Goal: Communication & Community: Answer question/provide support

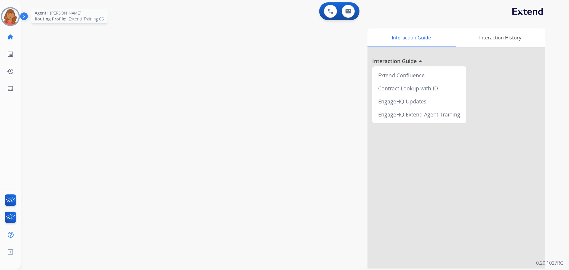
drag, startPoint x: 12, startPoint y: 16, endPoint x: 12, endPoint y: 20, distance: 3.9
click at [12, 16] on img at bounding box center [10, 16] width 17 height 17
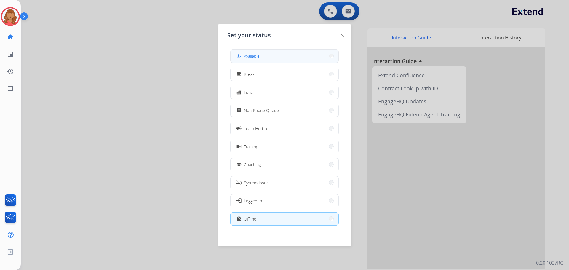
click at [257, 53] on div "how_to_reg Available" at bounding box center [247, 55] width 24 height 7
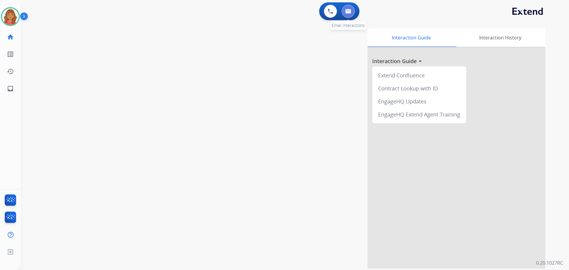
click at [349, 13] on img at bounding box center [348, 11] width 6 height 5
select select "**********"
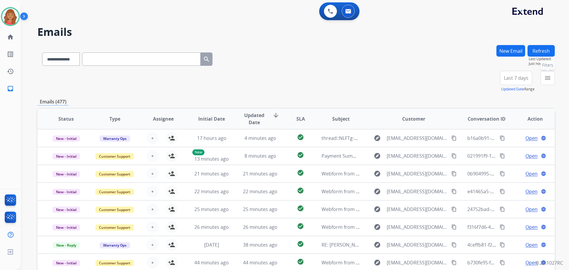
click at [545, 82] on button "menu Filters" at bounding box center [548, 78] width 14 height 14
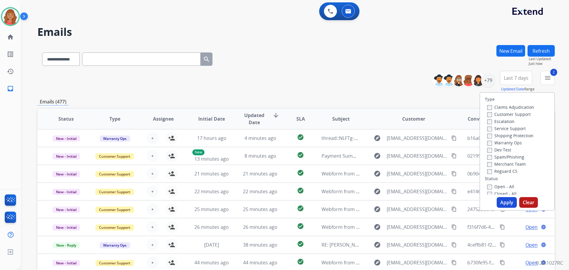
click at [486, 175] on div "Type Claims Adjudication Customer Support Escalation Service Support Shipping P…" at bounding box center [517, 144] width 74 height 102
click at [500, 201] on button "Apply" at bounding box center [507, 202] width 20 height 11
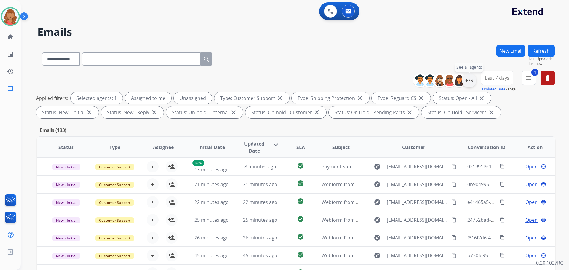
click at [471, 81] on div "+79" at bounding box center [469, 80] width 14 height 14
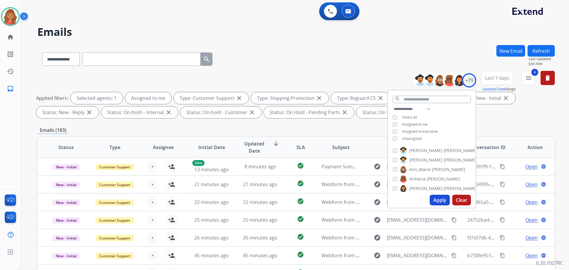
click at [439, 199] on button "Apply" at bounding box center [440, 200] width 20 height 11
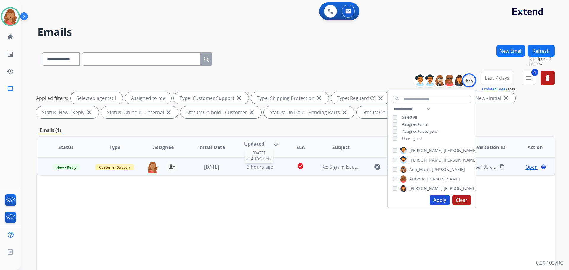
click at [255, 166] on span "3 hours ago" at bounding box center [260, 167] width 27 height 7
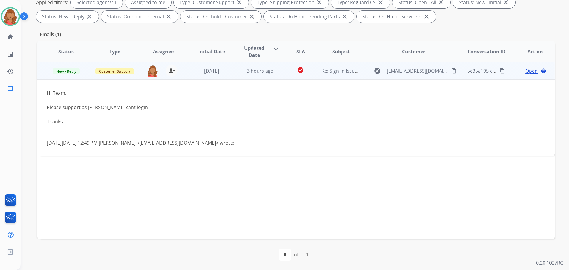
scroll to position [36, 0]
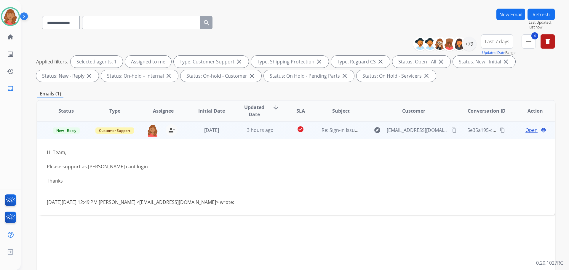
click at [529, 129] on span "Open" at bounding box center [532, 130] width 12 height 7
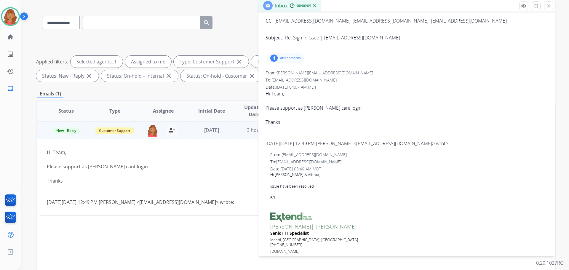
scroll to position [30, 0]
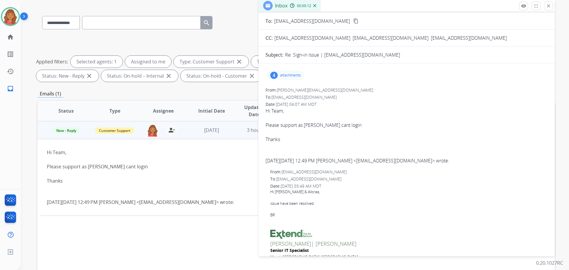
click at [283, 76] on p "attachments" at bounding box center [290, 75] width 21 height 5
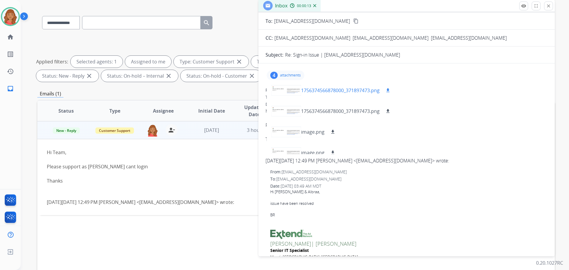
click at [287, 97] on div at bounding box center [287, 90] width 30 height 21
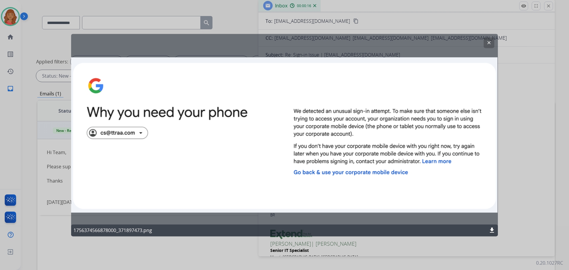
click at [486, 44] on button "clear" at bounding box center [489, 42] width 11 height 11
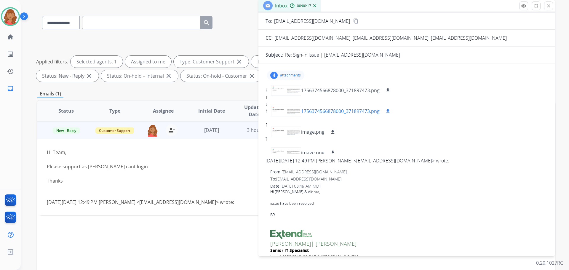
click at [286, 113] on div at bounding box center [287, 111] width 30 height 21
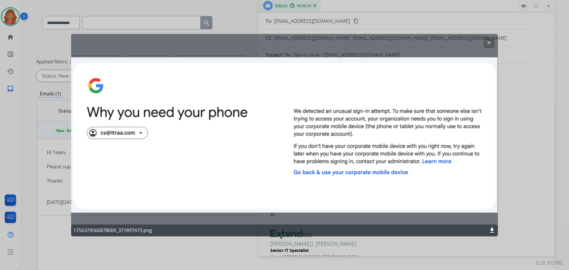
click at [486, 46] on button "clear" at bounding box center [489, 42] width 11 height 11
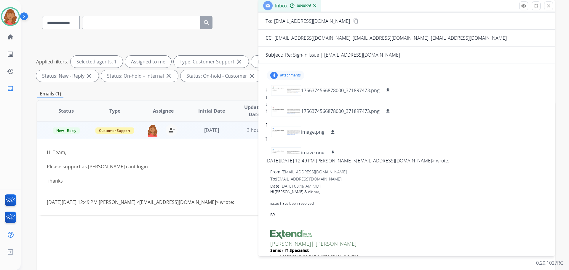
click at [339, 176] on div "To: support@extend.com" at bounding box center [408, 179] width 277 height 6
click at [443, 109] on div "Hi Team, Please support as Hanan cant login Thanks" at bounding box center [407, 128] width 282 height 43
click at [277, 75] on div "4" at bounding box center [273, 75] width 7 height 7
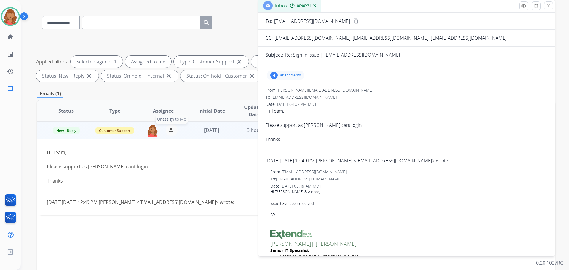
click at [168, 130] on mat-icon "person_remove" at bounding box center [171, 130] width 7 height 7
click at [124, 131] on span "Customer Support" at bounding box center [114, 130] width 39 height 6
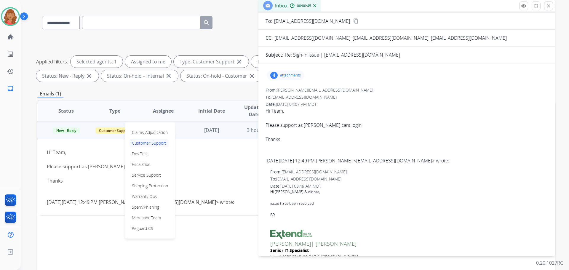
click at [138, 205] on p "Spam/Phishing" at bounding box center [146, 207] width 32 height 8
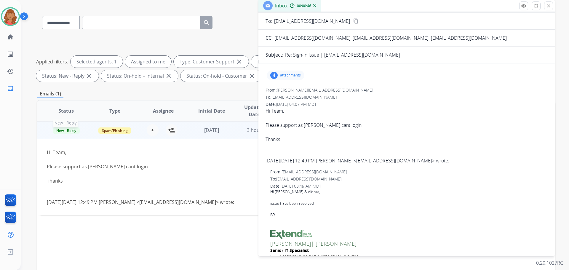
drag, startPoint x: 63, startPoint y: 133, endPoint x: 66, endPoint y: 137, distance: 4.9
click at [64, 133] on span "New - Reply" at bounding box center [66, 130] width 27 height 6
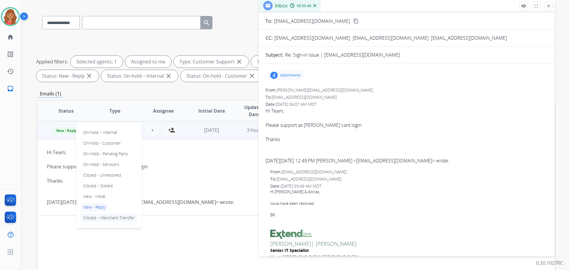
click at [94, 216] on p "Closed – Merchant Transfer" at bounding box center [109, 218] width 56 height 8
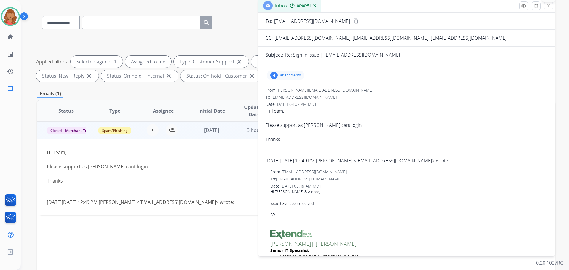
click at [550, 7] on mat-icon "close" at bounding box center [548, 5] width 5 height 5
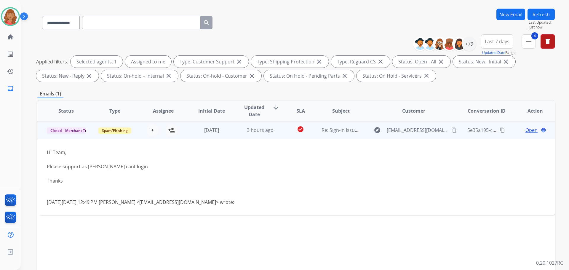
click at [537, 44] on div "**********" at bounding box center [486, 44] width 137 height 21
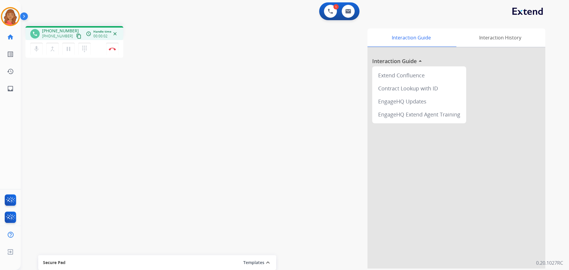
click at [76, 36] on mat-icon "content_copy" at bounding box center [78, 35] width 5 height 5
click at [111, 51] on button "Disconnect" at bounding box center [112, 49] width 12 height 12
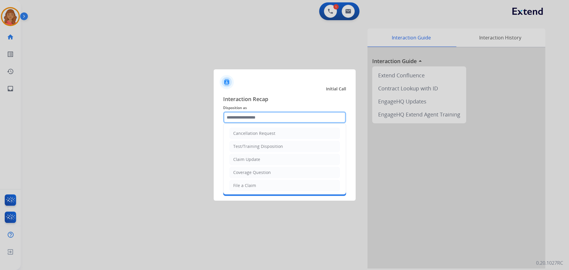
drag, startPoint x: 251, startPoint y: 118, endPoint x: 251, endPoint y: 133, distance: 15.4
click at [251, 118] on input "text" at bounding box center [284, 117] width 123 height 12
click at [242, 171] on div "Other" at bounding box center [239, 171] width 12 height 6
type input "*****"
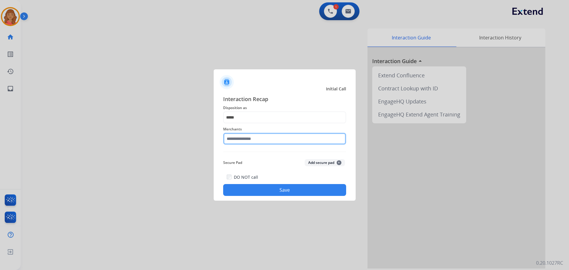
click at [248, 139] on input "text" at bounding box center [284, 139] width 123 height 12
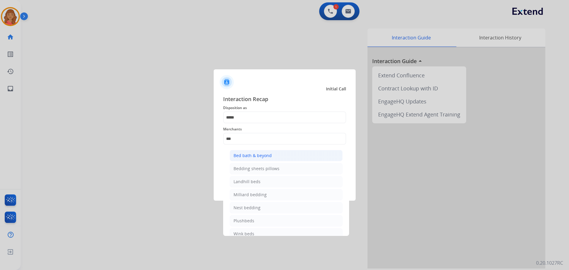
click at [248, 153] on div "Bed bath & beyond" at bounding box center [253, 156] width 38 height 6
type input "**********"
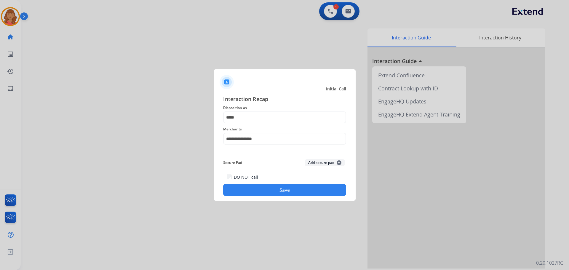
drag, startPoint x: 262, startPoint y: 183, endPoint x: 285, endPoint y: 195, distance: 26.3
click at [262, 183] on div "DO NOT call Save" at bounding box center [284, 184] width 123 height 23
drag, startPoint x: 289, startPoint y: 187, endPoint x: 290, endPoint y: 191, distance: 4.0
click at [290, 191] on button "Save" at bounding box center [284, 190] width 123 height 12
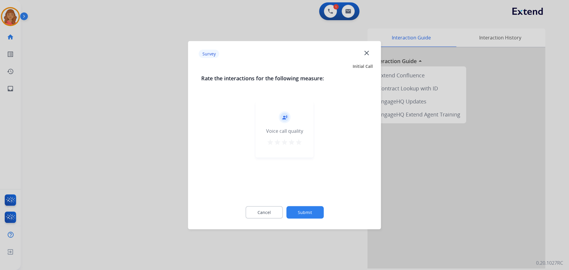
click at [299, 144] on mat-icon "star" at bounding box center [298, 141] width 7 height 7
click at [311, 209] on button "Submit" at bounding box center [304, 212] width 37 height 12
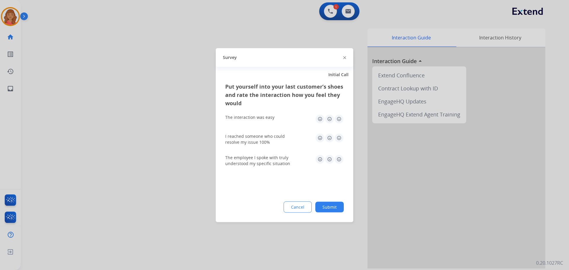
drag, startPoint x: 339, startPoint y: 120, endPoint x: 342, endPoint y: 131, distance: 11.4
click at [339, 120] on img at bounding box center [338, 118] width 9 height 9
drag, startPoint x: 339, startPoint y: 140, endPoint x: 339, endPoint y: 146, distance: 6.0
click at [339, 140] on img at bounding box center [338, 137] width 9 height 9
drag, startPoint x: 340, startPoint y: 158, endPoint x: 337, endPoint y: 168, distance: 10.1
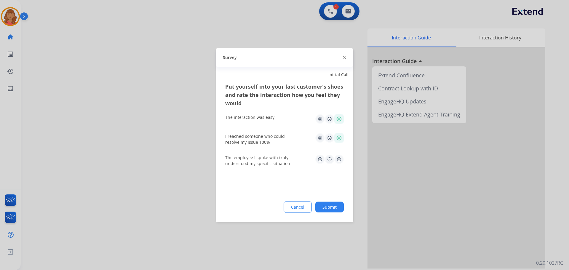
click at [339, 158] on img at bounding box center [338, 158] width 9 height 9
drag, startPoint x: 336, startPoint y: 205, endPoint x: 334, endPoint y: 214, distance: 9.1
click at [336, 206] on button "Submit" at bounding box center [329, 207] width 28 height 11
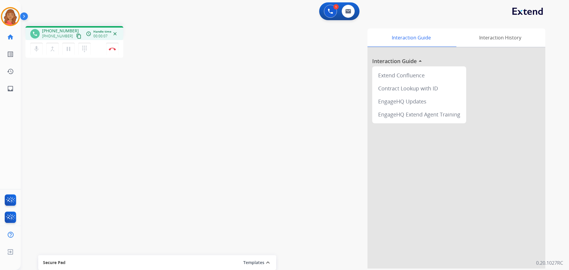
drag, startPoint x: 70, startPoint y: 37, endPoint x: 56, endPoint y: 37, distance: 13.6
click at [76, 37] on mat-icon "content_copy" at bounding box center [78, 35] width 5 height 5
click at [114, 50] on img at bounding box center [112, 48] width 7 height 3
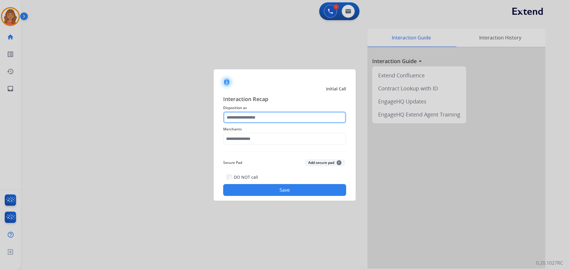
click at [251, 121] on input "text" at bounding box center [284, 117] width 123 height 12
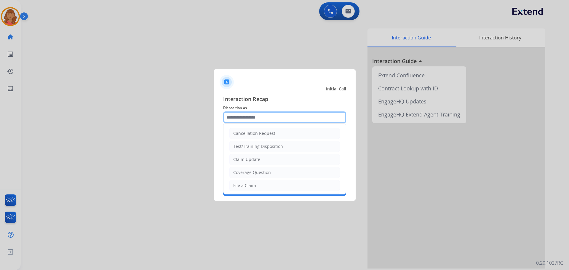
click at [252, 121] on input "text" at bounding box center [284, 117] width 123 height 12
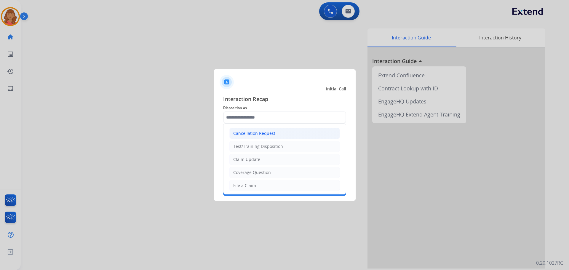
click at [252, 133] on div "Cancellation Request" at bounding box center [254, 133] width 42 height 6
type input "**********"
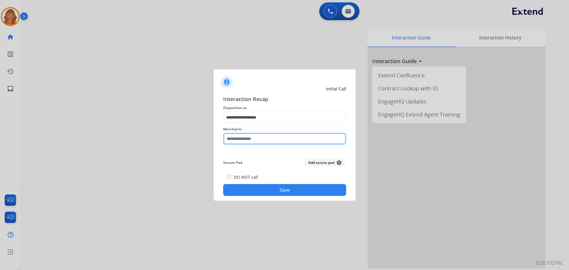
click at [253, 140] on input "text" at bounding box center [284, 139] width 123 height 12
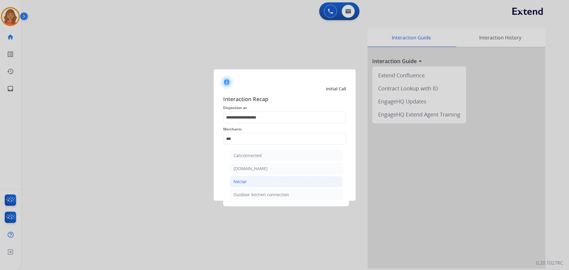
click at [248, 181] on li "Nectar" at bounding box center [286, 181] width 113 height 11
type input "******"
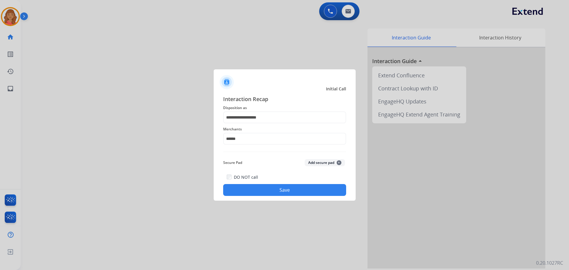
click at [258, 187] on button "Save" at bounding box center [284, 190] width 123 height 12
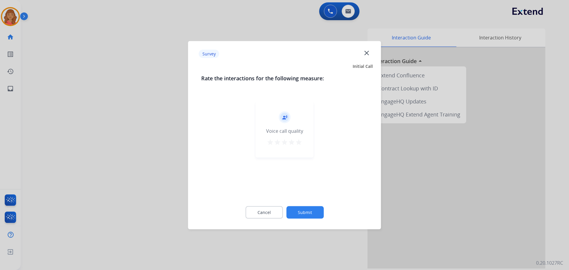
click at [301, 141] on mat-icon "star" at bounding box center [298, 141] width 7 height 7
click at [307, 213] on button "Submit" at bounding box center [304, 212] width 37 height 12
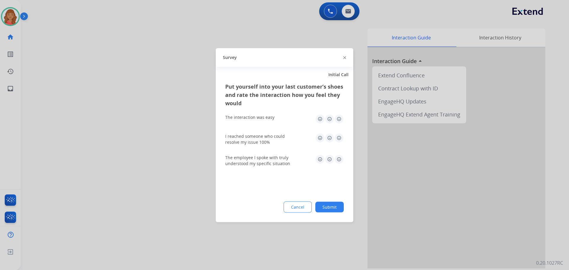
drag, startPoint x: 339, startPoint y: 117, endPoint x: 340, endPoint y: 135, distance: 17.2
click at [339, 118] on img at bounding box center [338, 118] width 9 height 9
drag, startPoint x: 340, startPoint y: 136, endPoint x: 340, endPoint y: 141, distance: 5.1
click at [340, 137] on img at bounding box center [338, 137] width 9 height 9
click at [340, 157] on img at bounding box center [338, 158] width 9 height 9
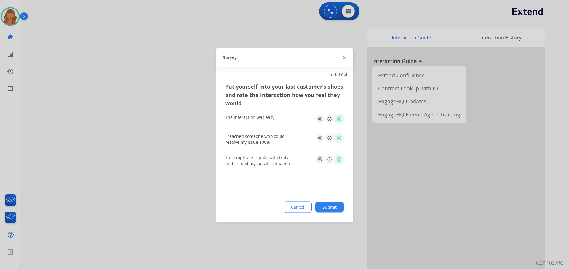
click at [339, 206] on button "Submit" at bounding box center [329, 207] width 28 height 11
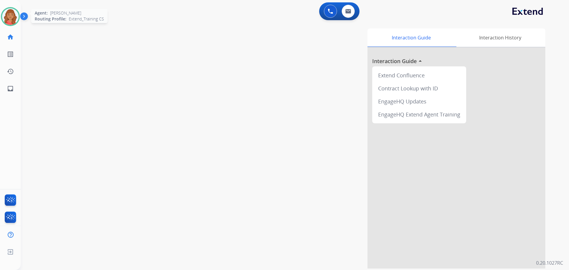
click at [11, 19] on img at bounding box center [10, 16] width 17 height 17
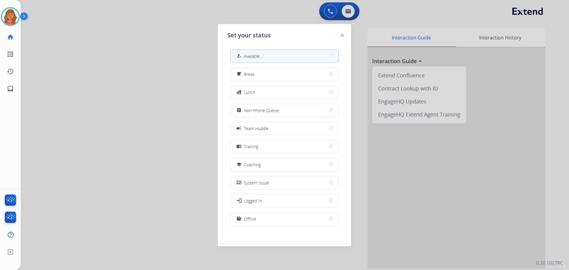
drag, startPoint x: 279, startPoint y: 164, endPoint x: 280, endPoint y: 167, distance: 3.3
click at [279, 164] on button "school Coaching" at bounding box center [285, 164] width 108 height 13
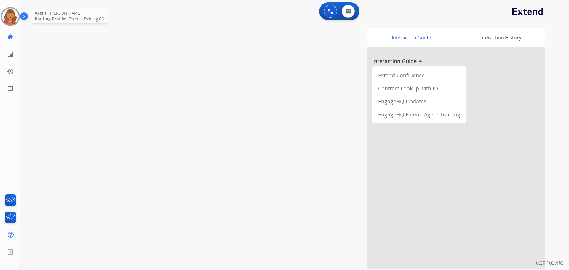
click at [15, 18] on img at bounding box center [10, 16] width 17 height 17
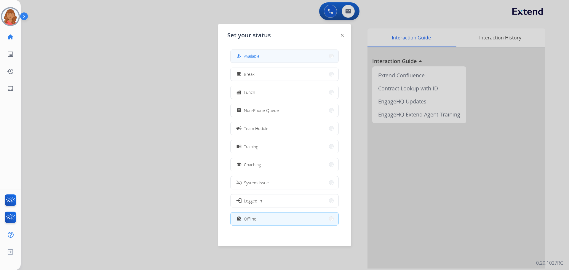
click at [290, 50] on div "how_to_reg Available" at bounding box center [284, 56] width 108 height 13
click at [290, 50] on button "how_to_reg Available" at bounding box center [285, 56] width 108 height 13
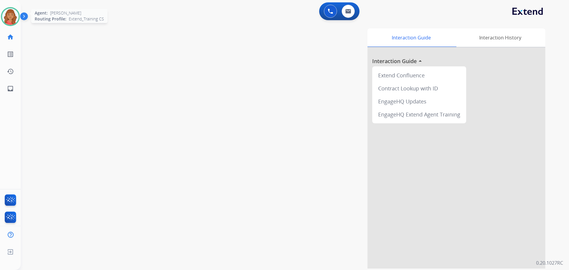
click at [14, 17] on img at bounding box center [10, 16] width 17 height 17
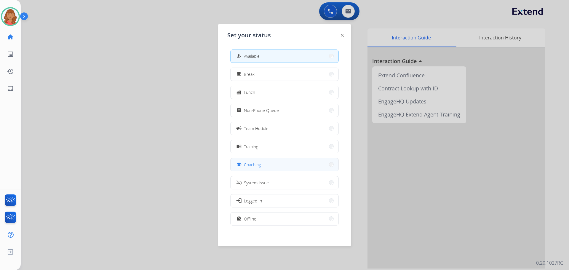
click at [252, 167] on span "Coaching" at bounding box center [252, 165] width 17 height 6
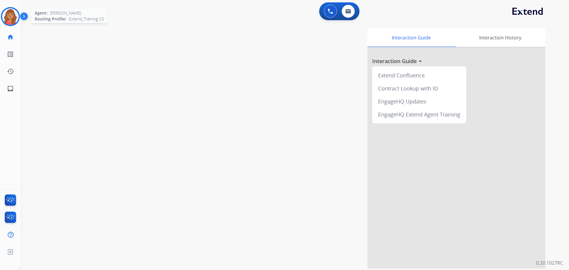
click at [9, 20] on img at bounding box center [10, 16] width 17 height 17
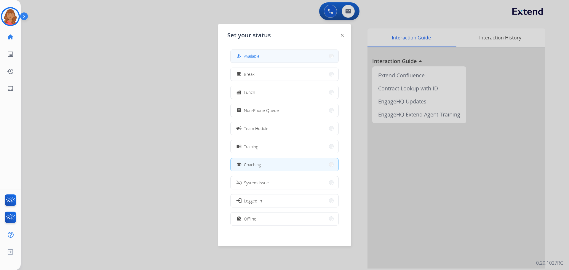
click at [284, 58] on button "how_to_reg Available" at bounding box center [285, 56] width 108 height 13
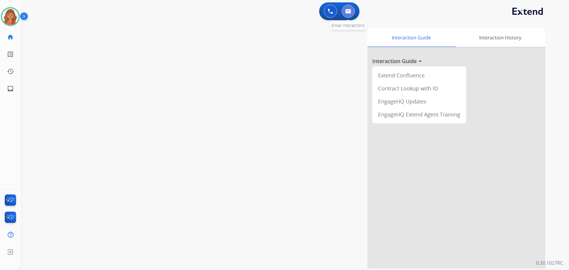
click at [349, 12] on img at bounding box center [348, 11] width 6 height 5
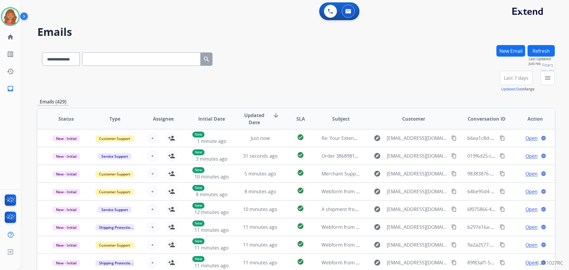
drag, startPoint x: 547, startPoint y: 80, endPoint x: 537, endPoint y: 87, distance: 12.1
click at [546, 80] on mat-icon "menu" at bounding box center [547, 77] width 7 height 7
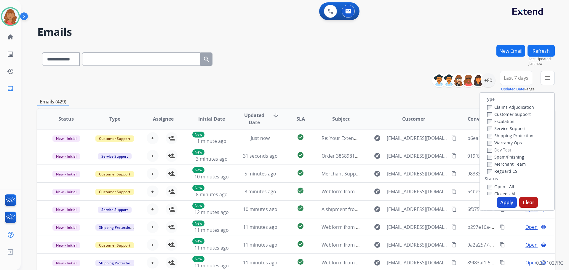
click at [487, 114] on label "Customer Support" at bounding box center [509, 114] width 44 height 6
click at [497, 200] on button "Apply" at bounding box center [507, 202] width 20 height 11
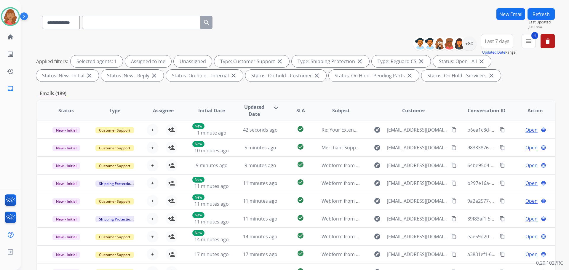
scroll to position [36, 0]
click at [524, 43] on button "4 menu Filters" at bounding box center [529, 41] width 14 height 14
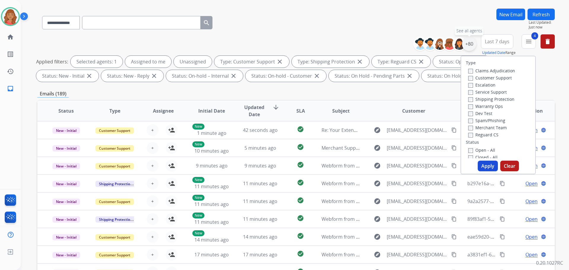
click at [468, 46] on div "+80" at bounding box center [469, 44] width 14 height 14
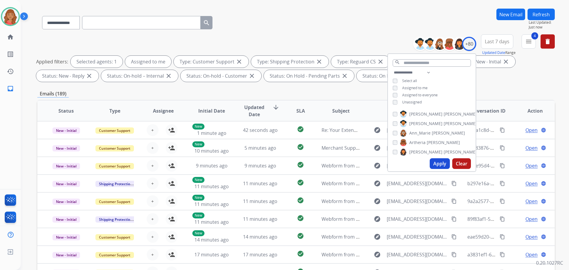
click at [437, 161] on button "Apply" at bounding box center [440, 163] width 20 height 11
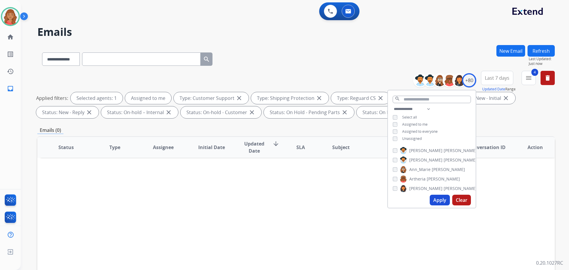
click at [216, 194] on div "Status Type Assignee Initial Date Updated Date arrow_downward SLA Subject Custo…" at bounding box center [296, 235] width 518 height 199
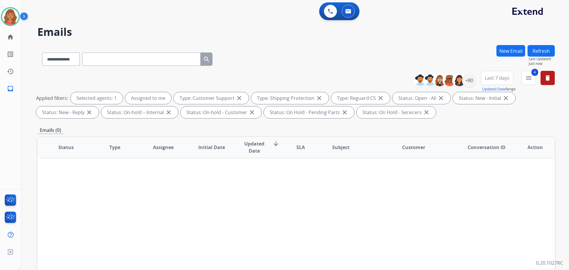
click at [503, 79] on span "Last 7 days" at bounding box center [497, 78] width 25 height 2
click at [488, 100] on div "Custom" at bounding box center [495, 99] width 33 height 9
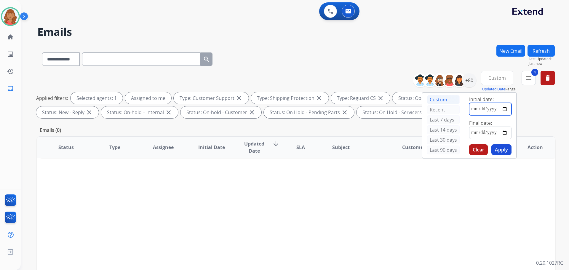
click at [488, 108] on input "date" at bounding box center [490, 109] width 42 height 12
click at [502, 109] on input "date" at bounding box center [490, 109] width 42 height 12
click at [505, 109] on input "date" at bounding box center [490, 109] width 42 height 12
type input "**********"
click at [478, 130] on input "date" at bounding box center [490, 133] width 42 height 12
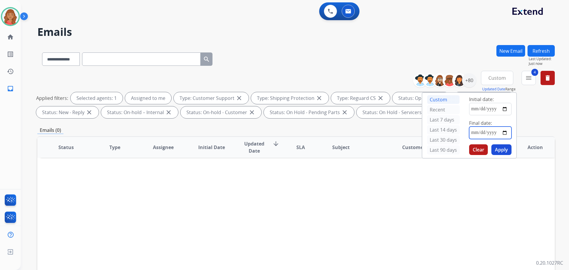
click at [470, 133] on input "date" at bounding box center [490, 133] width 42 height 12
click at [502, 132] on input "date" at bounding box center [490, 133] width 42 height 12
type input "**********"
click at [499, 151] on button "Apply" at bounding box center [502, 149] width 20 height 11
drag, startPoint x: 498, startPoint y: 152, endPoint x: 494, endPoint y: 149, distance: 4.4
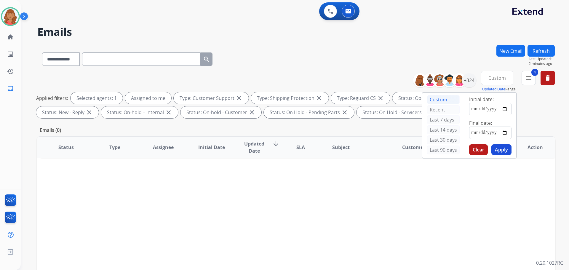
click at [498, 152] on button "Apply" at bounding box center [502, 149] width 20 height 11
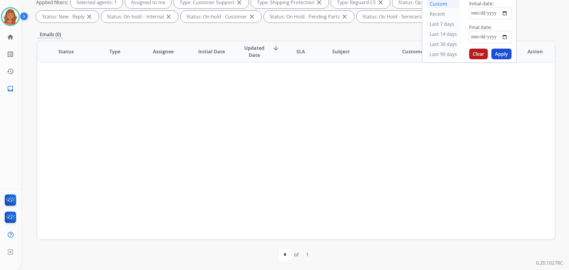
click at [277, 126] on div "Status Type Assignee Initial Date Updated Date arrow_downward SLA Subject Custo…" at bounding box center [296, 140] width 518 height 199
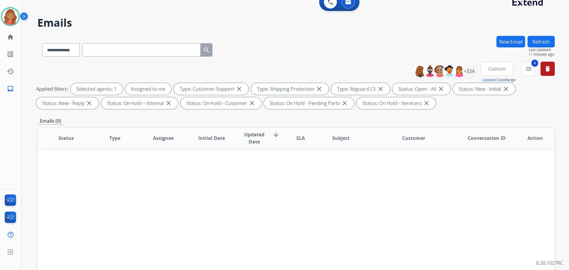
scroll to position [7, 0]
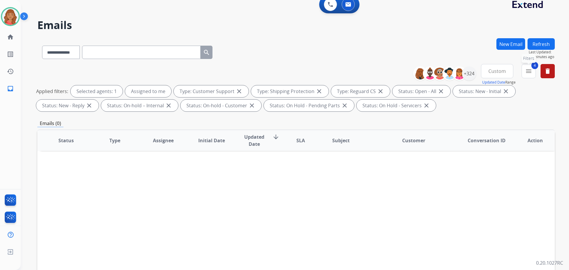
click at [529, 69] on mat-icon "menu" at bounding box center [528, 71] width 7 height 7
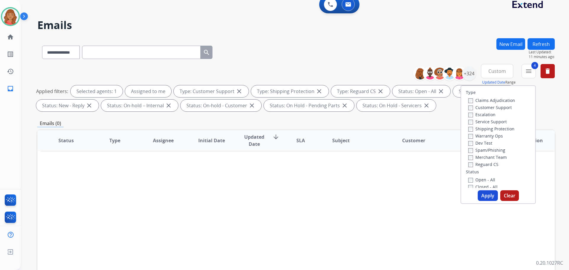
click at [486, 195] on button "Apply" at bounding box center [488, 195] width 20 height 11
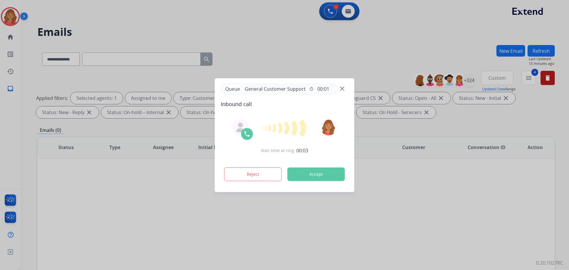
click at [238, 127] on img at bounding box center [240, 127] width 9 height 9
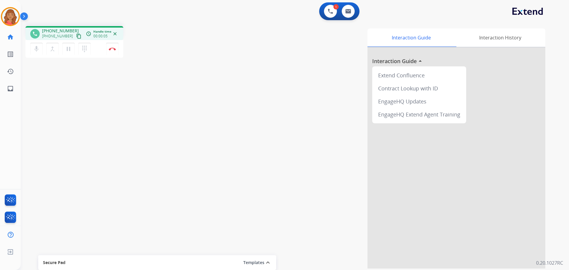
click at [76, 39] on mat-icon "content_copy" at bounding box center [78, 35] width 5 height 5
click at [115, 47] on img at bounding box center [112, 48] width 7 height 3
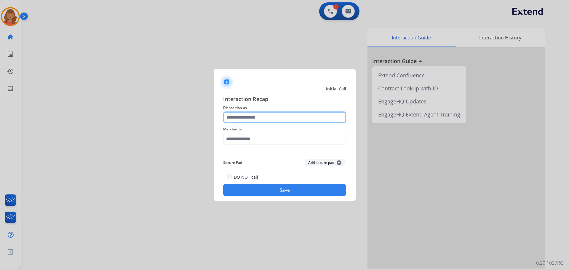
click at [245, 117] on input "text" at bounding box center [284, 117] width 123 height 12
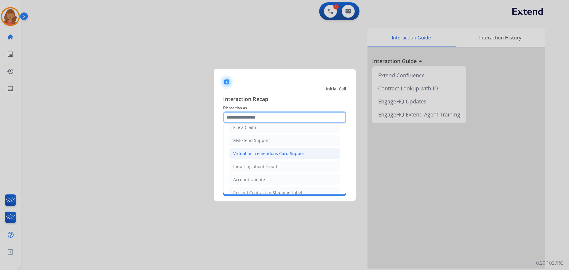
scroll to position [59, 0]
drag, startPoint x: 247, startPoint y: 128, endPoint x: 249, endPoint y: 132, distance: 4.7
click at [248, 128] on div "File a Claim" at bounding box center [244, 126] width 23 height 6
type input "**********"
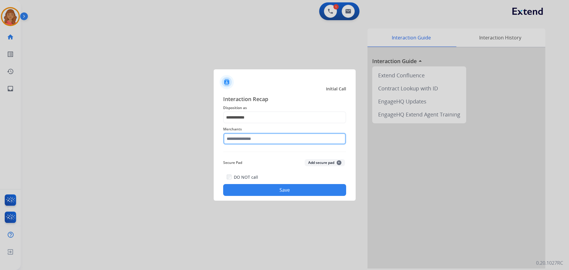
click at [242, 143] on input "text" at bounding box center [284, 139] width 123 height 12
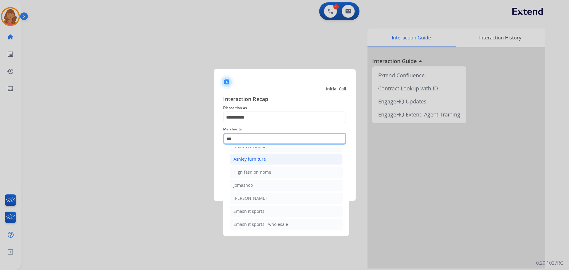
scroll to position [9, 0]
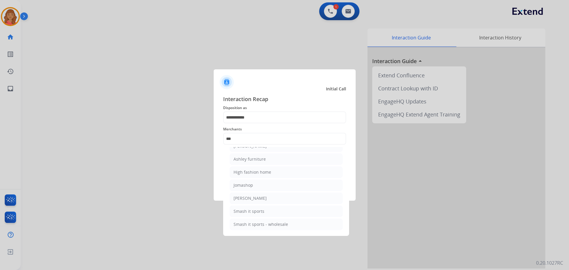
drag, startPoint x: 250, startPoint y: 159, endPoint x: 256, endPoint y: 162, distance: 6.6
click at [250, 159] on div "Ashley furniture" at bounding box center [250, 159] width 32 height 6
type input "**********"
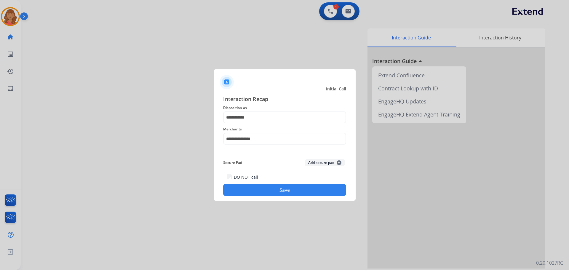
click at [261, 189] on button "Save" at bounding box center [284, 190] width 123 height 12
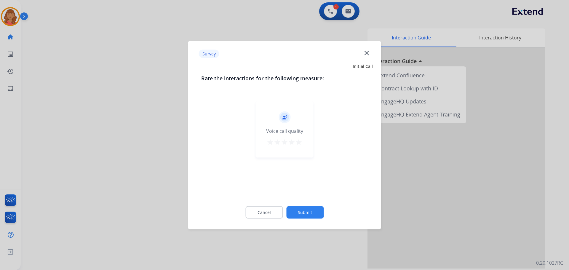
click at [300, 144] on mat-icon "star" at bounding box center [298, 141] width 7 height 7
click at [312, 207] on button "Submit" at bounding box center [304, 212] width 37 height 12
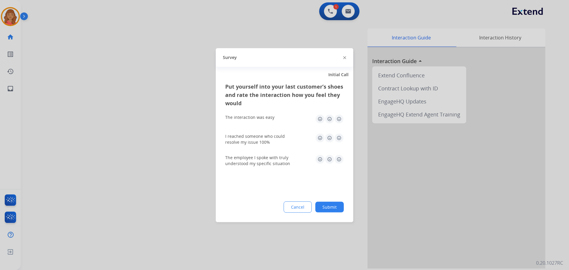
drag, startPoint x: 339, startPoint y: 119, endPoint x: 342, endPoint y: 125, distance: 6.9
click at [339, 119] on img at bounding box center [338, 118] width 9 height 9
click at [340, 138] on img at bounding box center [338, 137] width 9 height 9
click at [341, 156] on img at bounding box center [338, 158] width 9 height 9
click at [334, 210] on button "Submit" at bounding box center [329, 207] width 28 height 11
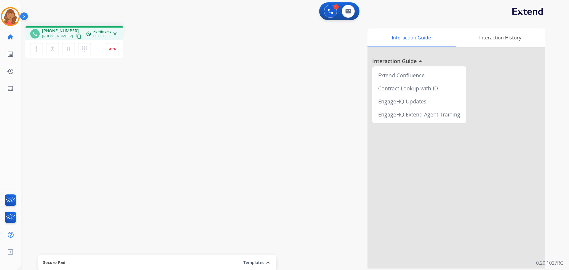
drag, startPoint x: 73, startPoint y: 35, endPoint x: 51, endPoint y: 33, distance: 21.5
click at [76, 35] on mat-icon "content_copy" at bounding box center [78, 35] width 5 height 5
click at [85, 47] on mat-icon "dialpad" at bounding box center [84, 48] width 7 height 7
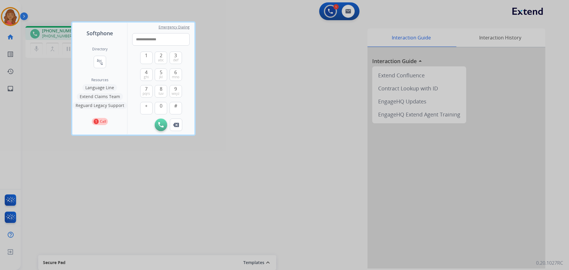
type input "**********"
click at [157, 124] on button "Initiate Call" at bounding box center [161, 125] width 12 height 12
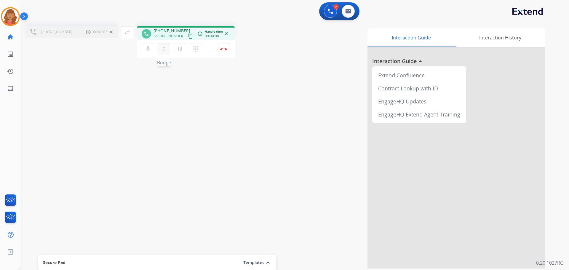
click at [163, 49] on mat-icon "merge_type" at bounding box center [163, 48] width 7 height 7
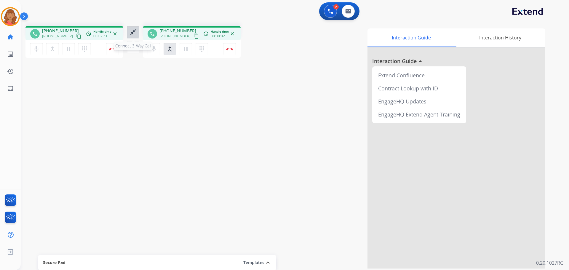
click at [133, 32] on mat-icon "close_fullscreen" at bounding box center [133, 32] width 7 height 7
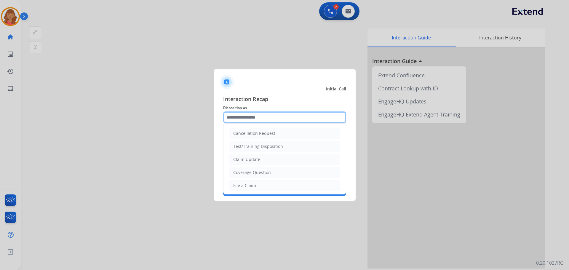
click at [252, 115] on input "text" at bounding box center [284, 117] width 123 height 12
click at [242, 169] on div "Other" at bounding box center [239, 171] width 12 height 6
type input "*****"
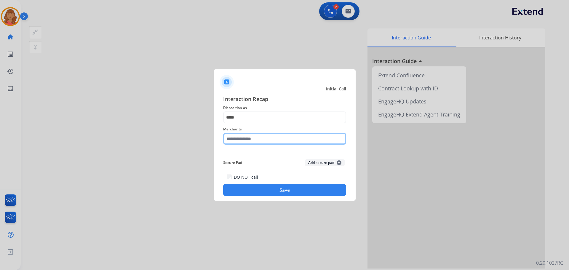
click at [248, 140] on input "text" at bounding box center [284, 139] width 123 height 12
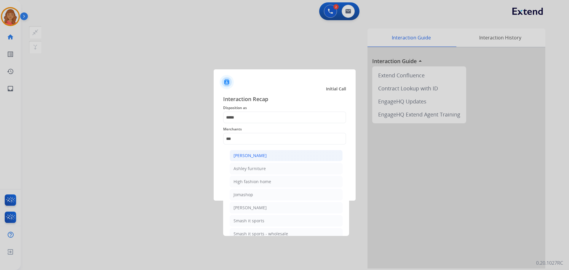
click at [251, 154] on div "[PERSON_NAME]" at bounding box center [250, 156] width 33 height 6
type input "**********"
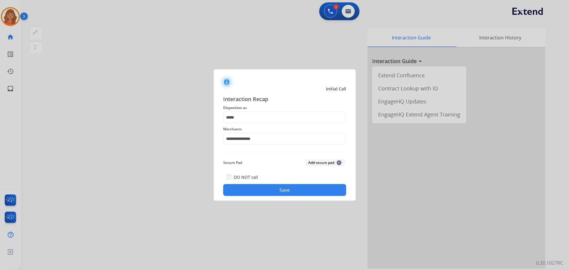
click at [266, 186] on button "Save" at bounding box center [284, 190] width 123 height 12
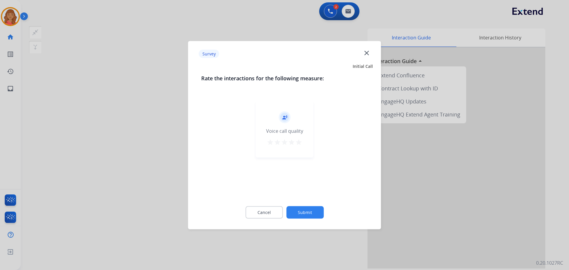
click at [299, 141] on mat-icon "star" at bounding box center [298, 141] width 7 height 7
click at [304, 209] on button "Submit" at bounding box center [304, 212] width 37 height 12
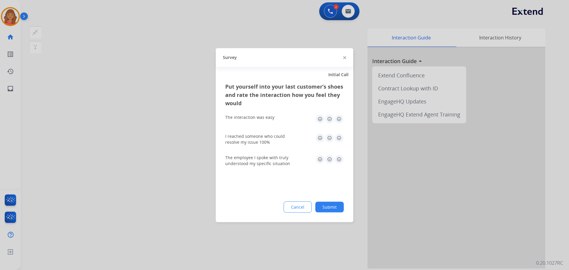
click at [340, 121] on img at bounding box center [338, 118] width 9 height 9
click at [339, 141] on img at bounding box center [338, 137] width 9 height 9
click at [338, 158] on img at bounding box center [338, 158] width 9 height 9
click at [334, 196] on div "Put yourself into your last customer’s shoes and rate the interaction how you f…" at bounding box center [285, 152] width 138 height 140
drag, startPoint x: 332, startPoint y: 207, endPoint x: 335, endPoint y: 229, distance: 22.1
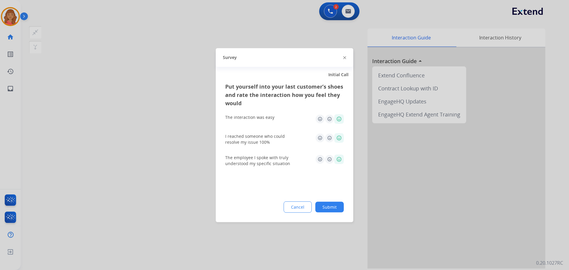
click at [334, 210] on button "Submit" at bounding box center [329, 207] width 28 height 11
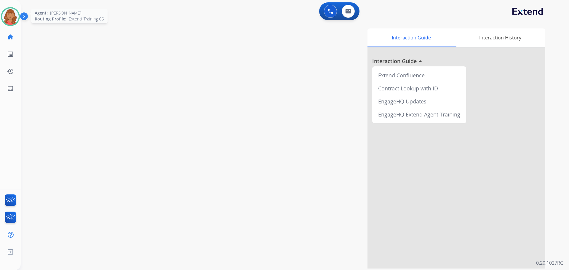
click at [15, 18] on img at bounding box center [10, 16] width 17 height 17
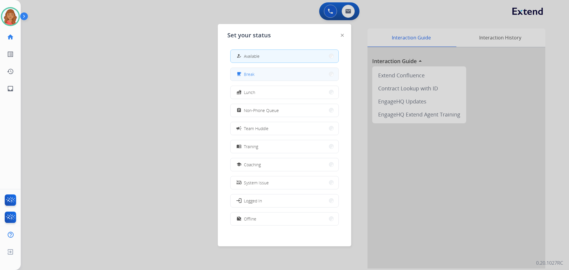
click at [261, 74] on button "free_breakfast Break" at bounding box center [285, 74] width 108 height 13
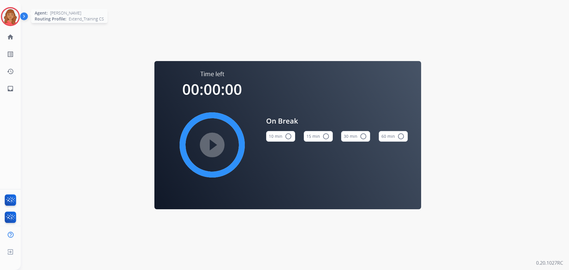
click at [16, 20] on img at bounding box center [10, 16] width 17 height 17
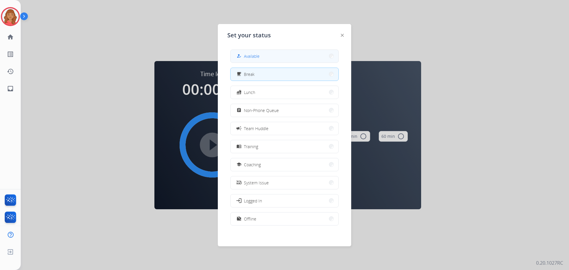
click at [253, 62] on button "how_to_reg Available" at bounding box center [285, 56] width 108 height 13
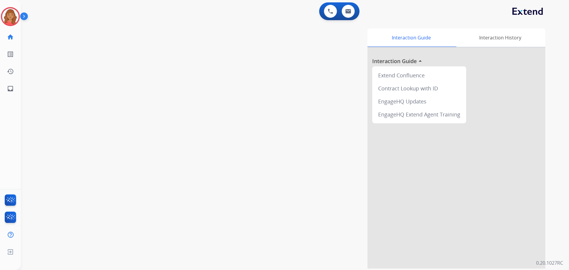
click at [11, 14] on img at bounding box center [10, 16] width 17 height 17
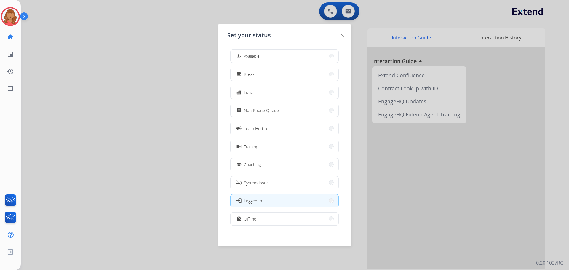
click at [265, 57] on button "how_to_reg Available" at bounding box center [285, 56] width 108 height 13
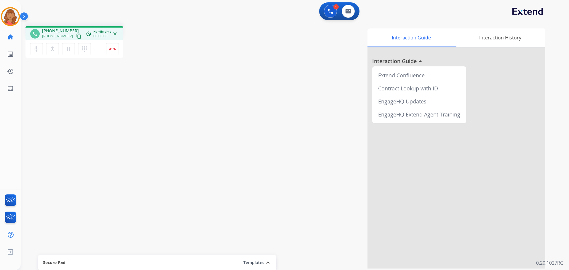
click at [76, 36] on mat-icon "content_copy" at bounding box center [78, 35] width 5 height 5
click at [112, 50] on img at bounding box center [112, 48] width 7 height 3
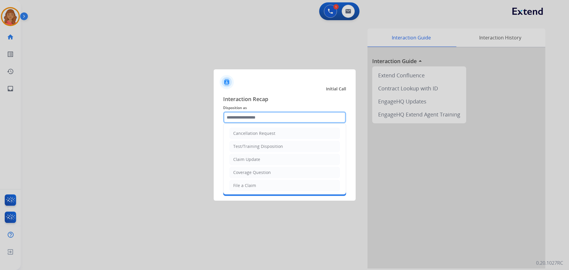
click at [245, 119] on input "text" at bounding box center [284, 117] width 123 height 12
click at [240, 186] on div "File a Claim" at bounding box center [244, 186] width 23 height 6
type input "**********"
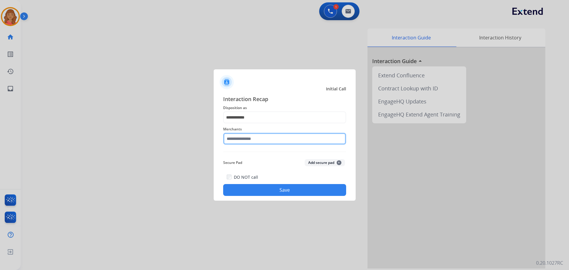
click at [249, 141] on input "text" at bounding box center [284, 139] width 123 height 12
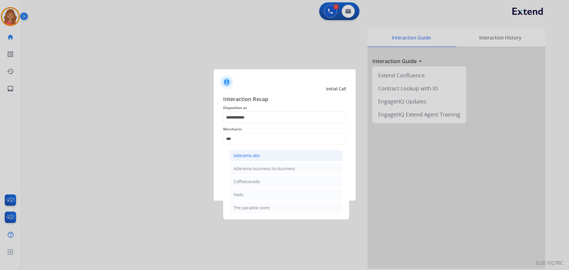
click at [246, 157] on div "Adorama abs" at bounding box center [247, 156] width 26 height 6
type input "**********"
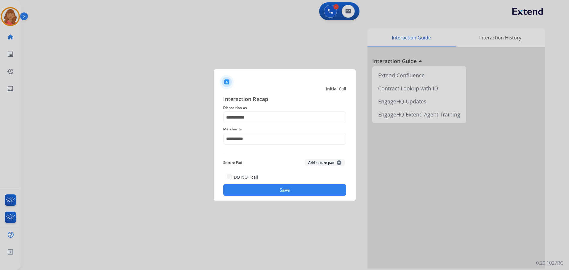
click at [264, 187] on button "Save" at bounding box center [284, 190] width 123 height 12
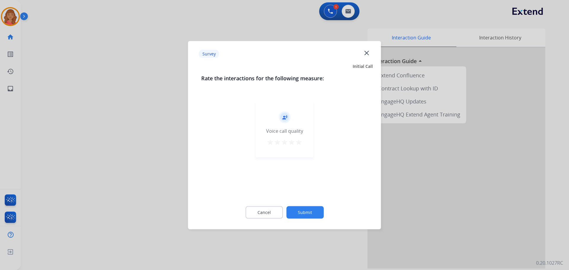
click at [299, 142] on mat-icon "star" at bounding box center [298, 141] width 7 height 7
click at [311, 210] on button "Submit" at bounding box center [304, 212] width 37 height 12
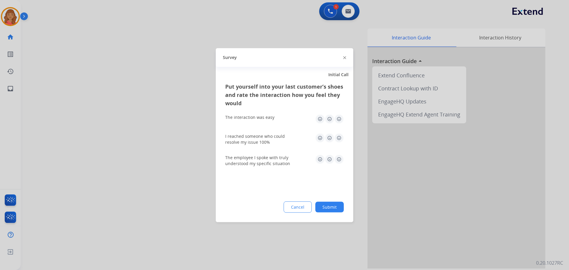
click at [340, 119] on img at bounding box center [338, 118] width 9 height 9
drag, startPoint x: 338, startPoint y: 140, endPoint x: 339, endPoint y: 150, distance: 10.4
click at [338, 141] on img at bounding box center [338, 137] width 9 height 9
drag, startPoint x: 339, startPoint y: 157, endPoint x: 337, endPoint y: 172, distance: 14.9
click at [339, 157] on img at bounding box center [338, 158] width 9 height 9
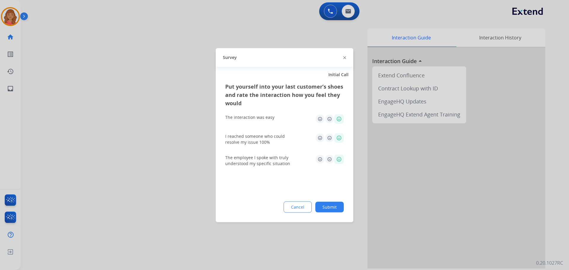
click at [331, 211] on button "Submit" at bounding box center [329, 207] width 28 height 11
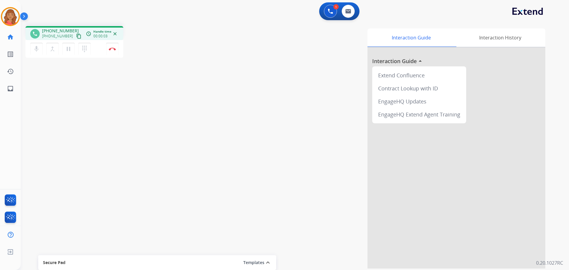
click at [76, 36] on mat-icon "content_copy" at bounding box center [78, 35] width 5 height 5
click at [112, 47] on img at bounding box center [112, 48] width 7 height 3
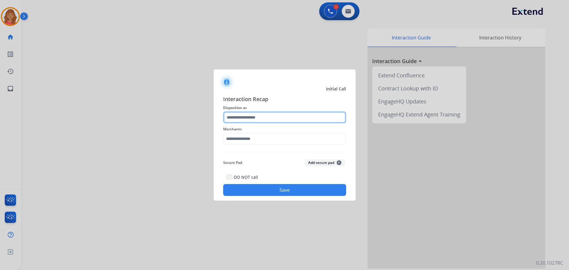
click at [240, 119] on input "text" at bounding box center [284, 117] width 123 height 12
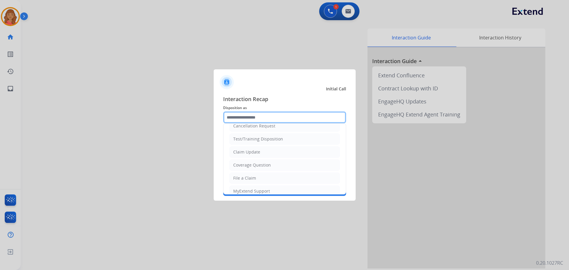
scroll to position [30, 0]
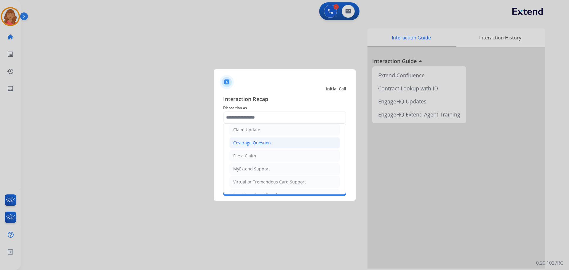
click at [243, 144] on div "Coverage Question" at bounding box center [252, 143] width 38 height 6
type input "**********"
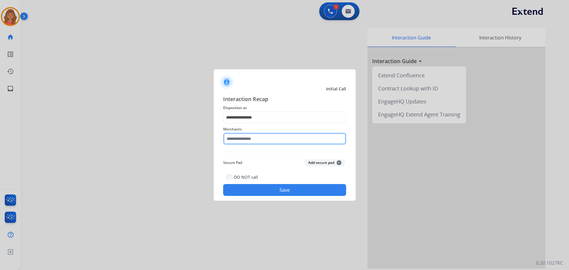
click at [245, 140] on input "text" at bounding box center [284, 139] width 123 height 12
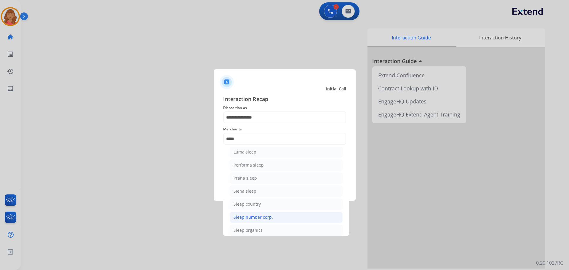
click at [243, 215] on div "Sleep number corp." at bounding box center [253, 217] width 39 height 6
type input "**********"
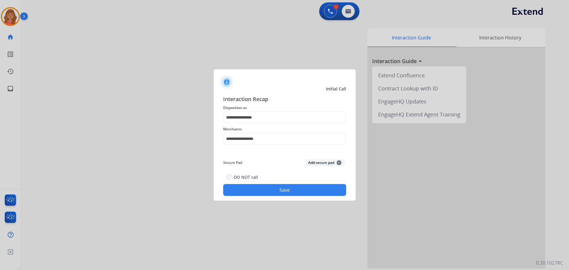
click at [253, 188] on button "Save" at bounding box center [284, 190] width 123 height 12
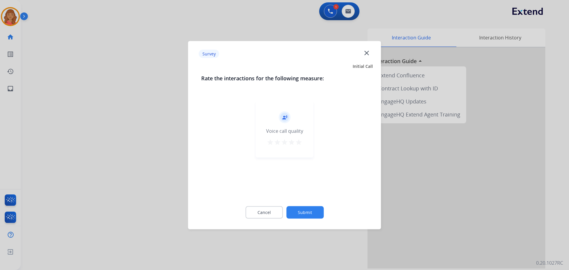
click at [299, 142] on mat-icon "star" at bounding box center [298, 141] width 7 height 7
click at [318, 230] on div at bounding box center [284, 135] width 569 height 270
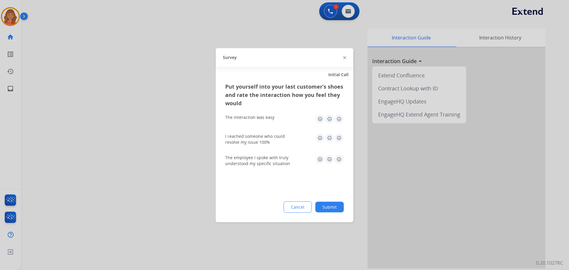
click at [338, 119] on img at bounding box center [338, 118] width 9 height 9
click at [340, 138] on img at bounding box center [338, 137] width 9 height 9
click at [342, 158] on img at bounding box center [338, 158] width 9 height 9
click at [331, 208] on button "Submit" at bounding box center [329, 207] width 28 height 11
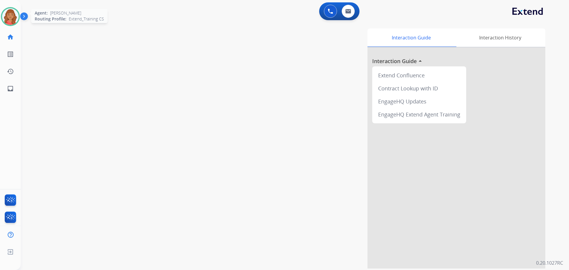
click at [4, 19] on img at bounding box center [10, 16] width 17 height 17
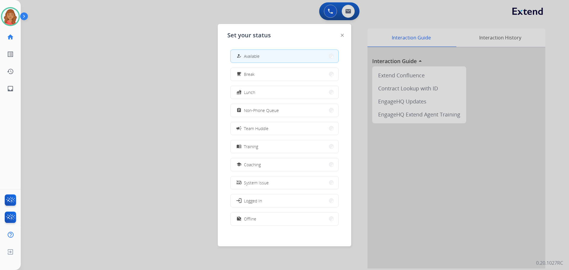
click at [276, 111] on span "Non-Phone Queue" at bounding box center [261, 110] width 35 height 6
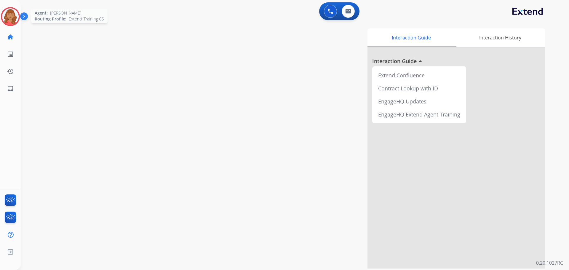
click at [9, 17] on img at bounding box center [10, 16] width 17 height 17
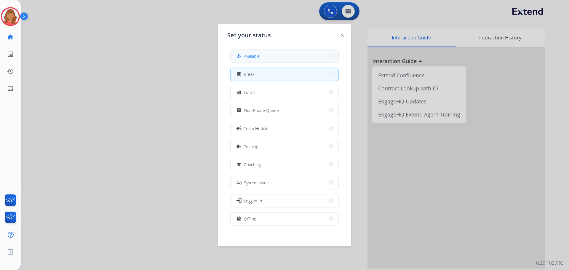
click at [249, 52] on button "how_to_reg Available" at bounding box center [285, 56] width 108 height 13
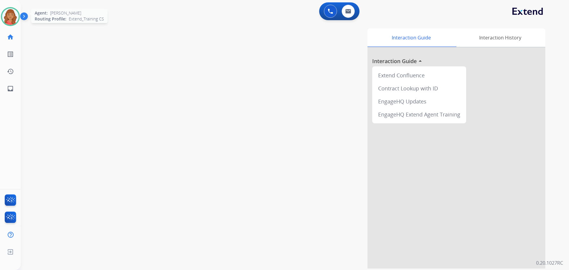
click at [9, 17] on img at bounding box center [10, 16] width 17 height 17
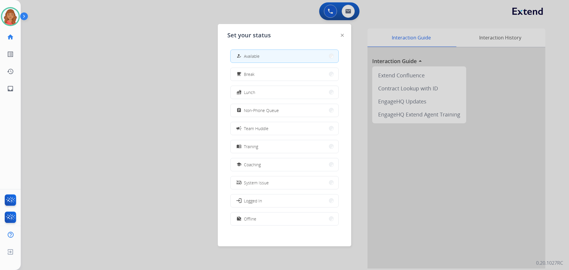
click at [261, 107] on span "Non-Phone Queue" at bounding box center [261, 110] width 35 height 6
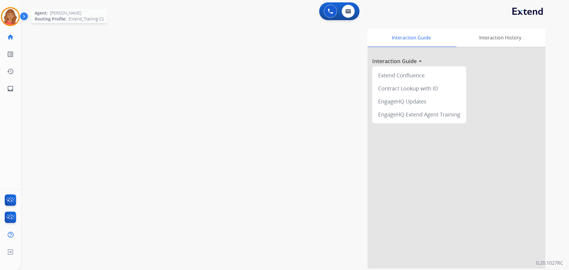
click at [12, 16] on img at bounding box center [10, 16] width 17 height 17
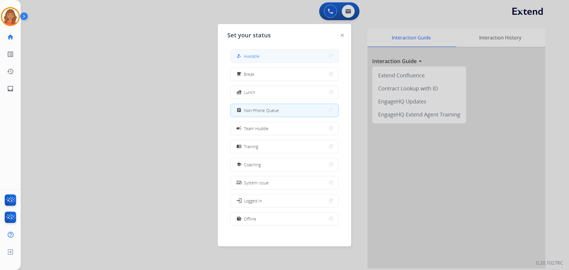
click at [244, 57] on div "how_to_reg" at bounding box center [239, 55] width 9 height 7
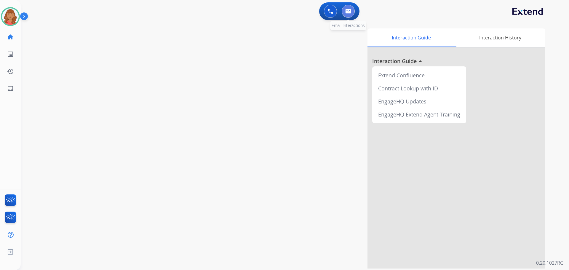
click at [352, 9] on button at bounding box center [348, 11] width 13 height 13
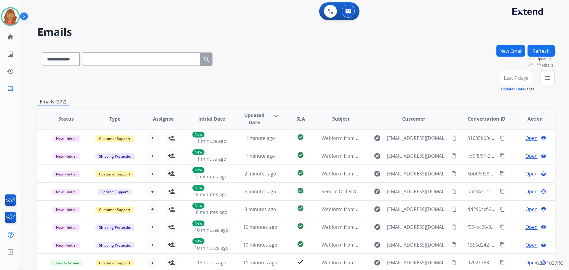
click at [543, 79] on button "menu Filters" at bounding box center [548, 78] width 14 height 14
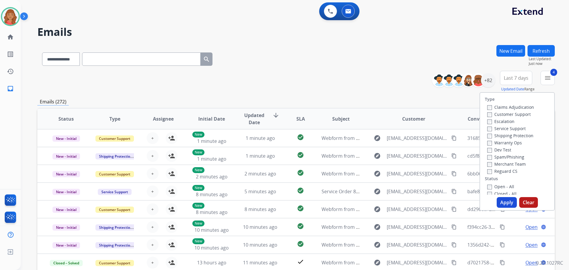
click at [498, 199] on button "Apply" at bounding box center [507, 202] width 20 height 11
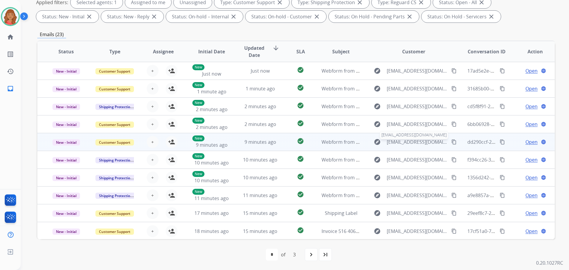
scroll to position [1, 0]
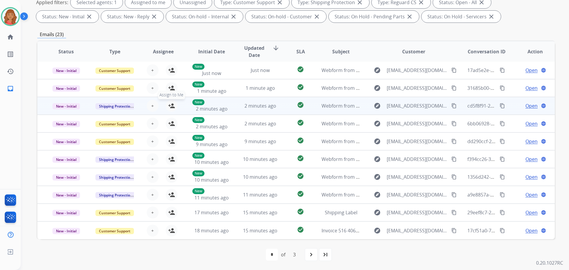
click at [170, 107] on mat-icon "person_add" at bounding box center [171, 105] width 7 height 7
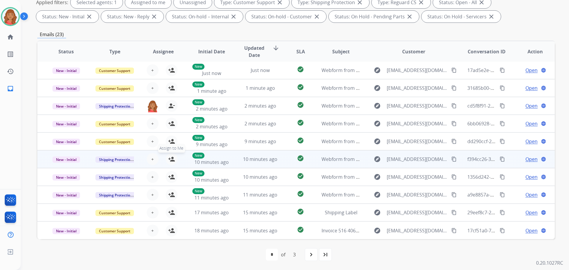
click at [171, 160] on mat-icon "person_add" at bounding box center [171, 159] width 7 height 7
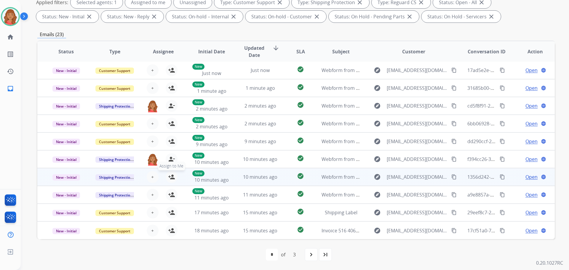
click at [170, 178] on mat-icon "person_add" at bounding box center [171, 176] width 7 height 7
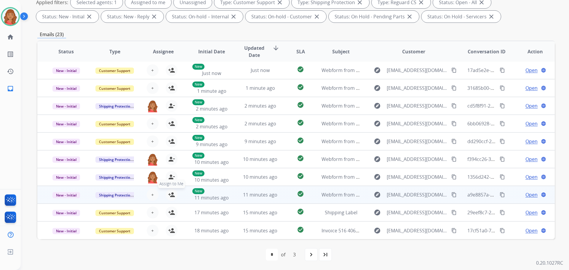
click at [169, 197] on mat-icon "person_add" at bounding box center [171, 194] width 7 height 7
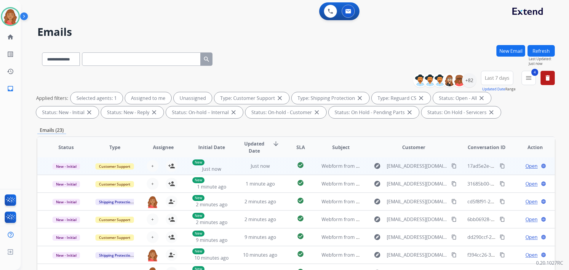
scroll to position [0, 0]
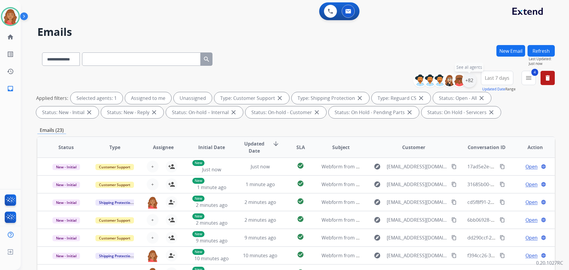
click at [467, 85] on div "+82" at bounding box center [469, 80] width 14 height 14
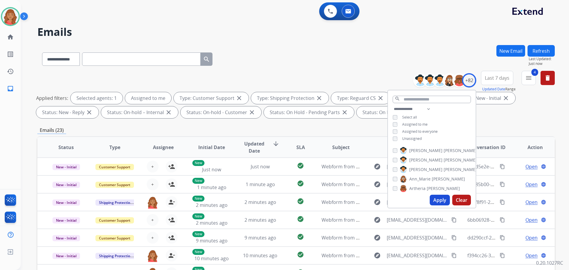
click at [439, 204] on button "Apply" at bounding box center [440, 200] width 20 height 11
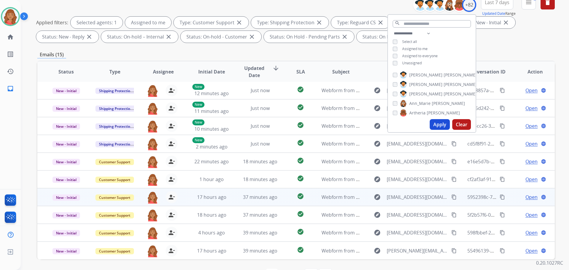
scroll to position [96, 0]
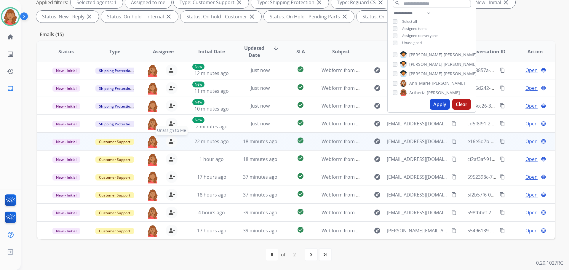
click at [168, 144] on mat-icon "person_remove" at bounding box center [171, 141] width 7 height 7
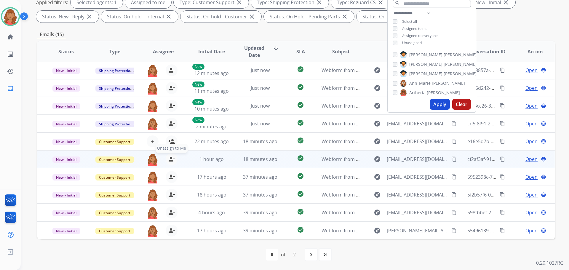
click at [169, 158] on mat-icon "person_remove" at bounding box center [171, 159] width 7 height 7
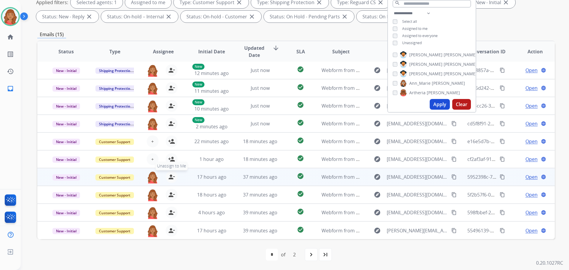
click at [170, 179] on mat-icon "person_remove" at bounding box center [171, 176] width 7 height 7
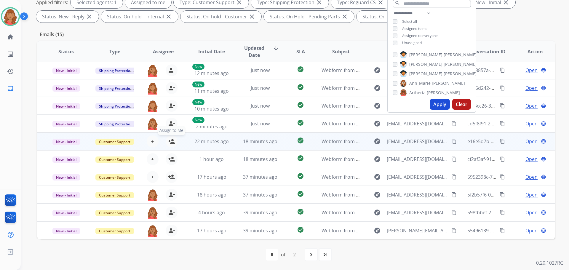
click at [170, 142] on mat-icon "person_add" at bounding box center [171, 141] width 7 height 7
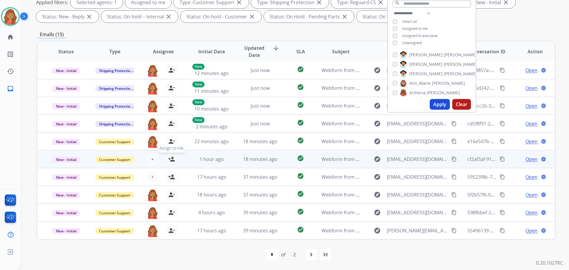
click at [170, 156] on mat-icon "person_add" at bounding box center [171, 159] width 7 height 7
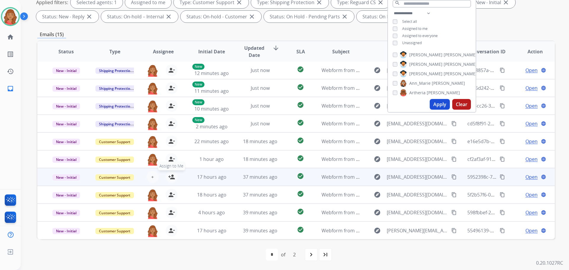
click at [170, 178] on mat-icon "person_add" at bounding box center [171, 176] width 7 height 7
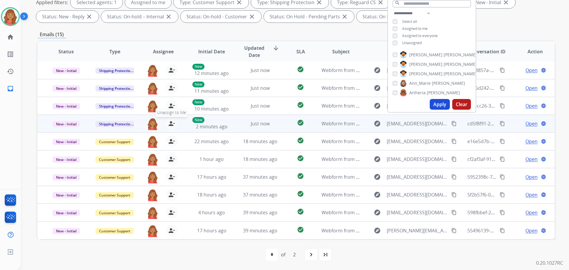
drag, startPoint x: 169, startPoint y: 124, endPoint x: 172, endPoint y: 116, distance: 8.0
click at [170, 124] on mat-icon "person_remove" at bounding box center [171, 123] width 7 height 7
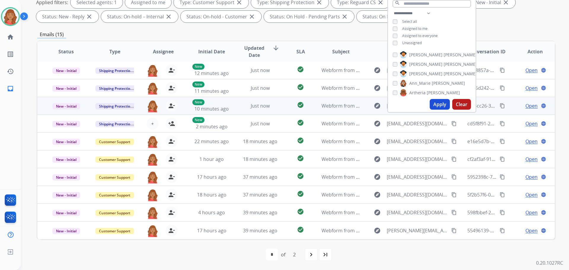
click at [167, 98] on div "roberta.jordan@eccogroupusa.com person_remove Unassign to Me" at bounding box center [158, 106] width 48 height 17
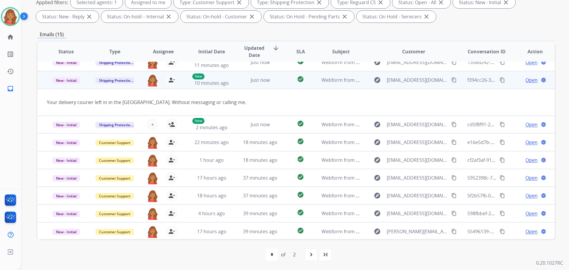
scroll to position [27, 0]
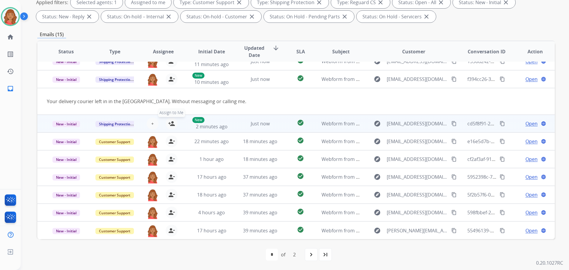
drag, startPoint x: 175, startPoint y: 123, endPoint x: 174, endPoint y: 120, distance: 3.4
click at [174, 123] on button "person_add Assign to Me" at bounding box center [172, 124] width 12 height 12
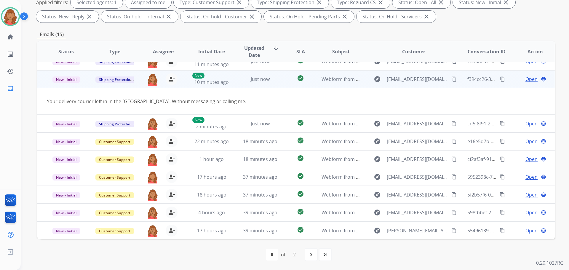
scroll to position [0, 0]
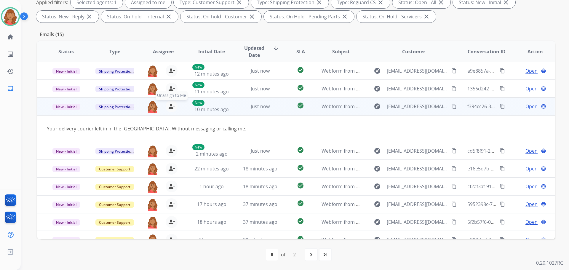
click at [170, 103] on mat-icon "person_remove" at bounding box center [171, 106] width 7 height 7
click at [169, 92] on span "Assign to Me" at bounding box center [171, 95] width 27 height 9
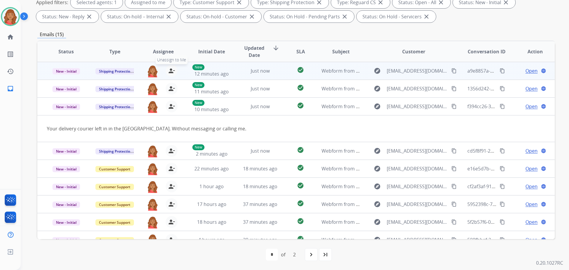
click at [169, 73] on mat-icon "person_remove" at bounding box center [171, 70] width 7 height 7
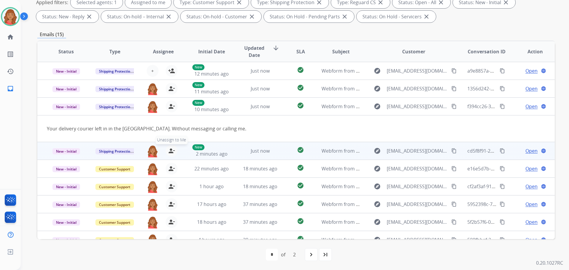
click at [169, 151] on mat-icon "person_remove" at bounding box center [171, 150] width 7 height 7
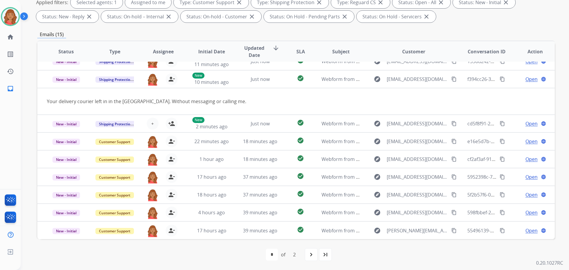
click at [174, 259] on div "first_page navigate_before * * of 2 navigate_next last_page" at bounding box center [296, 255] width 518 height 12
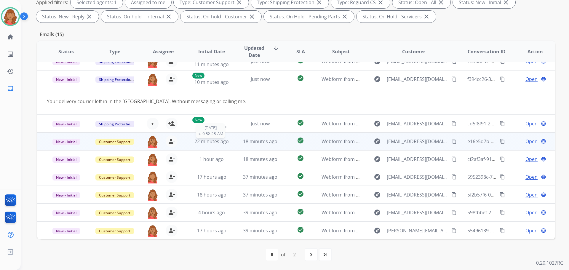
click at [219, 144] on span "22 minutes ago" at bounding box center [211, 141] width 34 height 7
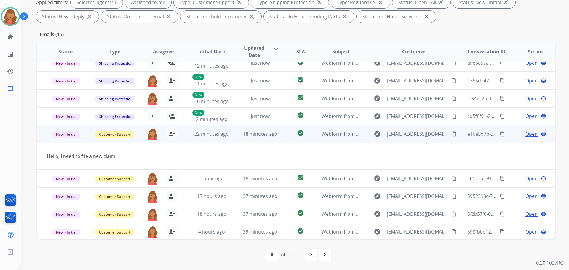
scroll to position [0, 0]
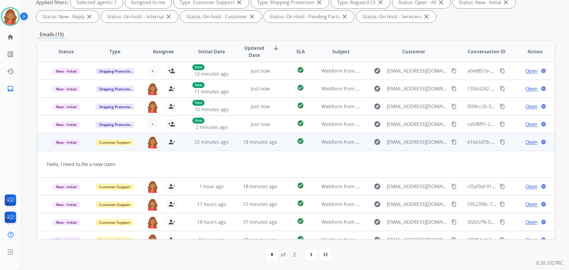
click at [529, 141] on span "Open" at bounding box center [532, 141] width 12 height 7
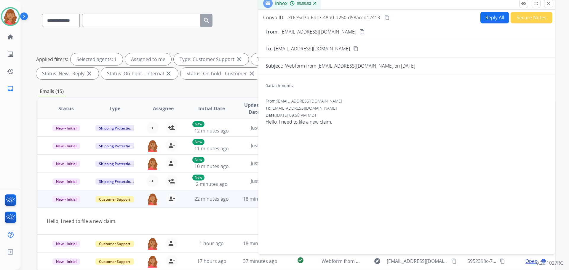
scroll to position [96, 0]
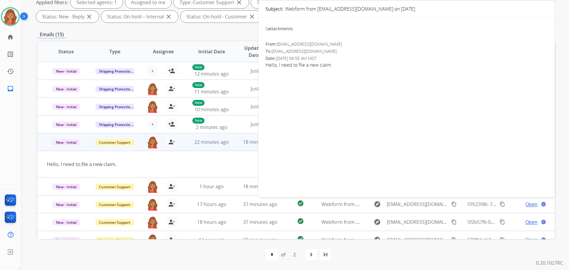
click at [210, 167] on div "Hello, I need to.file a new claim." at bounding box center [248, 164] width 402 height 7
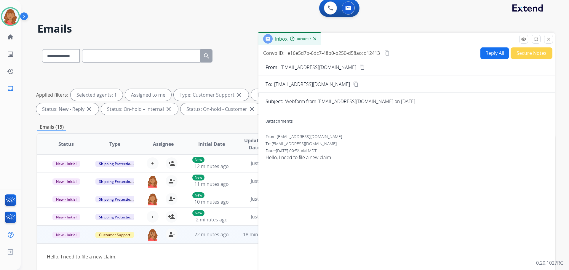
scroll to position [0, 0]
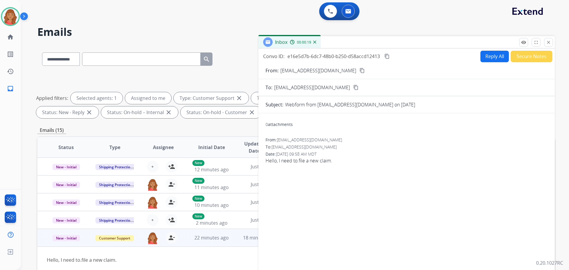
click at [547, 42] on mat-icon "close" at bounding box center [548, 42] width 5 height 5
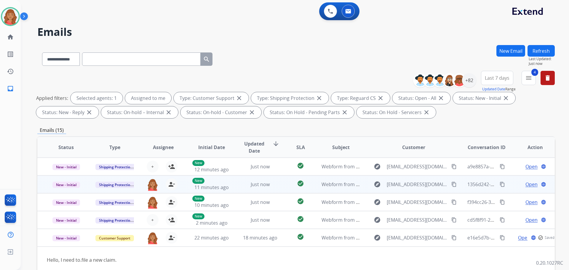
scroll to position [27, 0]
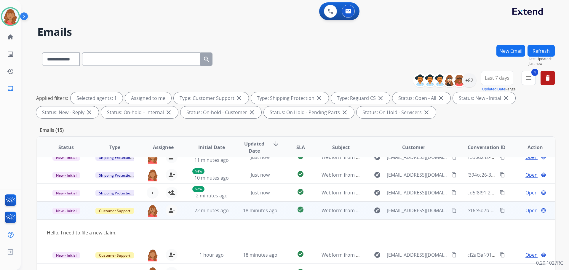
click at [526, 212] on span "Open" at bounding box center [532, 210] width 12 height 7
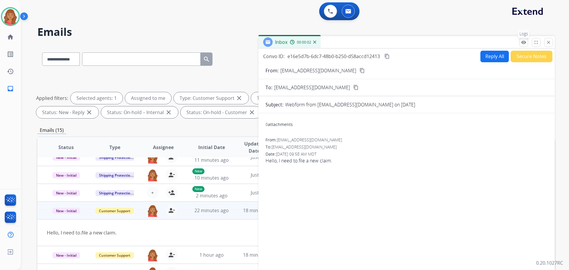
click at [521, 44] on button "remove_red_eye Logs" at bounding box center [523, 42] width 9 height 9
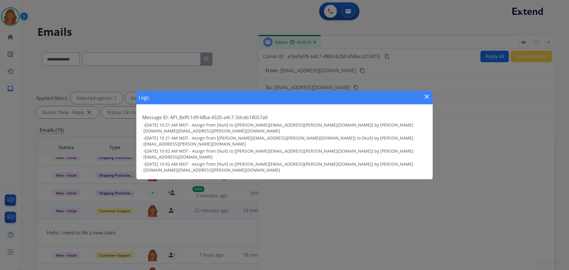
click at [427, 100] on mat-icon "close" at bounding box center [426, 96] width 7 height 7
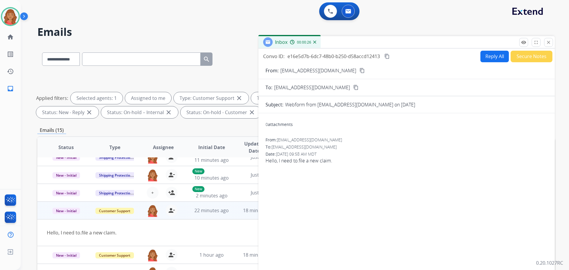
click at [548, 43] on mat-icon "close" at bounding box center [548, 42] width 5 height 5
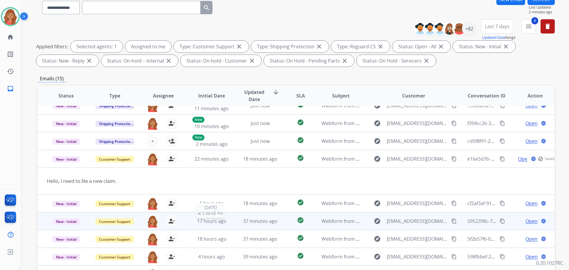
scroll to position [96, 0]
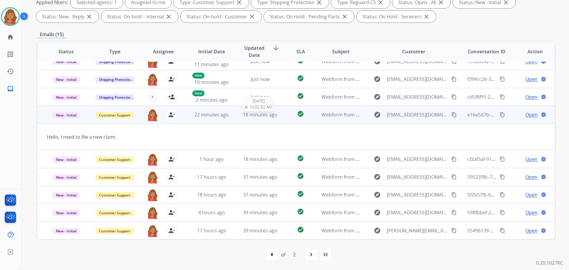
click at [262, 116] on span "18 minutes ago" at bounding box center [260, 114] width 34 height 7
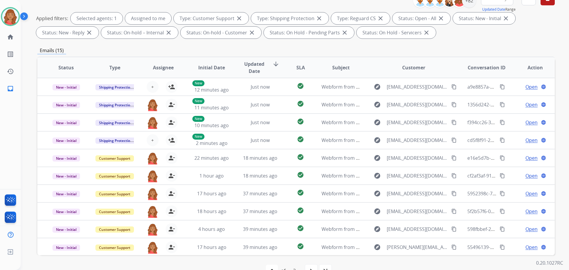
scroll to position [0, 0]
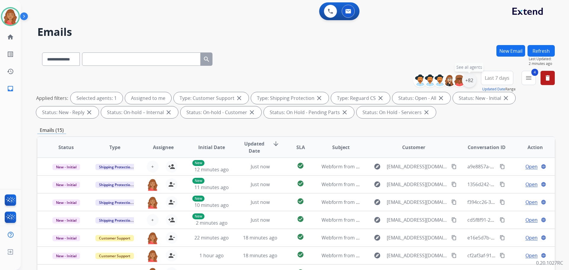
click at [466, 83] on div "+82" at bounding box center [469, 80] width 14 height 14
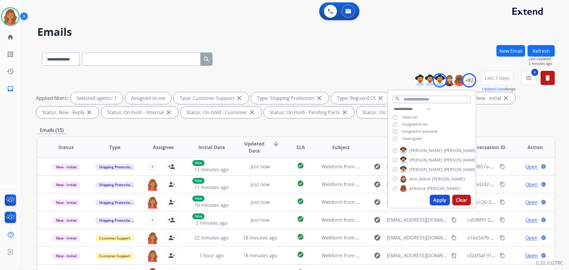
click at [438, 197] on button "Apply" at bounding box center [440, 200] width 20 height 11
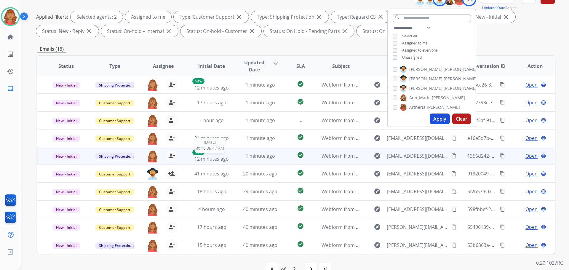
scroll to position [96, 0]
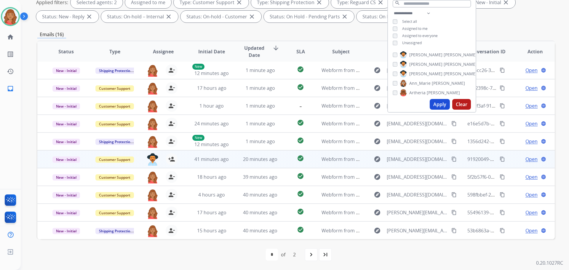
click at [526, 159] on span "Open" at bounding box center [532, 159] width 12 height 7
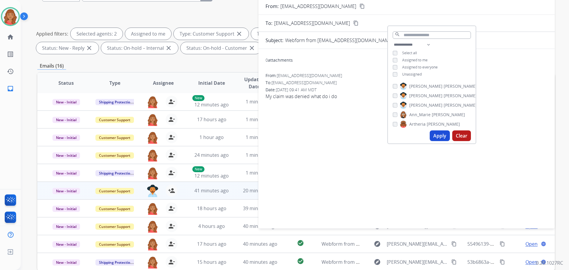
scroll to position [7, 0]
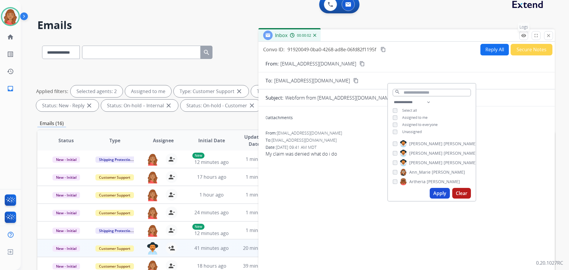
click at [524, 36] on mat-icon "remove_red_eye" at bounding box center [523, 35] width 5 height 5
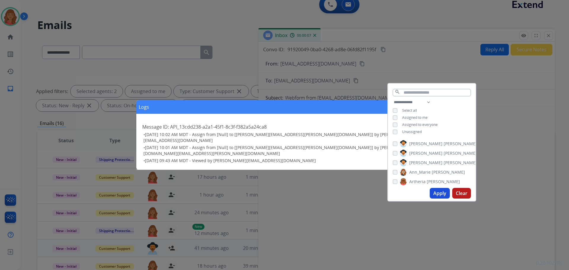
click at [551, 35] on div "Logs close Message ID: API_13cdd238-a2a1-45f1-8c3f-f382a5a24ca8 • 09/03/2025 - …" at bounding box center [284, 135] width 569 height 270
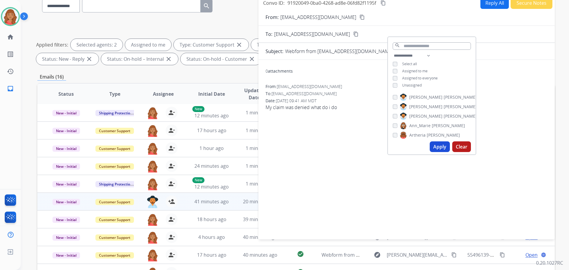
scroll to position [0, 0]
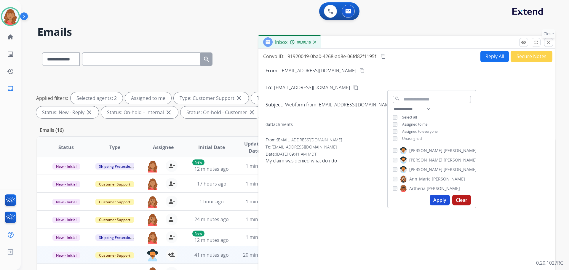
click at [548, 42] on mat-icon "close" at bounding box center [548, 42] width 5 height 5
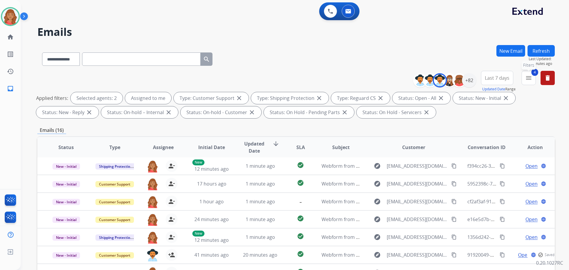
click at [528, 80] on mat-icon "menu" at bounding box center [528, 77] width 7 height 7
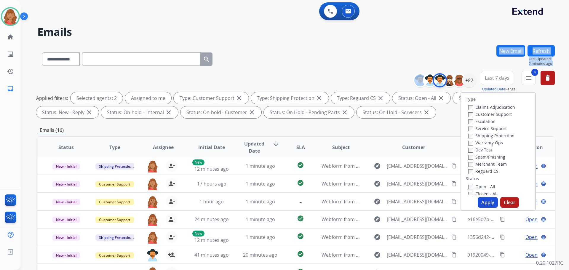
drag, startPoint x: 406, startPoint y: 72, endPoint x: 433, endPoint y: 83, distance: 29.3
click at [408, 73] on div "**********" at bounding box center [296, 205] width 518 height 321
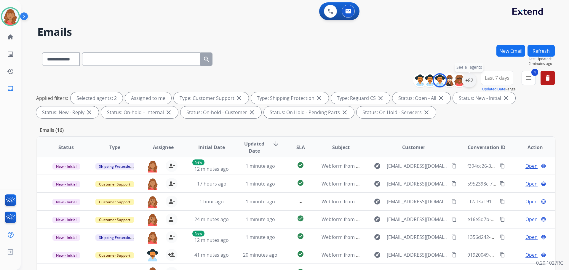
drag, startPoint x: 468, startPoint y: 82, endPoint x: 468, endPoint y: 87, distance: 4.5
click at [468, 82] on div "+82" at bounding box center [469, 80] width 14 height 14
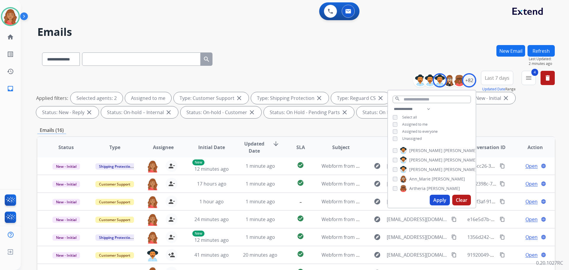
click at [440, 202] on button "Apply" at bounding box center [440, 200] width 20 height 11
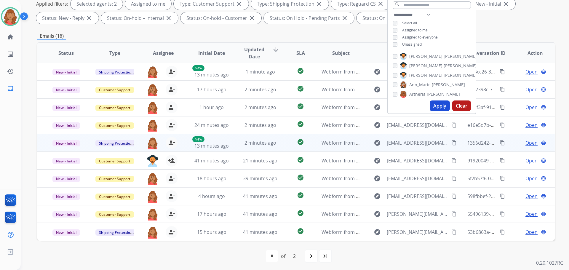
scroll to position [96, 0]
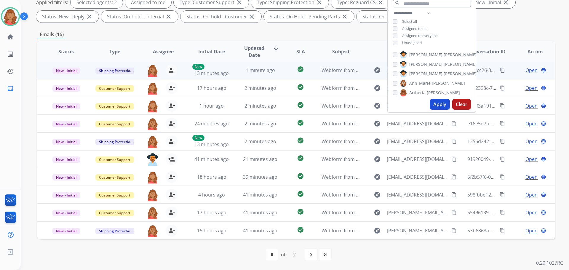
click at [241, 73] on div "1 minute ago" at bounding box center [260, 70] width 39 height 7
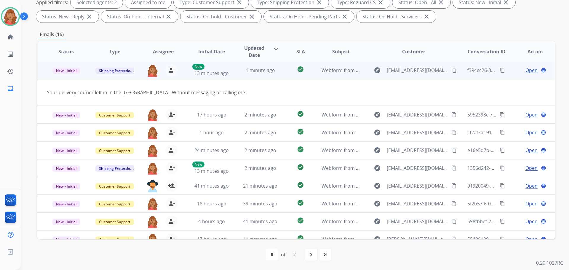
scroll to position [0, 0]
click at [526, 70] on span "Open" at bounding box center [532, 70] width 12 height 7
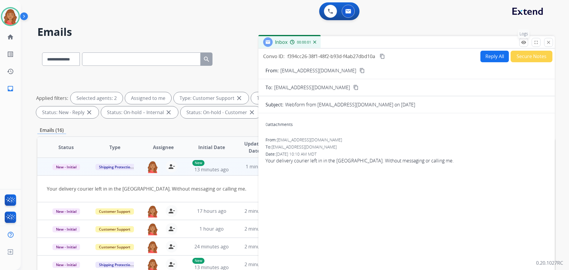
click at [522, 42] on mat-icon "remove_red_eye" at bounding box center [523, 42] width 5 height 5
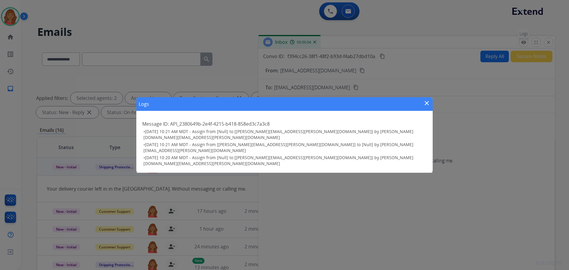
click at [521, 43] on div "Logs close Message ID: API_2380649b-2e4f-4215-b418-858ed3c7a3c8 • 09/03/2025 - …" at bounding box center [284, 135] width 569 height 270
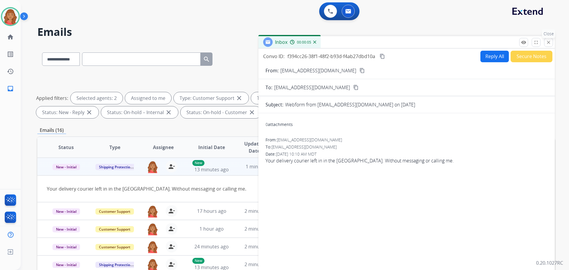
click at [545, 43] on button "close Close" at bounding box center [548, 42] width 9 height 9
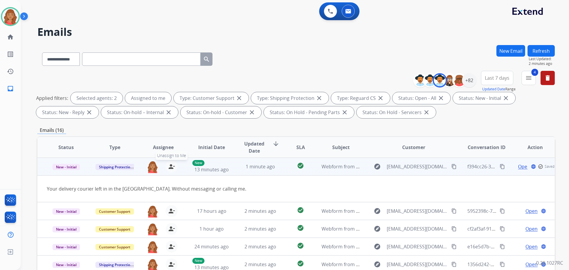
click at [168, 167] on mat-icon "person_remove" at bounding box center [171, 166] width 7 height 7
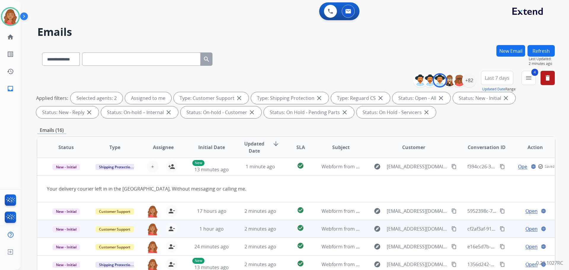
scroll to position [27, 0]
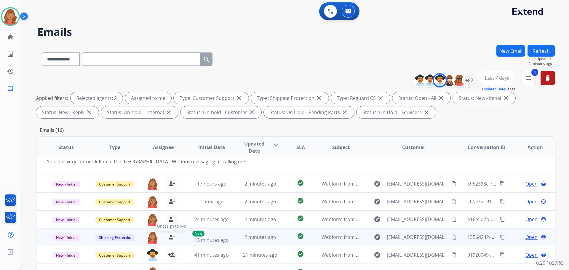
click at [173, 237] on mat-icon "person_remove" at bounding box center [171, 237] width 7 height 7
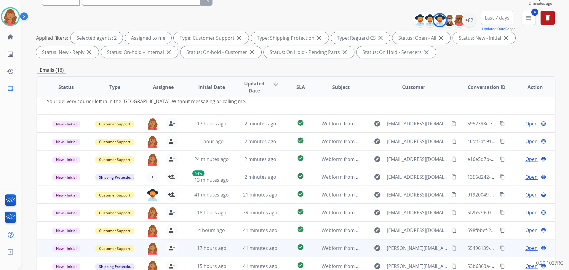
scroll to position [96, 0]
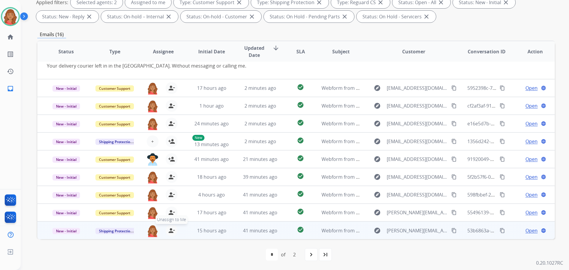
click at [173, 230] on mat-icon "person_remove" at bounding box center [171, 230] width 7 height 7
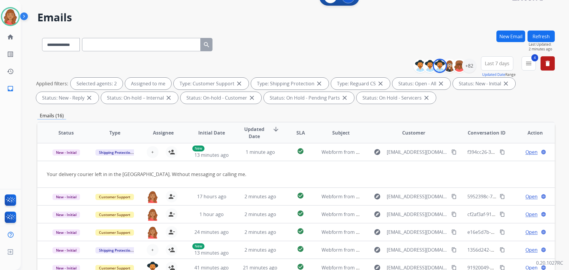
scroll to position [0, 0]
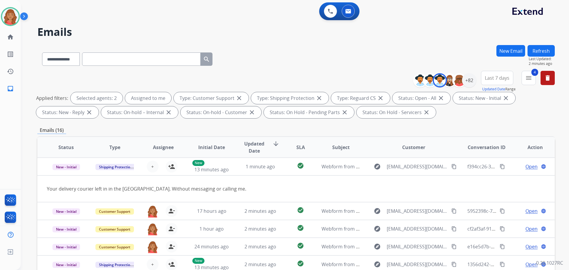
click at [528, 81] on mat-icon "menu" at bounding box center [528, 77] width 7 height 7
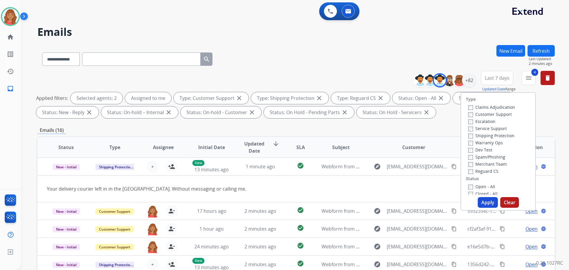
click at [479, 199] on button "Apply" at bounding box center [488, 202] width 20 height 11
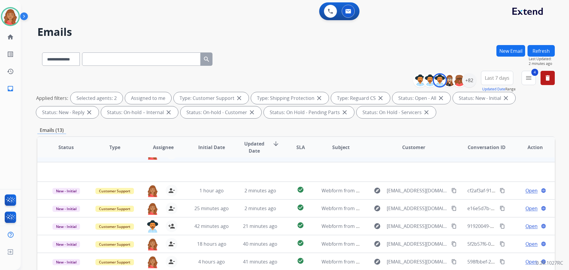
scroll to position [20, 0]
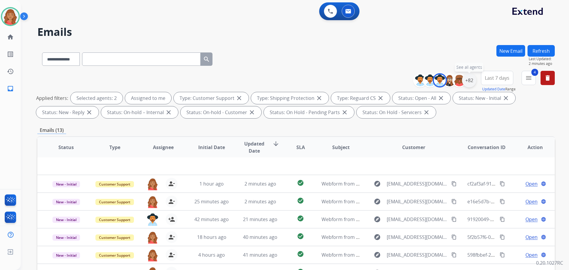
drag, startPoint x: 469, startPoint y: 82, endPoint x: 472, endPoint y: 83, distance: 3.6
click at [470, 82] on div "+82" at bounding box center [469, 80] width 14 height 14
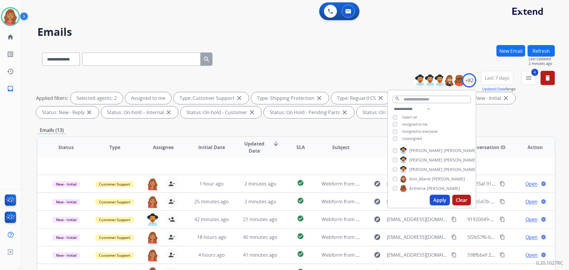
click at [442, 202] on button "Apply" at bounding box center [440, 200] width 20 height 11
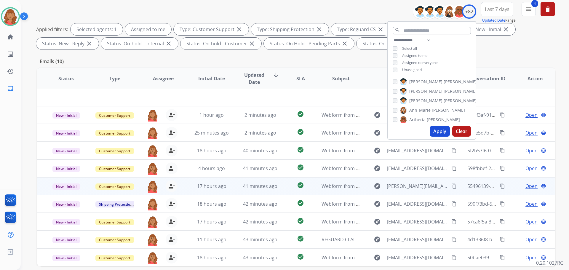
scroll to position [96, 0]
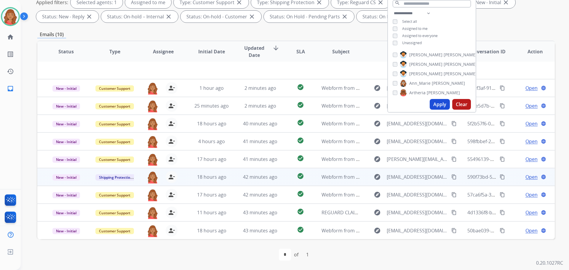
click at [180, 176] on div "roberta.jordan@eccogroupusa.com person_remove Unassign to Me" at bounding box center [158, 177] width 48 height 17
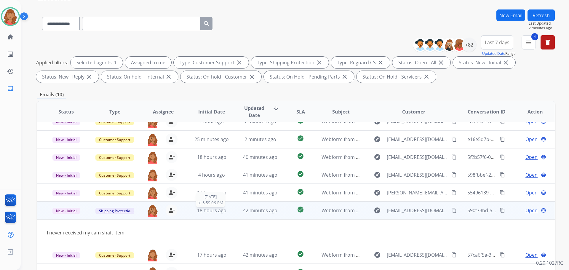
scroll to position [36, 0]
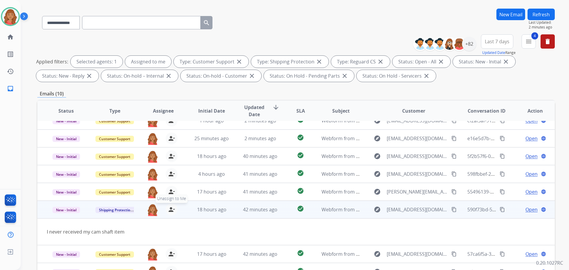
drag, startPoint x: 170, startPoint y: 212, endPoint x: 184, endPoint y: 217, distance: 15.2
click at [170, 212] on mat-icon "person_remove" at bounding box center [171, 209] width 7 height 7
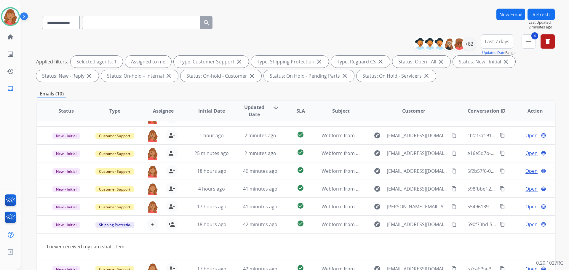
scroll to position [0, 0]
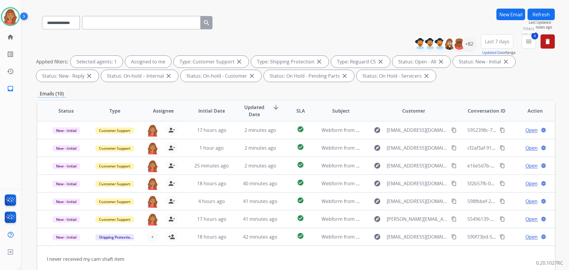
drag, startPoint x: 528, startPoint y: 44, endPoint x: 513, endPoint y: 55, distance: 19.3
click at [528, 44] on mat-icon "menu" at bounding box center [528, 41] width 7 height 7
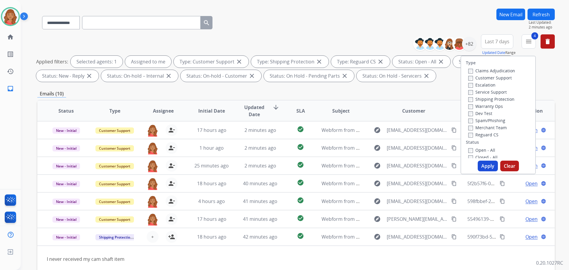
click at [479, 165] on button "Apply" at bounding box center [488, 166] width 20 height 11
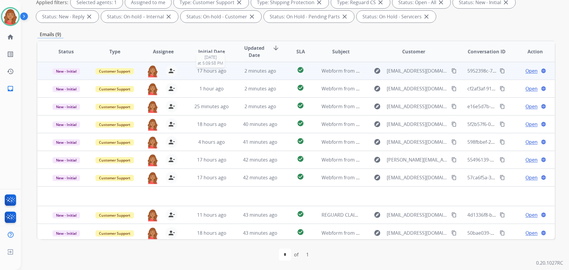
click at [225, 73] on div "17 hours ago" at bounding box center [211, 70] width 39 height 7
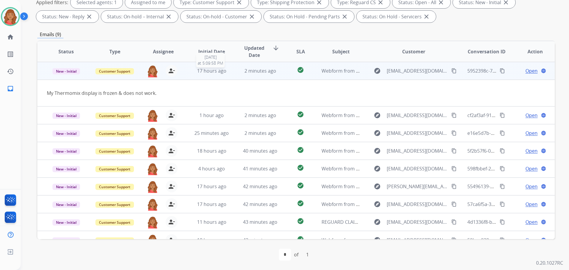
click at [225, 73] on div "17 hours ago" at bounding box center [211, 70] width 39 height 7
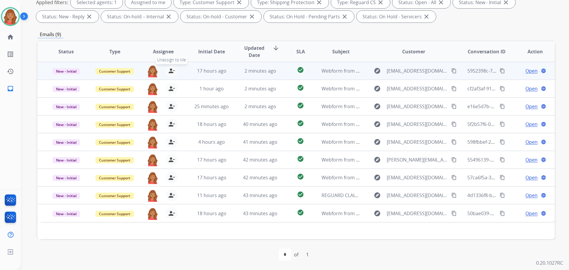
click at [168, 68] on mat-icon "person_remove" at bounding box center [171, 70] width 7 height 7
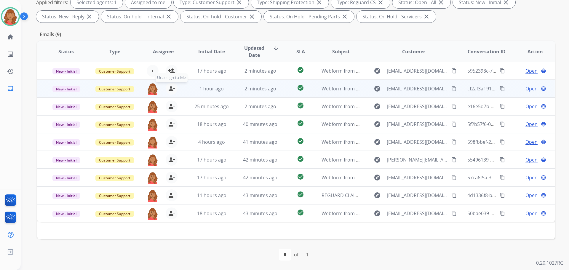
drag, startPoint x: 168, startPoint y: 83, endPoint x: 174, endPoint y: 91, distance: 9.8
click at [169, 83] on div "person_remove [PERSON_NAME] to Me" at bounding box center [168, 89] width 19 height 12
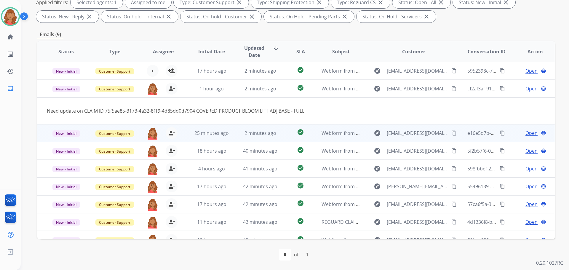
scroll to position [9, 0]
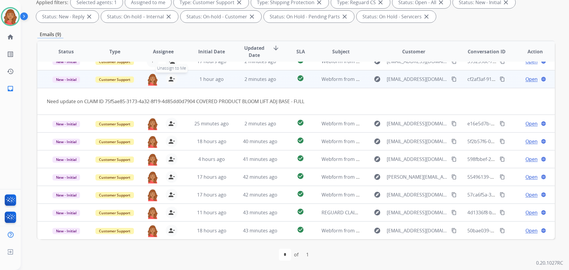
click at [168, 82] on mat-icon "person_remove" at bounding box center [171, 79] width 7 height 7
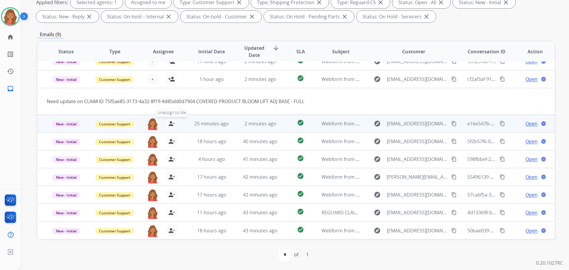
click at [167, 129] on div "person_remove [PERSON_NAME] to Me" at bounding box center [168, 124] width 19 height 12
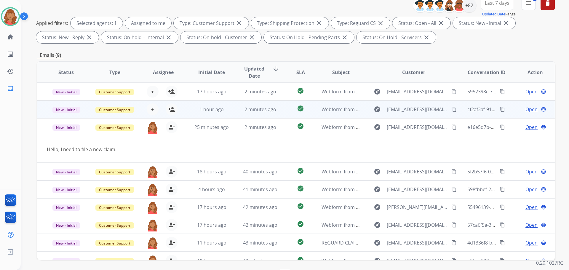
scroll to position [66, 0]
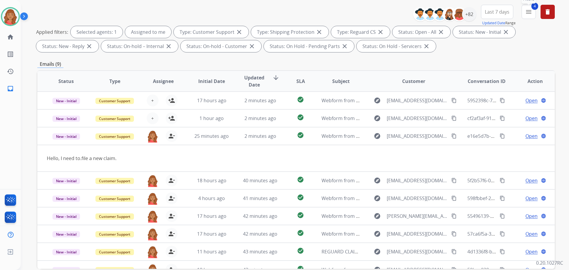
click at [528, 16] on button "4 menu Filters" at bounding box center [529, 12] width 14 height 14
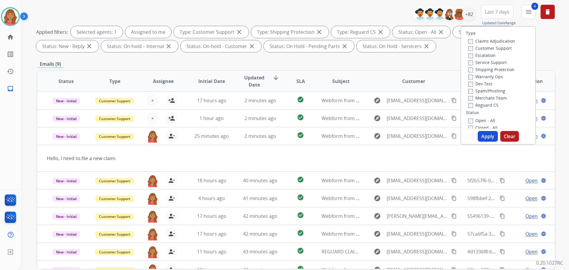
click at [482, 136] on button "Apply" at bounding box center [488, 136] width 20 height 11
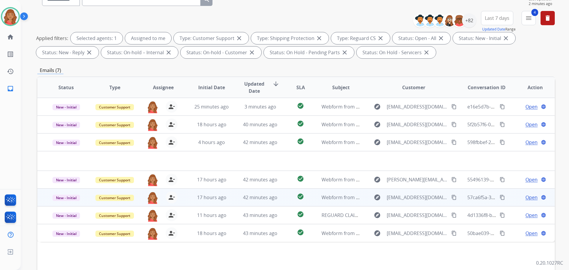
scroll to position [0, 0]
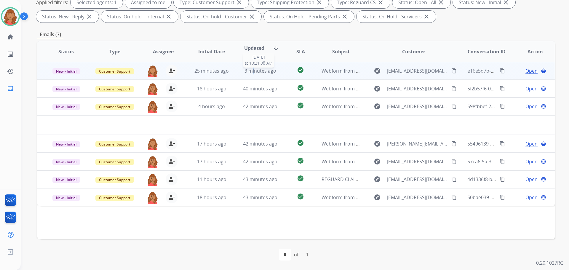
click at [254, 74] on div "3 minutes ago" at bounding box center [260, 70] width 39 height 7
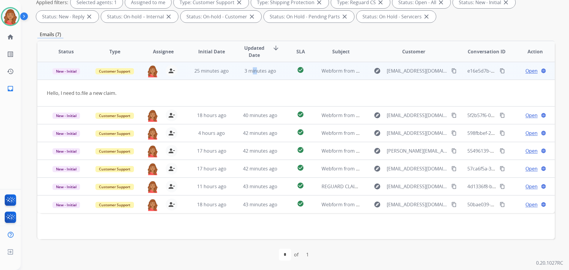
click at [451, 69] on mat-icon "content_copy" at bounding box center [453, 70] width 5 height 5
click at [526, 73] on span "Open" at bounding box center [532, 70] width 12 height 7
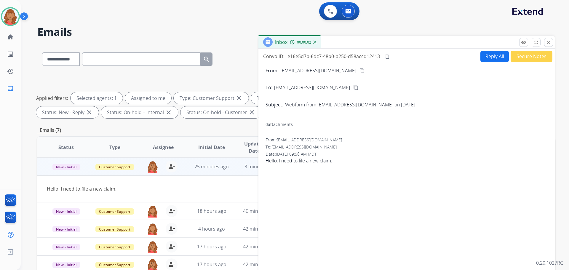
click at [489, 56] on button "Reply All" at bounding box center [495, 57] width 28 height 12
select select "**********"
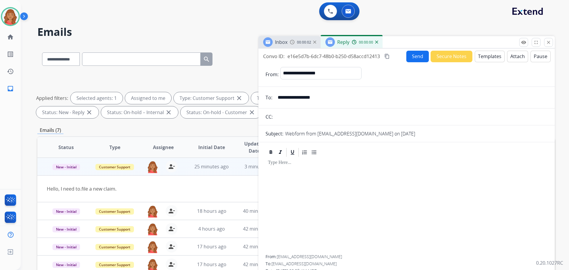
click at [483, 58] on button "Templates" at bounding box center [490, 57] width 30 height 12
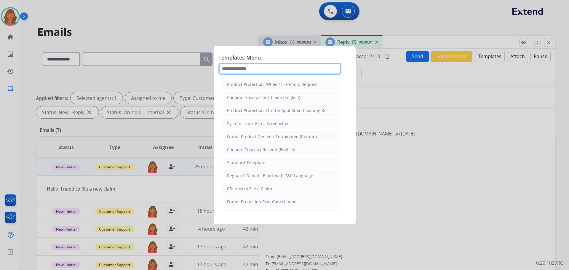
click at [250, 70] on input "text" at bounding box center [279, 69] width 123 height 12
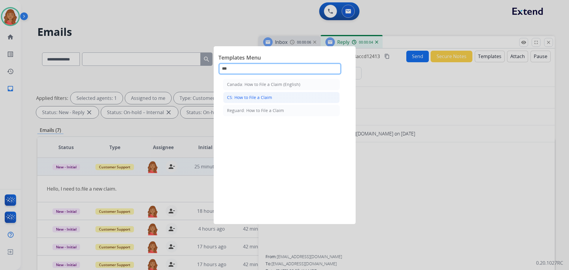
type input "***"
click at [253, 97] on div "CS: How to File a Claim" at bounding box center [249, 98] width 45 height 6
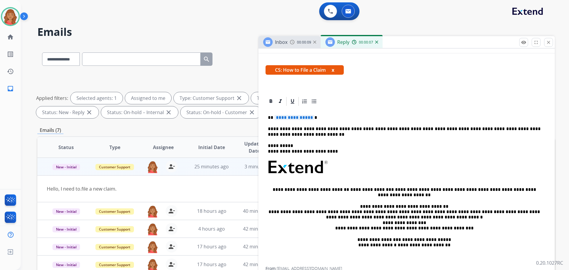
scroll to position [89, 0]
click at [308, 117] on span "**********" at bounding box center [295, 117] width 40 height 5
drag, startPoint x: 281, startPoint y: 116, endPoint x: 277, endPoint y: 115, distance: 4.5
click at [274, 114] on div "**********" at bounding box center [407, 186] width 282 height 160
click at [280, 118] on span "**********" at bounding box center [295, 117] width 40 height 5
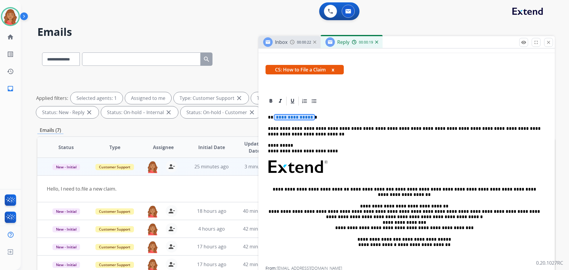
click at [281, 118] on span "**********" at bounding box center [295, 117] width 40 height 5
click at [282, 118] on span "**********" at bounding box center [295, 117] width 40 height 5
drag, startPoint x: 280, startPoint y: 118, endPoint x: 319, endPoint y: 118, distance: 38.5
click at [319, 118] on p "**********" at bounding box center [404, 117] width 273 height 5
click at [305, 119] on span "**********" at bounding box center [295, 117] width 40 height 5
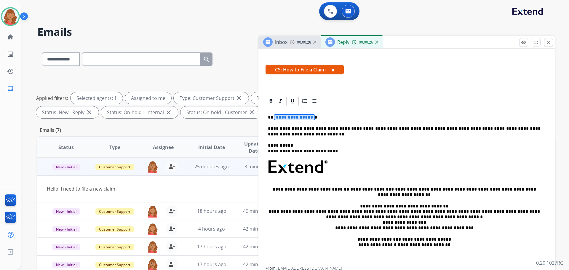
drag, startPoint x: 304, startPoint y: 118, endPoint x: 286, endPoint y: 121, distance: 18.0
click at [286, 121] on div "**********" at bounding box center [407, 186] width 282 height 160
click at [308, 118] on span "**********" at bounding box center [295, 117] width 40 height 5
click at [274, 119] on p "****" at bounding box center [404, 117] width 273 height 5
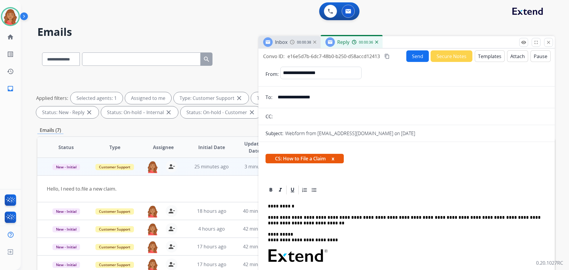
click at [411, 59] on button "Send" at bounding box center [417, 56] width 23 height 12
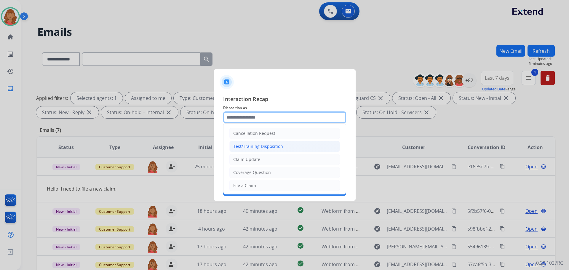
drag, startPoint x: 244, startPoint y: 118, endPoint x: 243, endPoint y: 146, distance: 27.6
click at [244, 120] on input "text" at bounding box center [284, 117] width 123 height 12
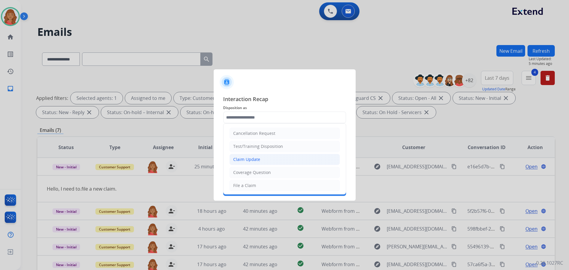
drag, startPoint x: 245, startPoint y: 161, endPoint x: 245, endPoint y: 155, distance: 5.6
click at [245, 160] on div "Claim Update" at bounding box center [246, 160] width 27 height 6
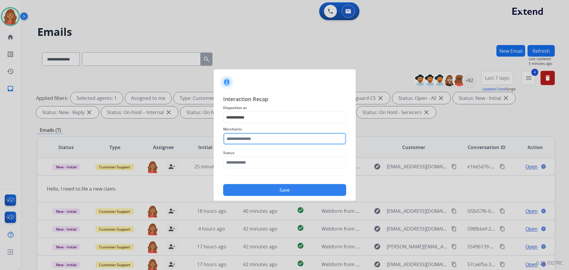
click at [242, 145] on input "text" at bounding box center [284, 139] width 123 height 12
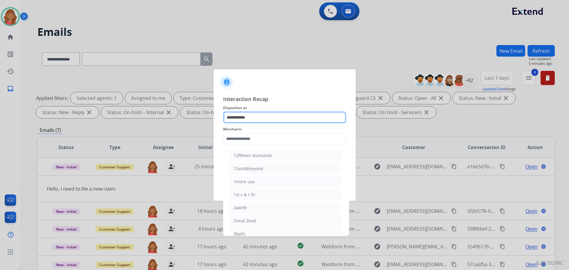
click at [248, 117] on input "**********" at bounding box center [284, 117] width 123 height 12
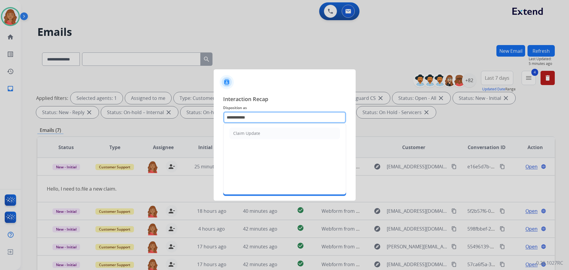
click at [286, 119] on input "**********" at bounding box center [284, 117] width 123 height 12
type input "*"
drag, startPoint x: 245, startPoint y: 132, endPoint x: 248, endPoint y: 138, distance: 6.5
click at [248, 133] on div "File a Claim" at bounding box center [244, 133] width 23 height 6
type input "**********"
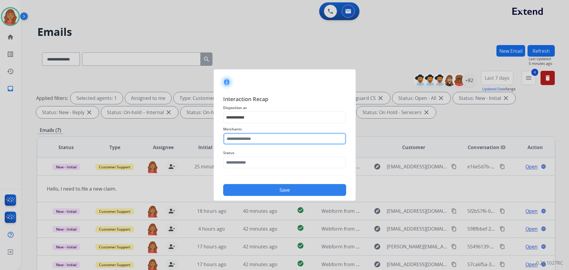
click at [244, 140] on input "text" at bounding box center [284, 139] width 123 height 12
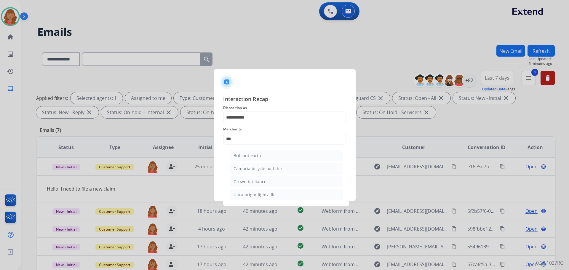
click at [248, 152] on li "Brilliant earth" at bounding box center [286, 155] width 113 height 11
type input "**********"
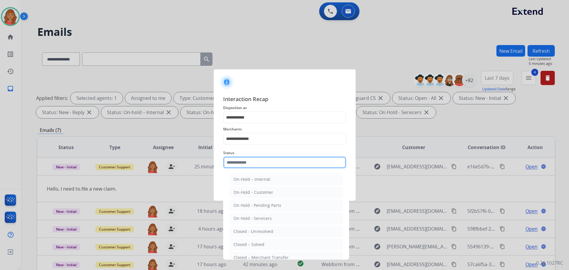
click at [246, 165] on input "text" at bounding box center [284, 163] width 123 height 12
click at [255, 241] on li "Closed – Solved" at bounding box center [286, 244] width 113 height 11
type input "**********"
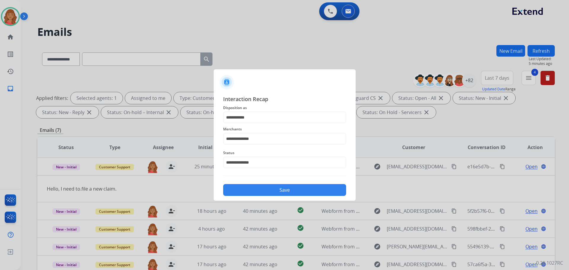
click at [267, 187] on button "Save" at bounding box center [284, 190] width 123 height 12
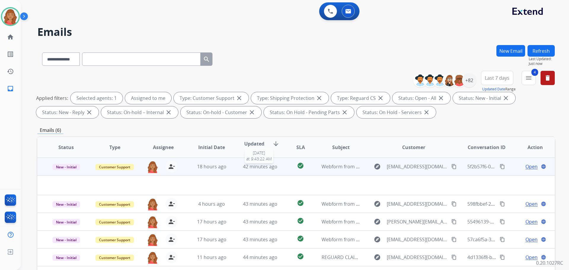
click at [260, 167] on span "42 minutes ago" at bounding box center [260, 166] width 34 height 7
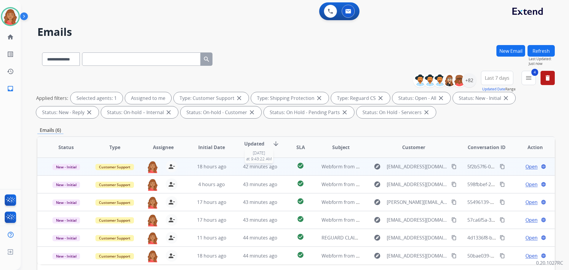
click at [255, 167] on span "42 minutes ago" at bounding box center [260, 166] width 34 height 7
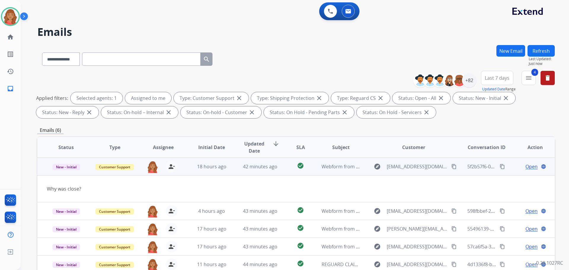
click at [531, 164] on span "Open" at bounding box center [532, 166] width 12 height 7
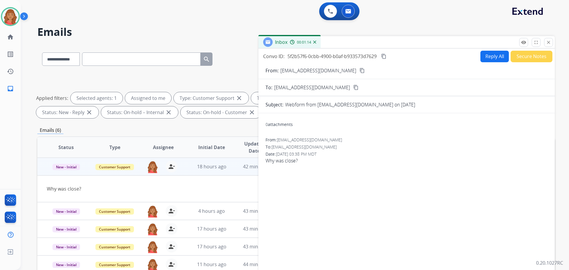
click at [551, 42] on button "close Close" at bounding box center [548, 42] width 9 height 9
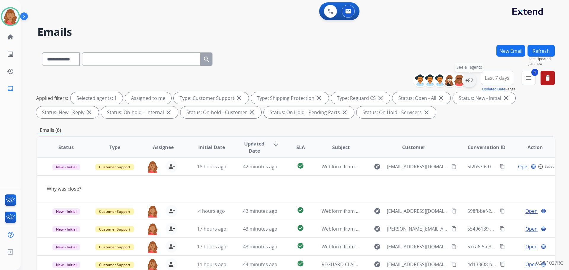
click at [470, 80] on div "+82" at bounding box center [469, 80] width 14 height 14
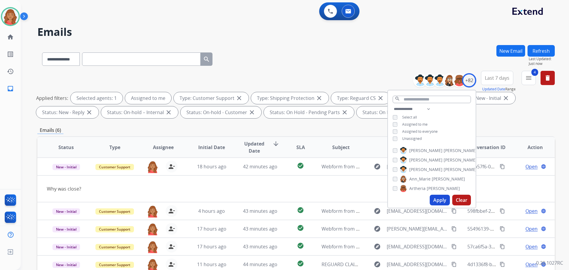
click at [505, 120] on div "**********" at bounding box center [296, 96] width 518 height 50
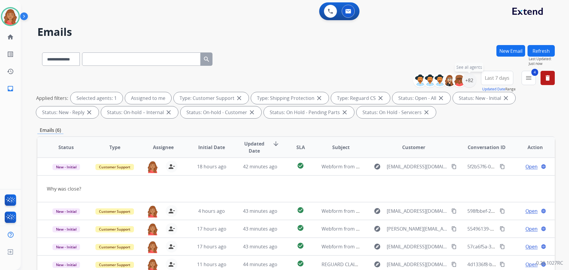
drag, startPoint x: 468, startPoint y: 82, endPoint x: 464, endPoint y: 99, distance: 17.1
click at [469, 83] on div "+82" at bounding box center [469, 80] width 14 height 14
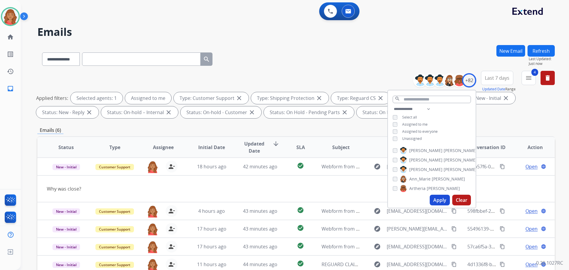
drag, startPoint x: 377, startPoint y: 130, endPoint x: 382, endPoint y: 127, distance: 5.3
click at [377, 130] on div "Emails (6)" at bounding box center [296, 130] width 518 height 7
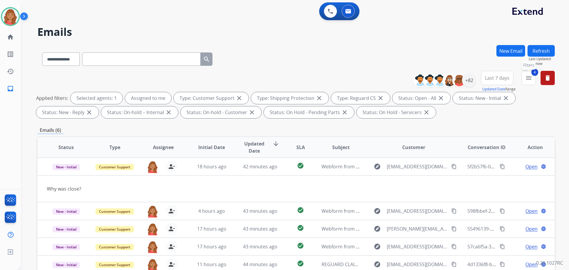
click at [530, 77] on mat-icon "menu" at bounding box center [528, 77] width 7 height 7
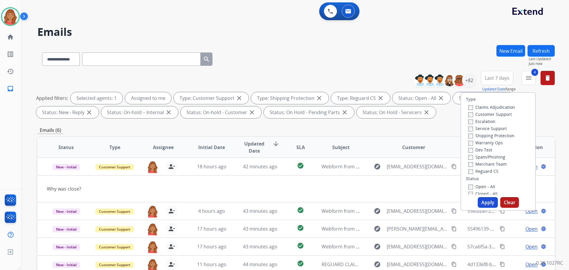
click at [479, 204] on button "Apply" at bounding box center [488, 202] width 20 height 11
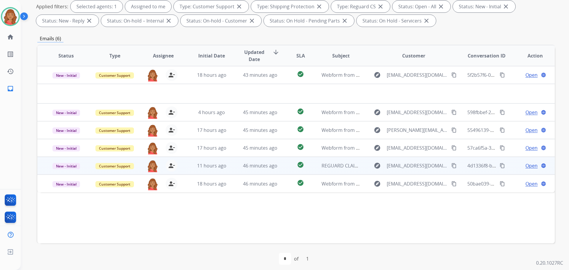
scroll to position [96, 0]
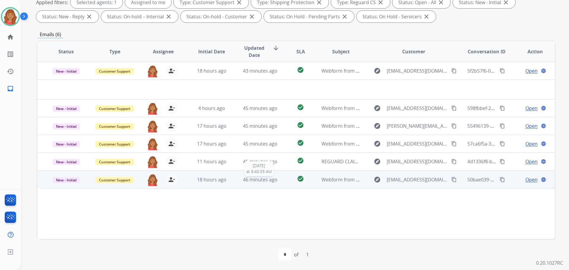
click at [255, 181] on span "46 minutes ago" at bounding box center [260, 179] width 34 height 7
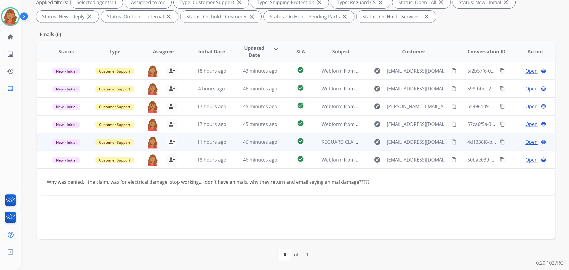
click at [233, 147] on td "46 minutes ago" at bounding box center [256, 142] width 49 height 18
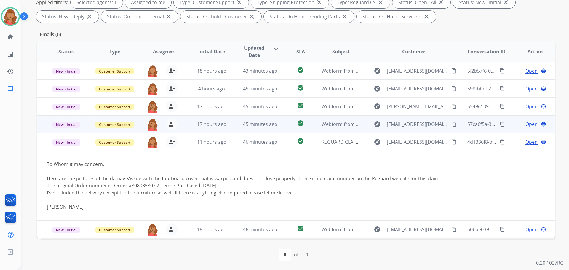
click at [237, 130] on td "45 minutes ago" at bounding box center [256, 124] width 49 height 18
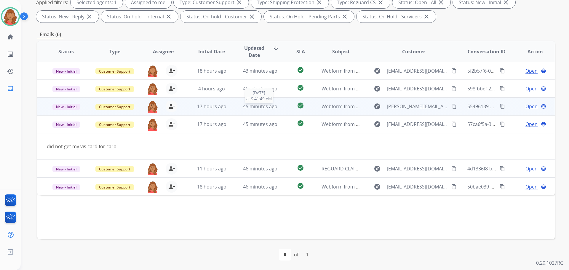
click at [249, 109] on span "45 minutes ago" at bounding box center [260, 106] width 34 height 7
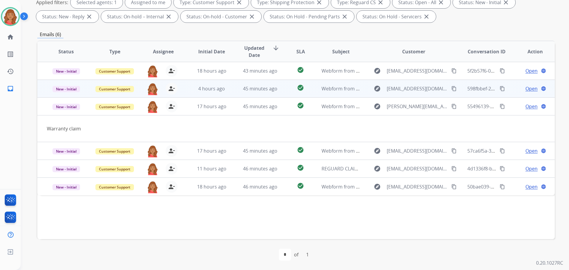
click at [248, 92] on td "45 minutes ago" at bounding box center [256, 89] width 49 height 18
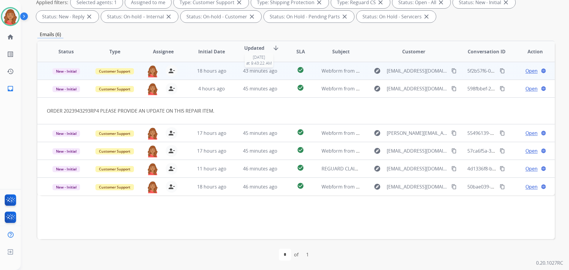
click at [255, 72] on span "43 minutes ago" at bounding box center [260, 71] width 34 height 7
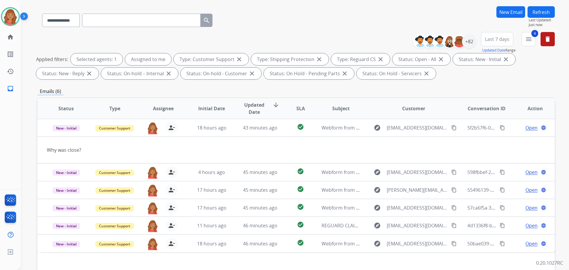
scroll to position [0, 0]
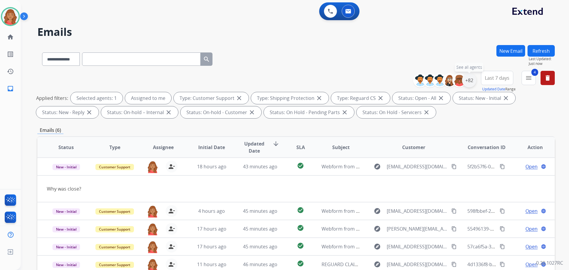
click at [466, 79] on div "+82" at bounding box center [469, 80] width 14 height 14
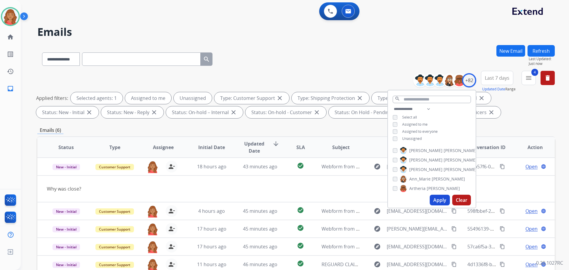
click at [435, 200] on button "Apply" at bounding box center [440, 200] width 20 height 11
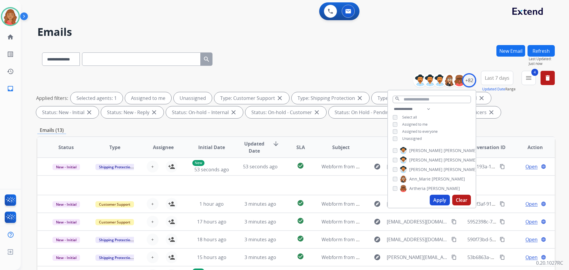
click at [352, 129] on div "Emails (13)" at bounding box center [296, 130] width 518 height 7
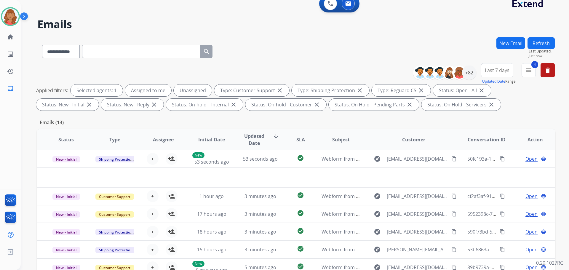
scroll to position [7, 0]
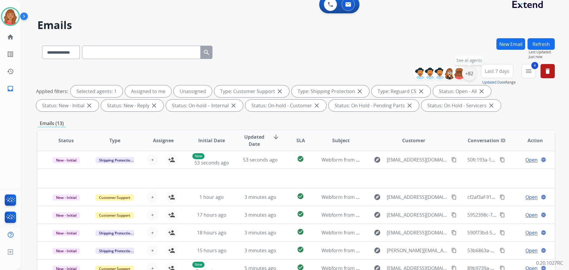
click at [470, 71] on div "+82" at bounding box center [469, 73] width 14 height 14
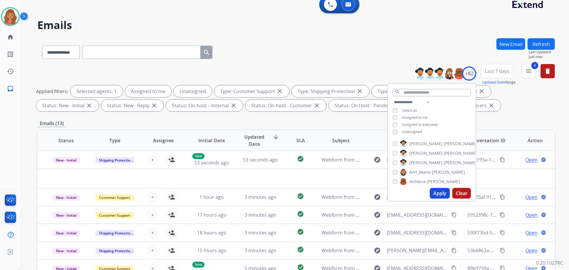
click at [444, 137] on div "**********" at bounding box center [431, 142] width 89 height 119
click at [417, 93] on input "text" at bounding box center [432, 92] width 78 height 7
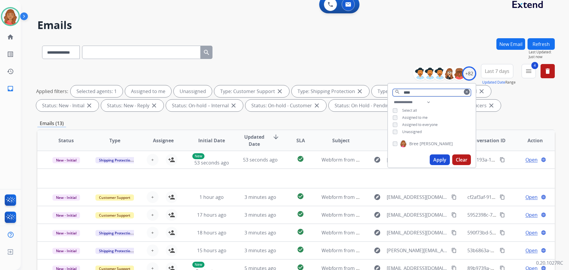
click at [417, 90] on input "****" at bounding box center [432, 92] width 78 height 7
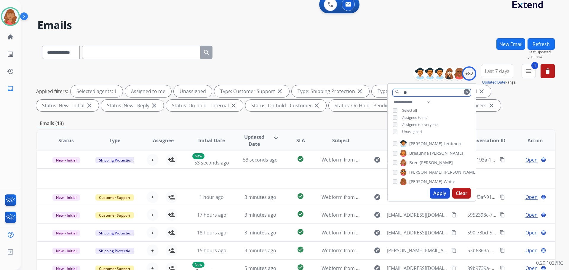
click at [418, 92] on input "**" at bounding box center [432, 92] width 78 height 7
type input "*"
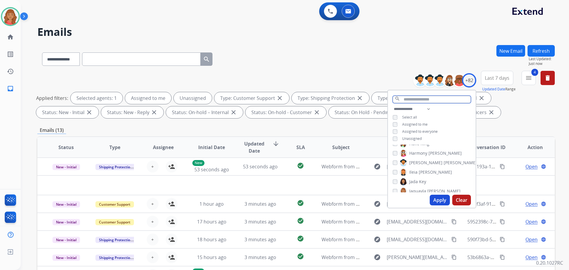
scroll to position [267, 0]
click at [432, 197] on button "Apply" at bounding box center [440, 200] width 20 height 11
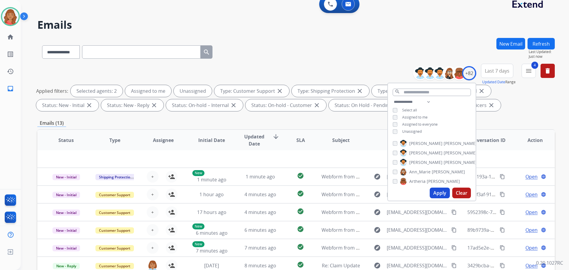
scroll to position [7, 0]
click at [383, 58] on div "**********" at bounding box center [296, 51] width 518 height 26
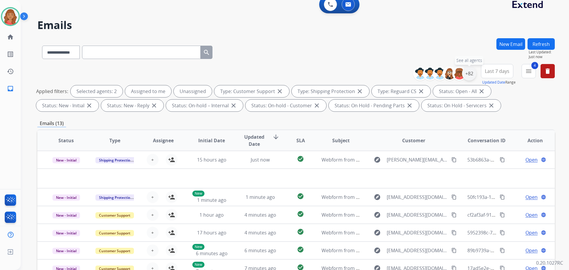
click at [467, 75] on div "+82" at bounding box center [469, 73] width 14 height 14
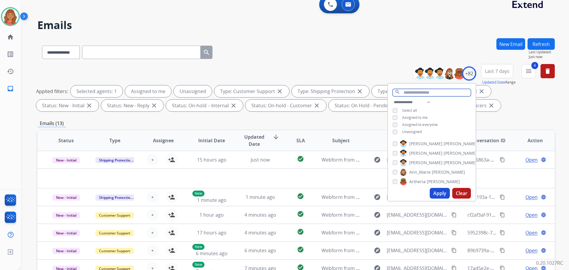
click at [402, 92] on input "text" at bounding box center [432, 92] width 78 height 7
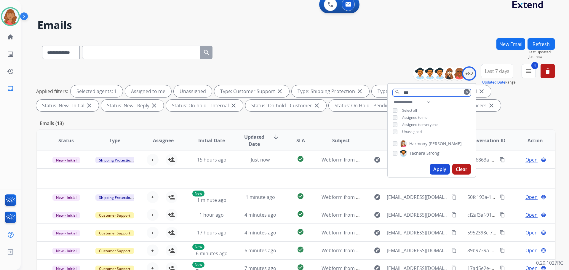
type input "***"
click at [437, 172] on button "Apply" at bounding box center [440, 169] width 20 height 11
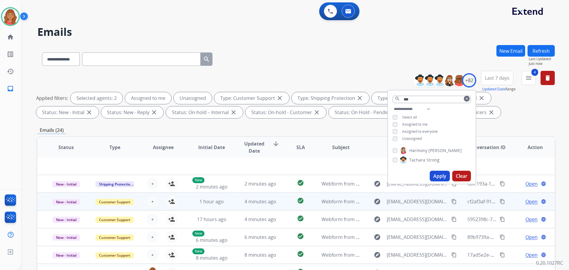
scroll to position [96, 0]
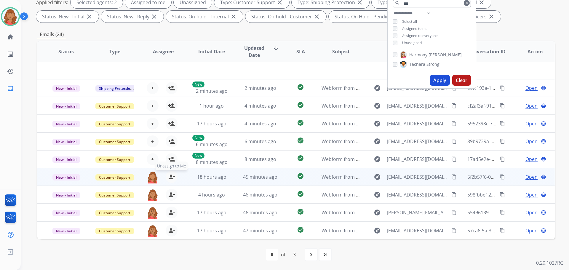
click at [169, 178] on mat-icon "person_remove" at bounding box center [171, 176] width 7 height 7
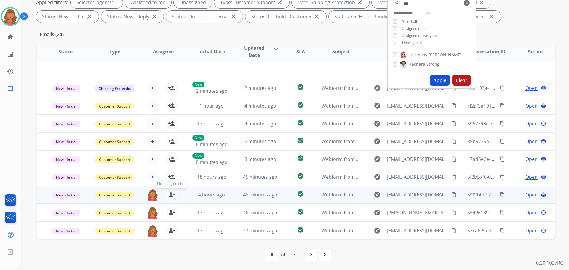
click at [170, 191] on mat-icon "person_remove" at bounding box center [171, 194] width 7 height 7
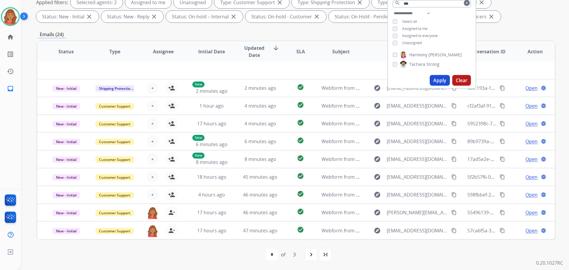
click at [522, 26] on div "**********" at bounding box center [296, 109] width 518 height 321
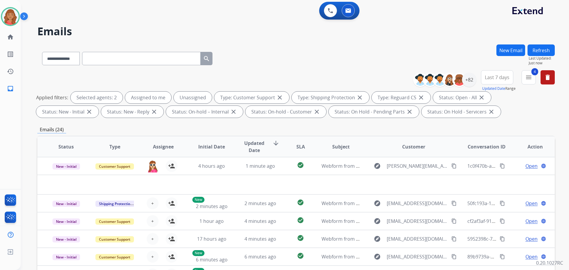
scroll to position [0, 0]
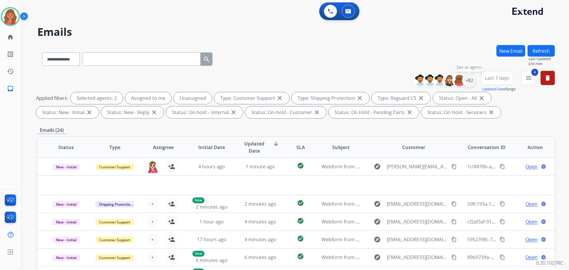
click at [470, 83] on div "+82" at bounding box center [469, 80] width 14 height 14
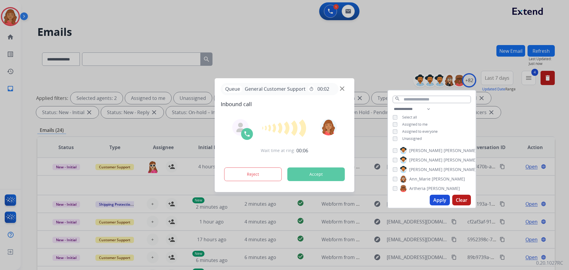
click at [436, 203] on button "Apply" at bounding box center [440, 200] width 20 height 11
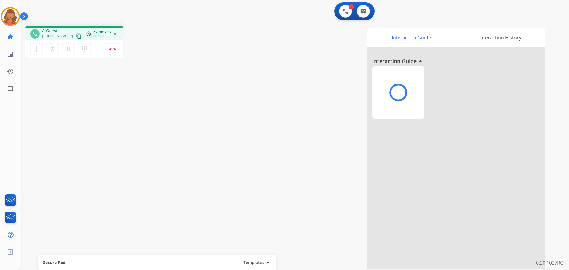
click at [462, 200] on div at bounding box center [457, 157] width 178 height 221
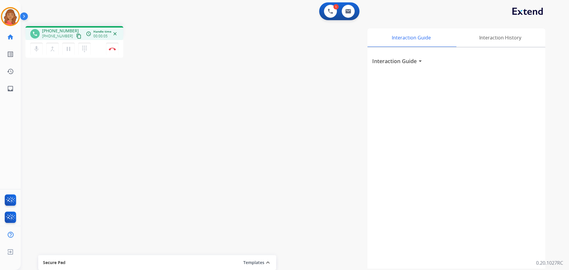
click at [76, 35] on mat-icon "content_copy" at bounding box center [78, 35] width 5 height 5
click at [350, 13] on img at bounding box center [348, 11] width 6 height 5
select select "**********"
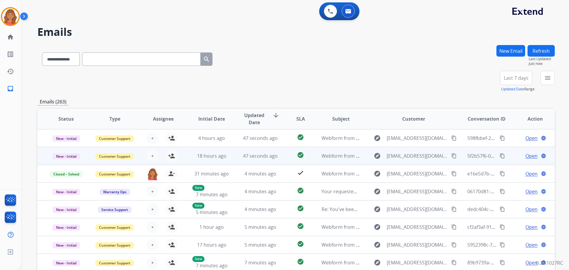
scroll to position [1, 0]
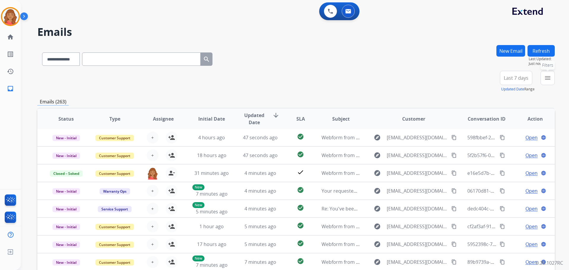
drag, startPoint x: 545, startPoint y: 76, endPoint x: 542, endPoint y: 78, distance: 3.7
click at [545, 76] on mat-icon "menu" at bounding box center [547, 77] width 7 height 7
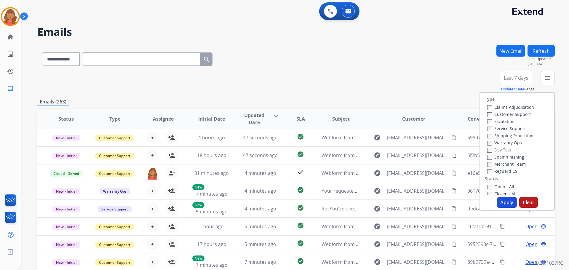
click at [490, 114] on label "Customer Support" at bounding box center [509, 114] width 44 height 6
drag, startPoint x: 502, startPoint y: 201, endPoint x: 114, endPoint y: 185, distance: 388.1
click at [501, 201] on button "Apply" at bounding box center [507, 202] width 20 height 11
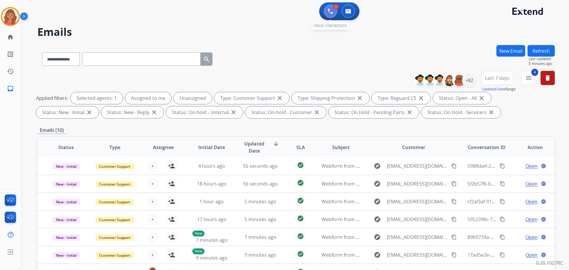
click at [332, 15] on button at bounding box center [330, 11] width 13 height 13
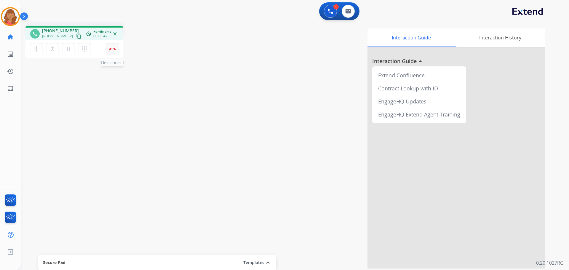
click at [114, 50] on img at bounding box center [112, 48] width 7 height 3
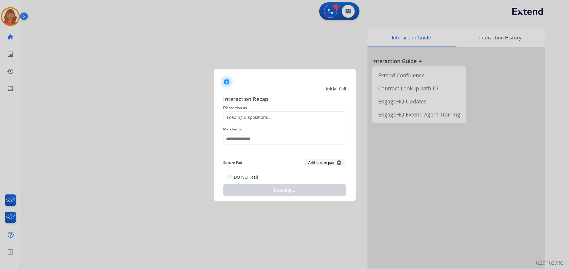
drag, startPoint x: 271, startPoint y: 118, endPoint x: 261, endPoint y: 130, distance: 15.6
click at [270, 119] on div "Loading dispositions..." at bounding box center [284, 117] width 123 height 12
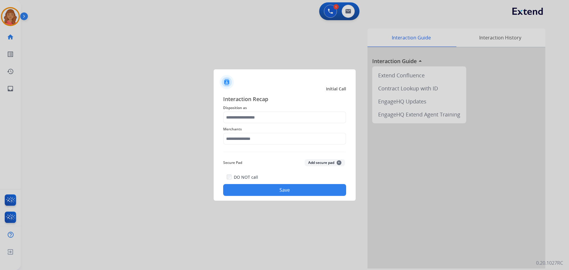
drag, startPoint x: 253, startPoint y: 121, endPoint x: 255, endPoint y: 124, distance: 3.7
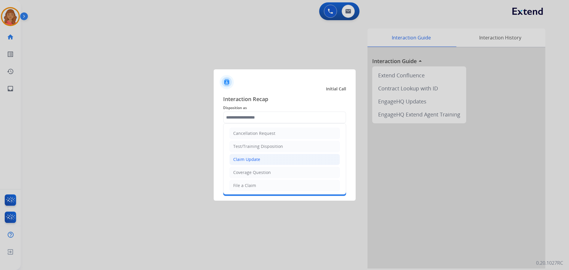
click at [247, 160] on div "Claim Update" at bounding box center [246, 160] width 27 height 6
type input "**********"
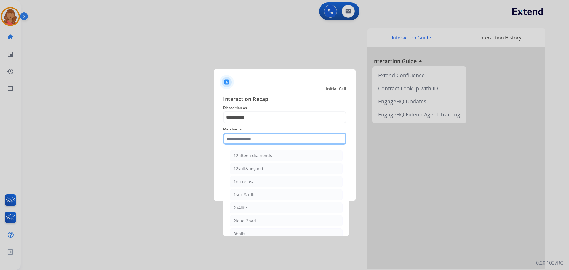
drag, startPoint x: 244, startPoint y: 140, endPoint x: 245, endPoint y: 148, distance: 8.1
click at [244, 141] on input "text" at bounding box center [284, 139] width 123 height 12
type input "*"
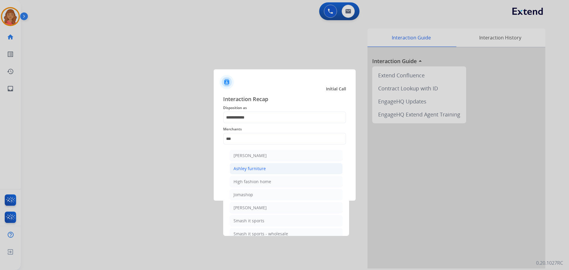
click at [254, 166] on div "Ashley furniture" at bounding box center [250, 169] width 32 height 6
type input "**********"
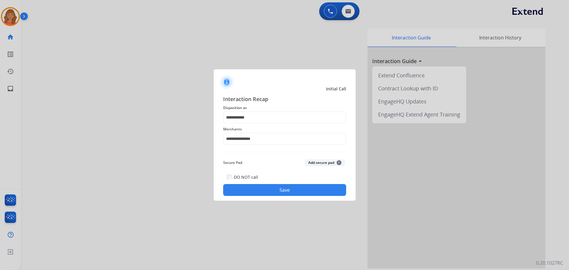
click at [259, 183] on div "DO NOT call Save" at bounding box center [284, 184] width 123 height 23
click at [271, 188] on button "Save" at bounding box center [284, 190] width 123 height 12
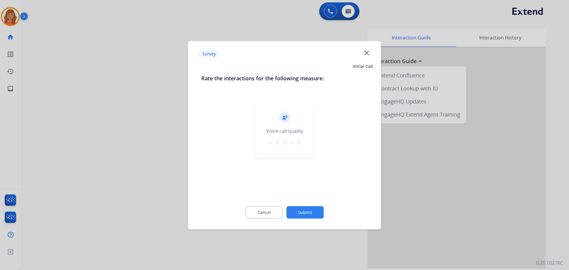
click at [300, 144] on mat-icon "star" at bounding box center [298, 141] width 7 height 7
click at [309, 212] on button "Submit" at bounding box center [304, 212] width 37 height 12
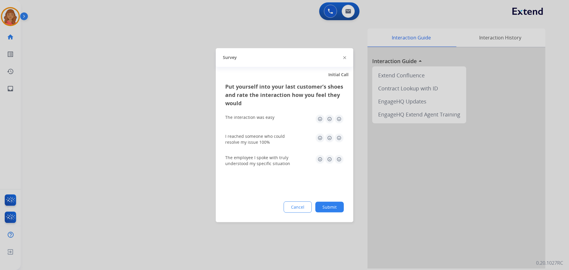
click at [339, 118] on img at bounding box center [338, 118] width 9 height 9
click at [338, 139] on img at bounding box center [338, 137] width 9 height 9
click at [339, 160] on img at bounding box center [338, 158] width 9 height 9
click at [334, 207] on button "Submit" at bounding box center [329, 207] width 28 height 11
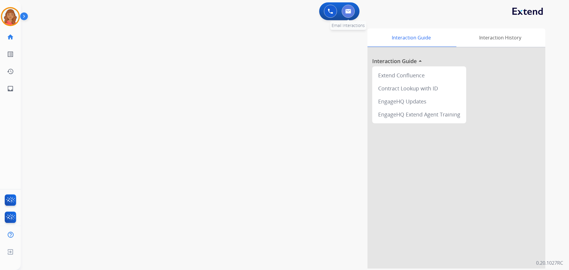
click at [344, 7] on button at bounding box center [348, 11] width 13 height 13
select select "**********"
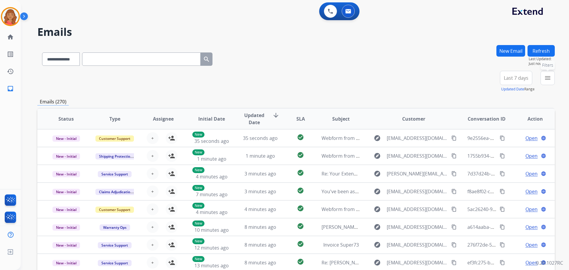
click at [546, 80] on mat-icon "menu" at bounding box center [547, 77] width 7 height 7
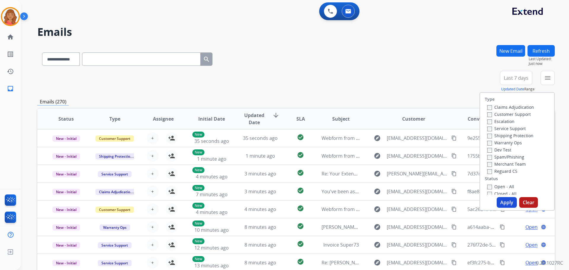
drag, startPoint x: 489, startPoint y: 113, endPoint x: 486, endPoint y: 118, distance: 5.8
click at [489, 114] on label "Customer Support" at bounding box center [509, 114] width 44 height 6
click at [487, 185] on label "Open - All" at bounding box center [500, 187] width 27 height 6
drag, startPoint x: 502, startPoint y: 198, endPoint x: 493, endPoint y: 195, distance: 9.2
click at [502, 198] on button "Apply" at bounding box center [507, 202] width 20 height 11
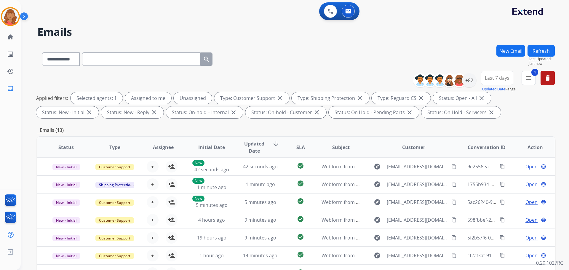
scroll to position [1, 0]
click at [471, 83] on div "+82" at bounding box center [469, 80] width 14 height 14
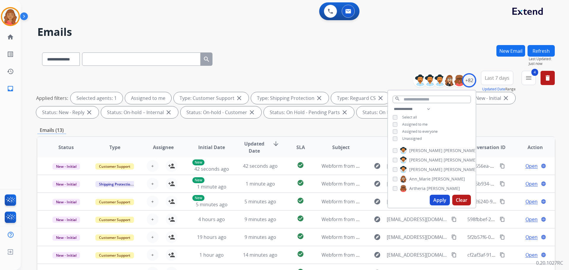
click at [435, 203] on button "Apply" at bounding box center [440, 200] width 20 height 11
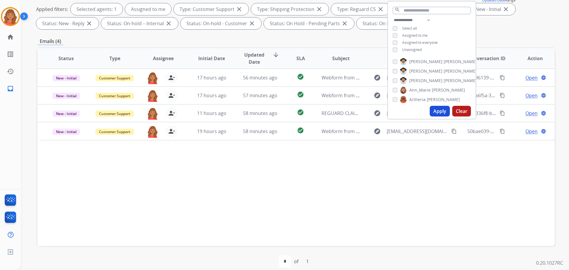
scroll to position [96, 0]
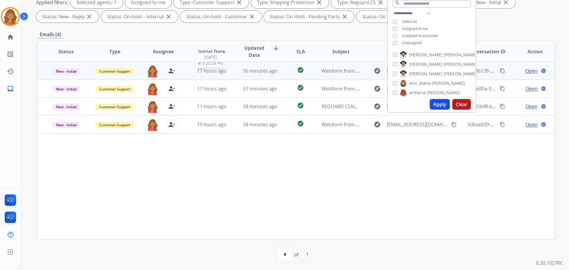
click at [203, 68] on span "17 hours ago" at bounding box center [211, 71] width 29 height 7
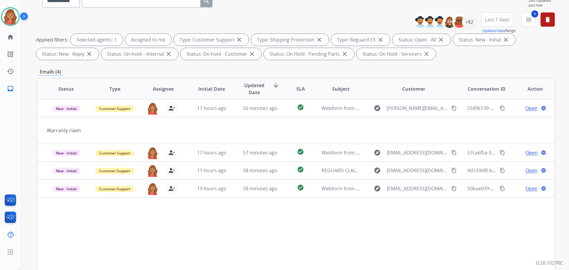
scroll to position [7, 0]
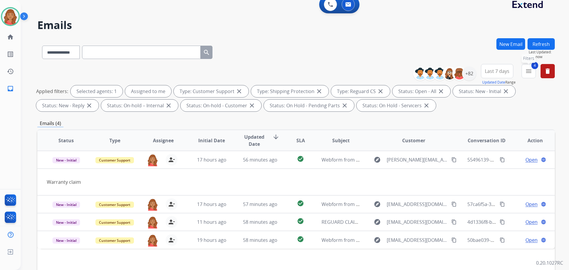
click at [528, 71] on mat-icon "menu" at bounding box center [528, 71] width 7 height 7
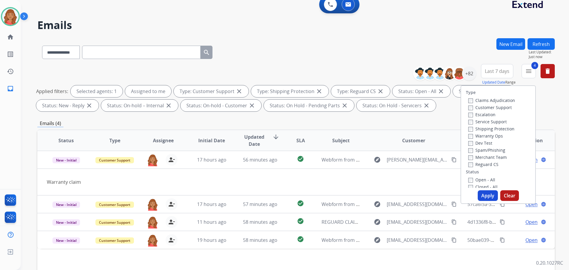
click at [484, 196] on button "Apply" at bounding box center [488, 195] width 20 height 11
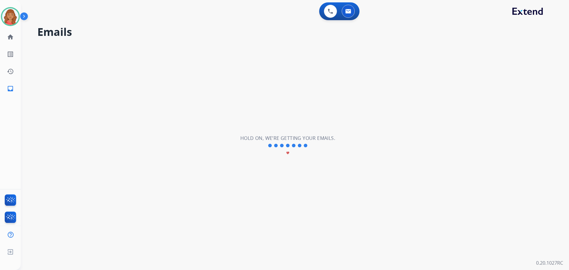
scroll to position [0, 0]
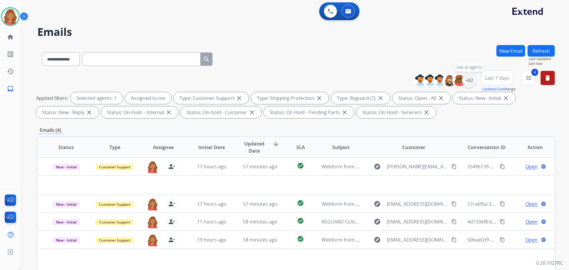
click at [467, 84] on div "+82" at bounding box center [469, 80] width 14 height 14
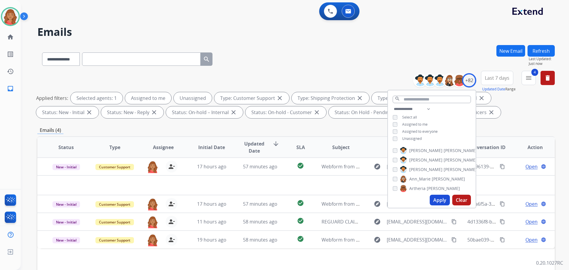
click at [435, 200] on button "Apply" at bounding box center [440, 200] width 20 height 11
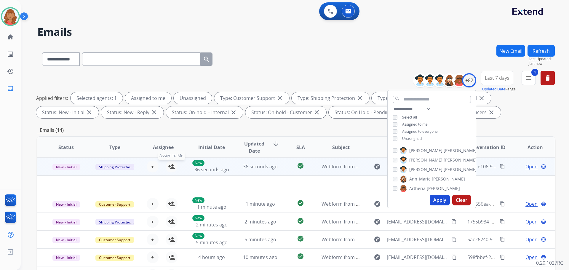
click at [169, 171] on button "person_add Assign to Me" at bounding box center [172, 167] width 12 height 12
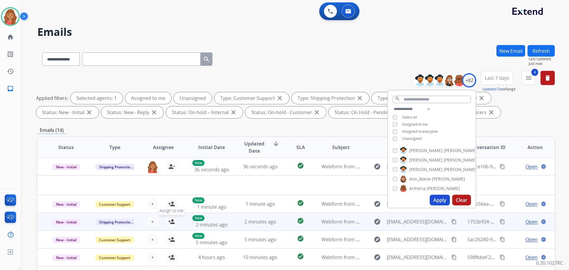
click at [170, 221] on mat-icon "person_add" at bounding box center [171, 221] width 7 height 7
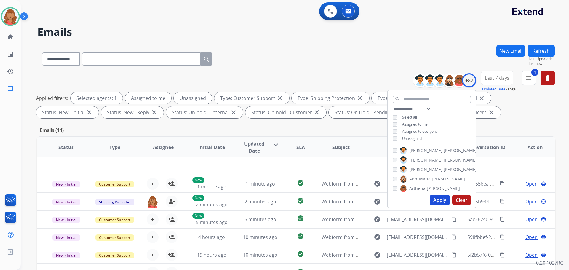
scroll to position [96, 0]
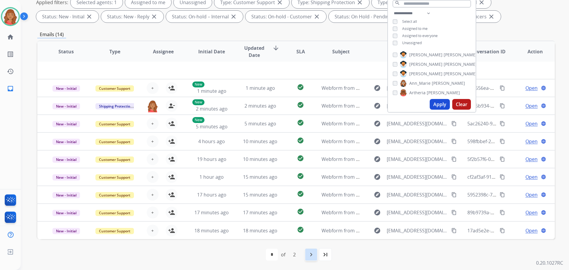
click at [309, 256] on mat-icon "navigate_next" at bounding box center [311, 254] width 7 height 7
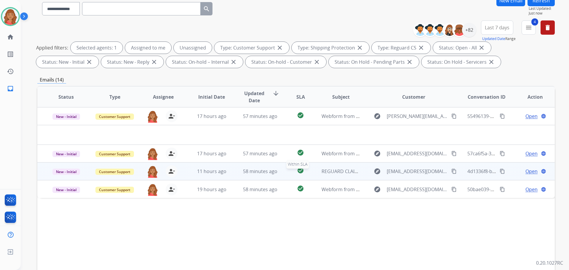
scroll to position [0, 0]
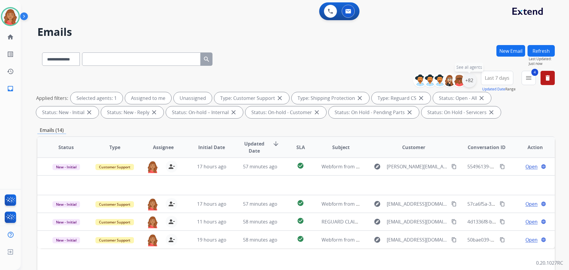
drag, startPoint x: 470, startPoint y: 80, endPoint x: 466, endPoint y: 87, distance: 7.8
click at [470, 80] on div "+82" at bounding box center [469, 80] width 14 height 14
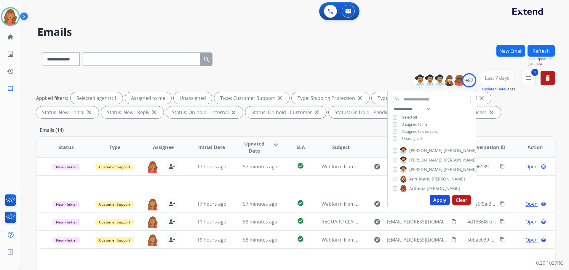
click at [439, 195] on button "Apply" at bounding box center [440, 200] width 20 height 11
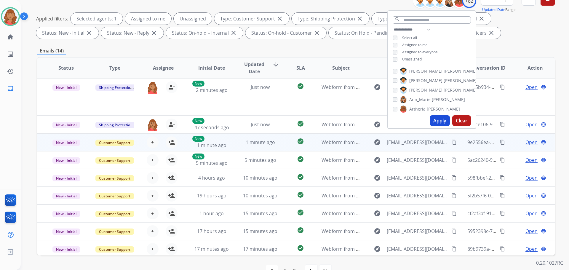
scroll to position [66, 0]
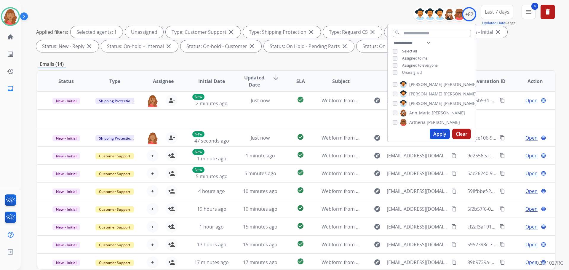
click at [395, 69] on div "**********" at bounding box center [432, 58] width 88 height 38
click at [438, 135] on button "Apply" at bounding box center [440, 134] width 20 height 11
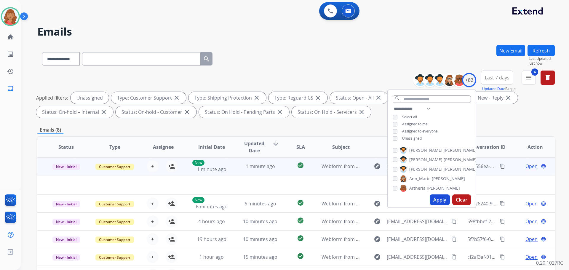
scroll to position [0, 0]
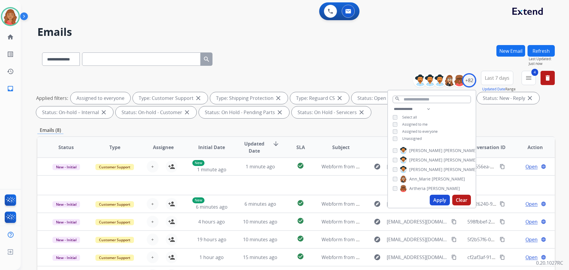
click at [438, 201] on button "Apply" at bounding box center [440, 200] width 20 height 11
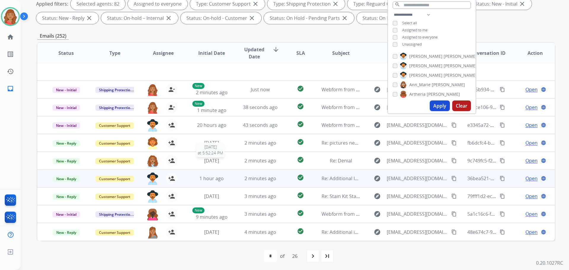
scroll to position [96, 0]
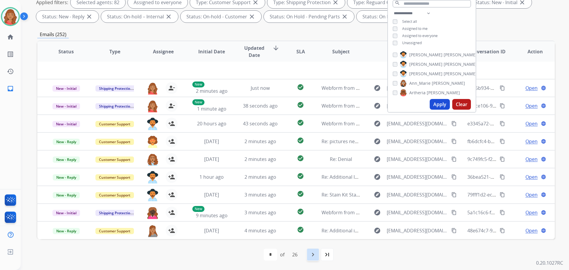
click at [315, 258] on mat-icon "navigate_next" at bounding box center [312, 254] width 7 height 7
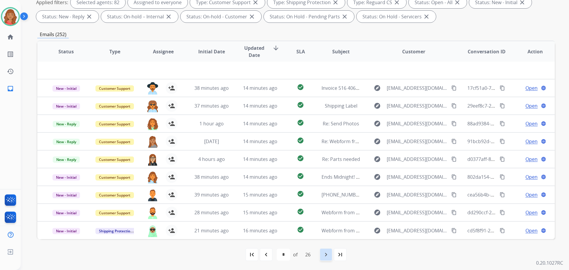
click at [324, 256] on mat-icon "navigate_next" at bounding box center [326, 254] width 7 height 7
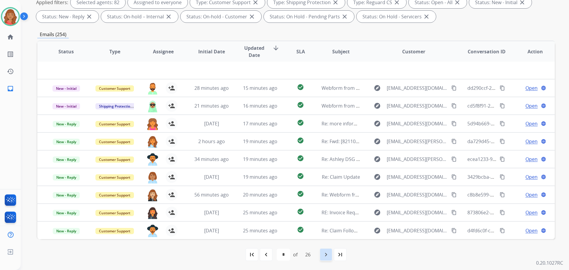
click at [326, 256] on mat-icon "navigate_next" at bounding box center [326, 254] width 7 height 7
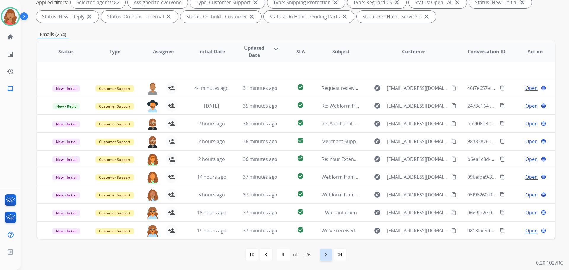
click at [325, 257] on mat-icon "navigate_next" at bounding box center [326, 254] width 7 height 7
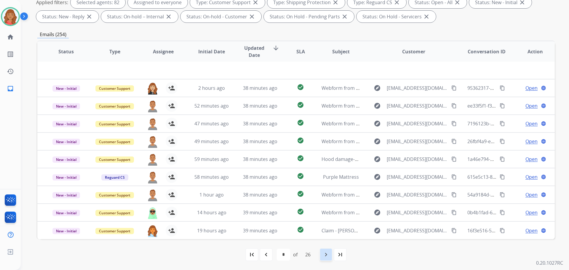
click at [328, 256] on mat-icon "navigate_next" at bounding box center [326, 254] width 7 height 7
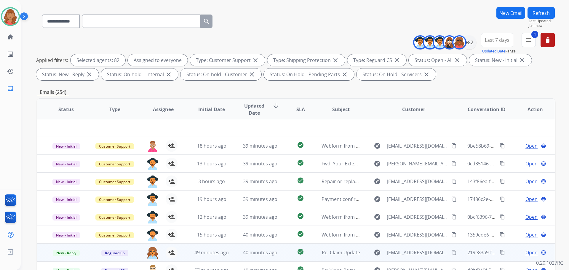
scroll to position [89, 0]
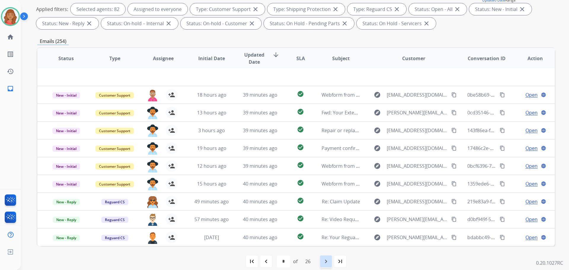
click at [328, 265] on div "navigate_next" at bounding box center [326, 261] width 13 height 13
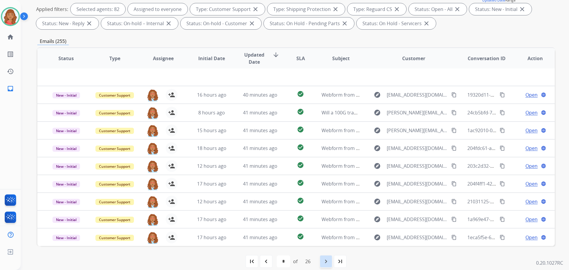
click at [325, 263] on mat-icon "navigate_next" at bounding box center [326, 261] width 7 height 7
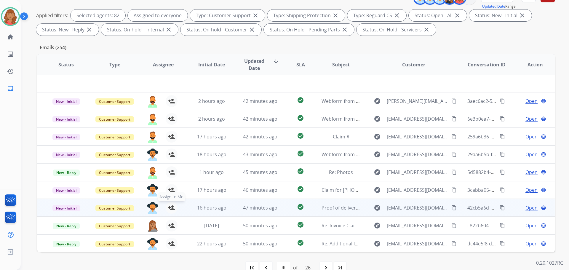
scroll to position [96, 0]
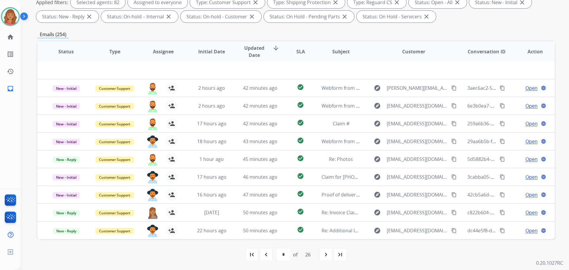
click at [330, 258] on mat-icon "navigate_next" at bounding box center [326, 254] width 7 height 7
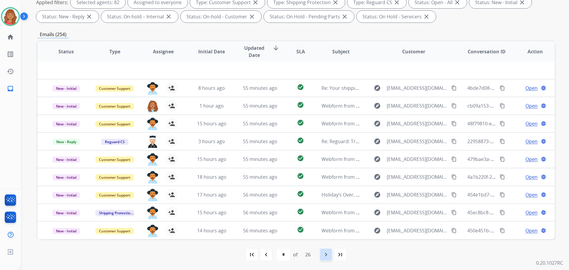
click at [325, 256] on mat-icon "navigate_next" at bounding box center [326, 254] width 7 height 7
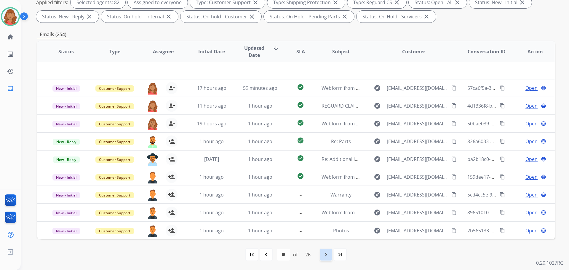
click at [327, 255] on mat-icon "navigate_next" at bounding box center [326, 254] width 7 height 7
select select "**"
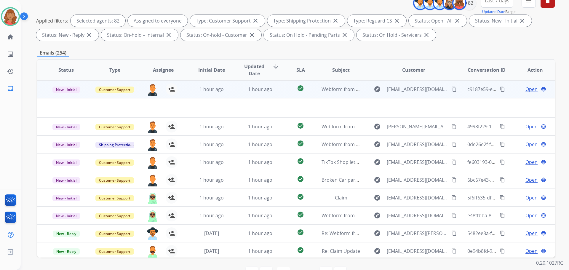
scroll to position [0, 0]
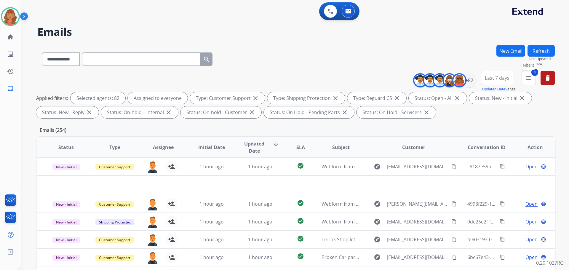
click at [529, 80] on mat-icon "menu" at bounding box center [528, 77] width 7 height 7
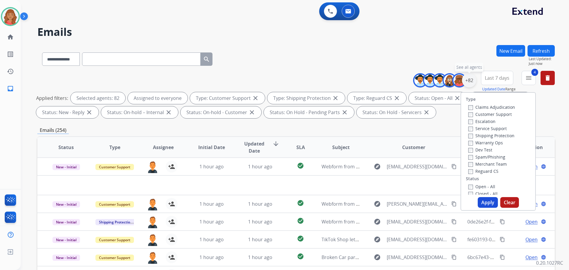
click at [468, 83] on div "+82" at bounding box center [469, 80] width 14 height 14
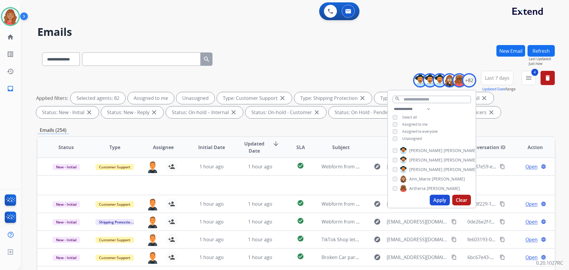
click at [444, 203] on button "Apply" at bounding box center [440, 200] width 20 height 11
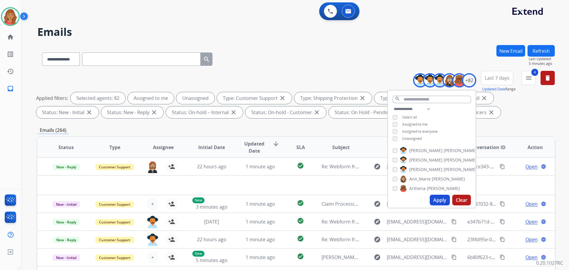
click at [435, 199] on button "Apply" at bounding box center [440, 200] width 20 height 11
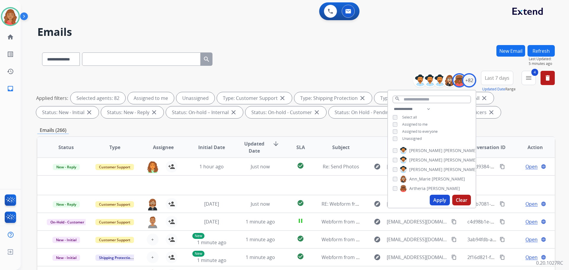
click at [396, 183] on div "Alexis Martinez Alexis_ Martinez Amanda Baez Ann_Marie Lopez Artheria Robinson …" at bounding box center [432, 169] width 88 height 48
click at [469, 82] on div "+82" at bounding box center [469, 80] width 14 height 14
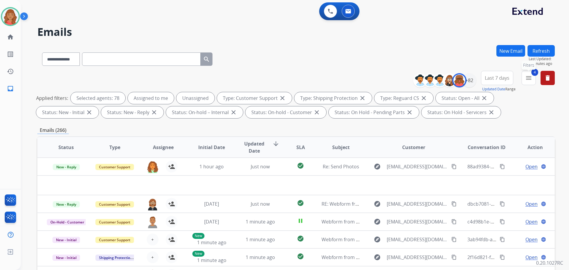
click at [526, 77] on mat-icon "menu" at bounding box center [528, 77] width 7 height 7
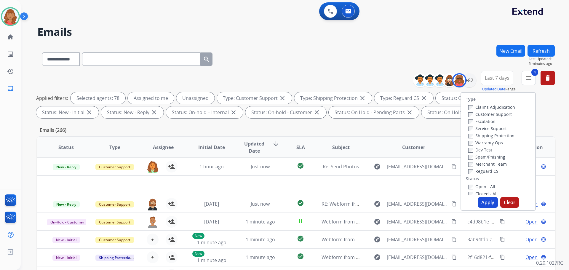
click at [547, 52] on button "Refresh" at bounding box center [541, 51] width 27 height 12
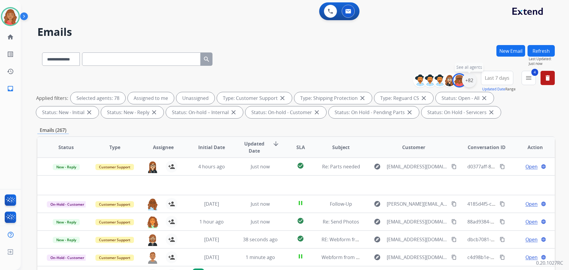
drag, startPoint x: 468, startPoint y: 82, endPoint x: 471, endPoint y: 84, distance: 3.4
click at [469, 82] on div "+82" at bounding box center [469, 80] width 14 height 14
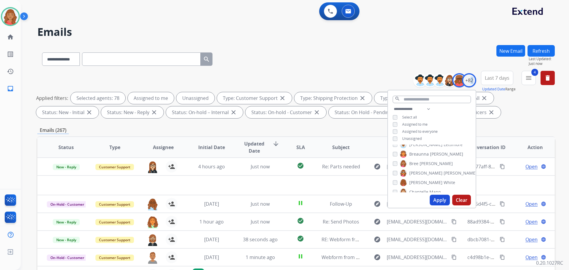
scroll to position [119, 0]
click at [392, 144] on div "**********" at bounding box center [431, 149] width 89 height 119
click at [393, 160] on div "Alexis Martinez Alexis_ Martinez Amanda Baez Ann_Marie Lopez Artheria Robinson …" at bounding box center [432, 169] width 88 height 48
click at [393, 188] on div "Alexis Martinez Alexis_ Martinez Amanda Baez Ann_Marie Lopez Artheria Robinson …" at bounding box center [432, 169] width 88 height 48
click at [393, 193] on div "Apply Clear" at bounding box center [432, 199] width 88 height 15
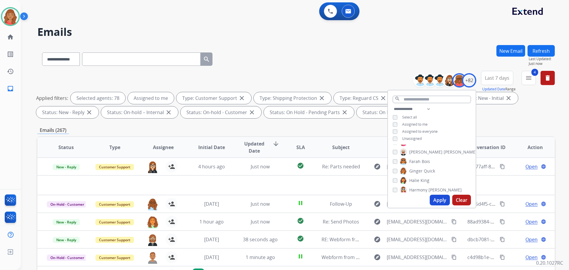
scroll to position [178, 0]
click at [394, 146] on div "Deidra Radford" at bounding box center [435, 143] width 84 height 7
click at [393, 144] on div "**********" at bounding box center [431, 149] width 89 height 119
click at [393, 165] on div "Dominique Collins" at bounding box center [435, 162] width 84 height 7
click at [395, 188] on div "Ezra Barnes" at bounding box center [435, 190] width 84 height 7
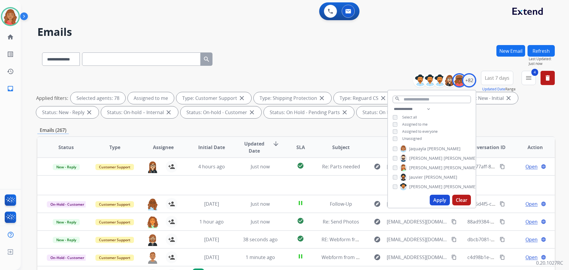
scroll to position [326, 0]
click at [393, 160] on div "Alexis Martinez Alexis_ Martinez Amanda Baez Ann_Marie Lopez Artheria Robinson …" at bounding box center [432, 169] width 88 height 48
click at [394, 161] on div "Julius Johnson" at bounding box center [435, 164] width 84 height 7
click at [394, 167] on div "Julius Johnson" at bounding box center [435, 164] width 84 height 7
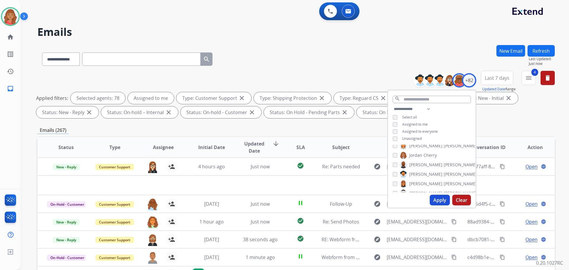
click at [392, 184] on div "Alexis Martinez Alexis_ Martinez Amanda Baez Ann_Marie Lopez Artheria Robinson …" at bounding box center [432, 169] width 88 height 48
click at [396, 150] on div "Ken Lewton" at bounding box center [435, 152] width 84 height 7
click at [393, 143] on div "**********" at bounding box center [431, 149] width 89 height 119
click at [395, 144] on div "**********" at bounding box center [431, 149] width 89 height 119
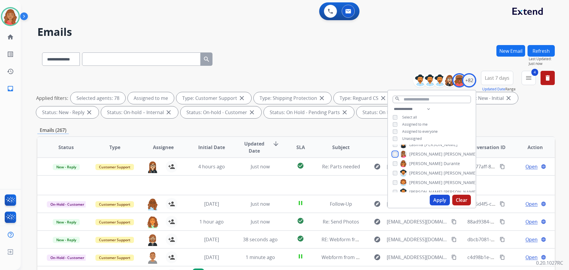
scroll to position [474, 0]
click at [394, 175] on div "Misty Jensen" at bounding box center [435, 178] width 84 height 7
click at [396, 167] on div "Jasmyn Torres" at bounding box center [435, 167] width 84 height 7
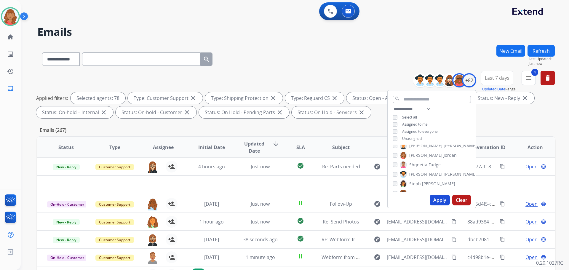
click at [393, 161] on div "Shqnetta Fudge" at bounding box center [417, 164] width 48 height 7
click at [395, 184] on div "Tachara Strong" at bounding box center [416, 182] width 47 height 7
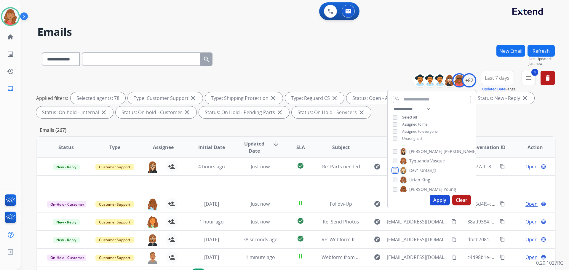
scroll to position [711, 0]
click at [395, 173] on div "Alexis Martinez Alexis_ Martinez Amanda Baez Ann_Marie Lopez Artheria Robinson …" at bounding box center [432, 169] width 88 height 48
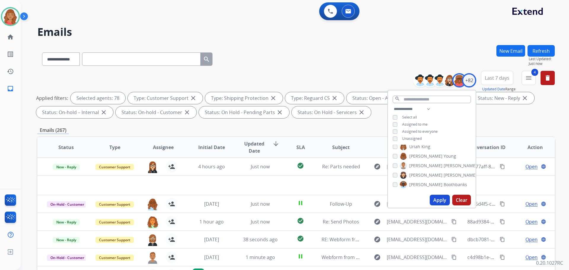
click at [395, 178] on div "Whittney Boothe" at bounding box center [435, 175] width 84 height 7
click at [394, 168] on div "Alexis Martinez Alexis_ Martinez Amanda Baez Ann_Marie Lopez Artheria Robinson …" at bounding box center [432, 169] width 88 height 48
drag, startPoint x: 393, startPoint y: 172, endPoint x: 393, endPoint y: 168, distance: 3.9
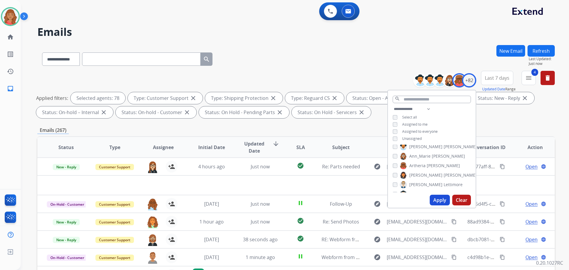
click at [393, 172] on div "Ashley Jackman" at bounding box center [435, 175] width 84 height 7
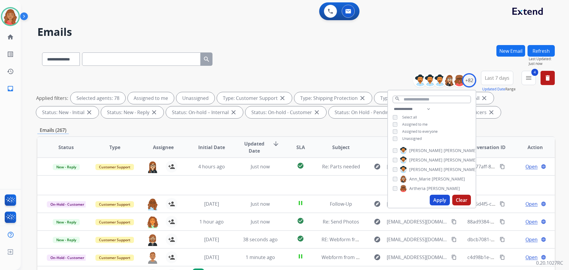
click at [436, 201] on button "Apply" at bounding box center [440, 200] width 20 height 11
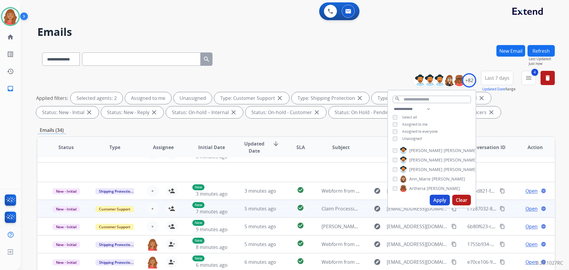
scroll to position [20, 0]
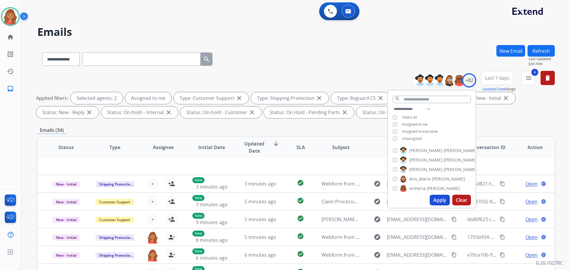
click at [436, 198] on button "Apply" at bounding box center [440, 200] width 20 height 11
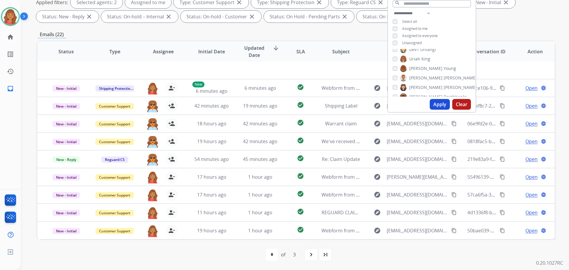
scroll to position [734, 0]
click at [437, 102] on button "Apply" at bounding box center [440, 104] width 20 height 11
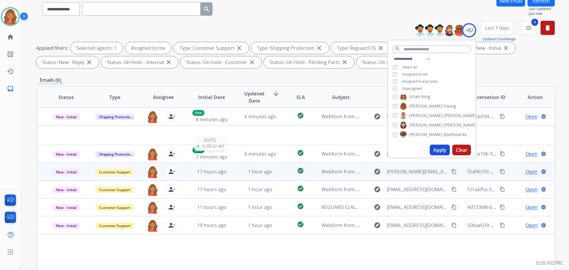
scroll to position [59, 0]
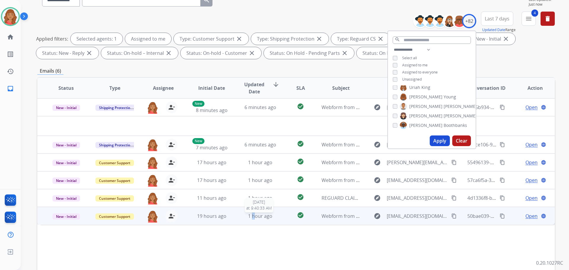
click at [252, 216] on span "1 hour ago" at bounding box center [260, 216] width 24 height 7
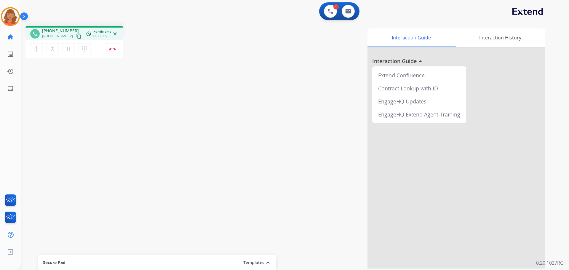
click at [76, 38] on mat-icon "content_copy" at bounding box center [78, 35] width 5 height 5
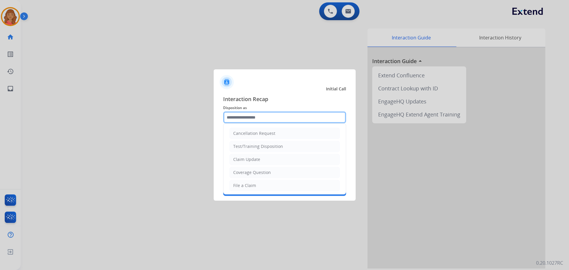
click at [227, 117] on input "text" at bounding box center [284, 117] width 123 height 12
click at [241, 162] on div "Claim Update" at bounding box center [246, 160] width 27 height 6
type input "**********"
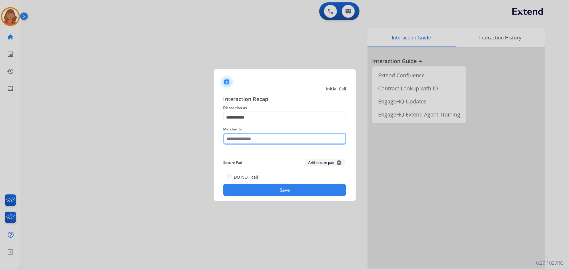
click at [245, 141] on input "text" at bounding box center [284, 139] width 123 height 12
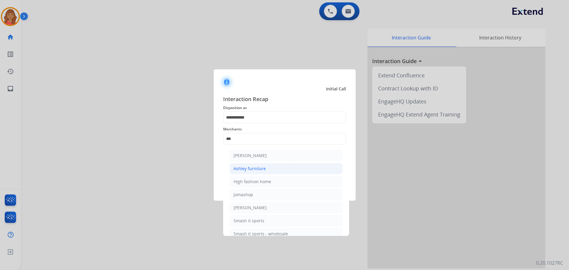
click at [260, 167] on div "Ashley furniture" at bounding box center [250, 169] width 32 height 6
type input "**********"
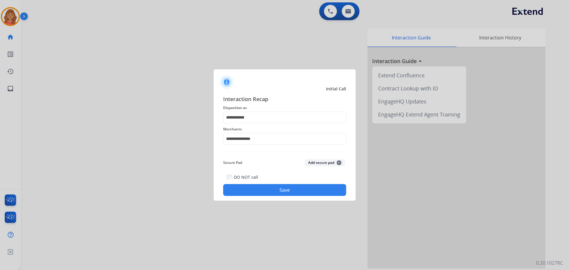
click at [298, 190] on button "Save" at bounding box center [284, 190] width 123 height 12
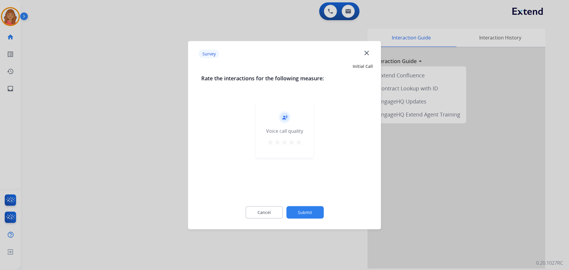
click at [295, 141] on div "star star star star star" at bounding box center [285, 142] width 36 height 9
click at [298, 144] on mat-icon "star" at bounding box center [298, 141] width 7 height 7
click at [309, 209] on button "Submit" at bounding box center [304, 212] width 37 height 12
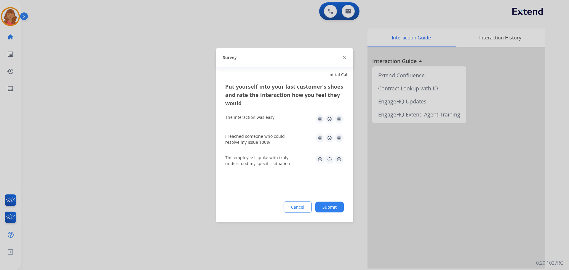
click at [338, 118] on img at bounding box center [338, 118] width 9 height 9
click at [339, 138] on img at bounding box center [338, 137] width 9 height 9
click at [338, 159] on img at bounding box center [338, 158] width 9 height 9
click at [333, 210] on button "Submit" at bounding box center [329, 207] width 28 height 11
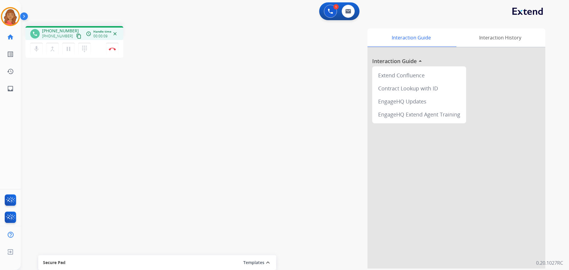
drag, startPoint x: 72, startPoint y: 36, endPoint x: 23, endPoint y: 29, distance: 49.6
click at [76, 34] on mat-icon "content_copy" at bounding box center [78, 35] width 5 height 5
click at [70, 48] on mat-icon "pause" at bounding box center [68, 48] width 7 height 7
click at [84, 51] on mat-icon "dialpad" at bounding box center [84, 48] width 7 height 7
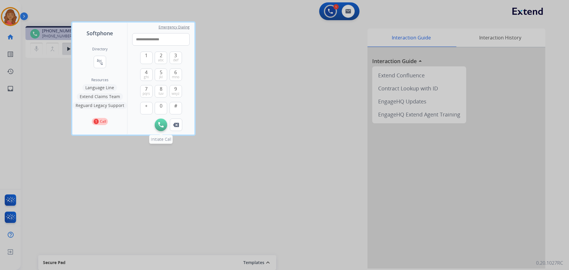
type input "**********"
drag, startPoint x: 160, startPoint y: 122, endPoint x: 158, endPoint y: 119, distance: 3.1
click at [159, 121] on button "Initiate Call" at bounding box center [161, 125] width 12 height 12
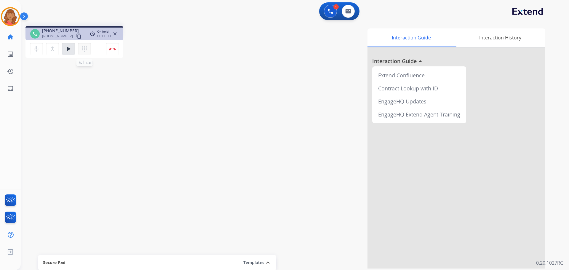
click at [87, 51] on mat-icon "dialpad" at bounding box center [84, 48] width 7 height 7
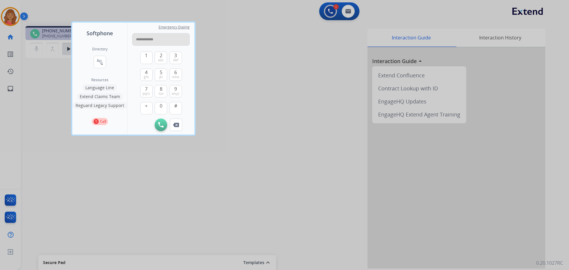
type input "**********"
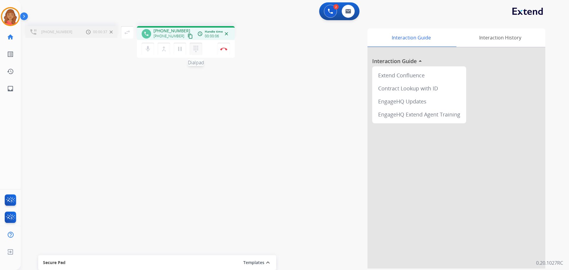
click at [194, 51] on mat-icon "dialpad" at bounding box center [195, 48] width 7 height 7
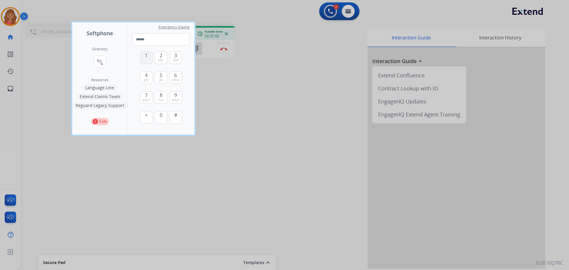
click at [146, 56] on span "1" at bounding box center [146, 55] width 3 height 7
type input "*"
click at [176, 135] on img at bounding box center [176, 137] width 6 height 4
click at [226, 50] on div at bounding box center [284, 135] width 569 height 270
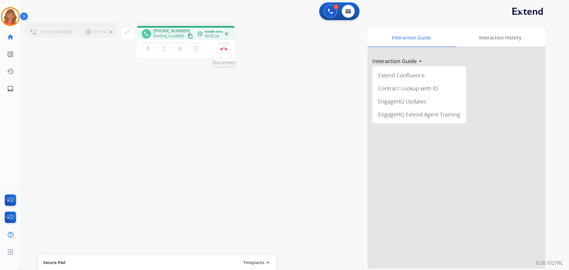
click at [224, 49] on img at bounding box center [223, 48] width 7 height 3
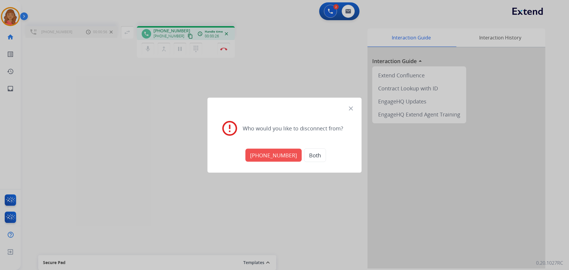
click at [268, 154] on button "+18009525210" at bounding box center [273, 155] width 56 height 13
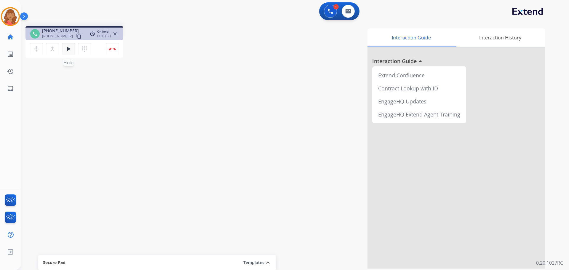
click at [67, 53] on button "play_arrow Hold" at bounding box center [68, 49] width 12 height 12
click at [112, 50] on button "Disconnect" at bounding box center [112, 49] width 12 height 12
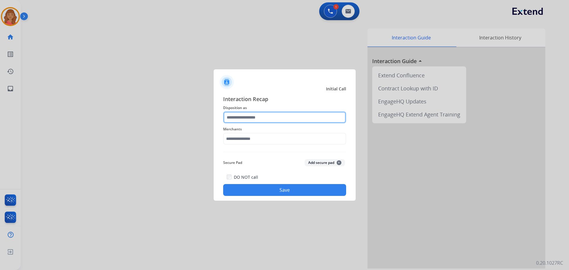
click at [253, 120] on input "text" at bounding box center [284, 117] width 123 height 12
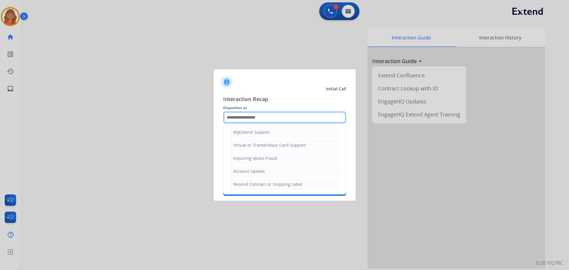
scroll to position [89, 0]
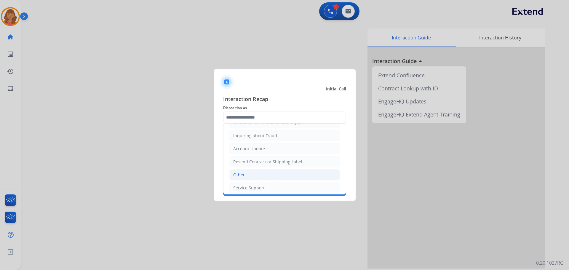
click at [238, 174] on div "Other" at bounding box center [239, 175] width 12 height 6
type input "*****"
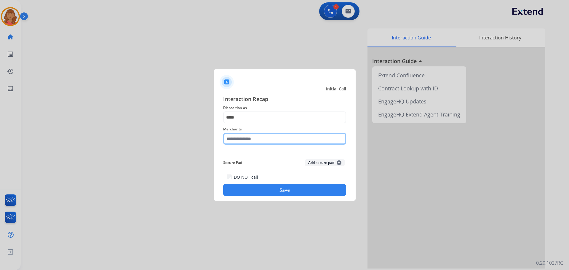
click at [244, 140] on input "text" at bounding box center [284, 139] width 123 height 12
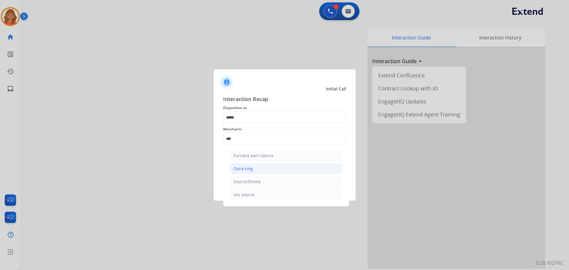
click at [248, 167] on div "Oura ring" at bounding box center [243, 169] width 19 height 6
type input "*********"
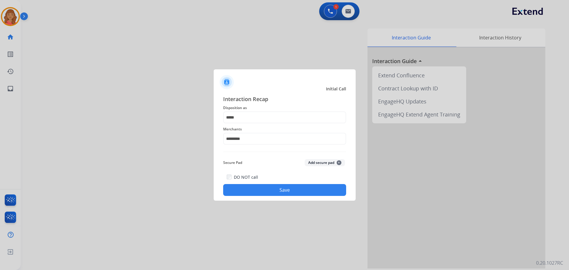
click at [258, 191] on button "Save" at bounding box center [284, 190] width 123 height 12
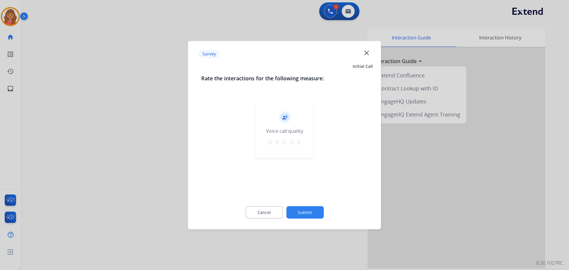
click at [301, 144] on mat-icon "star" at bounding box center [298, 141] width 7 height 7
click at [308, 216] on button "Submit" at bounding box center [304, 212] width 37 height 12
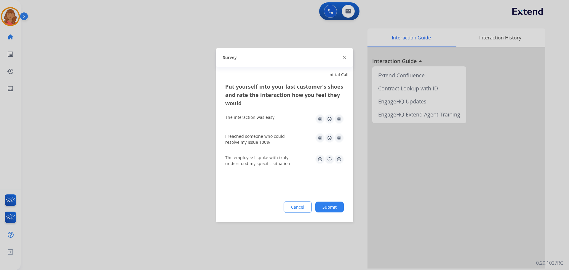
click at [339, 121] on img at bounding box center [338, 118] width 9 height 9
click at [341, 139] on img at bounding box center [338, 137] width 9 height 9
click at [338, 162] on img at bounding box center [338, 158] width 9 height 9
click at [331, 208] on button "Submit" at bounding box center [329, 207] width 28 height 11
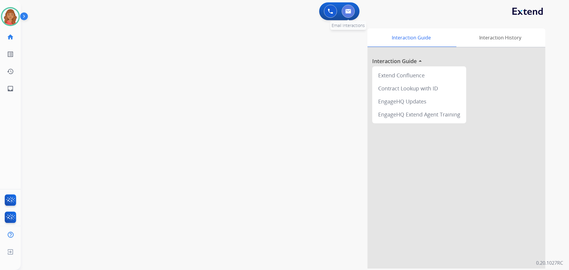
click at [352, 12] on button at bounding box center [348, 11] width 13 height 13
select select "**********"
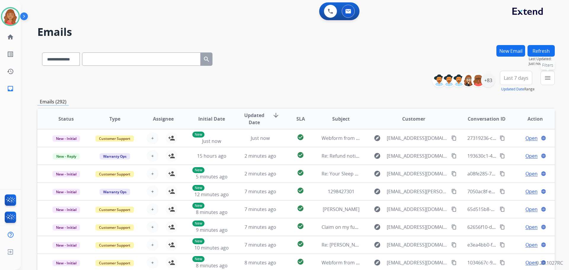
drag, startPoint x: 551, startPoint y: 77, endPoint x: 539, endPoint y: 90, distance: 17.6
click at [551, 77] on mat-icon "menu" at bounding box center [547, 77] width 7 height 7
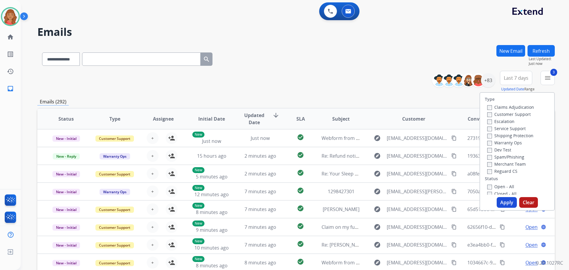
click at [487, 184] on label "Open - All" at bounding box center [500, 187] width 27 height 6
click at [497, 200] on button "Apply" at bounding box center [507, 202] width 20 height 11
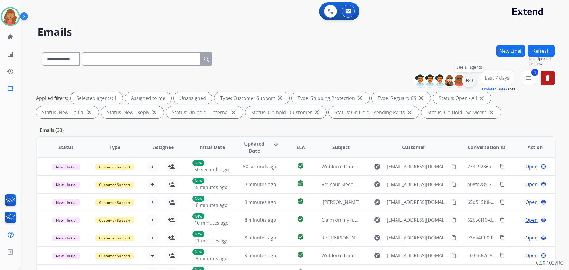
drag, startPoint x: 467, startPoint y: 82, endPoint x: 468, endPoint y: 86, distance: 4.1
click at [468, 82] on div "+83" at bounding box center [469, 80] width 14 height 14
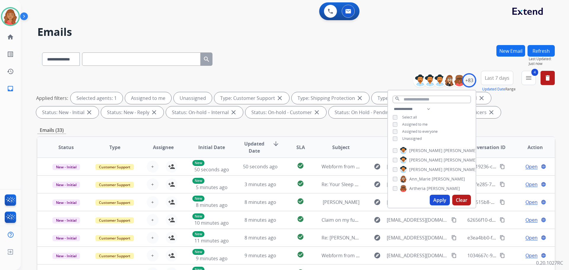
drag, startPoint x: 393, startPoint y: 135, endPoint x: 405, endPoint y: 145, distance: 15.6
click at [393, 135] on div "**********" at bounding box center [432, 125] width 88 height 38
click at [435, 203] on button "Apply" at bounding box center [440, 200] width 20 height 11
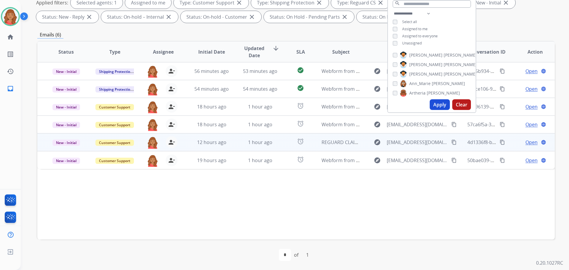
scroll to position [96, 0]
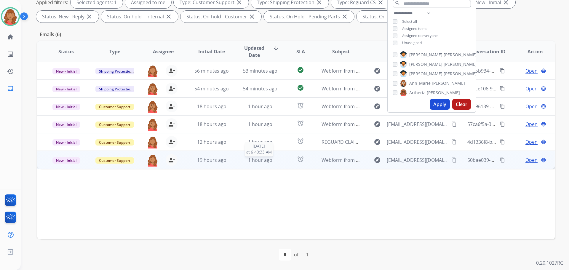
click at [250, 158] on span "1 hour ago" at bounding box center [260, 160] width 24 height 7
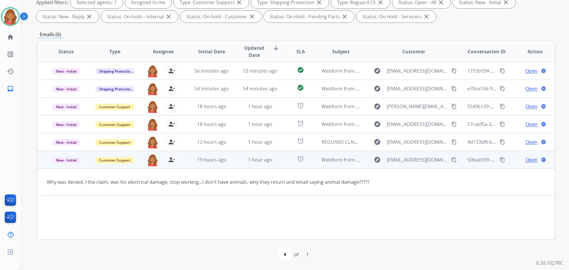
click at [526, 162] on span "Open" at bounding box center [532, 159] width 12 height 7
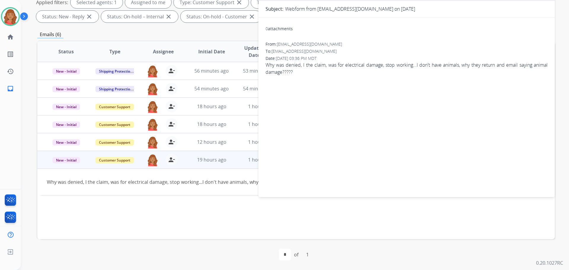
click at [233, 196] on div "Status Type Assignee Initial Date Updated Date arrow_downward SLA Subject Custo…" at bounding box center [296, 140] width 518 height 199
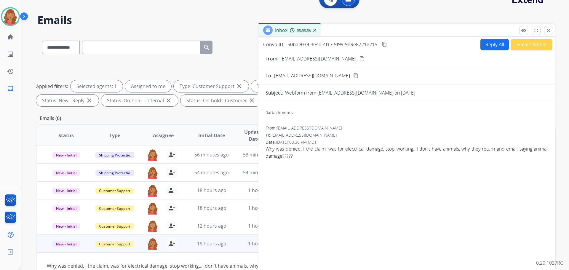
scroll to position [0, 0]
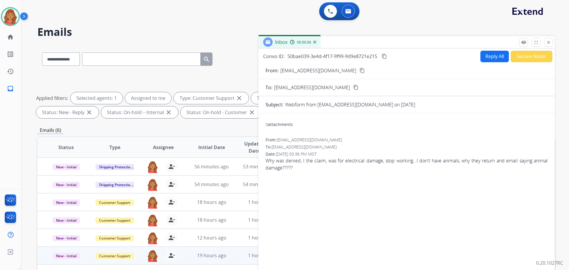
click at [544, 41] on div "remove_red_eye Logs fullscreen Expand close Close" at bounding box center [536, 42] width 34 height 9
click at [548, 44] on mat-icon "close" at bounding box center [548, 42] width 5 height 5
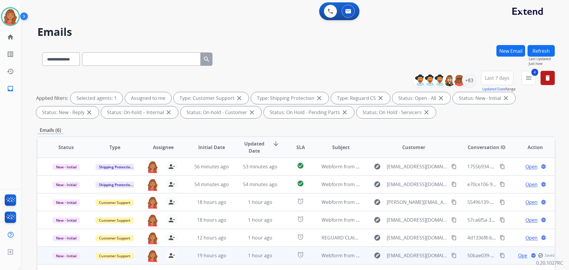
scroll to position [96, 0]
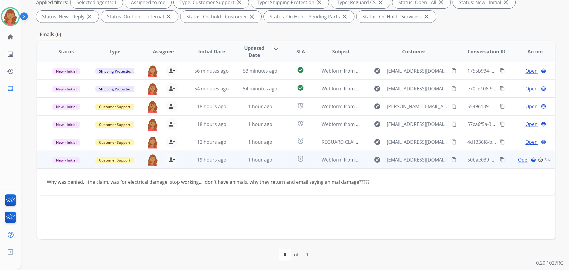
click at [518, 161] on div "Open language check_circle_outline Saved" at bounding box center [535, 159] width 39 height 7
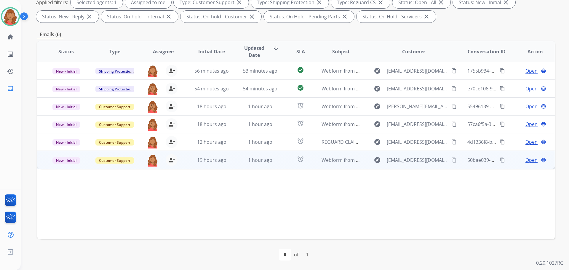
click at [526, 160] on span "Open" at bounding box center [532, 160] width 12 height 7
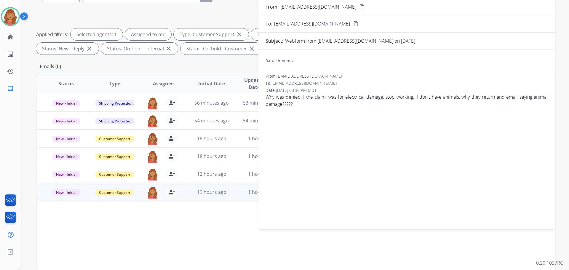
scroll to position [0, 0]
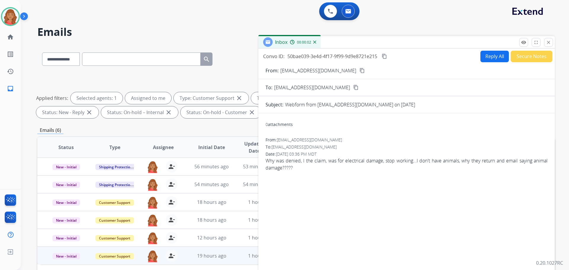
click at [360, 71] on mat-icon "content_copy" at bounding box center [362, 70] width 5 height 5
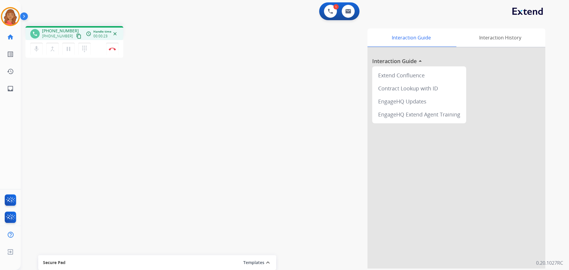
click at [76, 36] on mat-icon "content_copy" at bounding box center [78, 35] width 5 height 5
click at [76, 37] on mat-icon "content_copy" at bounding box center [78, 35] width 5 height 5
click at [111, 49] on img at bounding box center [112, 48] width 7 height 3
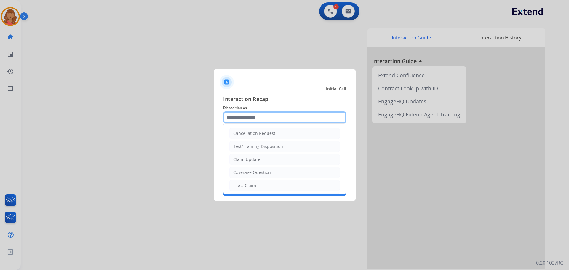
click at [236, 115] on input "text" at bounding box center [284, 117] width 123 height 12
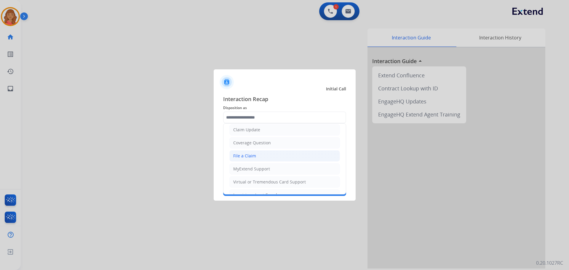
click at [244, 156] on div "File a Claim" at bounding box center [244, 156] width 23 height 6
type input "**********"
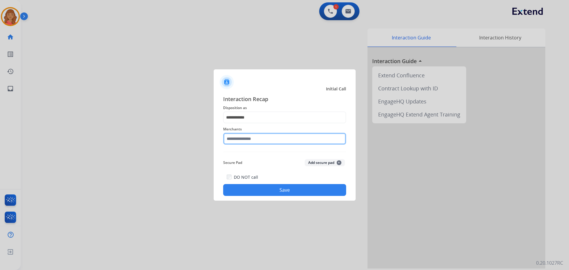
click at [244, 139] on input "text" at bounding box center [284, 139] width 123 height 12
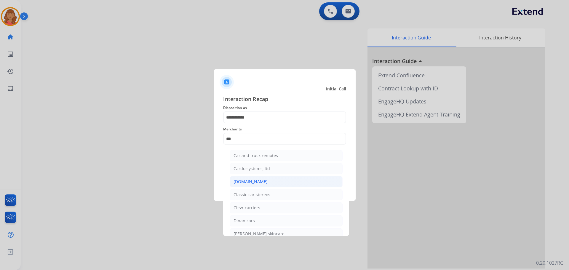
click at [249, 185] on li "[DOMAIN_NAME]" at bounding box center [286, 181] width 113 height 11
type input "**********"
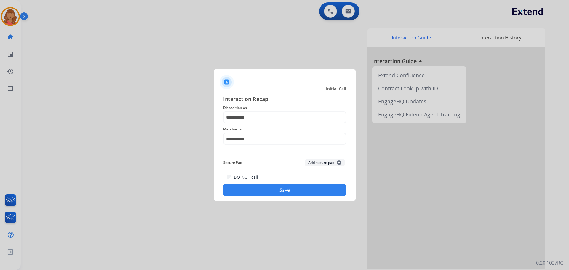
click at [263, 189] on button "Save" at bounding box center [284, 190] width 123 height 12
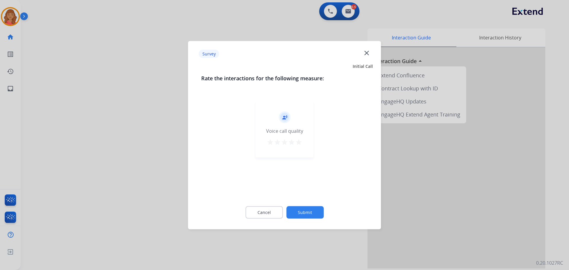
drag, startPoint x: 301, startPoint y: 143, endPoint x: 300, endPoint y: 147, distance: 3.3
click at [300, 143] on mat-icon "star" at bounding box center [298, 141] width 7 height 7
click at [310, 208] on button "Submit" at bounding box center [304, 212] width 37 height 12
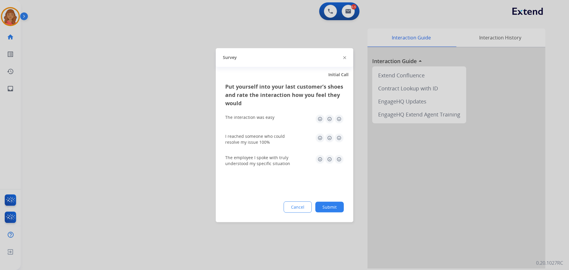
drag, startPoint x: 339, startPoint y: 117, endPoint x: 339, endPoint y: 128, distance: 10.7
click at [340, 118] on img at bounding box center [338, 118] width 9 height 9
click at [341, 139] on img at bounding box center [338, 137] width 9 height 9
click at [338, 163] on img at bounding box center [338, 158] width 9 height 9
click at [330, 204] on button "Submit" at bounding box center [329, 207] width 28 height 11
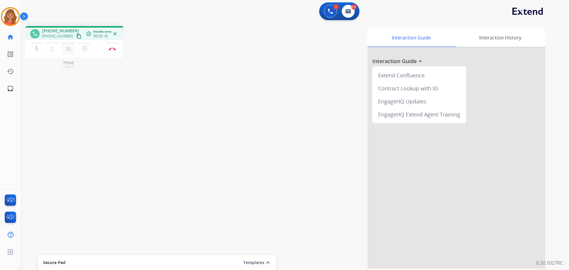
click at [72, 49] on mat-icon "pause" at bounding box center [68, 48] width 7 height 7
click at [83, 49] on mat-icon "dialpad" at bounding box center [84, 48] width 7 height 7
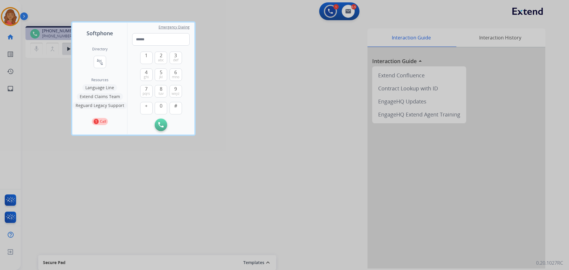
drag, startPoint x: 102, startPoint y: 88, endPoint x: 104, endPoint y: 90, distance: 3.2
click at [103, 87] on button "Language Line" at bounding box center [99, 87] width 35 height 7
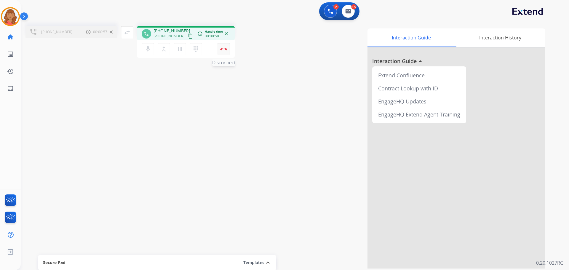
click at [224, 51] on button "Disconnect" at bounding box center [224, 49] width 12 height 12
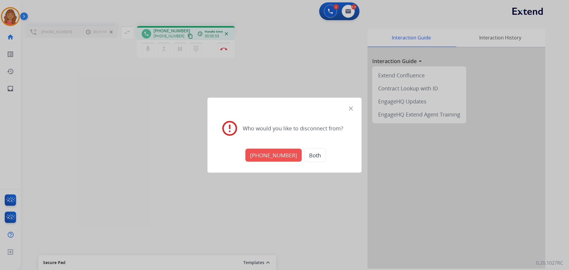
click at [279, 157] on button "[PHONE_NUMBER]" at bounding box center [273, 155] width 56 height 13
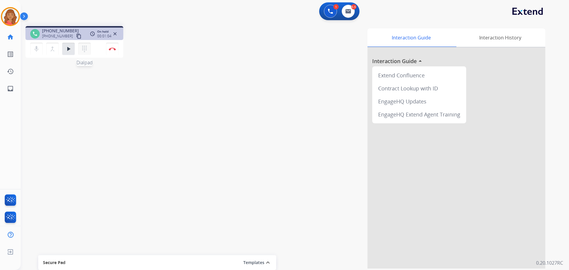
click at [88, 51] on button "dialpad Dialpad" at bounding box center [84, 49] width 12 height 12
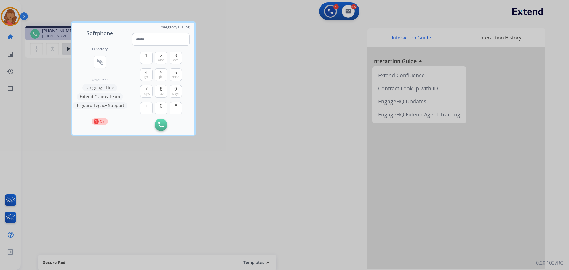
click at [103, 86] on button "Language Line" at bounding box center [99, 87] width 35 height 7
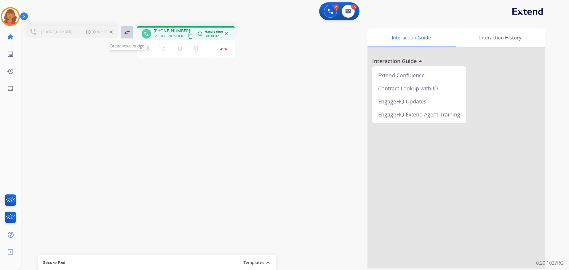
click at [131, 33] on button "swap_horiz Break voice bridge" at bounding box center [127, 32] width 12 height 12
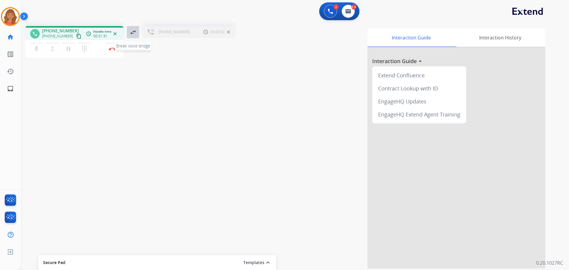
click at [131, 32] on mat-icon "swap_horiz" at bounding box center [133, 32] width 7 height 7
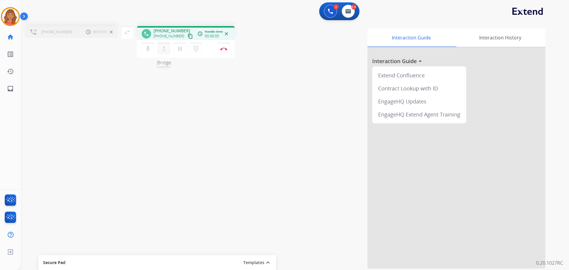
click at [165, 51] on mat-icon "merge_type" at bounding box center [163, 48] width 7 height 7
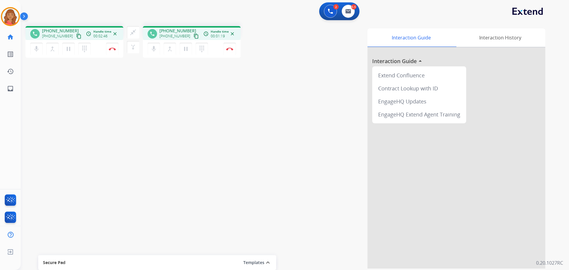
drag, startPoint x: 73, startPoint y: 37, endPoint x: 70, endPoint y: 37, distance: 3.6
click at [76, 37] on mat-icon "content_copy" at bounding box center [78, 35] width 5 height 5
click at [113, 51] on button "Disconnect" at bounding box center [112, 49] width 12 height 12
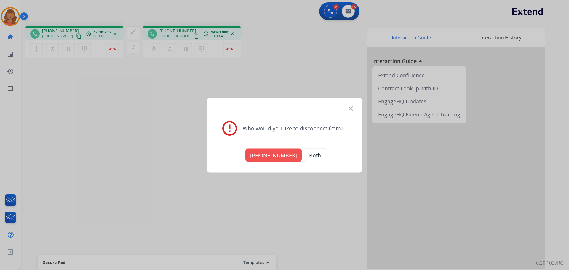
click at [312, 155] on button "Both" at bounding box center [315, 155] width 22 height 14
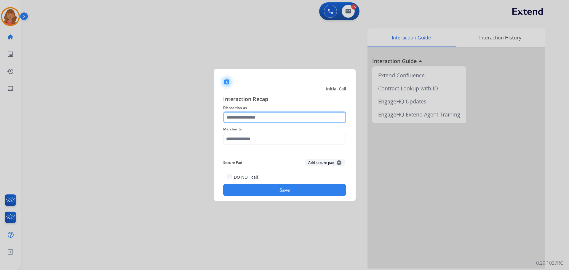
click at [257, 118] on input "text" at bounding box center [284, 117] width 123 height 12
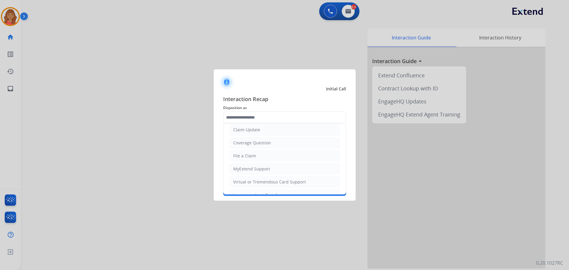
click at [248, 141] on div "Coverage Question" at bounding box center [252, 143] width 38 height 6
type input "**********"
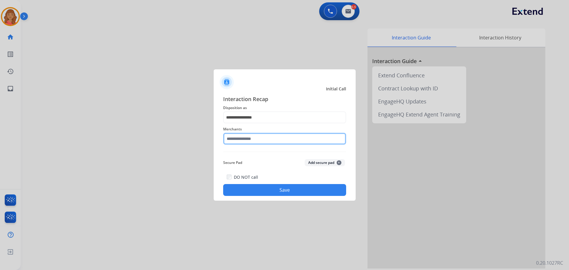
click at [247, 143] on input "text" at bounding box center [284, 139] width 123 height 12
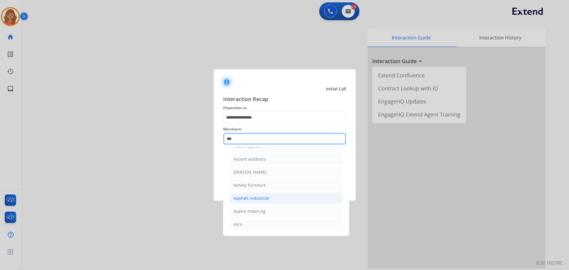
scroll to position [9, 0]
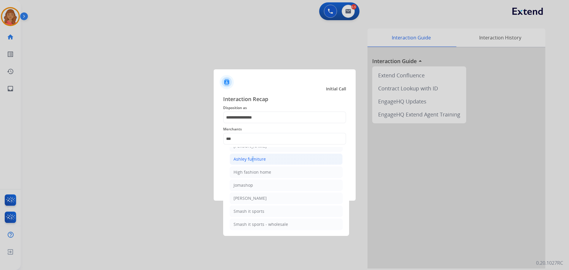
click at [250, 155] on li "Ashley furniture" at bounding box center [286, 159] width 113 height 11
type input "**********"
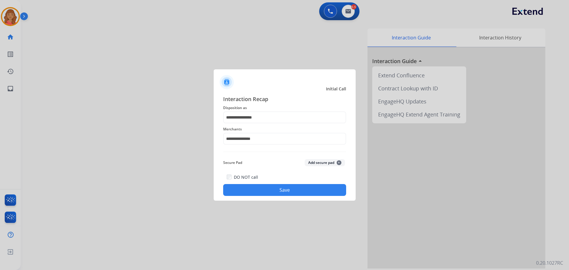
click at [256, 193] on button "Save" at bounding box center [284, 190] width 123 height 12
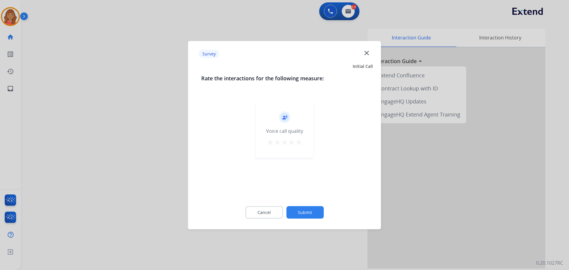
click at [296, 143] on mat-icon "star" at bounding box center [298, 141] width 7 height 7
click at [308, 212] on button "Submit" at bounding box center [304, 212] width 37 height 12
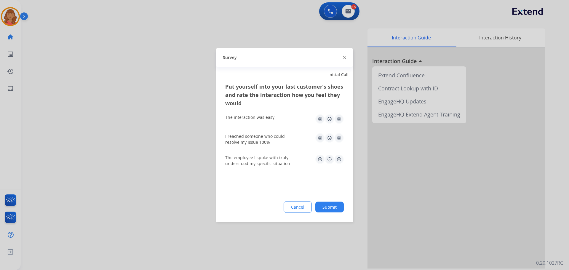
drag, startPoint x: 336, startPoint y: 116, endPoint x: 338, endPoint y: 118, distance: 3.2
click at [336, 116] on img at bounding box center [338, 118] width 9 height 9
click at [339, 140] on img at bounding box center [338, 137] width 9 height 9
drag, startPoint x: 338, startPoint y: 156, endPoint x: 337, endPoint y: 167, distance: 11.3
click at [338, 157] on img at bounding box center [338, 158] width 9 height 9
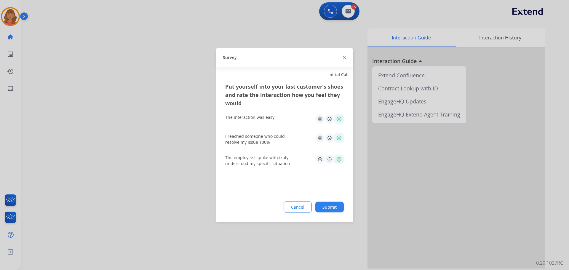
drag, startPoint x: 331, startPoint y: 204, endPoint x: 331, endPoint y: 207, distance: 3.0
click at [331, 205] on button "Submit" at bounding box center [329, 207] width 28 height 11
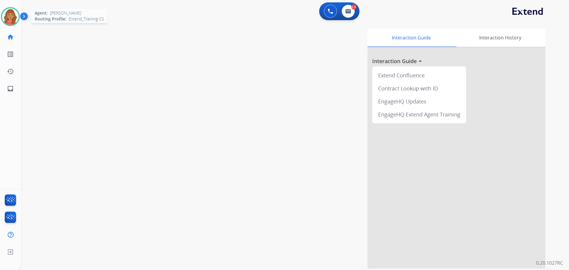
click at [12, 14] on img at bounding box center [10, 16] width 17 height 17
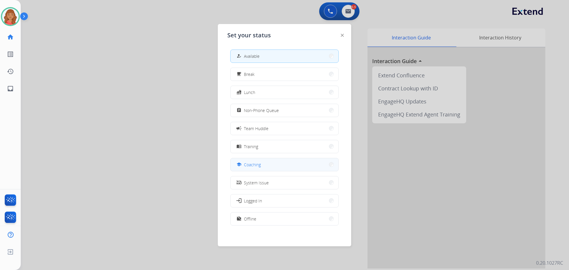
click at [254, 163] on span "Coaching" at bounding box center [252, 165] width 17 height 6
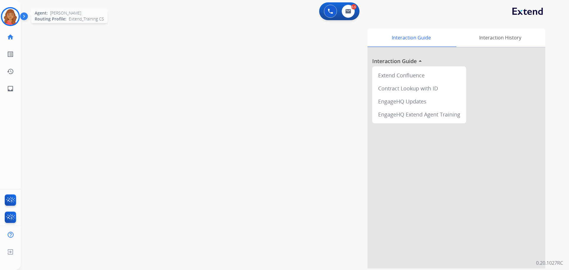
click at [9, 17] on img at bounding box center [10, 16] width 17 height 17
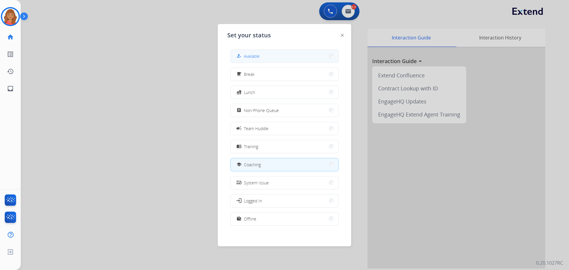
click at [266, 54] on button "how_to_reg Available" at bounding box center [285, 56] width 108 height 13
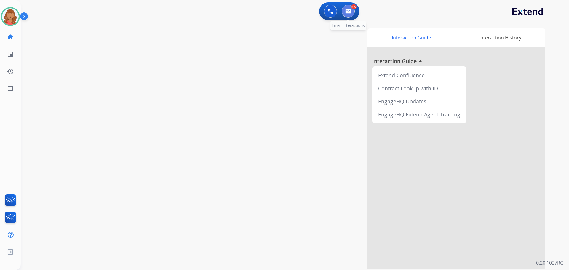
click at [350, 11] on img at bounding box center [348, 11] width 6 height 5
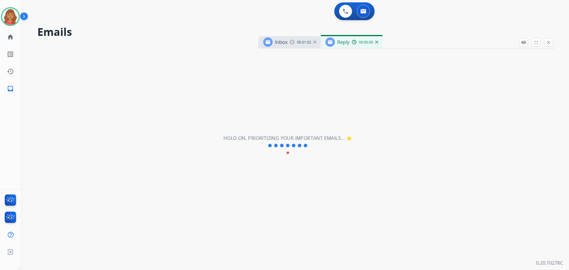
select select "**********"
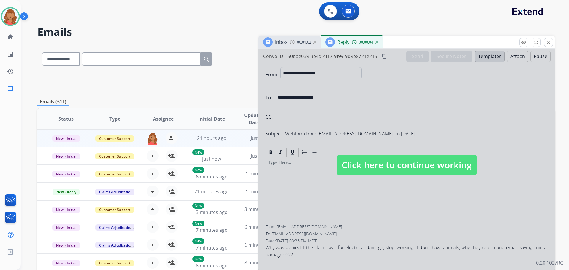
click at [374, 166] on span "Click here to continue working" at bounding box center [407, 165] width 140 height 20
select select
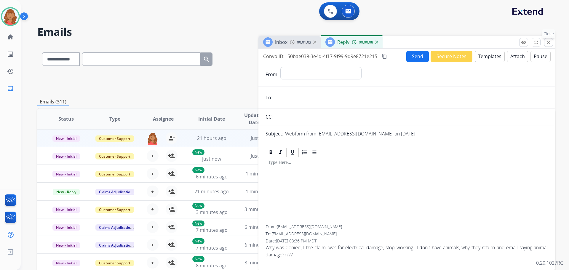
click at [552, 43] on button "close Close" at bounding box center [548, 42] width 9 height 9
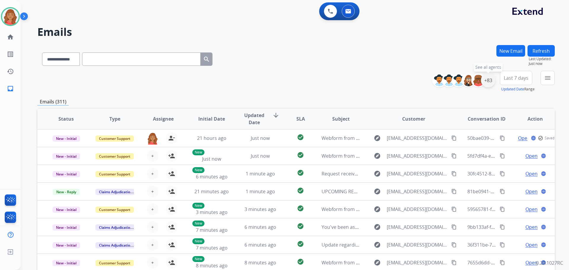
click at [492, 82] on div "+83" at bounding box center [488, 80] width 14 height 14
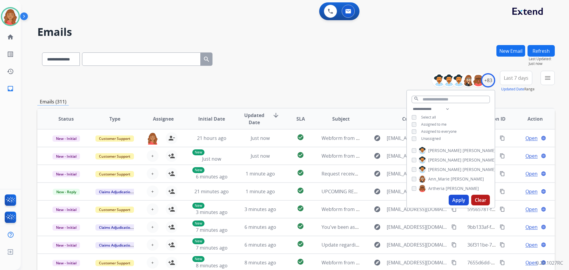
click at [459, 202] on button "Apply" at bounding box center [459, 200] width 20 height 11
click at [457, 200] on button "Apply" at bounding box center [459, 200] width 20 height 11
click at [459, 202] on button "Apply" at bounding box center [459, 200] width 20 height 11
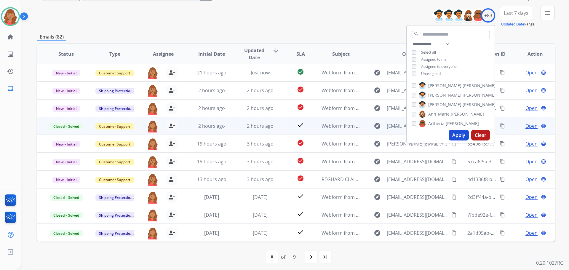
scroll to position [67, 0]
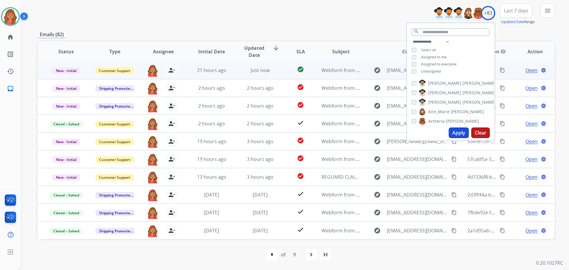
click at [234, 72] on td "Just now" at bounding box center [256, 70] width 49 height 18
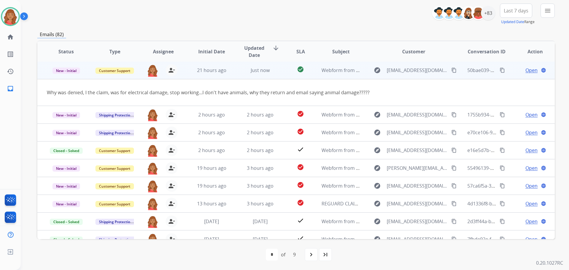
scroll to position [0, 0]
click at [234, 72] on td "Just now" at bounding box center [256, 71] width 49 height 18
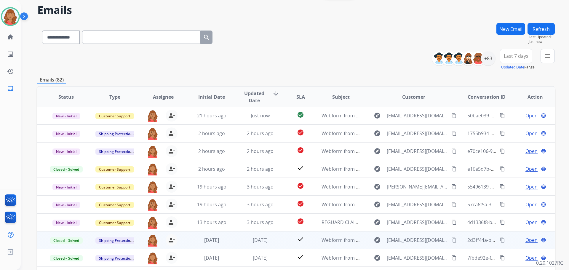
scroll to position [67, 0]
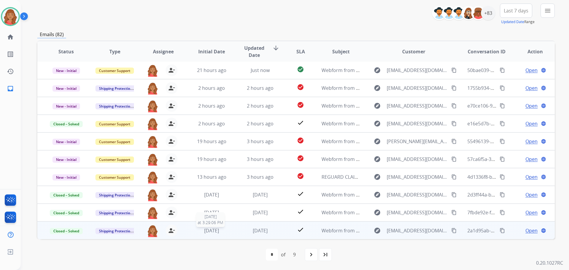
click at [211, 234] on div "2 days ago" at bounding box center [211, 230] width 39 height 7
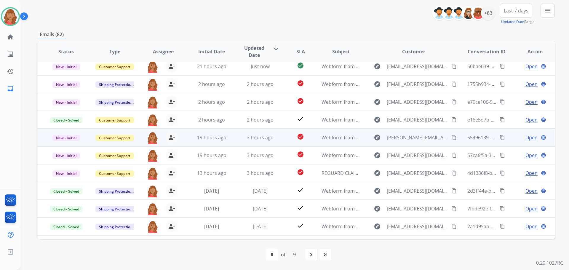
scroll to position [0, 0]
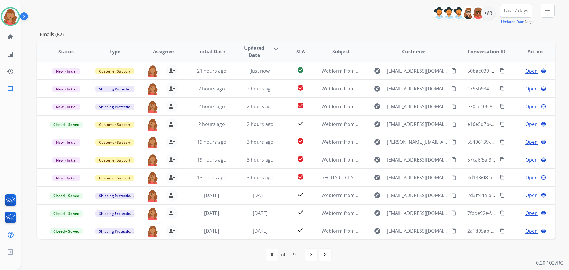
click at [543, 18] on div "menu Type Claims Adjudication Customer Support Escalation Service Support Shipp…" at bounding box center [548, 14] width 14 height 21
click at [544, 12] on button "menu Filters" at bounding box center [548, 11] width 14 height 14
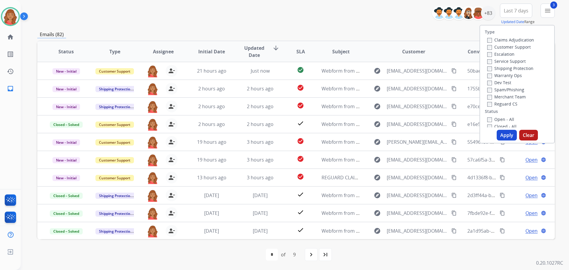
click at [487, 116] on div "Open - All" at bounding box center [518, 119] width 62 height 7
click at [502, 136] on button "Apply" at bounding box center [507, 135] width 20 height 11
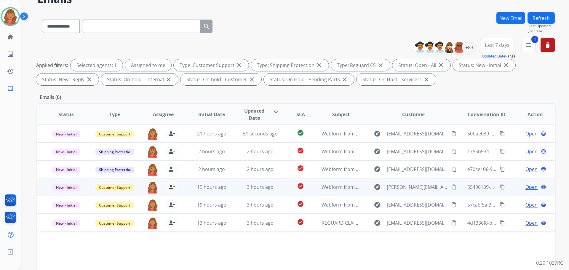
scroll to position [59, 0]
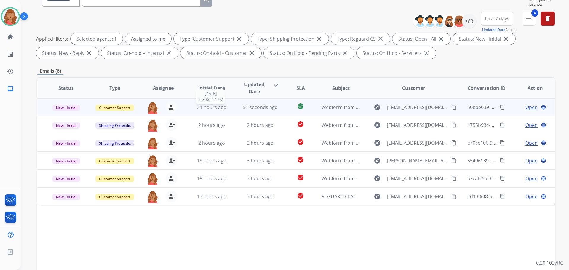
click at [214, 106] on span "21 hours ago" at bounding box center [211, 107] width 29 height 7
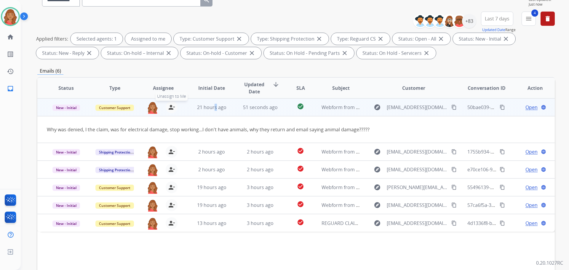
click at [172, 109] on mat-icon "person_remove" at bounding box center [171, 107] width 7 height 7
click at [172, 109] on mat-icon "person_add" at bounding box center [171, 107] width 7 height 7
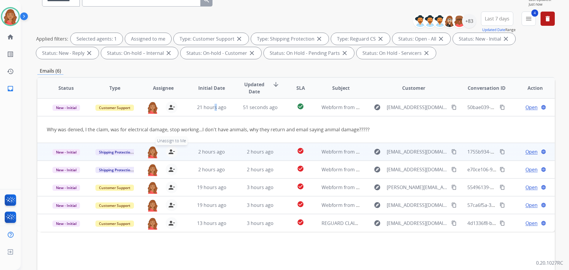
click at [168, 153] on mat-icon "person_remove" at bounding box center [171, 151] width 7 height 7
click at [168, 153] on mat-icon "person_add" at bounding box center [171, 151] width 7 height 7
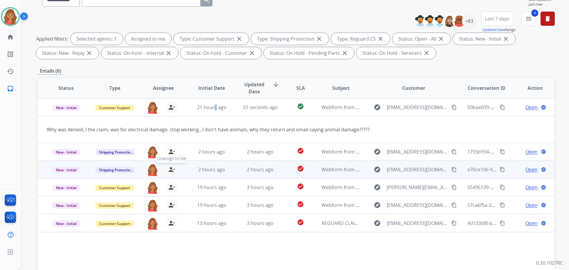
click at [169, 172] on mat-icon "person_remove" at bounding box center [171, 169] width 7 height 7
click at [168, 172] on mat-icon "person_add" at bounding box center [171, 169] width 7 height 7
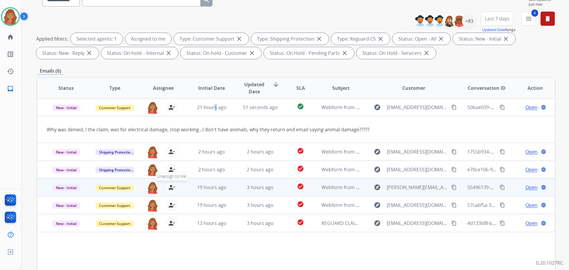
click at [169, 185] on mat-icon "person_remove" at bounding box center [171, 187] width 7 height 7
click at [169, 185] on mat-icon "person_add" at bounding box center [171, 187] width 7 height 7
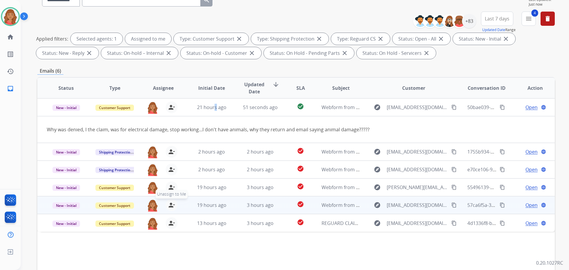
click at [169, 207] on mat-icon "person_remove" at bounding box center [171, 205] width 7 height 7
click at [169, 207] on mat-icon "person_add" at bounding box center [171, 205] width 7 height 7
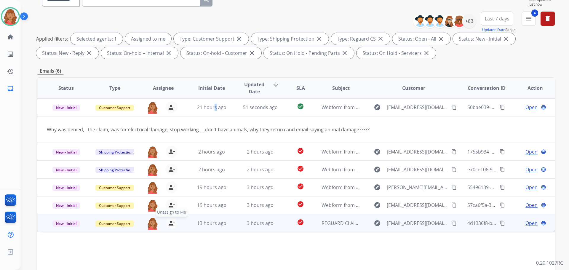
click at [168, 221] on mat-icon "person_remove" at bounding box center [171, 223] width 7 height 7
click at [168, 221] on mat-icon "person_add" at bounding box center [171, 223] width 7 height 7
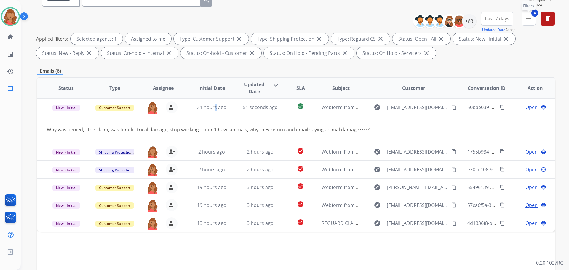
click at [529, 22] on mat-icon "menu" at bounding box center [528, 18] width 7 height 7
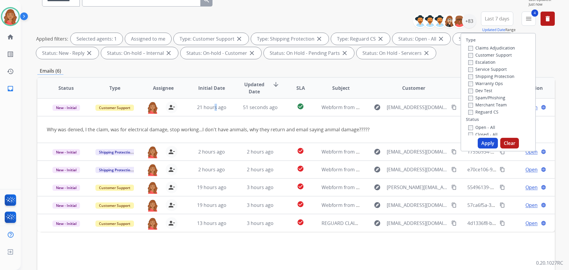
click at [486, 146] on button "Apply" at bounding box center [488, 143] width 20 height 11
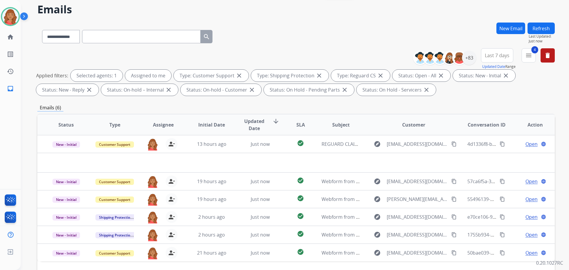
scroll to position [89, 0]
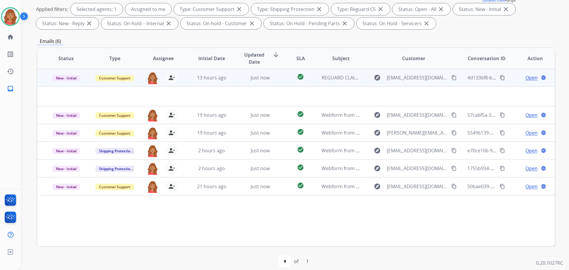
click at [451, 79] on mat-icon "content_copy" at bounding box center [453, 77] width 5 height 5
click at [451, 77] on button "content_copy" at bounding box center [454, 77] width 7 height 7
click at [245, 79] on div "Just now" at bounding box center [260, 77] width 39 height 7
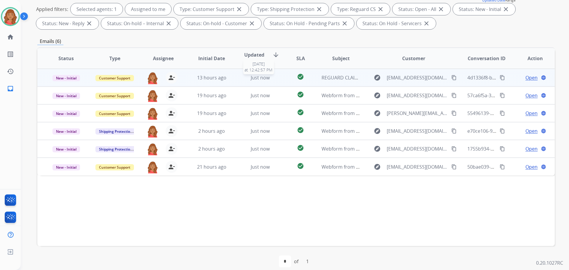
click at [245, 79] on div "Just now" at bounding box center [260, 77] width 39 height 7
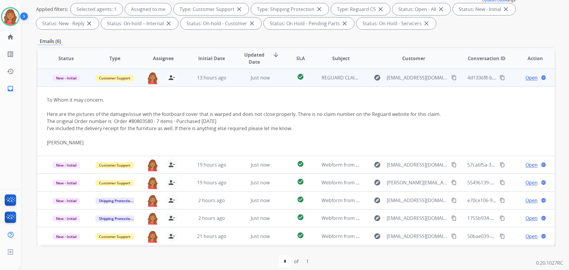
click at [531, 77] on span "Open" at bounding box center [532, 77] width 12 height 7
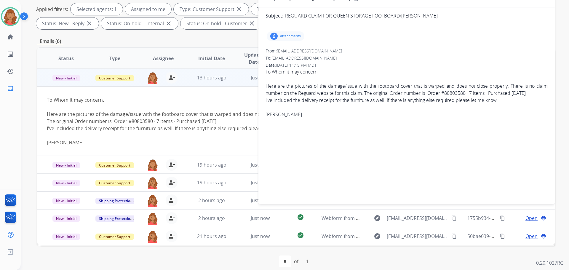
click at [296, 35] on p "attachments" at bounding box center [290, 36] width 21 height 5
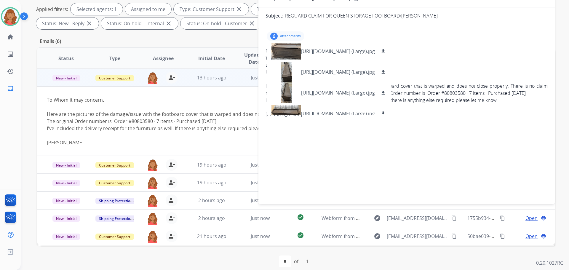
drag, startPoint x: 459, startPoint y: 34, endPoint x: 458, endPoint y: 42, distance: 7.8
click at [460, 34] on div "6 attachments PXL_20250903_045319559.MP (Large).jpg download PXL_20250903_05004…" at bounding box center [407, 36] width 282 height 14
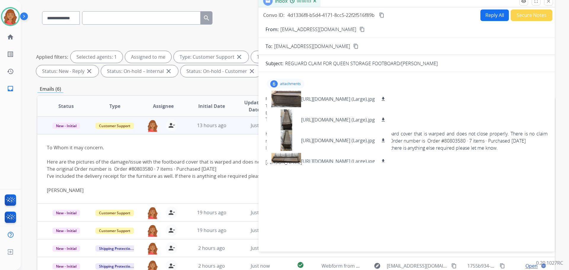
scroll to position [0, 0]
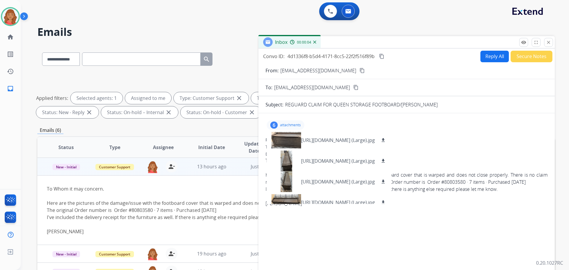
click at [493, 58] on button "Reply All" at bounding box center [495, 57] width 28 height 12
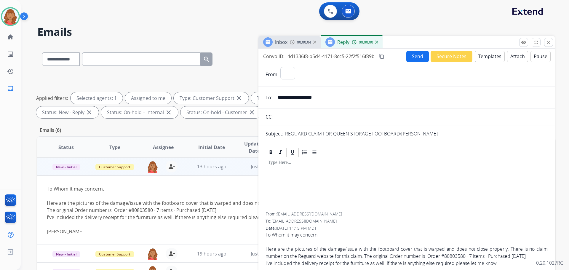
select select "**********"
click at [481, 54] on button "Templates" at bounding box center [490, 57] width 30 height 12
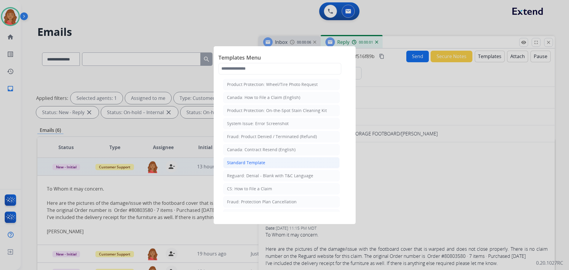
click at [237, 160] on div "Standard Template" at bounding box center [246, 163] width 38 height 6
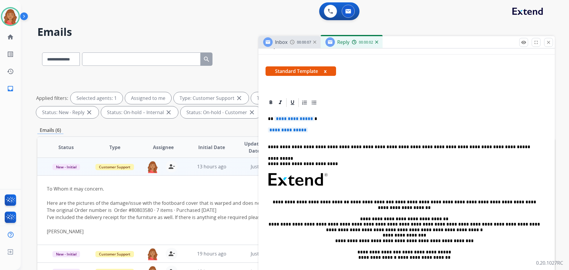
scroll to position [89, 0]
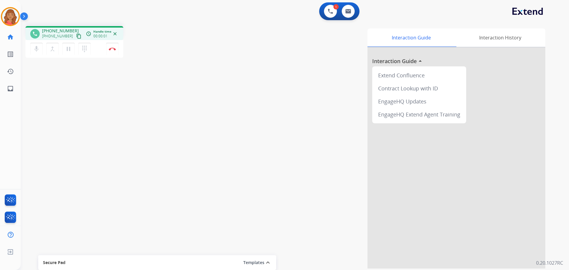
click at [76, 36] on mat-icon "content_copy" at bounding box center [78, 35] width 5 height 5
click at [76, 37] on mat-icon "content_copy" at bounding box center [78, 35] width 5 height 5
click at [114, 50] on img at bounding box center [112, 48] width 7 height 3
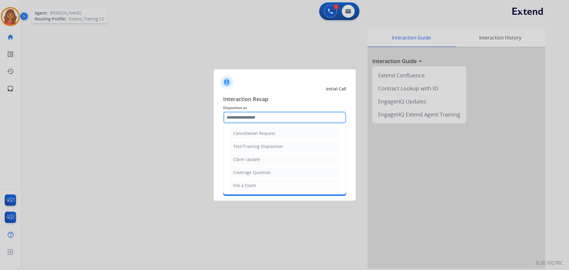
click at [246, 120] on input "text" at bounding box center [284, 117] width 123 height 12
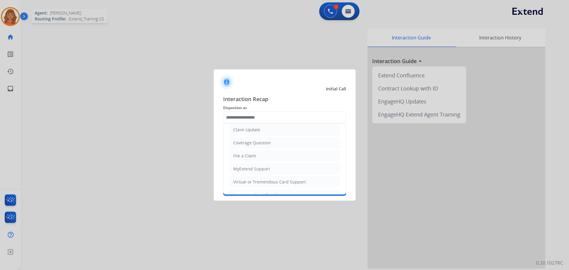
drag, startPoint x: 249, startPoint y: 132, endPoint x: 251, endPoint y: 138, distance: 7.0
click at [250, 131] on div "Claim Update" at bounding box center [246, 130] width 27 height 6
type input "**********"
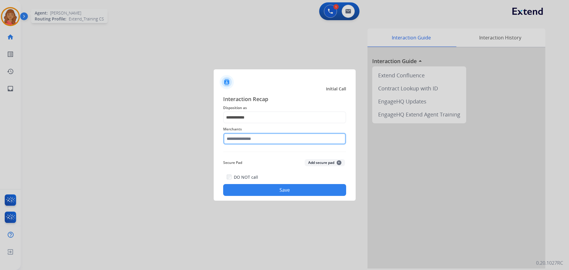
click at [251, 140] on input "text" at bounding box center [284, 139] width 123 height 12
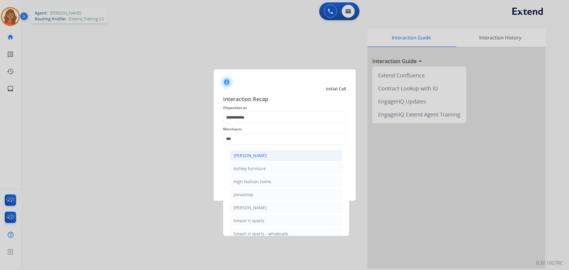
click at [255, 158] on div "[PERSON_NAME]" at bounding box center [250, 156] width 33 height 6
type input "**********"
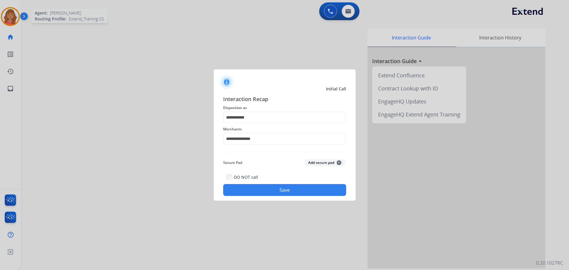
click at [257, 185] on button "Save" at bounding box center [284, 190] width 123 height 12
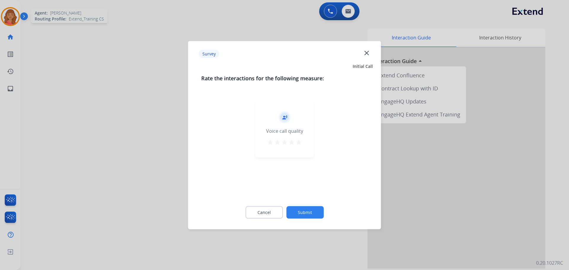
drag, startPoint x: 299, startPoint y: 143, endPoint x: 309, endPoint y: 169, distance: 28.4
click at [300, 143] on mat-icon "star" at bounding box center [298, 141] width 7 height 7
click at [311, 213] on button "Submit" at bounding box center [304, 212] width 37 height 12
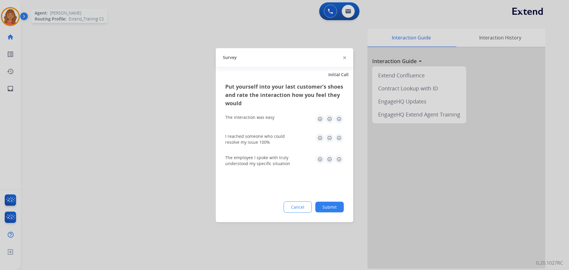
click at [338, 122] on img at bounding box center [338, 118] width 9 height 9
click at [338, 138] on img at bounding box center [338, 137] width 9 height 9
click at [339, 159] on img at bounding box center [338, 158] width 9 height 9
click at [336, 206] on button "Submit" at bounding box center [329, 207] width 28 height 11
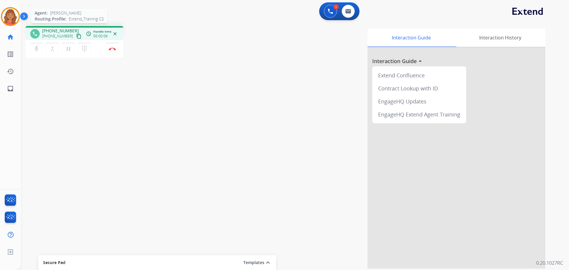
click at [76, 37] on mat-icon "content_copy" at bounding box center [78, 35] width 5 height 5
click at [110, 51] on button "Disconnect" at bounding box center [112, 49] width 12 height 12
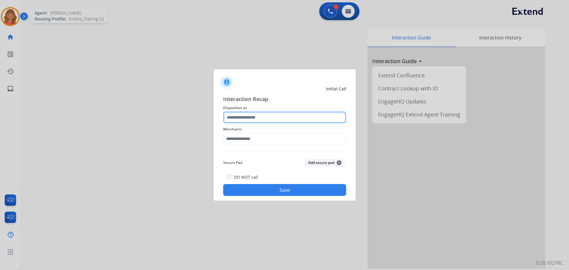
drag, startPoint x: 252, startPoint y: 117, endPoint x: 255, endPoint y: 122, distance: 6.1
click at [254, 120] on input "text" at bounding box center [284, 117] width 123 height 12
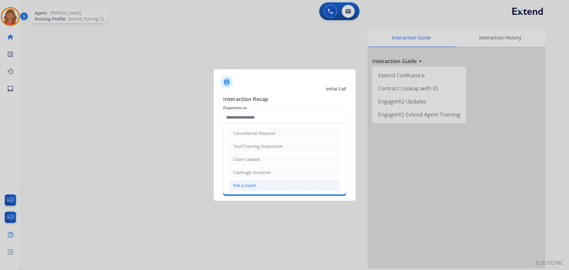
click at [243, 185] on div "File a Claim" at bounding box center [244, 186] width 23 height 6
type input "**********"
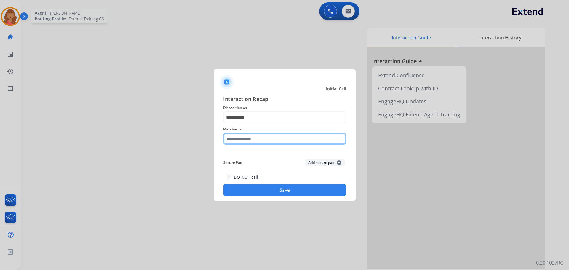
click at [245, 140] on input "text" at bounding box center [284, 139] width 123 height 12
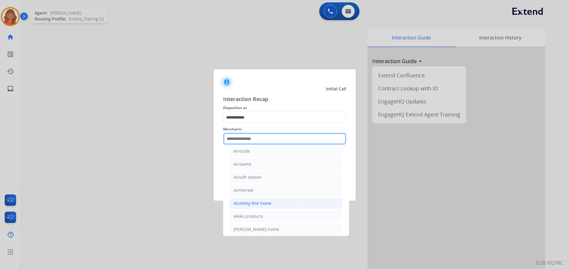
scroll to position [326, 0]
paste input "**********"
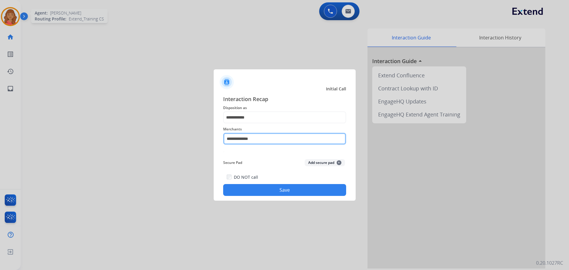
click at [267, 140] on input "**********" at bounding box center [284, 139] width 123 height 12
type input "**********"
drag, startPoint x: 263, startPoint y: 137, endPoint x: 218, endPoint y: 141, distance: 45.0
click at [218, 141] on div "**********" at bounding box center [285, 145] width 142 height 111
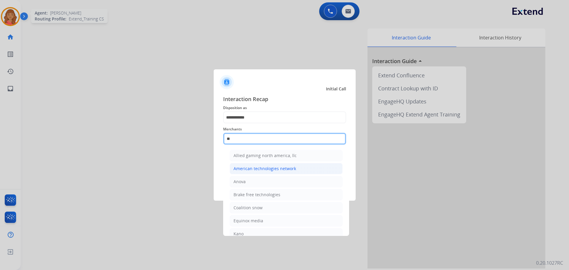
type input "*"
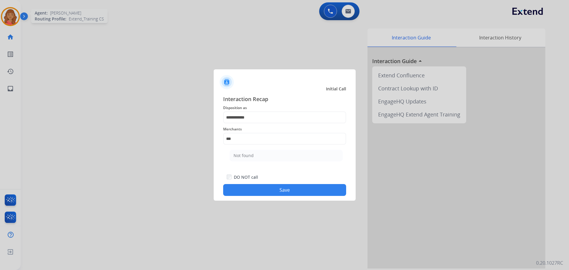
click at [243, 156] on div "Not found" at bounding box center [244, 156] width 20 height 6
type input "*********"
click at [272, 194] on button "Save" at bounding box center [284, 190] width 123 height 12
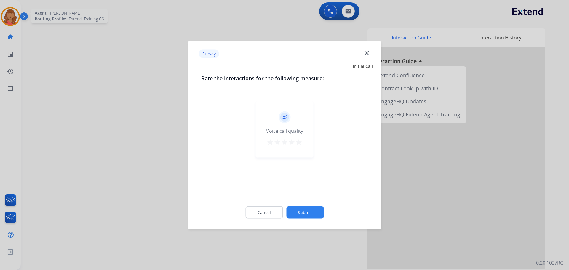
drag, startPoint x: 299, startPoint y: 143, endPoint x: 305, endPoint y: 162, distance: 19.6
click at [299, 143] on mat-icon "star" at bounding box center [298, 141] width 7 height 7
click at [312, 211] on button "Submit" at bounding box center [304, 212] width 37 height 12
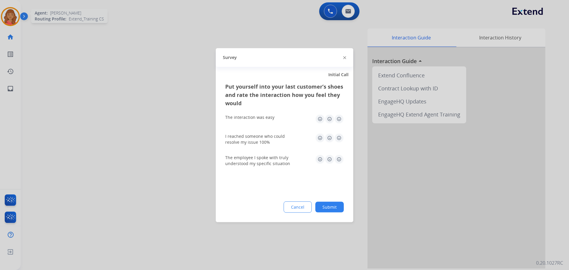
drag, startPoint x: 338, startPoint y: 120, endPoint x: 342, endPoint y: 125, distance: 6.1
click at [338, 120] on img at bounding box center [338, 118] width 9 height 9
drag, startPoint x: 341, startPoint y: 136, endPoint x: 342, endPoint y: 143, distance: 7.1
click at [341, 136] on img at bounding box center [338, 137] width 9 height 9
click at [340, 162] on img at bounding box center [338, 158] width 9 height 9
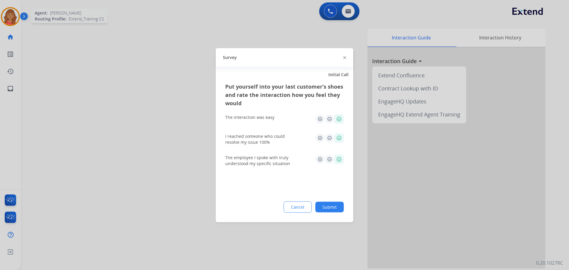
click at [335, 207] on button "Submit" at bounding box center [329, 207] width 28 height 11
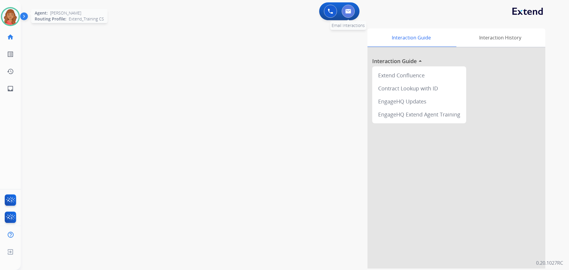
click at [350, 15] on button at bounding box center [348, 11] width 13 height 13
select select "**********"
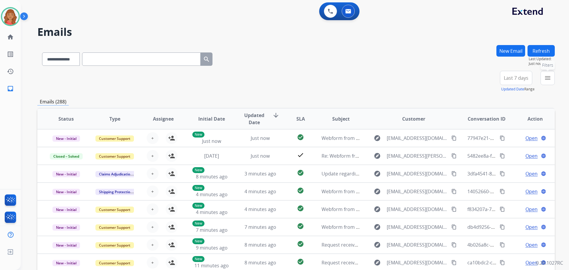
click at [543, 75] on button "menu Filters" at bounding box center [548, 78] width 14 height 14
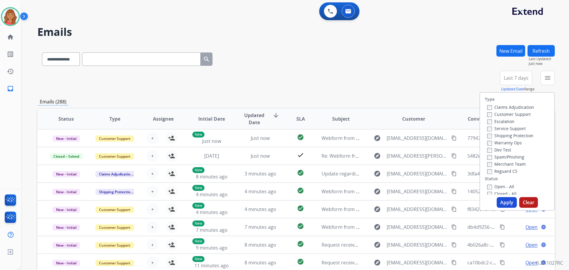
click at [489, 115] on label "Customer Support" at bounding box center [509, 114] width 44 height 6
click at [485, 174] on div "Type Claims Adjudication Customer Support Escalation Service Support Shipping P…" at bounding box center [517, 144] width 74 height 102
click at [498, 199] on button "Apply" at bounding box center [507, 202] width 20 height 11
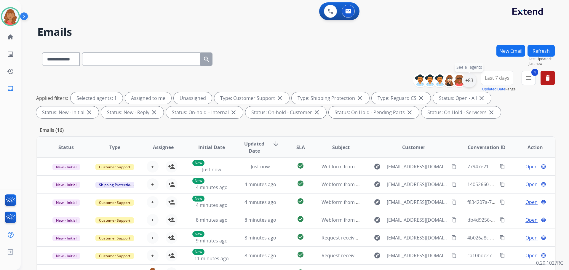
drag, startPoint x: 466, startPoint y: 80, endPoint x: 466, endPoint y: 83, distance: 3.3
click at [468, 81] on div "+83" at bounding box center [469, 80] width 14 height 14
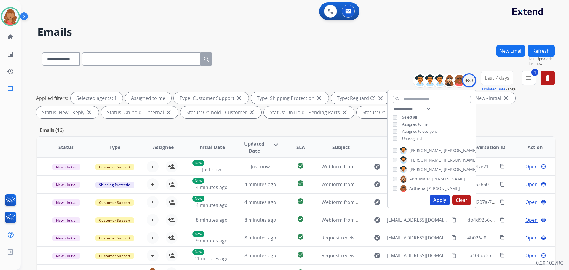
click at [435, 201] on button "Apply" at bounding box center [440, 200] width 20 height 11
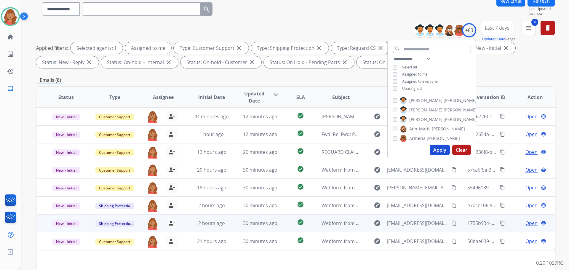
scroll to position [96, 0]
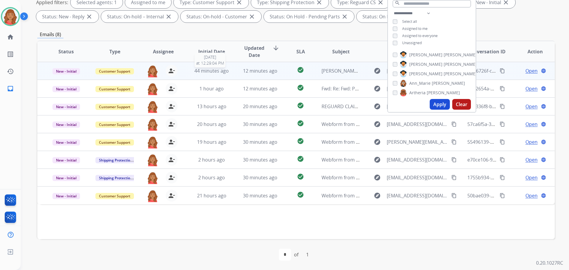
click at [215, 71] on span "44 minutes ago" at bounding box center [211, 71] width 34 height 7
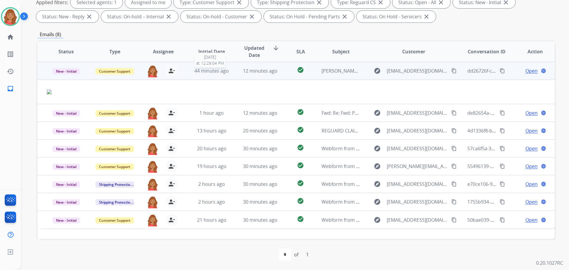
click at [216, 73] on span "44 minutes ago" at bounding box center [211, 71] width 34 height 7
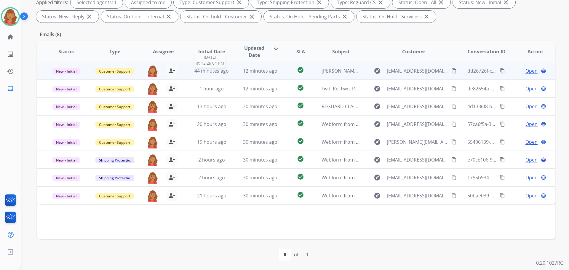
click at [216, 73] on span "44 minutes ago" at bounding box center [211, 71] width 34 height 7
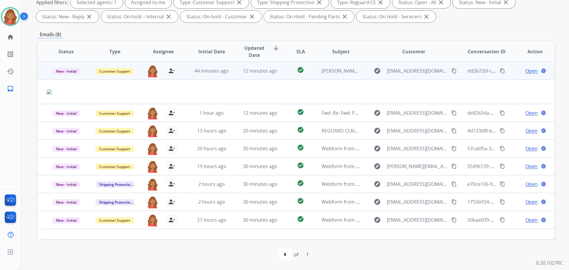
click at [526, 71] on span "Open" at bounding box center [532, 70] width 12 height 7
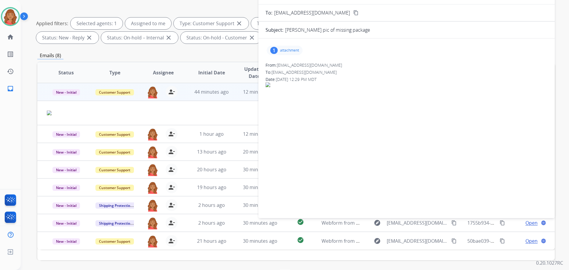
scroll to position [36, 0]
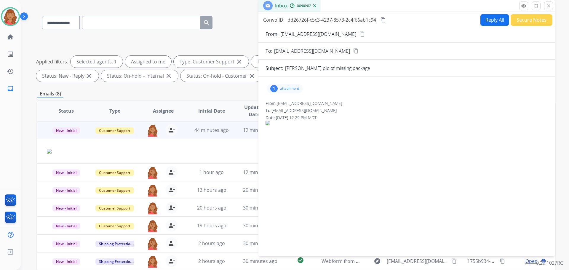
click at [288, 89] on p "attachment" at bounding box center [289, 88] width 19 height 5
click at [453, 104] on div "From: [EMAIL_ADDRESS][DOMAIN_NAME]" at bounding box center [407, 103] width 282 height 6
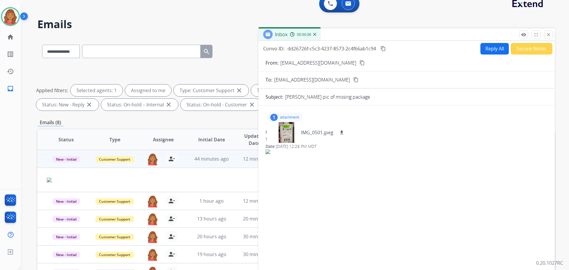
scroll to position [0, 0]
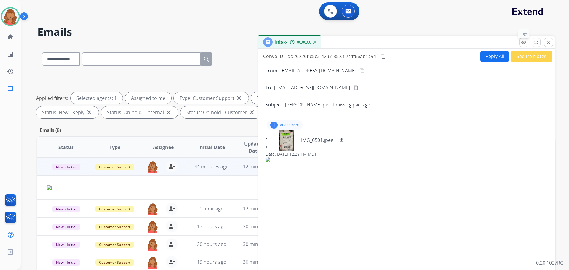
click at [525, 44] on mat-icon "remove_red_eye" at bounding box center [523, 42] width 5 height 5
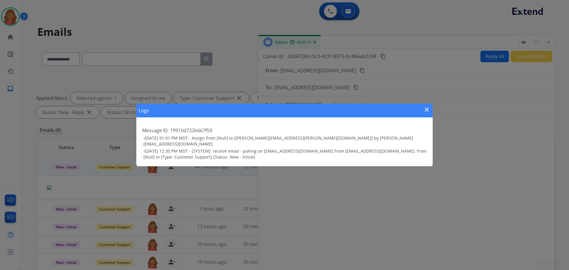
click at [426, 111] on mat-icon "close" at bounding box center [426, 109] width 7 height 7
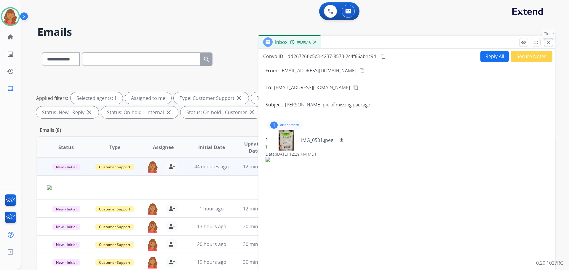
click at [549, 43] on mat-icon "close" at bounding box center [548, 42] width 5 height 5
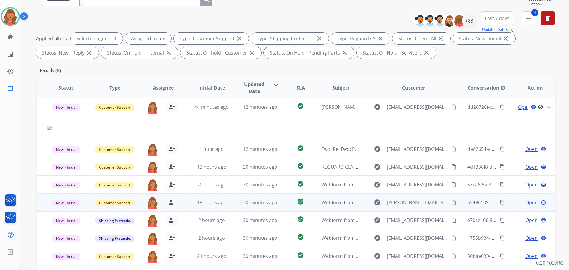
scroll to position [89, 0]
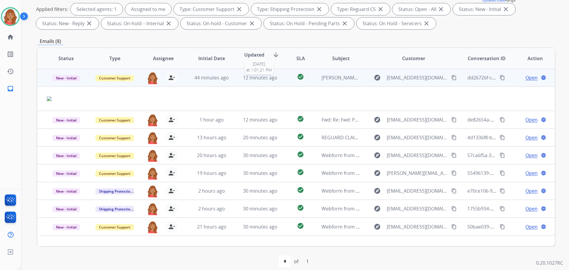
click at [259, 79] on span "12 minutes ago" at bounding box center [260, 77] width 34 height 7
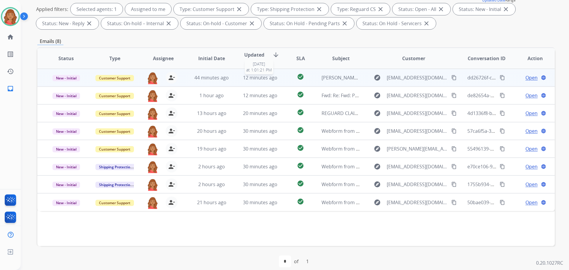
click at [256, 78] on span "12 minutes ago" at bounding box center [260, 77] width 34 height 7
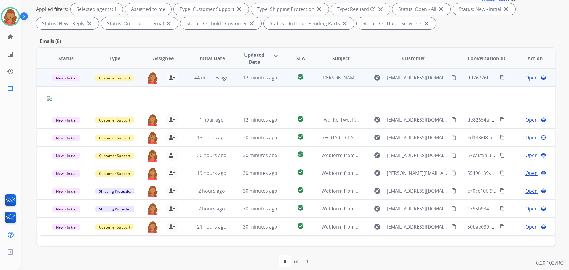
click at [526, 78] on span "Open" at bounding box center [532, 77] width 12 height 7
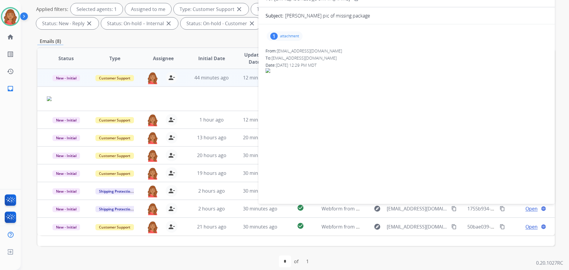
scroll to position [96, 0]
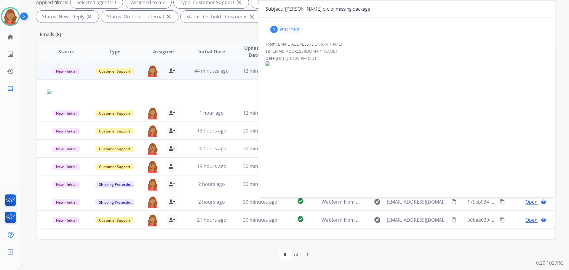
click at [293, 34] on div "1 attachment" at bounding box center [285, 29] width 36 height 9
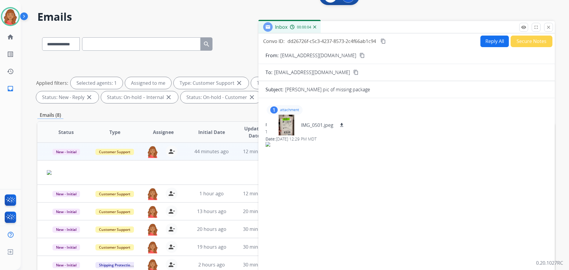
scroll to position [0, 0]
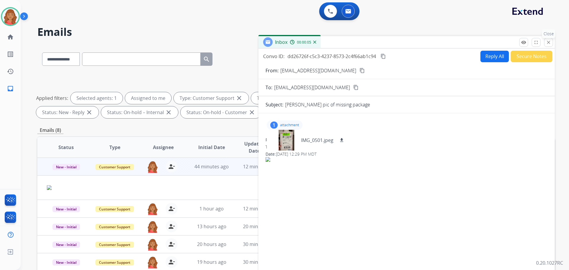
click at [546, 43] on mat-icon "close" at bounding box center [548, 42] width 5 height 5
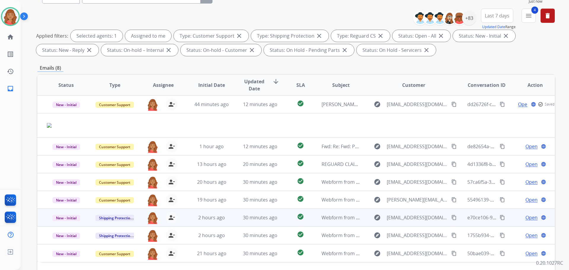
scroll to position [96, 0]
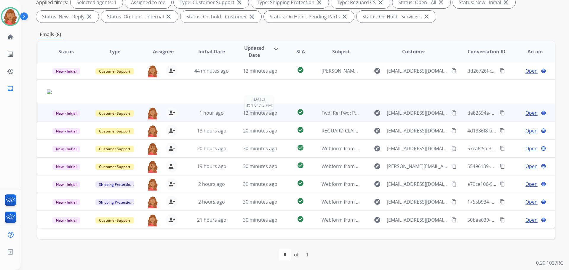
click at [247, 115] on span "12 minutes ago" at bounding box center [260, 113] width 34 height 7
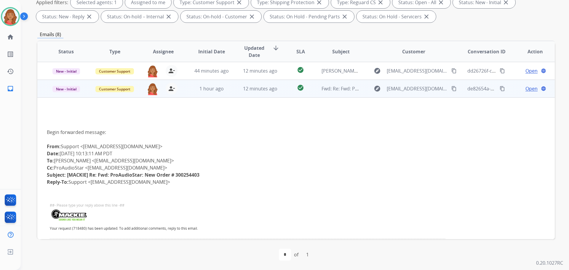
scroll to position [18, 0]
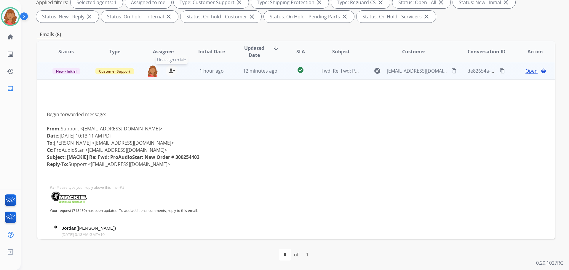
click at [168, 70] on mat-icon "person_remove" at bounding box center [171, 70] width 7 height 7
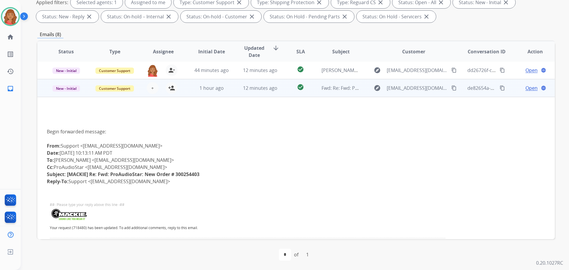
scroll to position [0, 0]
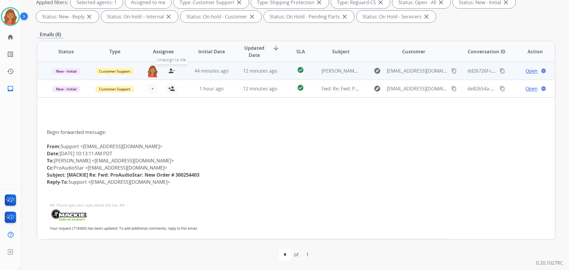
click at [168, 74] on mat-icon "person_remove" at bounding box center [171, 70] width 7 height 7
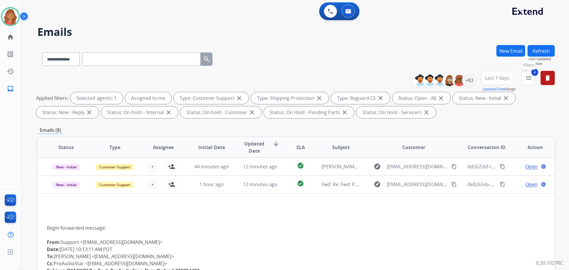
click at [528, 79] on mat-icon "menu" at bounding box center [528, 77] width 7 height 7
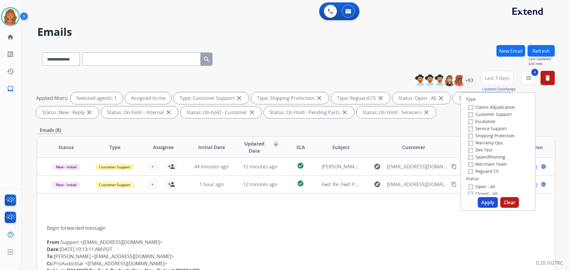
click at [484, 205] on button "Apply" at bounding box center [488, 202] width 20 height 11
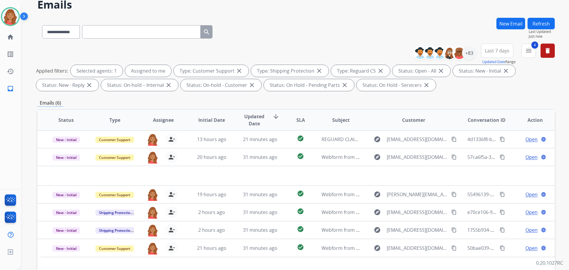
scroll to position [30, 0]
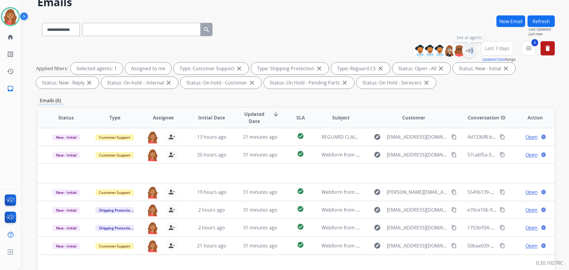
click at [468, 52] on div "+83" at bounding box center [469, 51] width 14 height 14
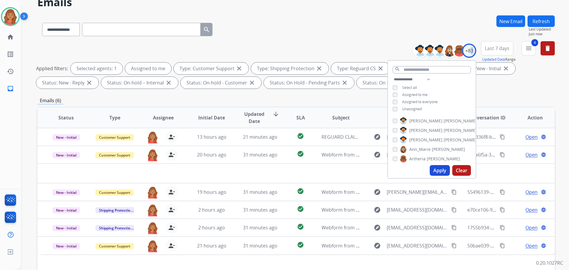
click at [434, 172] on button "Apply" at bounding box center [440, 170] width 20 height 11
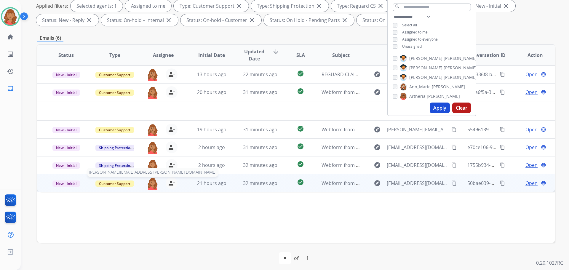
scroll to position [96, 0]
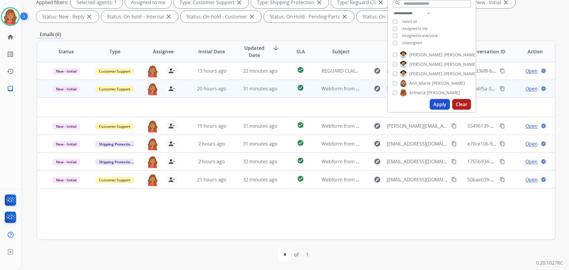
click at [187, 109] on td at bounding box center [247, 108] width 421 height 20
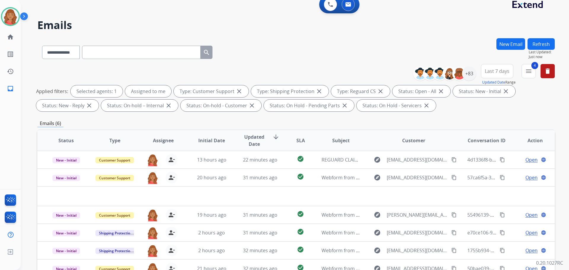
scroll to position [0, 0]
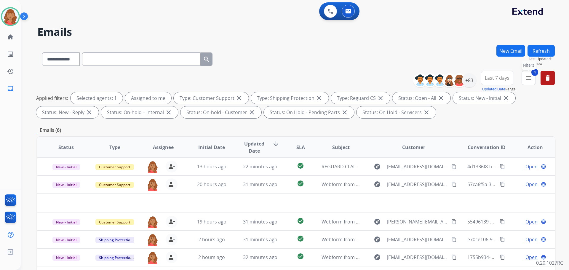
click at [528, 82] on button "4 menu Filters" at bounding box center [529, 78] width 14 height 14
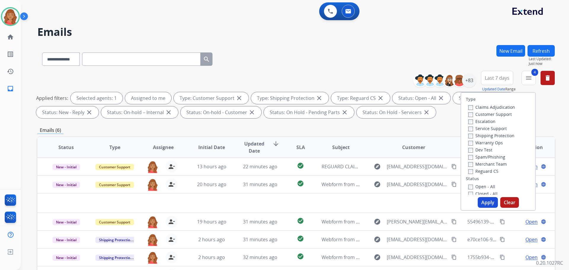
click at [482, 205] on button "Apply" at bounding box center [488, 202] width 20 height 11
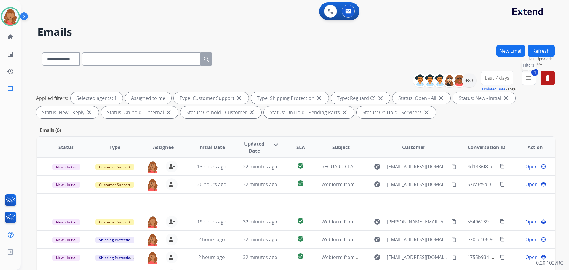
click at [525, 83] on button "4 menu Filters" at bounding box center [529, 78] width 14 height 14
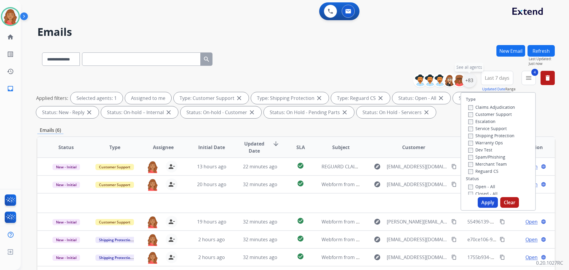
click at [467, 83] on div "+83" at bounding box center [469, 80] width 14 height 14
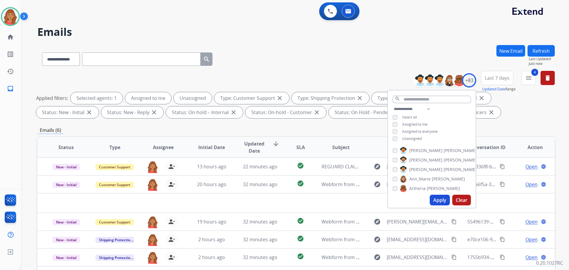
click at [438, 202] on button "Apply" at bounding box center [440, 200] width 20 height 11
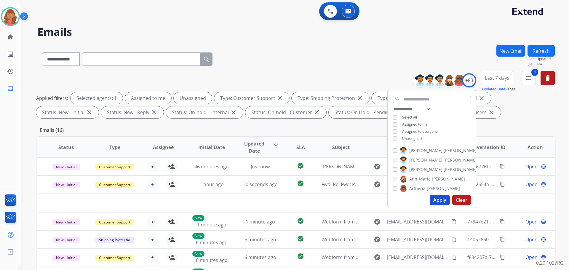
click at [397, 140] on div "Unassigned" at bounding box center [407, 138] width 29 height 5
click at [433, 200] on button "Apply" at bounding box center [440, 200] width 20 height 11
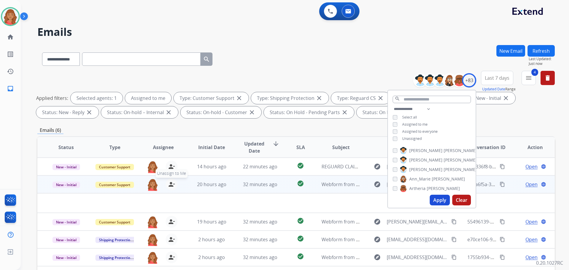
click at [170, 186] on mat-icon "person_remove" at bounding box center [171, 184] width 7 height 7
click at [168, 172] on span "Assign to Me" at bounding box center [171, 173] width 27 height 9
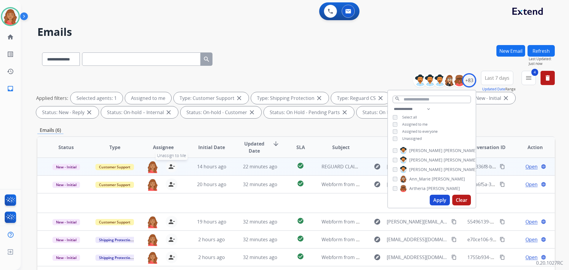
click at [168, 168] on mat-icon "person_remove" at bounding box center [171, 166] width 7 height 7
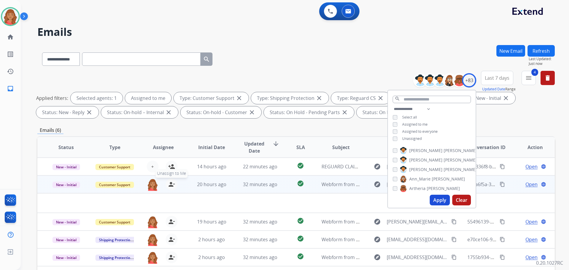
click at [169, 186] on mat-icon "person_remove" at bounding box center [171, 184] width 7 height 7
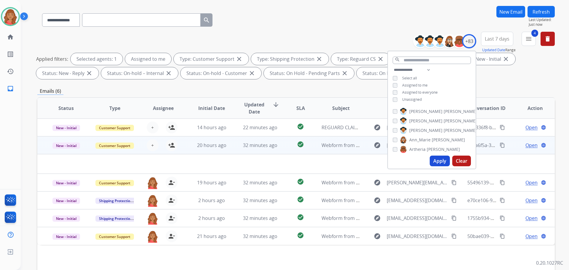
scroll to position [89, 0]
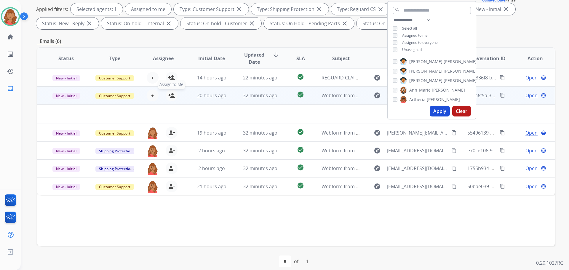
click at [175, 96] on button "person_add Assign to Me" at bounding box center [172, 96] width 12 height 12
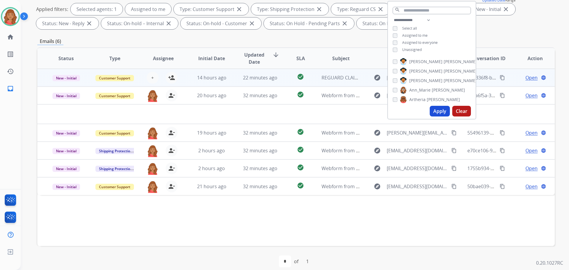
drag, startPoint x: 174, startPoint y: 81, endPoint x: 183, endPoint y: 75, distance: 10.6
click at [176, 80] on div "+ Select agent person_add Assign to Me" at bounding box center [159, 78] width 38 height 12
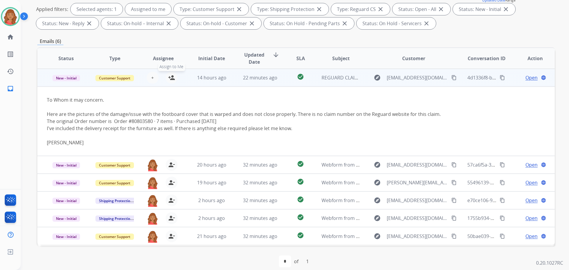
click at [172, 79] on mat-icon "person_add" at bounding box center [171, 77] width 7 height 7
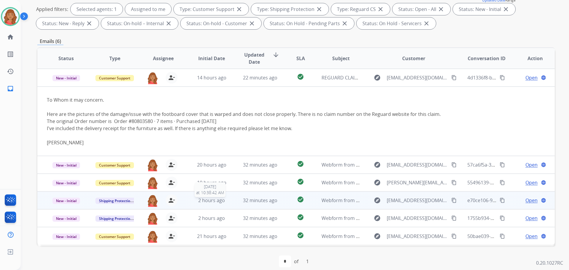
click at [205, 202] on span "2 hours ago" at bounding box center [211, 200] width 27 height 7
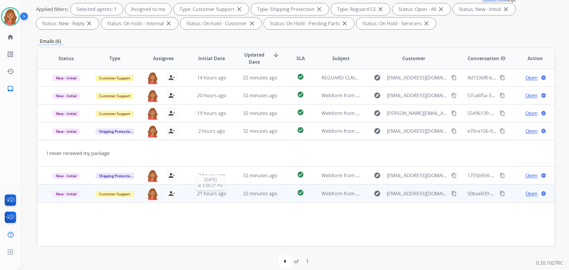
click at [202, 192] on span "21 hours ago" at bounding box center [211, 193] width 29 height 7
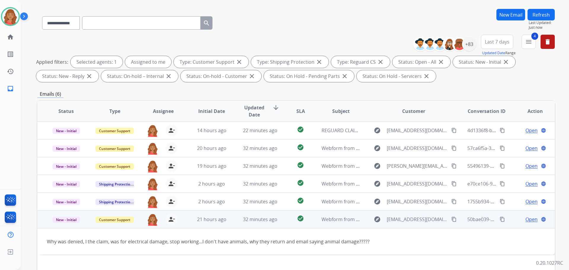
scroll to position [0, 0]
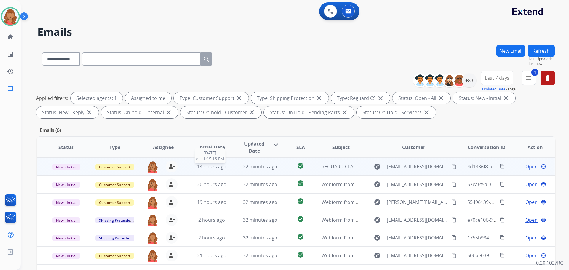
click at [213, 166] on span "14 hours ago" at bounding box center [211, 166] width 29 height 7
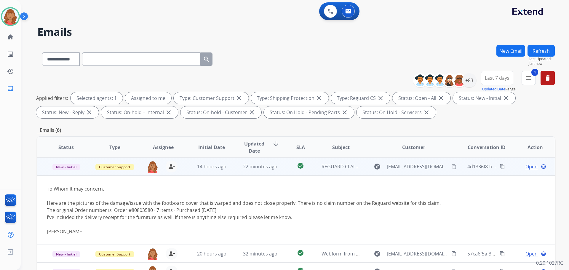
click at [451, 164] on mat-icon "content_copy" at bounding box center [453, 166] width 5 height 5
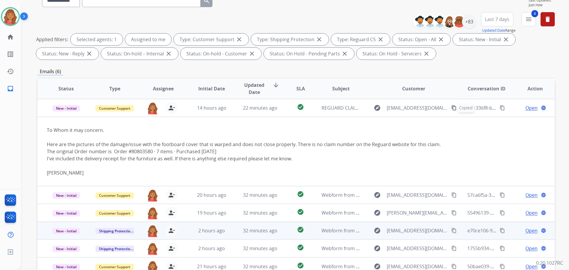
scroll to position [96, 0]
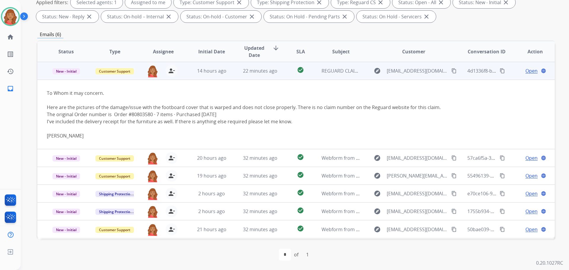
click at [526, 70] on span "Open" at bounding box center [532, 70] width 12 height 7
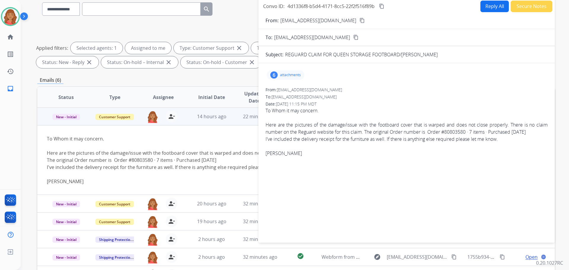
scroll to position [0, 0]
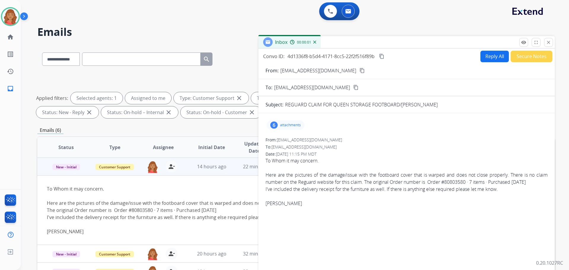
click at [493, 54] on button "Reply All" at bounding box center [495, 57] width 28 height 12
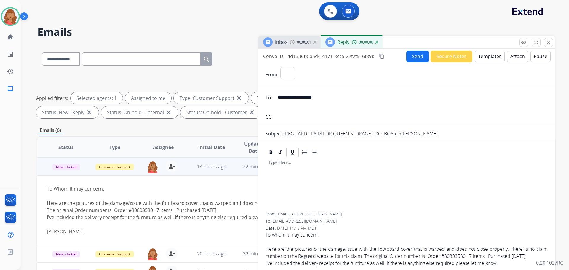
select select "**********"
click at [483, 58] on button "Templates" at bounding box center [490, 57] width 30 height 12
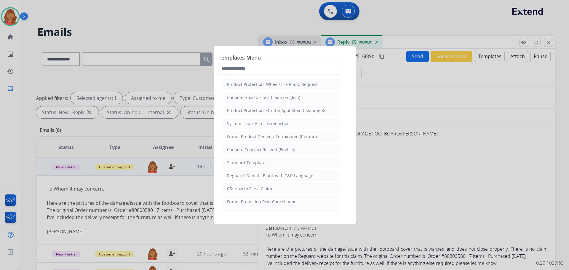
drag, startPoint x: 251, startPoint y: 164, endPoint x: 254, endPoint y: 166, distance: 3.1
click at [253, 164] on div "Standard Template" at bounding box center [246, 163] width 38 height 6
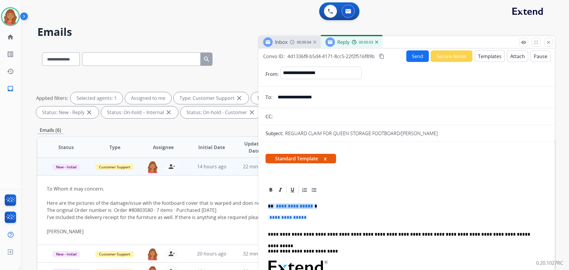
click at [251, 208] on div "**********" at bounding box center [284, 135] width 569 height 270
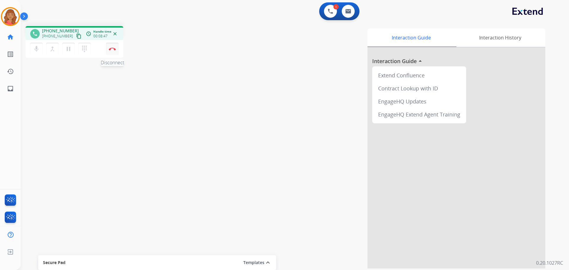
click at [111, 50] on button "Disconnect" at bounding box center [112, 49] width 12 height 12
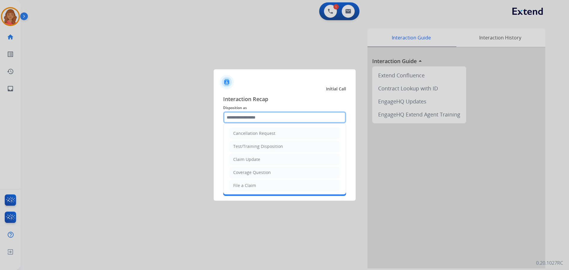
click at [256, 116] on input "text" at bounding box center [284, 117] width 123 height 12
click at [247, 158] on div "Claim Update" at bounding box center [246, 160] width 27 height 6
type input "**********"
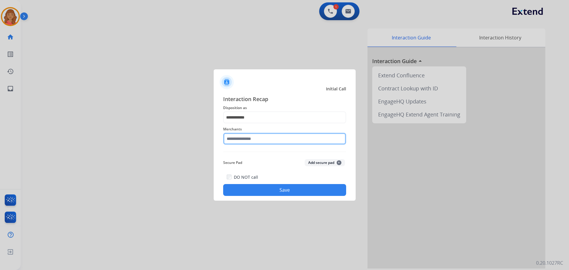
click at [249, 133] on input "text" at bounding box center [284, 139] width 123 height 12
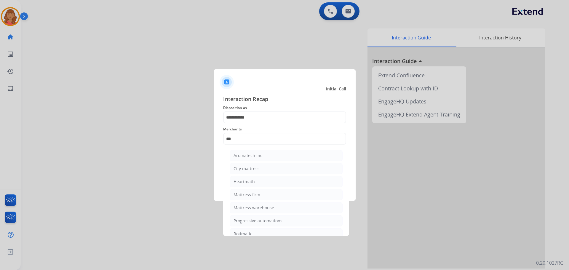
click at [246, 194] on div "Mattress firm" at bounding box center [247, 195] width 27 height 6
type input "**********"
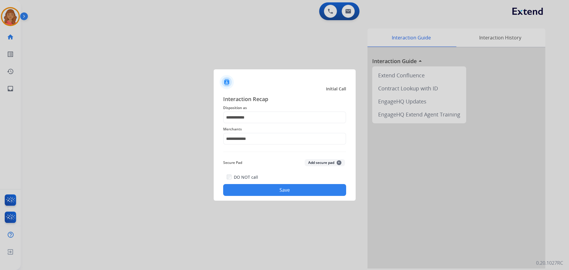
click at [263, 190] on button "Save" at bounding box center [284, 190] width 123 height 12
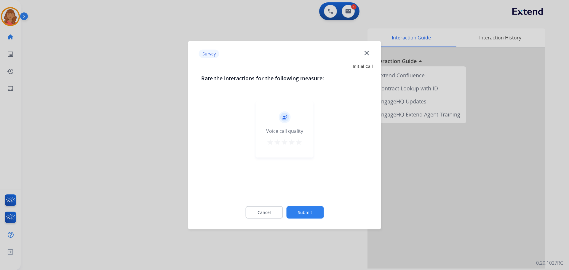
click at [301, 144] on mat-icon "star" at bounding box center [298, 141] width 7 height 7
click at [312, 211] on button "Submit" at bounding box center [304, 212] width 37 height 12
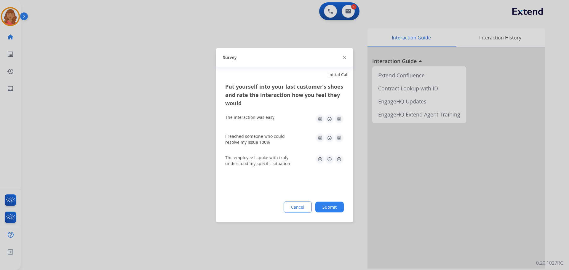
drag, startPoint x: 337, startPoint y: 122, endPoint x: 339, endPoint y: 125, distance: 3.7
click at [338, 122] on img at bounding box center [338, 118] width 9 height 9
click at [338, 140] on img at bounding box center [338, 137] width 9 height 9
click at [341, 158] on img at bounding box center [338, 158] width 9 height 9
drag, startPoint x: 338, startPoint y: 210, endPoint x: 338, endPoint y: 206, distance: 4.2
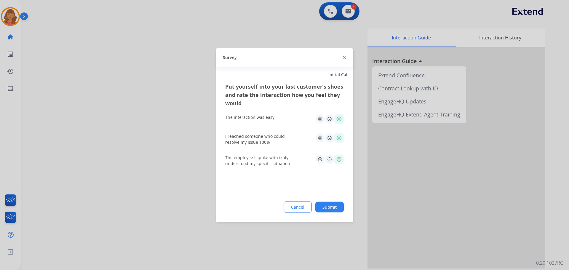
click at [338, 210] on button "Submit" at bounding box center [329, 207] width 28 height 11
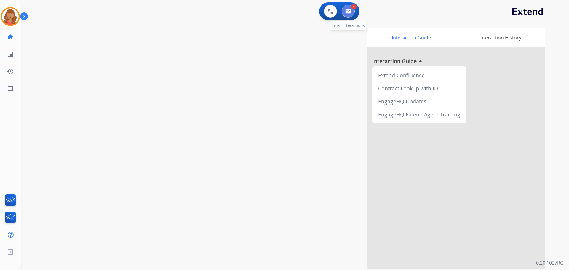
click at [352, 14] on button at bounding box center [348, 11] width 13 height 13
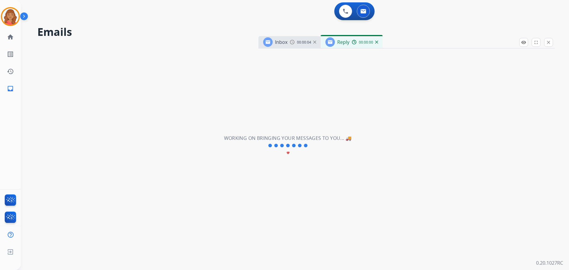
select select "**********"
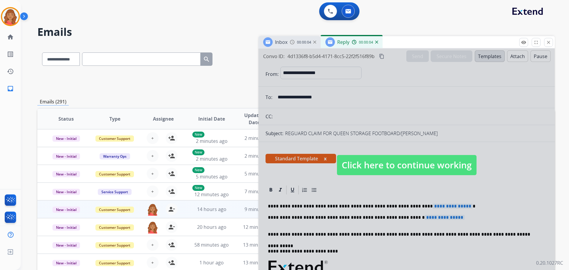
click at [374, 165] on span "Click here to continue working" at bounding box center [407, 165] width 140 height 20
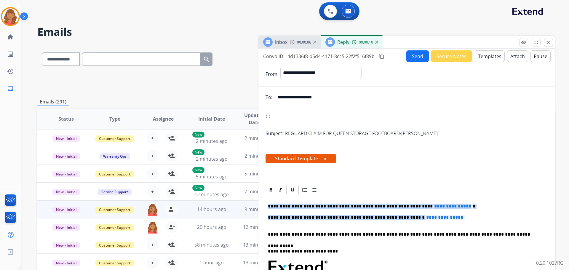
drag, startPoint x: 450, startPoint y: 218, endPoint x: 253, endPoint y: 202, distance: 196.9
click at [253, 202] on div "**********" at bounding box center [296, 191] width 518 height 292
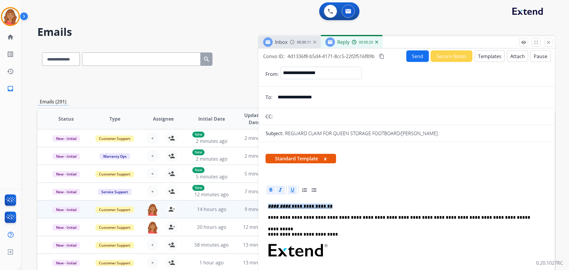
drag, startPoint x: 302, startPoint y: 207, endPoint x: 272, endPoint y: 207, distance: 30.8
click at [268, 205] on div "**********" at bounding box center [407, 272] width 282 height 155
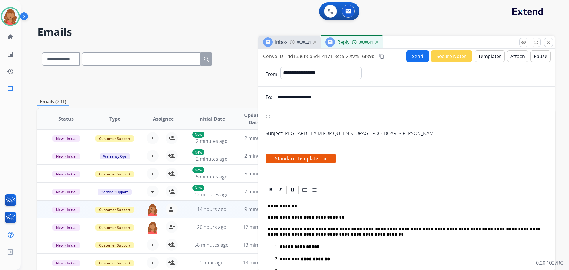
click at [381, 56] on mat-icon "content_copy" at bounding box center [381, 56] width 5 height 5
click at [299, 229] on p "**********" at bounding box center [404, 231] width 273 height 11
click at [382, 56] on mat-icon "content_copy" at bounding box center [381, 56] width 5 height 5
click at [408, 58] on button "Send" at bounding box center [417, 56] width 23 height 12
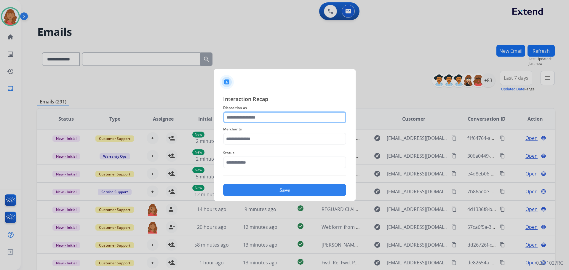
click at [248, 118] on input "text" at bounding box center [284, 117] width 123 height 12
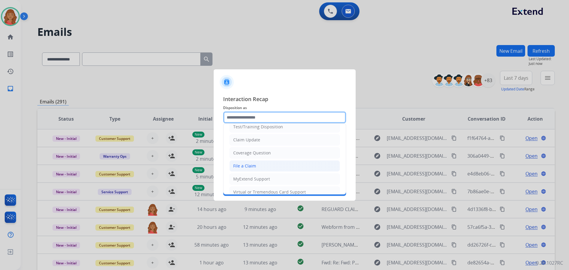
scroll to position [30, 0]
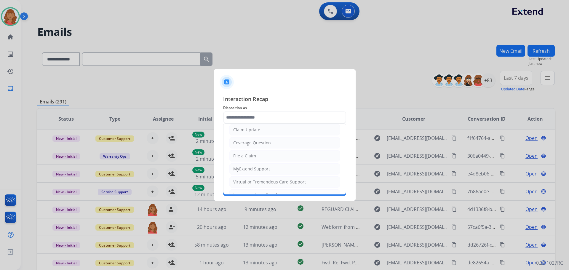
click at [245, 130] on div "Claim Update" at bounding box center [246, 130] width 27 height 6
type input "**********"
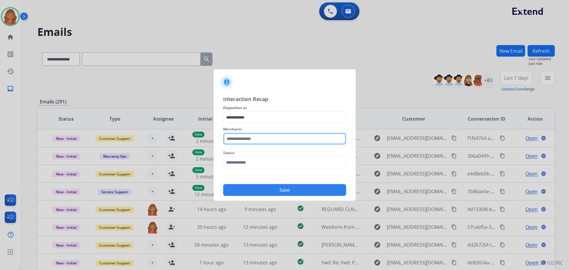
click at [245, 140] on input "text" at bounding box center [284, 139] width 123 height 12
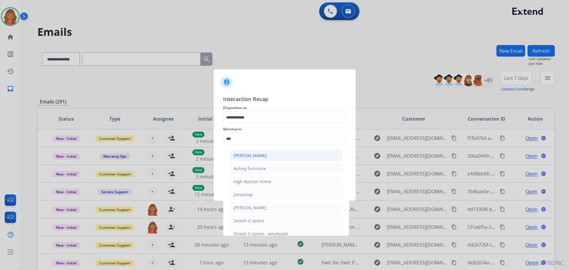
click at [248, 157] on div "[PERSON_NAME]" at bounding box center [250, 156] width 33 height 6
type input "**********"
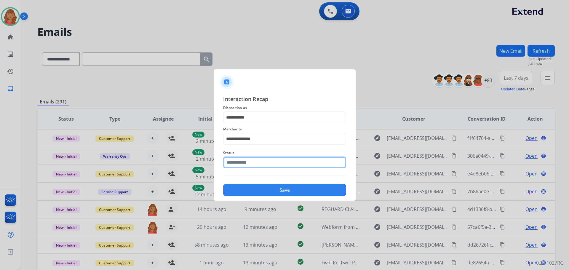
click at [248, 164] on input "text" at bounding box center [284, 163] width 123 height 12
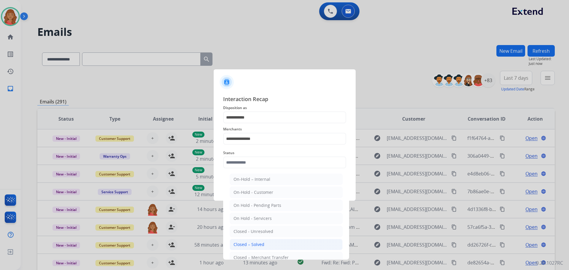
click at [249, 240] on li "Closed – Solved" at bounding box center [286, 244] width 113 height 11
type input "**********"
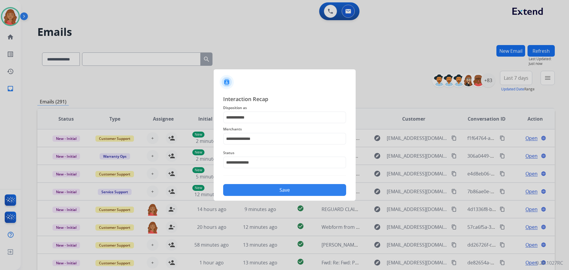
click at [260, 194] on button "Save" at bounding box center [284, 190] width 123 height 12
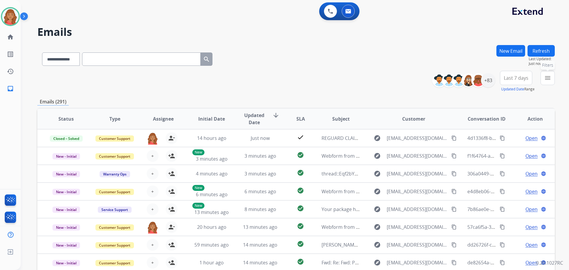
click at [549, 77] on mat-icon "menu" at bounding box center [547, 77] width 7 height 7
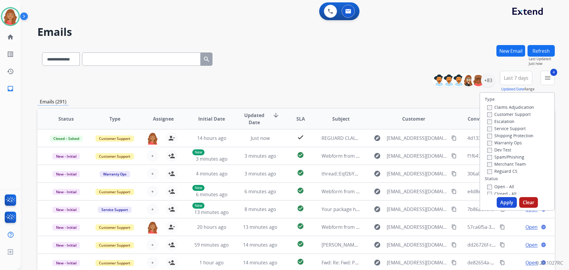
click at [503, 205] on button "Apply" at bounding box center [507, 202] width 20 height 11
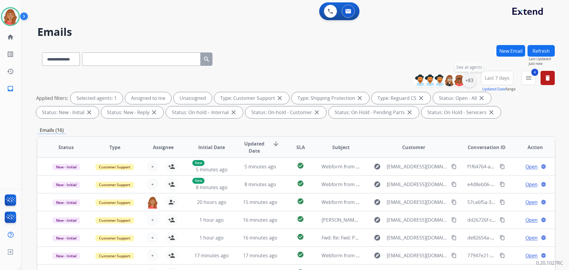
click at [469, 81] on div "+83" at bounding box center [469, 80] width 14 height 14
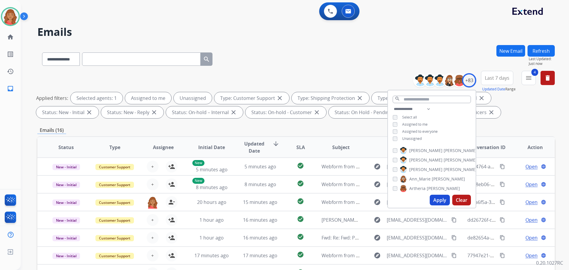
click at [391, 136] on div "**********" at bounding box center [432, 125] width 88 height 38
click at [433, 201] on button "Apply" at bounding box center [440, 200] width 20 height 11
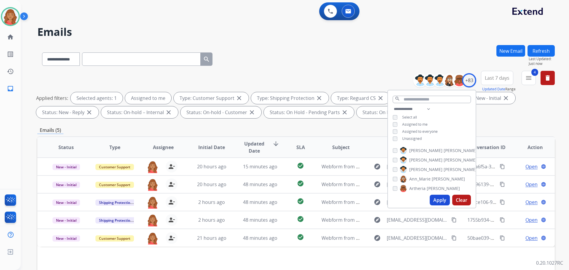
click at [229, 129] on div "Emails (5)" at bounding box center [296, 130] width 518 height 7
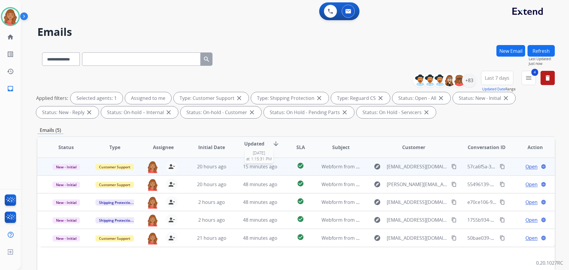
click at [248, 167] on span "15 minutes ago" at bounding box center [260, 166] width 34 height 7
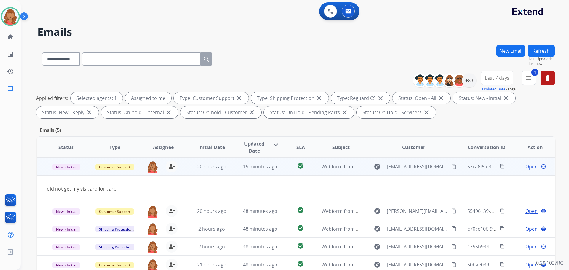
drag, startPoint x: 451, startPoint y: 167, endPoint x: 386, endPoint y: 167, distance: 65.2
click at [451, 167] on mat-icon "content_copy" at bounding box center [453, 166] width 5 height 5
click at [453, 166] on button "content_copy" at bounding box center [454, 166] width 7 height 7
click at [451, 168] on mat-icon "content_copy" at bounding box center [453, 166] width 5 height 5
click at [526, 165] on span "Open" at bounding box center [532, 166] width 12 height 7
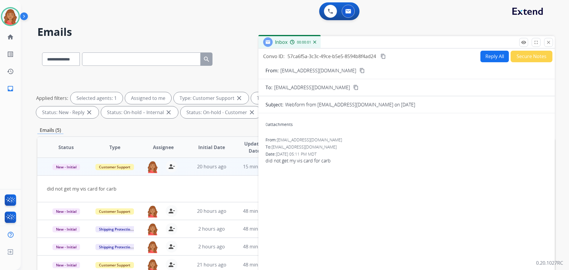
click at [486, 60] on button "Reply All" at bounding box center [495, 57] width 28 height 12
select select "**********"
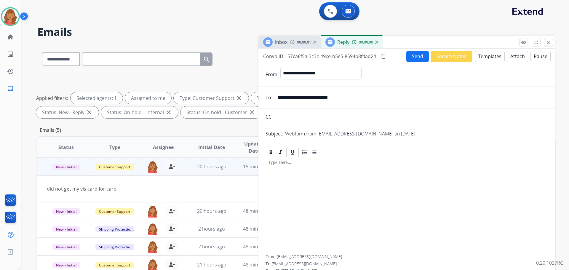
click at [486, 58] on button "Templates" at bounding box center [490, 57] width 30 height 12
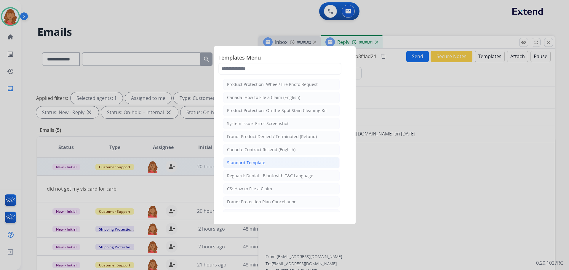
click at [260, 161] on div "Standard Template" at bounding box center [246, 163] width 38 height 6
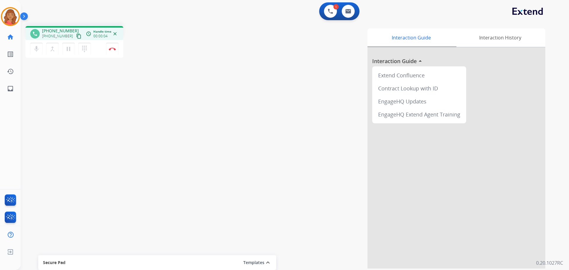
drag, startPoint x: 72, startPoint y: 35, endPoint x: 53, endPoint y: 35, distance: 19.0
click at [76, 35] on mat-icon "content_copy" at bounding box center [78, 35] width 5 height 5
click at [84, 50] on mat-icon "dialpad" at bounding box center [84, 48] width 7 height 7
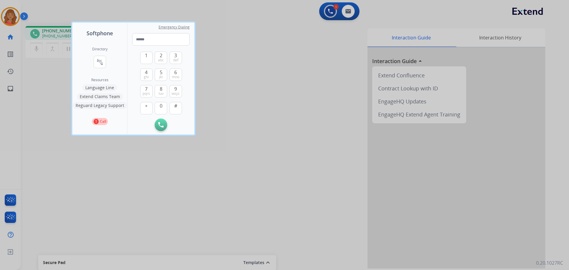
click at [102, 86] on button "Language Line" at bounding box center [99, 87] width 35 height 7
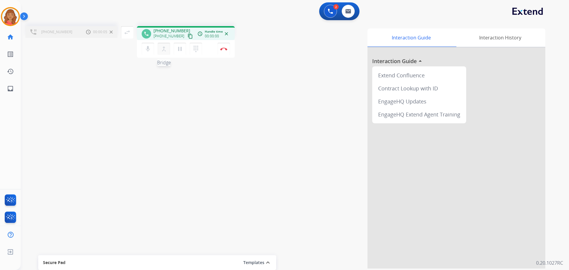
click at [163, 48] on mat-icon "merge_type" at bounding box center [163, 48] width 7 height 7
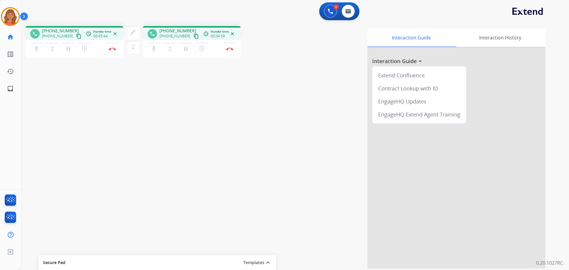
click at [76, 37] on mat-icon "content_copy" at bounding box center [78, 35] width 5 height 5
click at [70, 46] on mat-icon "pause" at bounding box center [68, 48] width 7 height 7
click at [67, 50] on mat-icon "pause" at bounding box center [68, 48] width 7 height 7
click at [348, 11] on img at bounding box center [348, 11] width 6 height 5
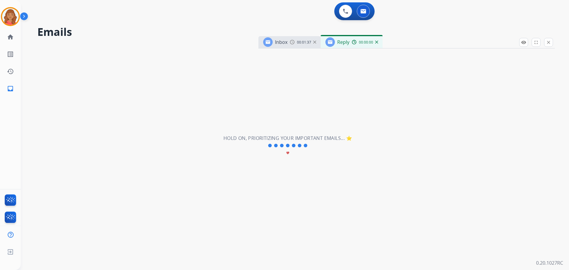
select select "**********"
click at [328, 14] on button at bounding box center [330, 11] width 13 height 13
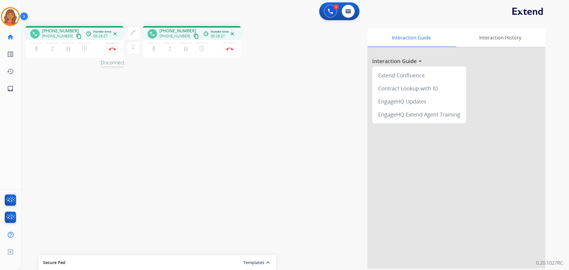
click at [112, 48] on img at bounding box center [112, 48] width 7 height 3
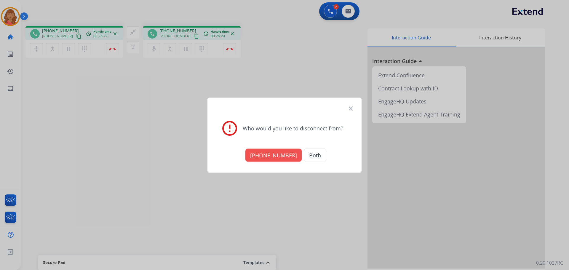
click at [306, 154] on button "Both" at bounding box center [315, 155] width 22 height 14
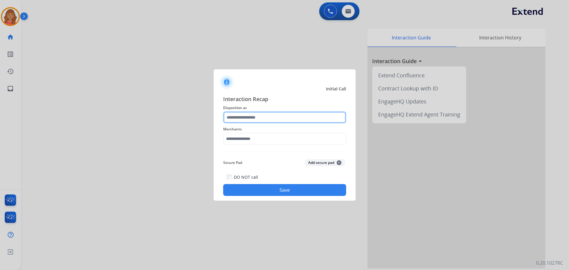
click at [258, 118] on input "text" at bounding box center [284, 117] width 123 height 12
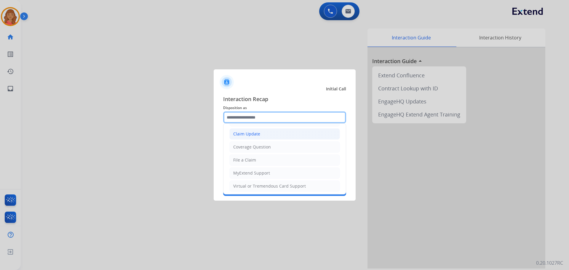
scroll to position [4, 0]
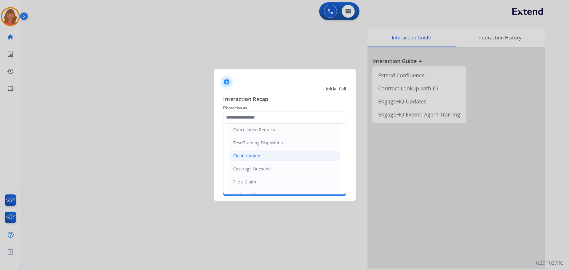
click at [247, 153] on div "Claim Update" at bounding box center [246, 156] width 27 height 6
type input "**********"
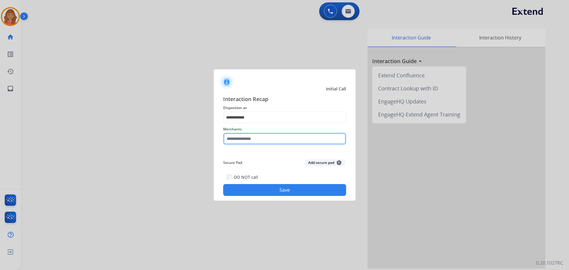
click at [244, 143] on input "text" at bounding box center [284, 139] width 123 height 12
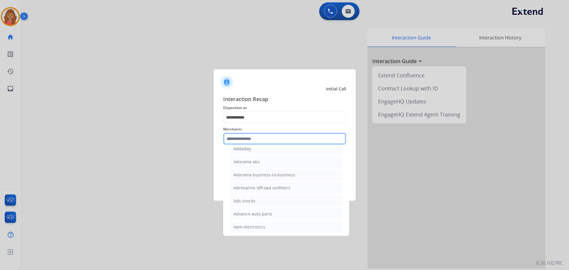
scroll to position [178, 0]
paste input "*****"
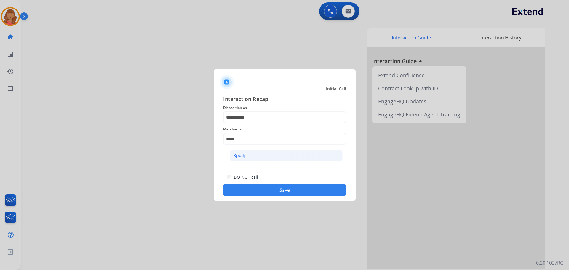
click at [249, 157] on li "Kpodj" at bounding box center [286, 155] width 113 height 11
type input "*****"
click at [272, 189] on button "Save" at bounding box center [284, 190] width 123 height 12
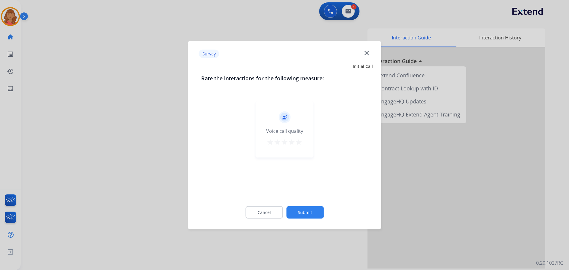
click at [304, 142] on div "record_voice_over Voice call quality star star star star star" at bounding box center [285, 129] width 58 height 56
click at [299, 143] on mat-icon "star" at bounding box center [298, 141] width 7 height 7
click at [308, 203] on div "Cancel Submit" at bounding box center [284, 212] width 167 height 27
click at [309, 208] on button "Submit" at bounding box center [304, 212] width 37 height 12
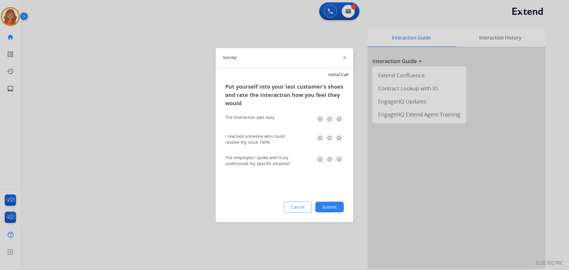
click at [338, 121] on img at bounding box center [338, 118] width 9 height 9
drag, startPoint x: 339, startPoint y: 141, endPoint x: 338, endPoint y: 144, distance: 3.6
click at [339, 141] on img at bounding box center [338, 137] width 9 height 9
click at [338, 157] on img at bounding box center [338, 158] width 9 height 9
click at [334, 205] on button "Submit" at bounding box center [329, 207] width 28 height 11
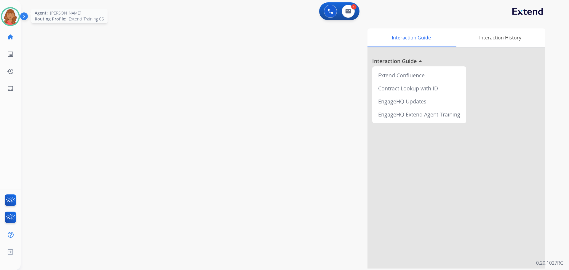
click at [13, 14] on img at bounding box center [10, 16] width 17 height 17
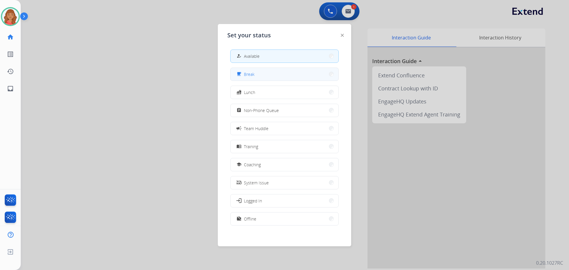
click at [244, 76] on div "free_breakfast" at bounding box center [239, 74] width 9 height 7
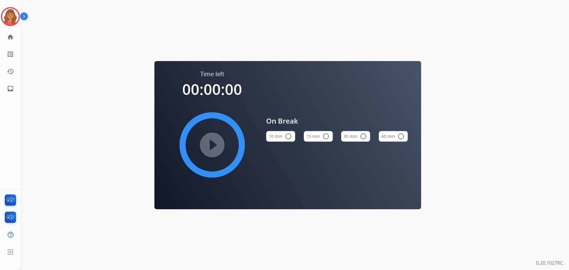
click at [118, 125] on div "Time left 00:00:00 play_circle_filled On Break 10 min radio_button_unchecked 15…" at bounding box center [288, 135] width 534 height 270
click at [208, 147] on div "play_circle_filled" at bounding box center [212, 144] width 89 height 89
click at [211, 146] on div "play_circle_filled" at bounding box center [212, 144] width 89 height 89
drag, startPoint x: 209, startPoint y: 143, endPoint x: 209, endPoint y: 140, distance: 3.6
click at [209, 142] on div "play_circle_filled" at bounding box center [212, 144] width 89 height 89
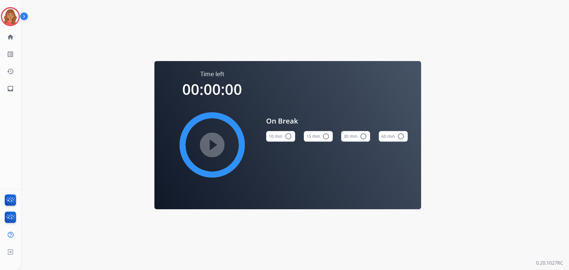
click at [288, 140] on button "10 min radio_button_unchecked" at bounding box center [280, 136] width 29 height 11
click at [213, 141] on mat-icon "play_circle_filled" at bounding box center [212, 144] width 7 height 7
drag, startPoint x: 11, startPoint y: 16, endPoint x: 24, endPoint y: 16, distance: 13.1
click at [11, 16] on img at bounding box center [10, 16] width 17 height 17
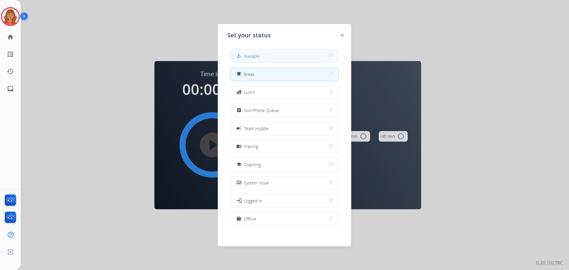
click at [253, 55] on span "Available" at bounding box center [252, 56] width 16 height 6
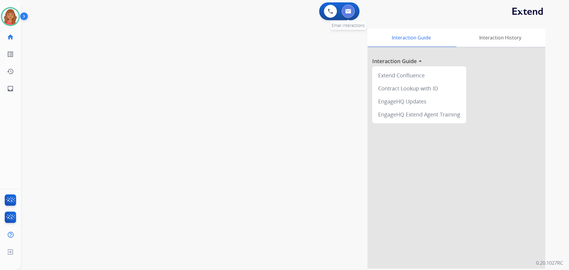
click at [352, 15] on button at bounding box center [348, 11] width 13 height 13
select select "**********"
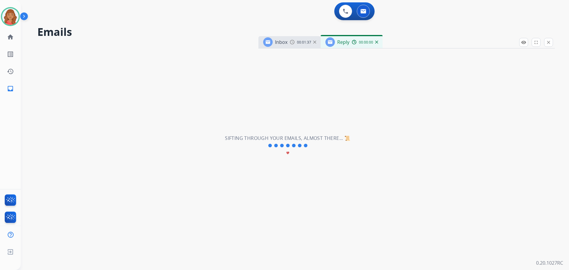
select select "**********"
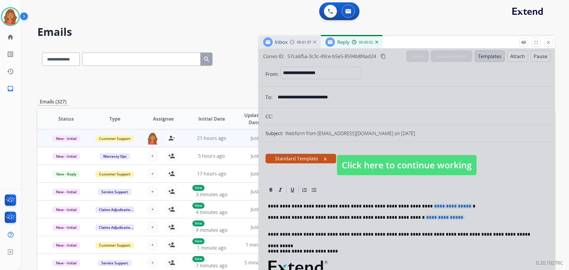
drag, startPoint x: 367, startPoint y: 168, endPoint x: 363, endPoint y: 172, distance: 5.5
click at [367, 168] on span "Click here to continue working" at bounding box center [407, 165] width 140 height 20
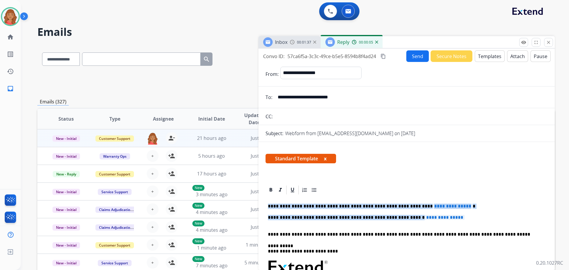
drag, startPoint x: 451, startPoint y: 218, endPoint x: 266, endPoint y: 203, distance: 185.9
click at [252, 199] on div "**********" at bounding box center [296, 191] width 518 height 292
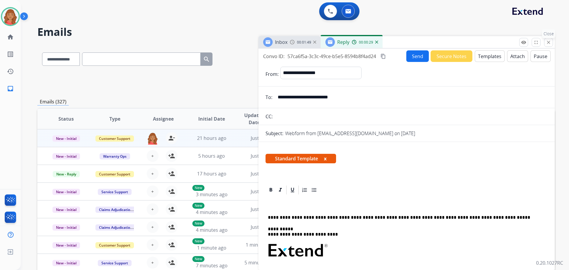
drag, startPoint x: 550, startPoint y: 42, endPoint x: 486, endPoint y: 70, distance: 69.5
click at [553, 43] on div "**********" at bounding box center [407, 153] width 296 height 234
click at [551, 45] on button "close Close" at bounding box center [548, 42] width 9 height 9
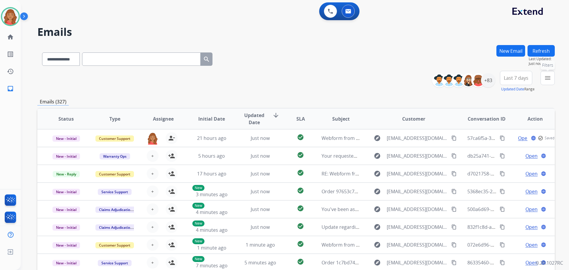
click at [544, 82] on button "menu Filters" at bounding box center [548, 78] width 14 height 14
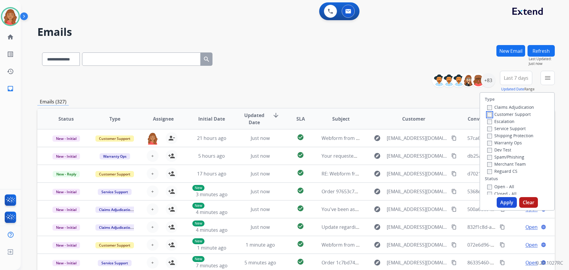
click at [489, 117] on label "Customer Support" at bounding box center [509, 114] width 44 height 6
click at [487, 190] on div "Closed - All" at bounding box center [518, 193] width 62 height 7
drag, startPoint x: 504, startPoint y: 203, endPoint x: 474, endPoint y: 203, distance: 30.5
click at [504, 203] on button "Apply" at bounding box center [507, 202] width 20 height 11
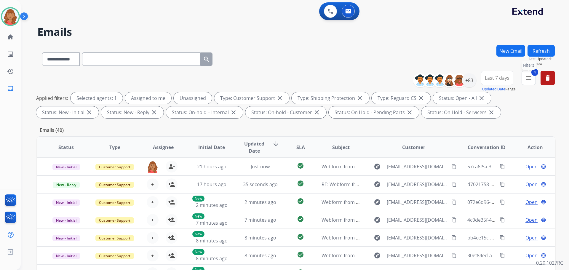
click at [532, 80] on button "4 menu Filters" at bounding box center [529, 78] width 14 height 14
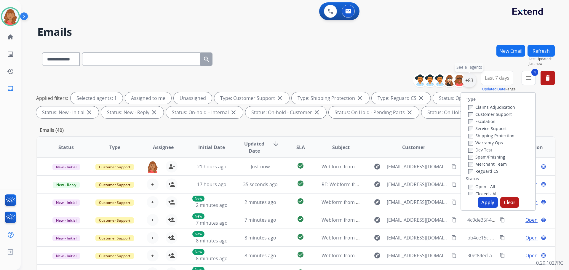
click at [471, 81] on div "+83" at bounding box center [469, 80] width 14 height 14
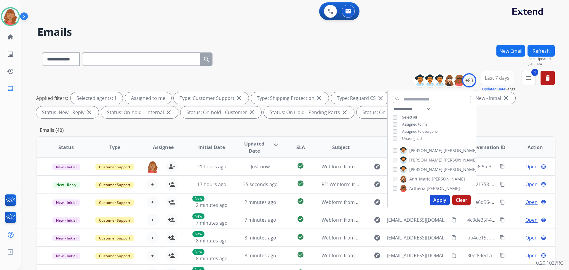
click at [436, 202] on button "Apply" at bounding box center [440, 200] width 20 height 11
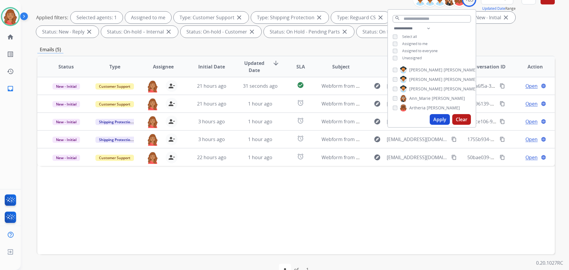
scroll to position [96, 0]
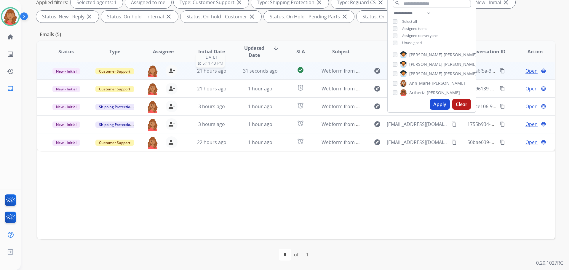
click at [214, 72] on span "21 hours ago" at bounding box center [211, 71] width 29 height 7
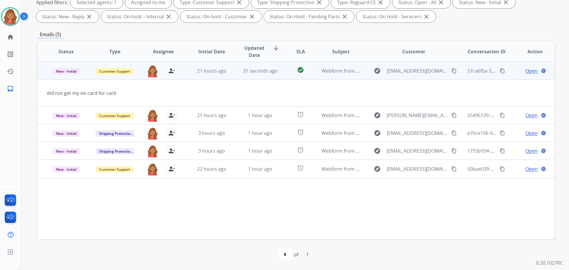
drag, startPoint x: 449, startPoint y: 71, endPoint x: 394, endPoint y: 86, distance: 56.9
click at [451, 72] on mat-icon "content_copy" at bounding box center [453, 70] width 5 height 5
click at [526, 71] on span "Open" at bounding box center [532, 70] width 12 height 7
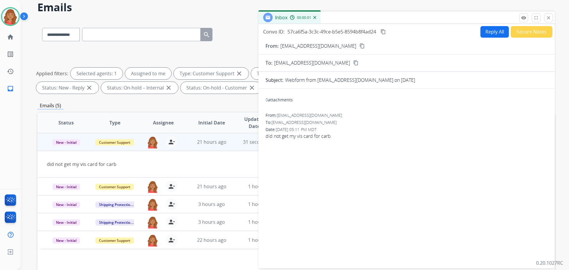
scroll to position [0, 0]
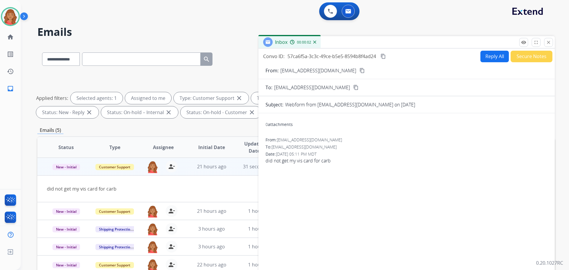
click at [486, 57] on button "Reply All" at bounding box center [495, 57] width 28 height 12
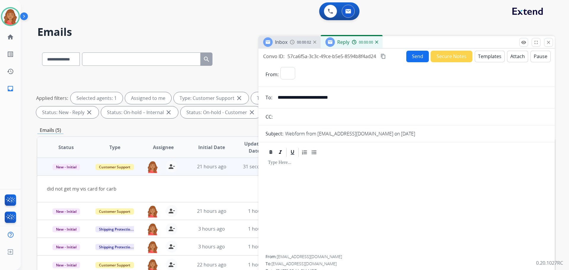
select select "**********"
click at [488, 57] on button "Templates" at bounding box center [490, 57] width 30 height 12
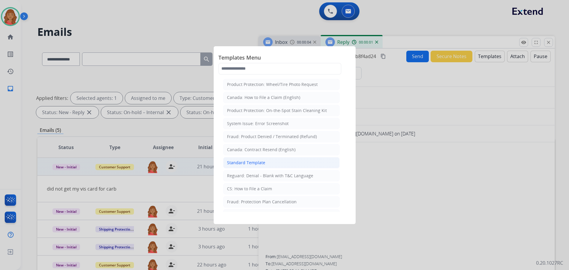
click at [259, 163] on div "Standard Template" at bounding box center [246, 163] width 38 height 6
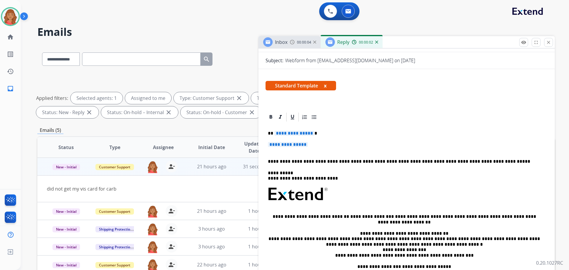
scroll to position [109, 0]
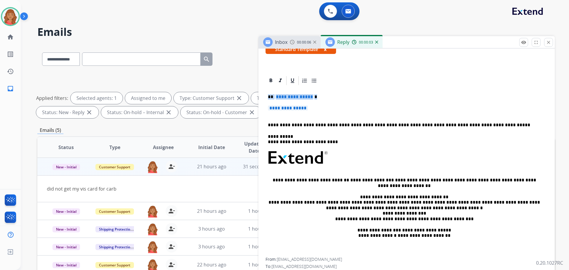
drag, startPoint x: 309, startPoint y: 109, endPoint x: 266, endPoint y: 94, distance: 45.9
click at [266, 94] on div "**********" at bounding box center [407, 172] width 282 height 172
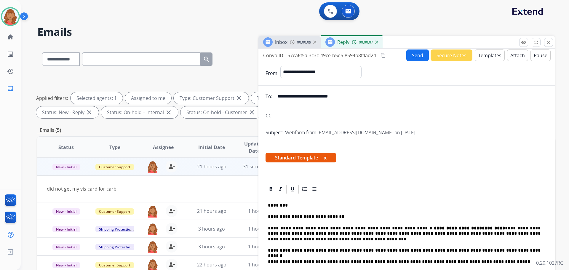
scroll to position [0, 0]
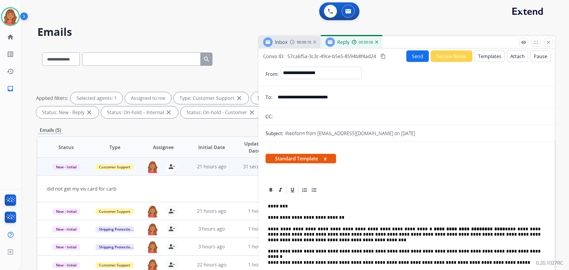
click at [384, 56] on mat-icon "content_copy" at bounding box center [383, 56] width 5 height 5
click at [415, 56] on button "Send" at bounding box center [417, 56] width 23 height 12
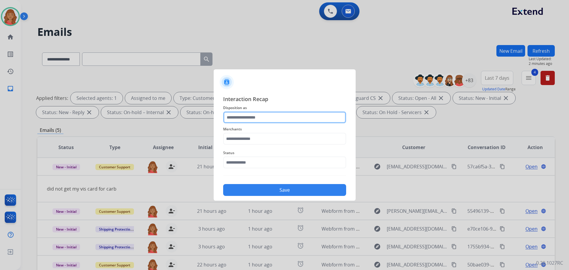
click at [266, 114] on input "text" at bounding box center [284, 117] width 123 height 12
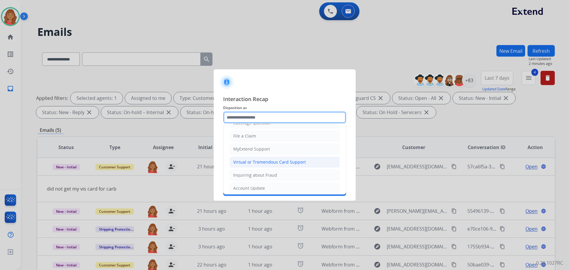
scroll to position [59, 0]
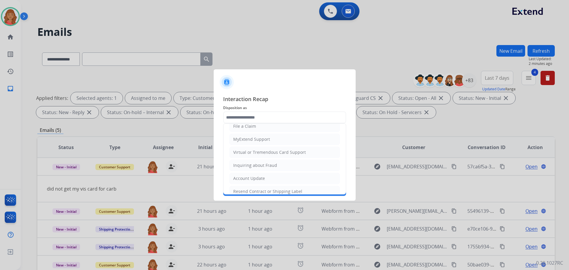
click at [248, 153] on div "Virtual or Tremendous Card Support" at bounding box center [269, 152] width 73 height 6
type input "**********"
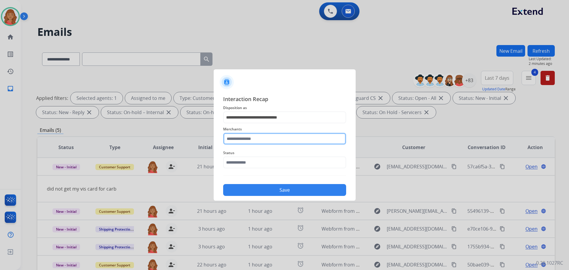
click at [247, 138] on input "text" at bounding box center [284, 139] width 123 height 12
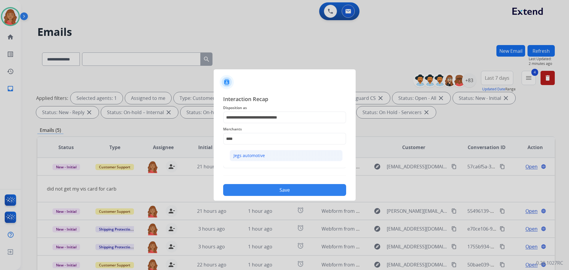
click at [246, 157] on div "Jegs automotive" at bounding box center [249, 156] width 31 height 6
type input "**********"
click at [248, 164] on input "text" at bounding box center [284, 163] width 123 height 12
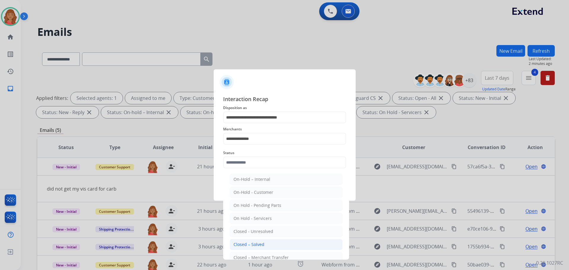
click at [250, 240] on li "Closed – Solved" at bounding box center [286, 244] width 113 height 11
type input "**********"
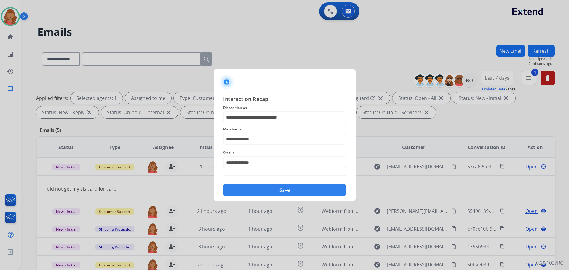
click at [256, 189] on button "Save" at bounding box center [284, 190] width 123 height 12
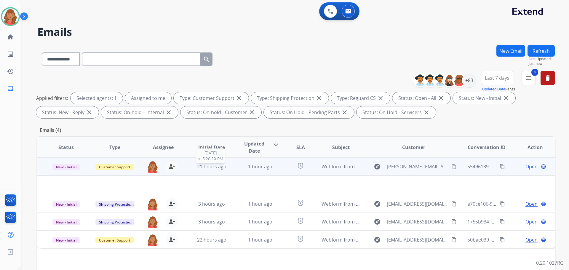
click at [224, 167] on span "21 hours ago" at bounding box center [211, 166] width 29 height 7
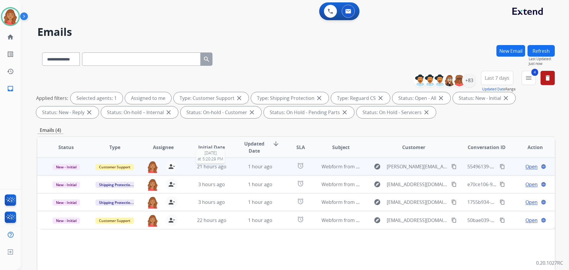
click at [228, 170] on td "21 hours ago [DATE] 5:20:29 PM" at bounding box center [207, 167] width 49 height 18
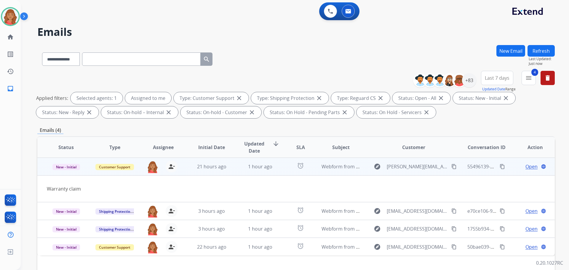
click at [526, 167] on span "Open" at bounding box center [532, 166] width 12 height 7
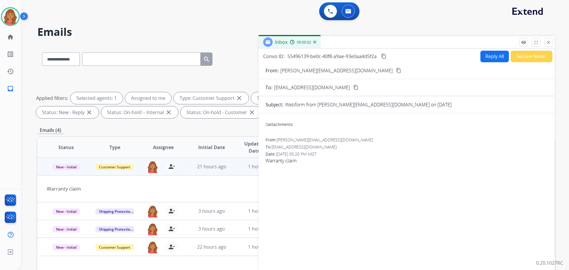
click at [396, 71] on mat-icon "content_copy" at bounding box center [398, 70] width 5 height 5
click at [498, 57] on button "Reply All" at bounding box center [495, 57] width 28 height 12
select select "**********"
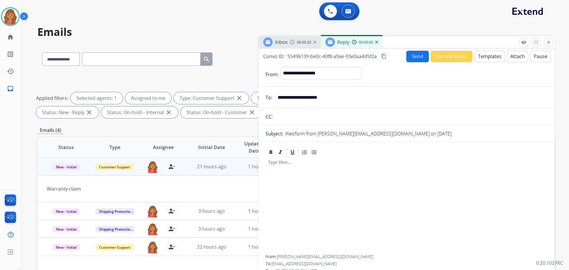
click at [489, 58] on button "Templates" at bounding box center [490, 57] width 30 height 12
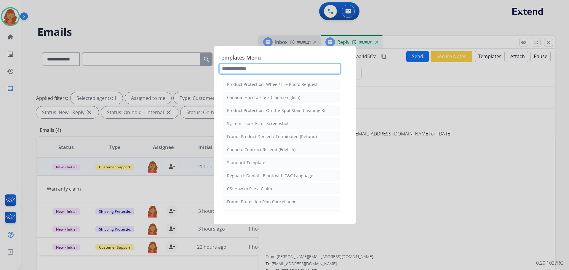
click at [255, 69] on input "text" at bounding box center [279, 69] width 123 height 12
type input "**"
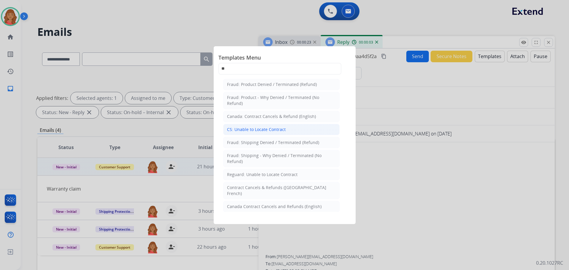
drag, startPoint x: 242, startPoint y: 131, endPoint x: 264, endPoint y: 132, distance: 22.0
click at [242, 131] on div "CS: Unable to Locate Contract" at bounding box center [256, 130] width 59 height 6
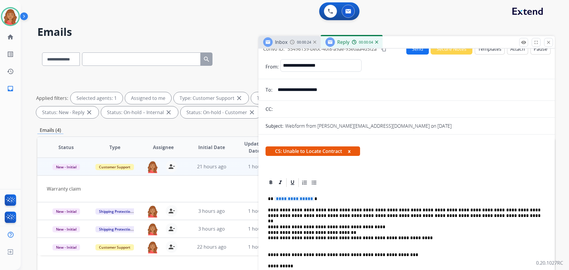
scroll to position [30, 0]
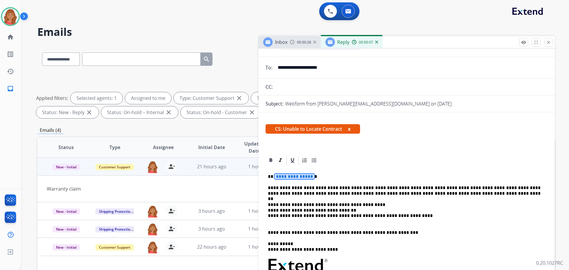
click at [311, 178] on p "**********" at bounding box center [404, 176] width 273 height 5
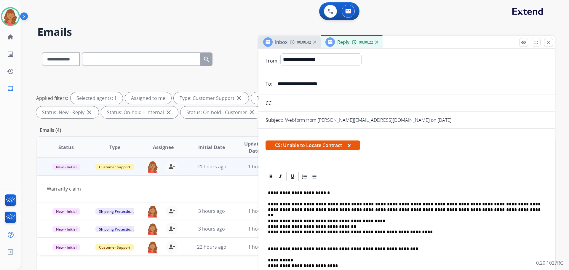
scroll to position [0, 0]
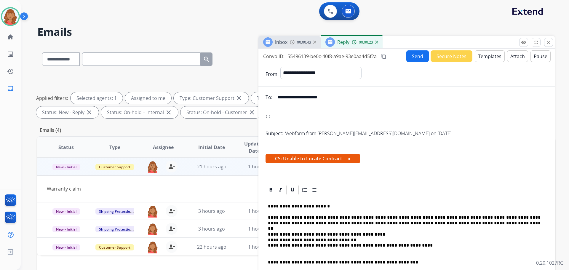
click at [421, 57] on button "Send" at bounding box center [417, 56] width 23 height 12
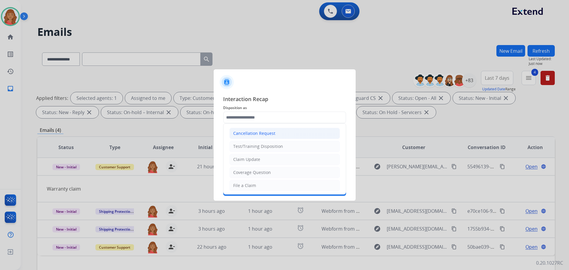
click at [253, 115] on input "text" at bounding box center [284, 117] width 123 height 12
click at [250, 185] on div "File a Claim" at bounding box center [244, 186] width 23 height 6
type input "**********"
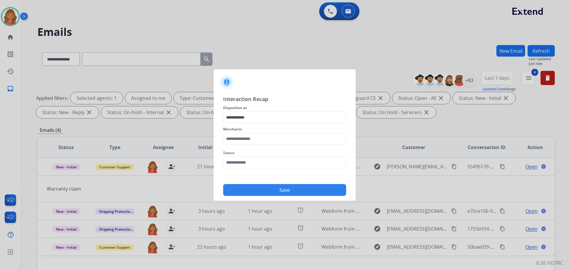
click at [251, 150] on span "Status" at bounding box center [284, 152] width 123 height 7
click at [253, 140] on input "text" at bounding box center [284, 139] width 123 height 12
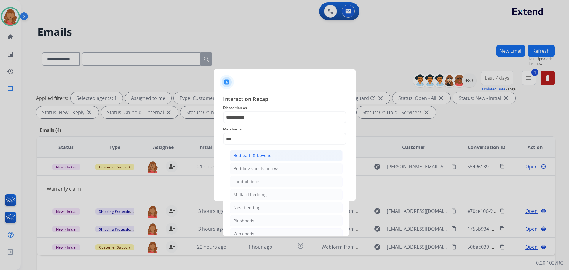
click at [253, 155] on div "Bed bath & beyond" at bounding box center [253, 156] width 38 height 6
type input "**********"
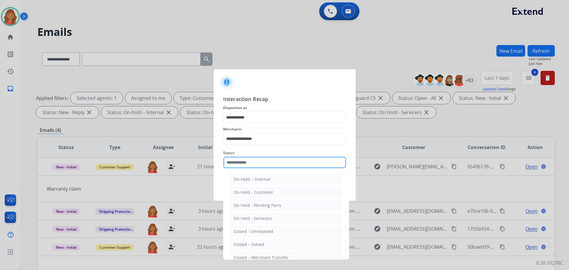
click at [251, 165] on input "text" at bounding box center [284, 163] width 123 height 12
click at [252, 242] on div "Closed – Solved" at bounding box center [249, 245] width 31 height 6
type input "**********"
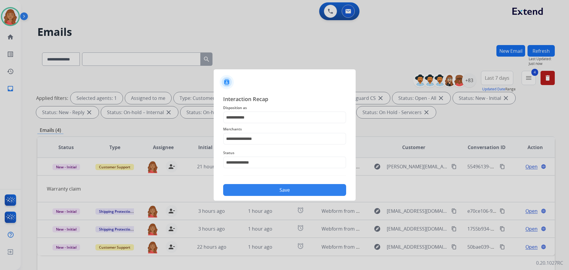
click at [266, 194] on button "Save" at bounding box center [284, 190] width 123 height 12
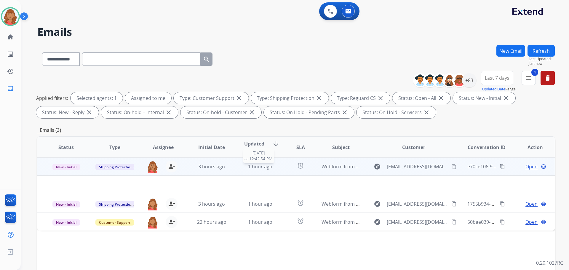
click at [248, 167] on span "1 hour ago" at bounding box center [260, 166] width 24 height 7
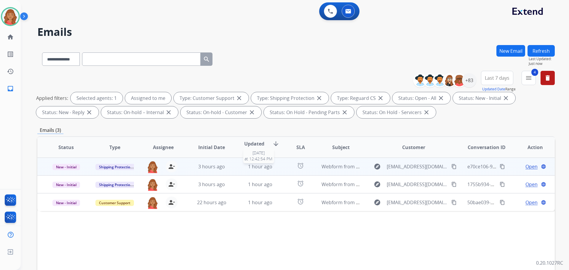
click at [241, 168] on div "1 hour ago" at bounding box center [260, 166] width 39 height 7
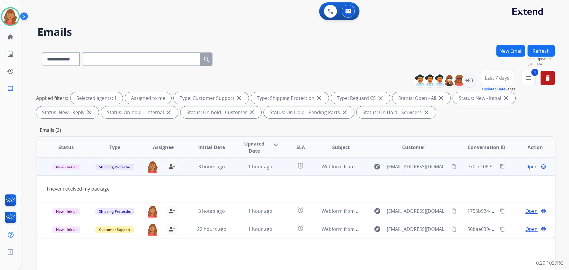
click at [451, 166] on mat-icon "content_copy" at bounding box center [453, 166] width 5 height 5
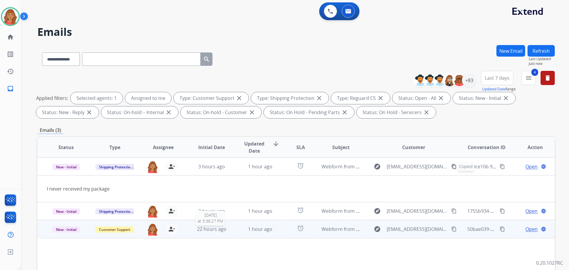
click at [200, 231] on span "22 hours ago" at bounding box center [211, 229] width 29 height 7
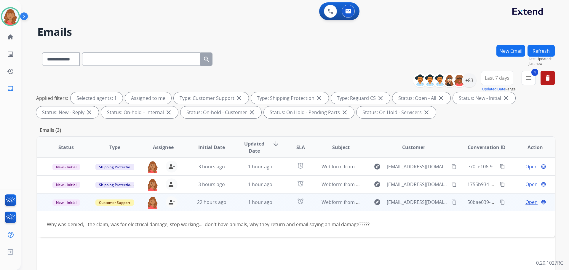
click at [451, 200] on mat-icon "content_copy" at bounding box center [453, 202] width 5 height 5
click at [526, 201] on span "Open" at bounding box center [532, 202] width 12 height 7
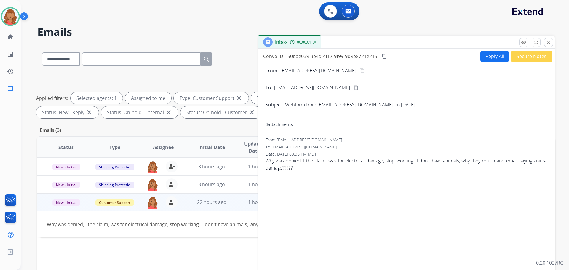
click at [487, 57] on button "Reply All" at bounding box center [495, 57] width 28 height 12
select select "**********"
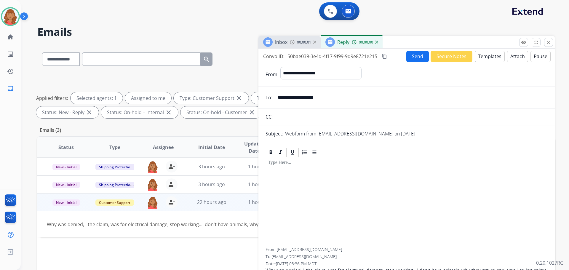
click at [483, 58] on button "Templates" at bounding box center [490, 57] width 30 height 12
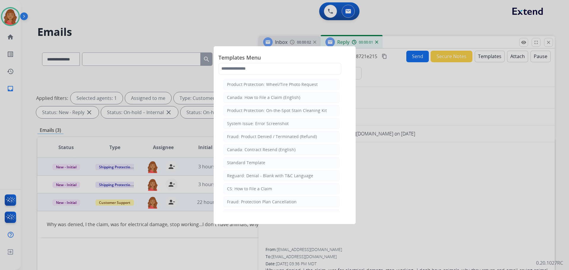
click at [249, 164] on div "Standard Template" at bounding box center [246, 163] width 38 height 6
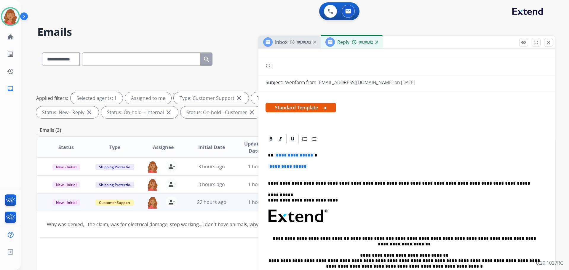
scroll to position [89, 0]
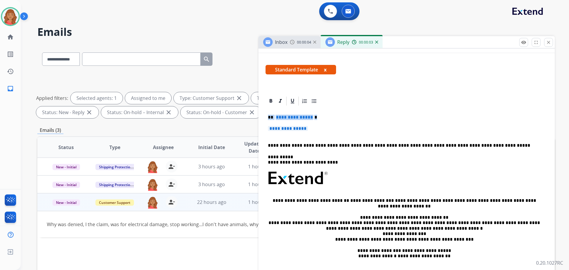
drag, startPoint x: 302, startPoint y: 127, endPoint x: 290, endPoint y: 123, distance: 12.5
click at [262, 115] on div "**********" at bounding box center [407, 206] width 296 height 220
click at [314, 130] on p "**********" at bounding box center [406, 131] width 277 height 11
drag, startPoint x: 296, startPoint y: 128, endPoint x: 266, endPoint y: 119, distance: 31.3
click at [266, 119] on div "**********" at bounding box center [407, 192] width 282 height 172
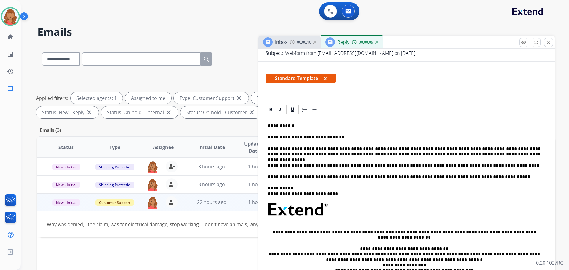
scroll to position [0, 0]
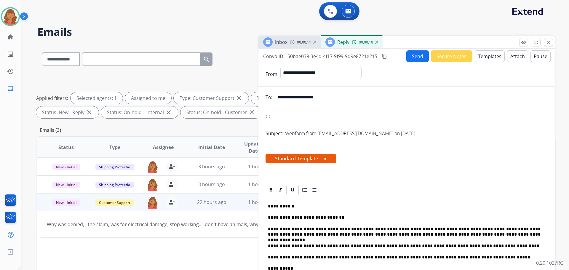
click at [387, 57] on mat-icon "content_copy" at bounding box center [384, 56] width 5 height 5
click at [408, 57] on button "Send" at bounding box center [417, 56] width 23 height 12
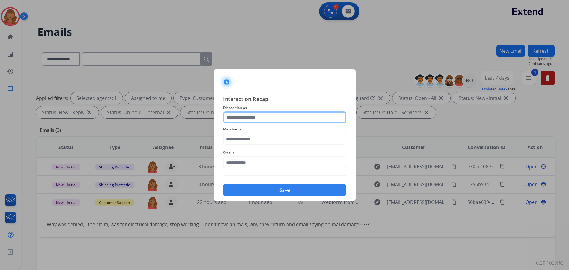
click at [266, 116] on input "text" at bounding box center [284, 117] width 123 height 12
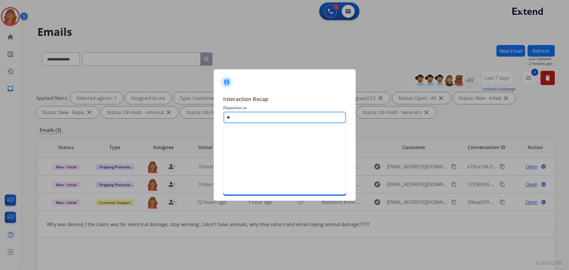
type input "*"
type input "**"
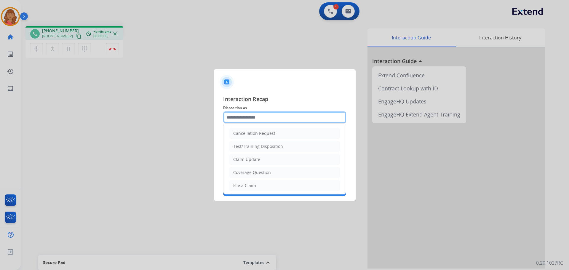
click at [250, 118] on input "text" at bounding box center [284, 117] width 123 height 12
click at [247, 157] on div "Claim Update" at bounding box center [246, 160] width 27 height 6
type input "**********"
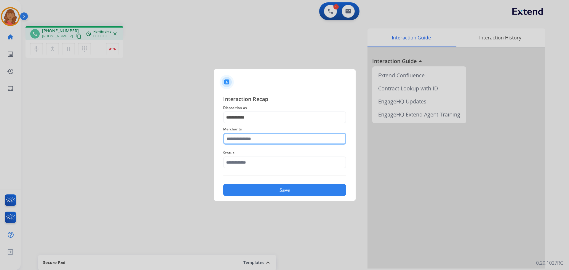
click at [240, 142] on input "text" at bounding box center [284, 139] width 123 height 12
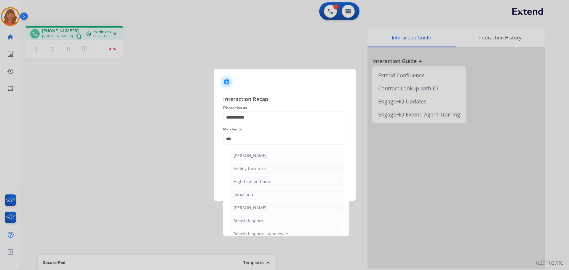
click at [250, 153] on div "[PERSON_NAME]" at bounding box center [250, 156] width 33 height 6
type input "**********"
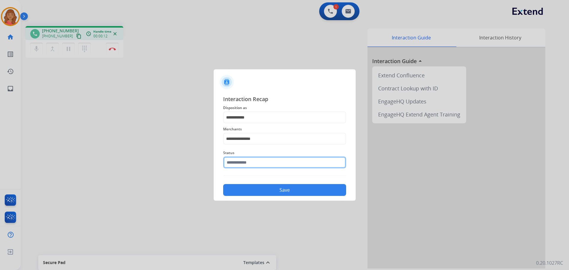
click at [247, 162] on input "text" at bounding box center [284, 163] width 123 height 12
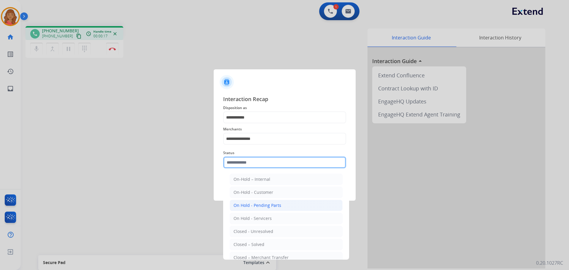
scroll to position [30, 0]
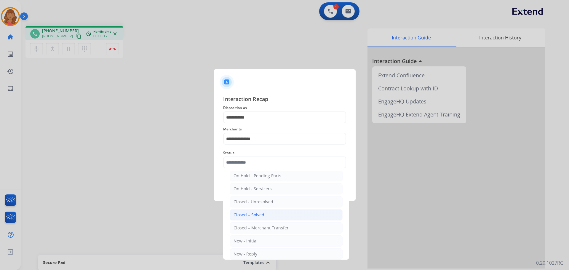
click at [250, 213] on div "Closed – Solved" at bounding box center [249, 215] width 31 height 6
type input "**********"
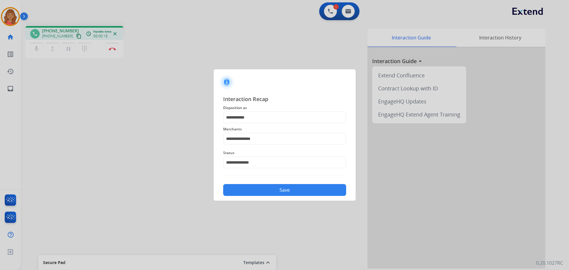
click at [297, 194] on button "Save" at bounding box center [284, 190] width 123 height 12
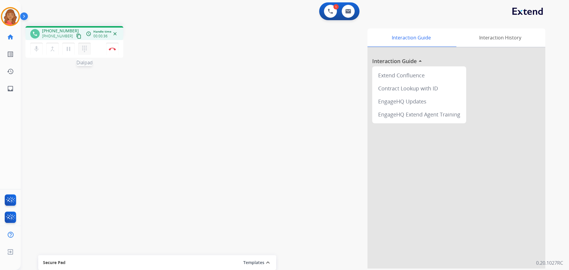
click at [85, 48] on mat-icon "dialpad" at bounding box center [84, 48] width 7 height 7
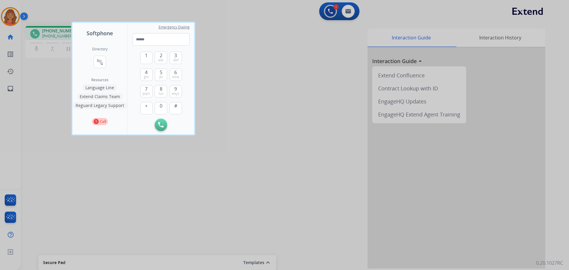
click at [99, 86] on button "Language Line" at bounding box center [99, 87] width 35 height 7
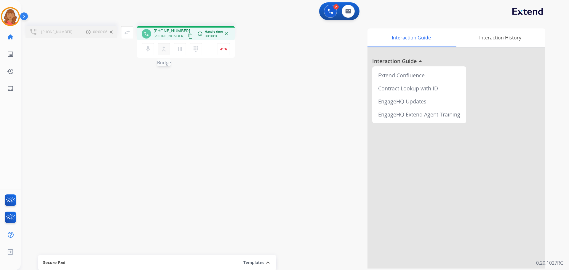
drag, startPoint x: 164, startPoint y: 47, endPoint x: 159, endPoint y: 49, distance: 5.0
click at [164, 47] on mat-icon "merge_type" at bounding box center [163, 48] width 7 height 7
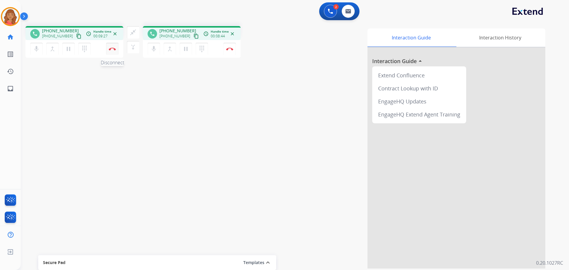
click at [115, 50] on img at bounding box center [112, 48] width 7 height 3
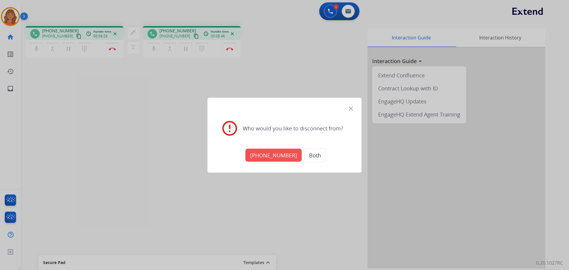
click at [306, 156] on button "Both" at bounding box center [315, 155] width 22 height 14
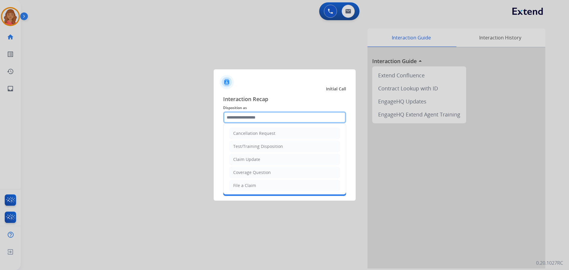
click at [256, 117] on input "text" at bounding box center [284, 117] width 123 height 12
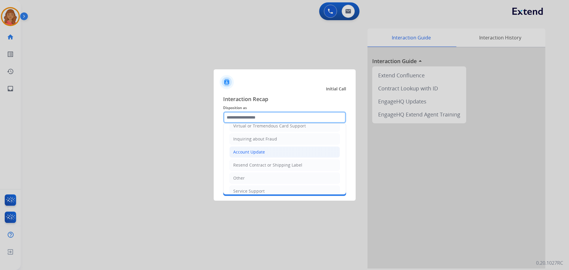
scroll to position [92, 0]
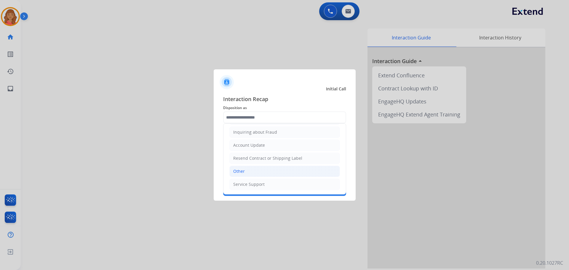
click at [241, 170] on div "Other" at bounding box center [239, 171] width 12 height 6
type input "*****"
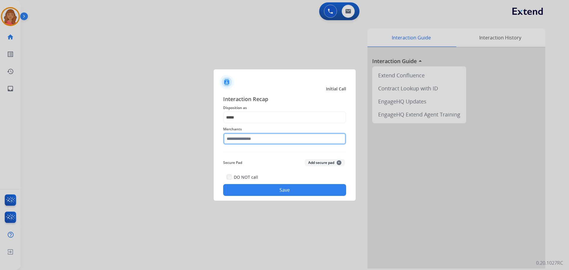
click at [247, 140] on input "text" at bounding box center [284, 139] width 123 height 12
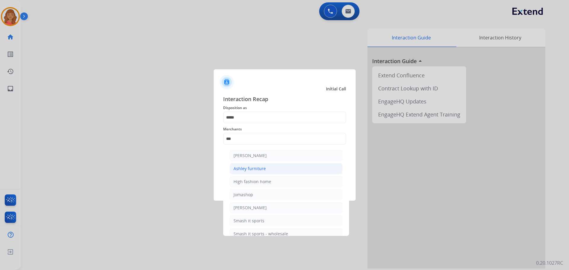
click at [253, 166] on div "Ashley furniture" at bounding box center [250, 169] width 32 height 6
type input "**********"
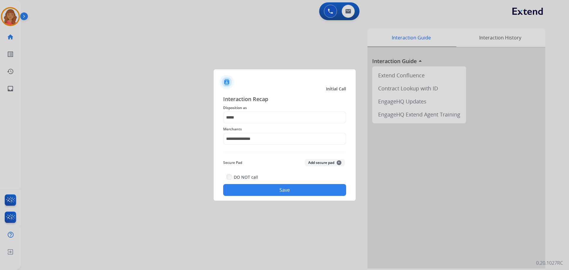
click at [264, 183] on div "DO NOT call Save" at bounding box center [284, 184] width 123 height 23
click at [269, 192] on button "Save" at bounding box center [284, 190] width 123 height 12
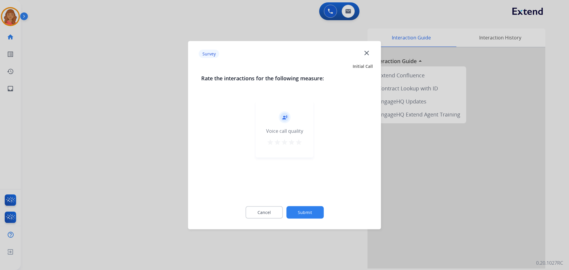
click at [300, 143] on mat-icon "star" at bounding box center [298, 141] width 7 height 7
click at [311, 209] on button "Submit" at bounding box center [304, 212] width 37 height 12
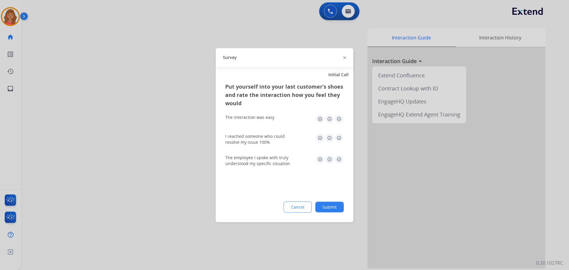
click at [340, 119] on img at bounding box center [338, 118] width 9 height 9
click at [339, 137] on img at bounding box center [338, 137] width 9 height 9
click at [337, 161] on img at bounding box center [338, 158] width 9 height 9
click at [332, 210] on button "Submit" at bounding box center [329, 207] width 28 height 11
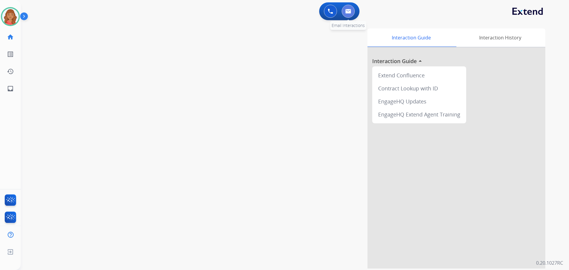
click at [353, 15] on button at bounding box center [348, 11] width 13 height 13
select select "**********"
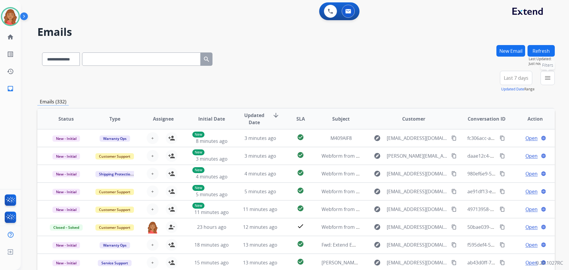
click at [548, 79] on mat-icon "menu" at bounding box center [547, 77] width 7 height 7
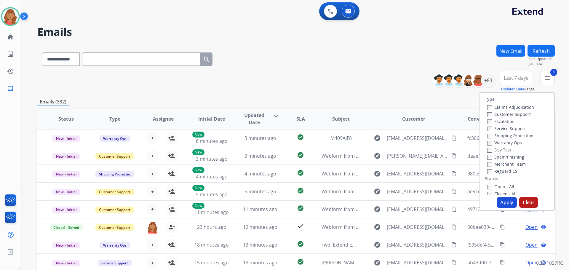
click at [501, 199] on button "Apply" at bounding box center [507, 202] width 20 height 11
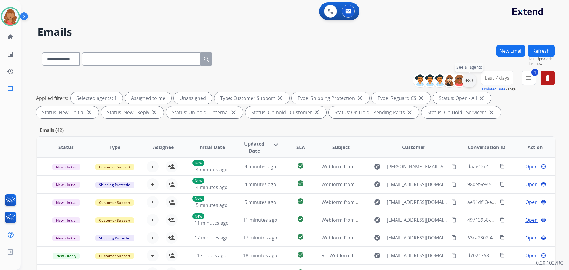
click at [470, 83] on div "+83" at bounding box center [469, 80] width 14 height 14
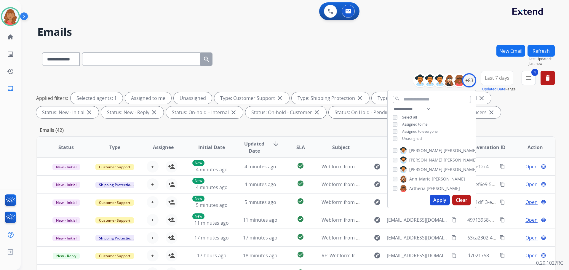
click at [395, 141] on div "**********" at bounding box center [432, 125] width 88 height 38
click at [394, 141] on div "**********" at bounding box center [432, 125] width 88 height 38
click at [436, 200] on button "Apply" at bounding box center [440, 200] width 20 height 11
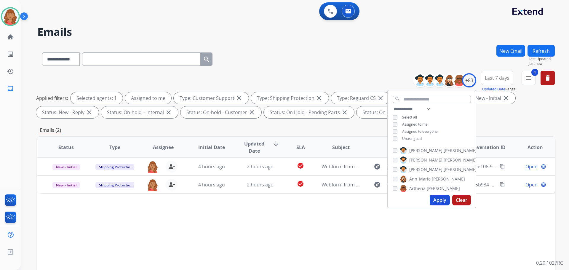
click at [337, 130] on div "Emails (2)" at bounding box center [296, 130] width 518 height 7
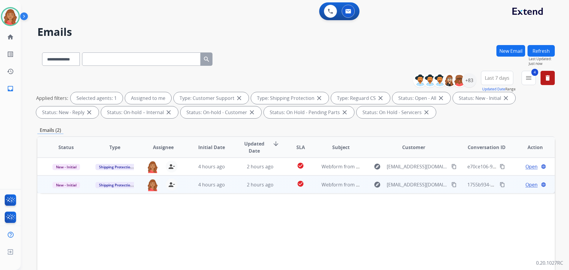
click at [451, 185] on mat-icon "content_copy" at bounding box center [453, 184] width 5 height 5
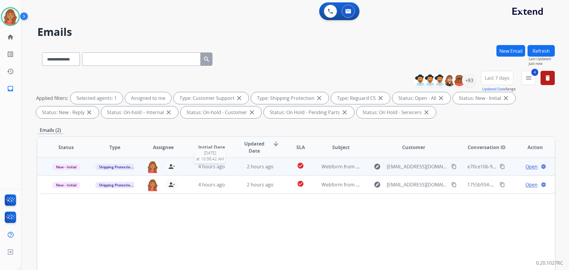
click at [201, 165] on span "4 hours ago" at bounding box center [211, 166] width 27 height 7
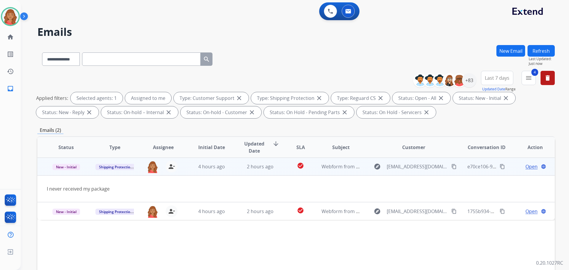
click at [526, 169] on span "Open" at bounding box center [532, 166] width 12 height 7
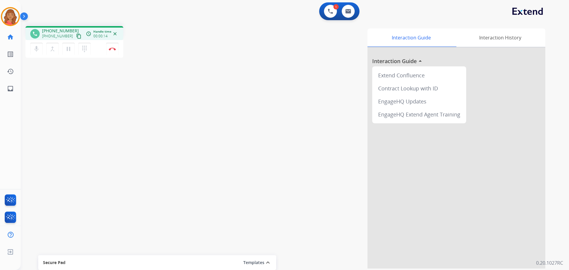
click at [76, 37] on mat-icon "content_copy" at bounding box center [78, 35] width 5 height 5
click at [115, 50] on img at bounding box center [112, 48] width 7 height 3
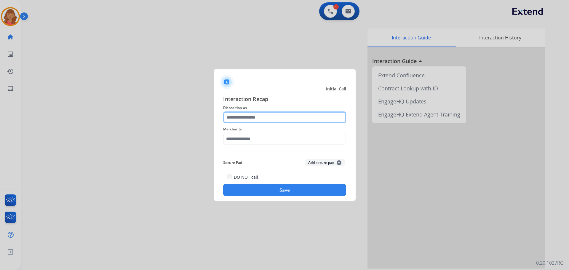
click at [263, 122] on input "text" at bounding box center [284, 117] width 123 height 12
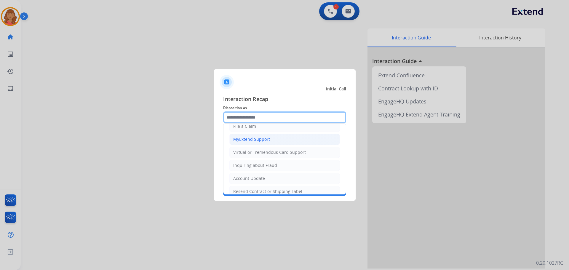
scroll to position [30, 0]
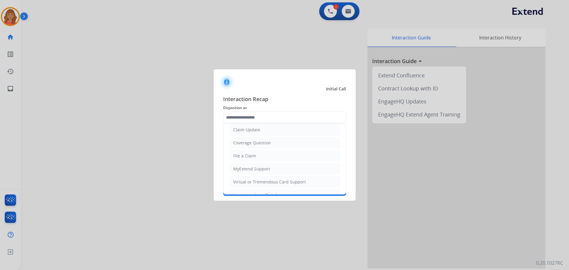
click at [243, 130] on div "Claim Update" at bounding box center [246, 130] width 27 height 6
type input "**********"
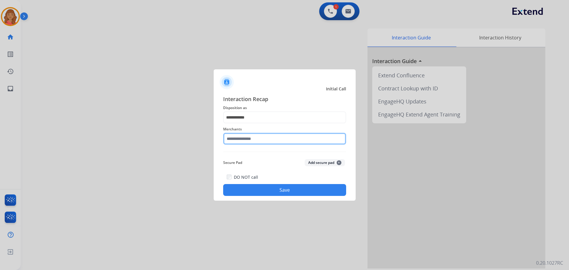
click at [244, 142] on input "text" at bounding box center [284, 139] width 123 height 12
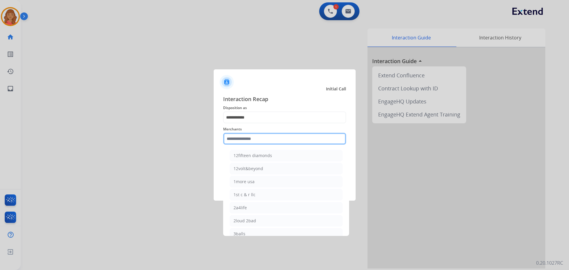
click at [253, 138] on input "text" at bounding box center [284, 139] width 123 height 12
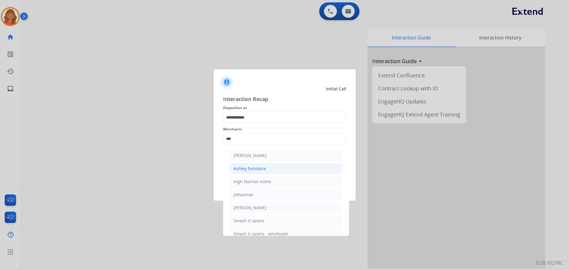
click at [248, 167] on div "Ashley furniture" at bounding box center [250, 169] width 32 height 6
type input "**********"
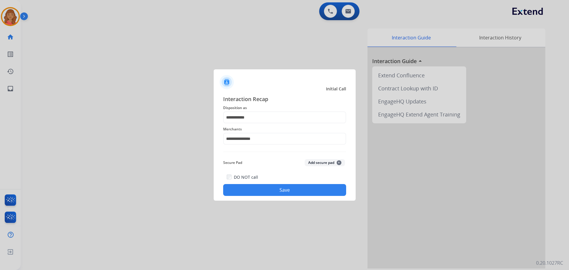
click at [256, 184] on div "DO NOT call Save" at bounding box center [284, 184] width 123 height 23
click at [260, 189] on button "Save" at bounding box center [284, 190] width 123 height 12
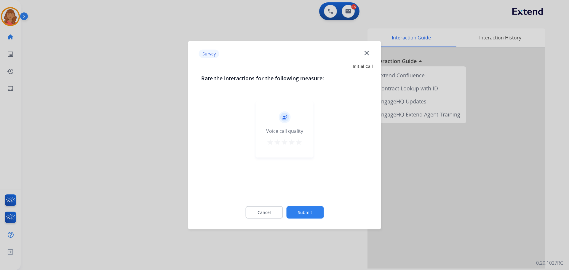
click at [298, 141] on mat-icon "star" at bounding box center [298, 141] width 7 height 7
click at [320, 214] on button "Submit" at bounding box center [304, 212] width 37 height 12
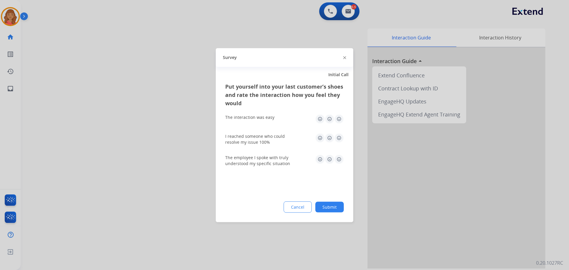
drag, startPoint x: 339, startPoint y: 120, endPoint x: 342, endPoint y: 133, distance: 13.3
click at [339, 120] on img at bounding box center [338, 118] width 9 height 9
click at [338, 138] on img at bounding box center [338, 137] width 9 height 9
click at [339, 159] on img at bounding box center [338, 158] width 9 height 9
click at [339, 208] on button "Submit" at bounding box center [329, 207] width 28 height 11
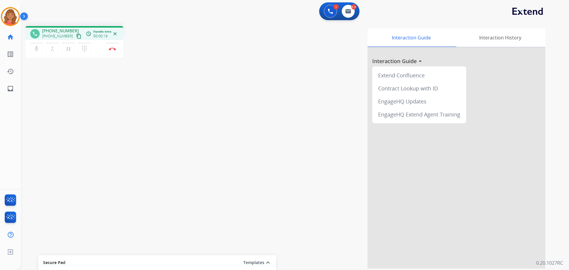
click at [76, 38] on mat-icon "content_copy" at bounding box center [78, 35] width 5 height 5
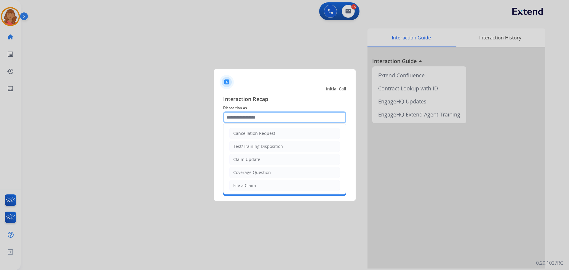
click at [263, 119] on input "text" at bounding box center [284, 117] width 123 height 12
click at [250, 186] on div "File a Claim" at bounding box center [244, 186] width 23 height 6
type input "**********"
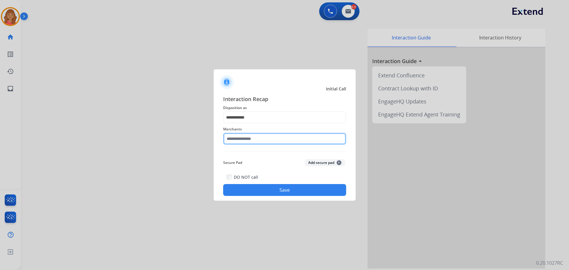
click at [242, 139] on input "text" at bounding box center [284, 139] width 123 height 12
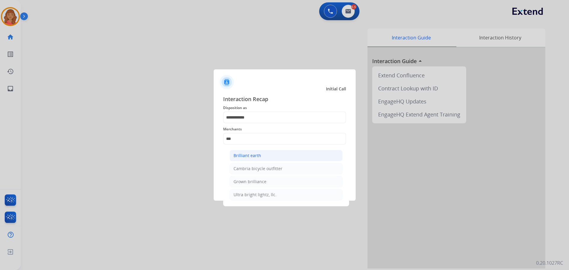
click at [248, 154] on div "Brilliant earth" at bounding box center [248, 156] width 28 height 6
type input "**********"
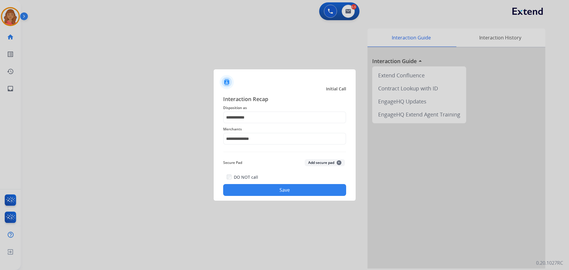
click at [278, 186] on button "Save" at bounding box center [284, 190] width 123 height 12
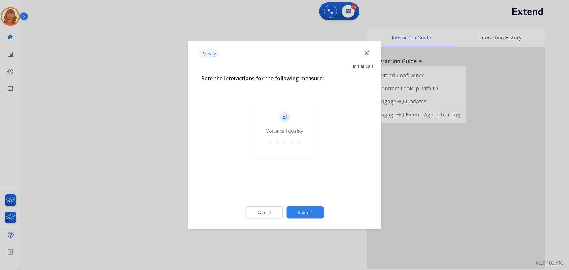
drag, startPoint x: 297, startPoint y: 143, endPoint x: 299, endPoint y: 146, distance: 3.2
click at [298, 143] on mat-icon "star" at bounding box center [298, 141] width 7 height 7
click at [305, 215] on button "Submit" at bounding box center [304, 212] width 37 height 12
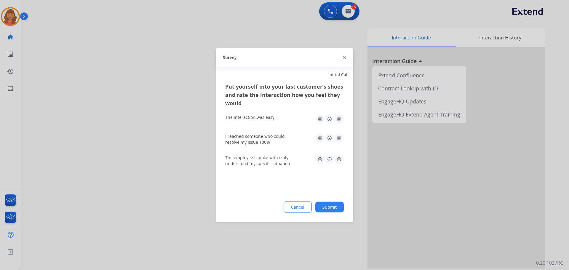
drag, startPoint x: 339, startPoint y: 121, endPoint x: 337, endPoint y: 134, distance: 13.2
click at [339, 121] on img at bounding box center [338, 118] width 9 height 9
click at [339, 139] on img at bounding box center [338, 137] width 9 height 9
click at [339, 162] on img at bounding box center [338, 158] width 9 height 9
click at [331, 203] on button "Submit" at bounding box center [329, 207] width 28 height 11
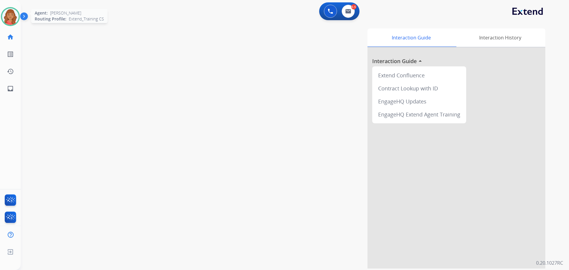
click at [12, 16] on img at bounding box center [10, 16] width 17 height 17
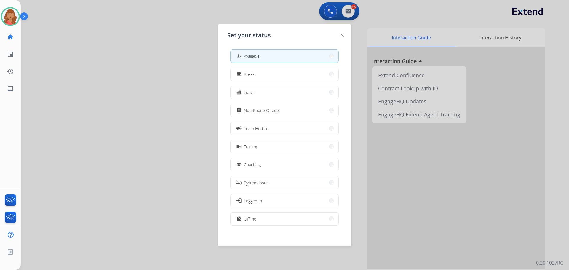
drag, startPoint x: 249, startPoint y: 112, endPoint x: 258, endPoint y: 177, distance: 65.8
click at [249, 112] on span "Non-Phone Queue" at bounding box center [261, 110] width 35 height 6
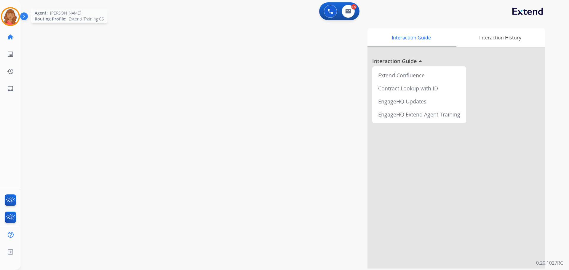
click at [6, 16] on img at bounding box center [10, 16] width 17 height 17
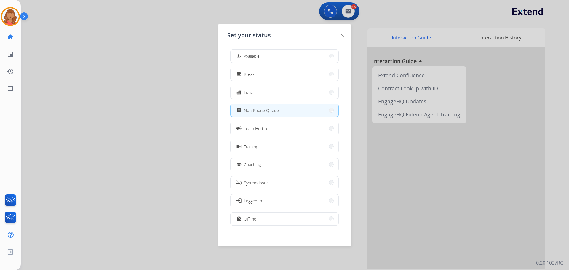
click at [127, 72] on div at bounding box center [284, 135] width 569 height 270
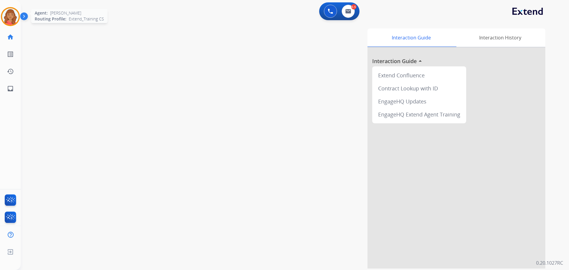
click at [15, 16] on img at bounding box center [10, 16] width 17 height 17
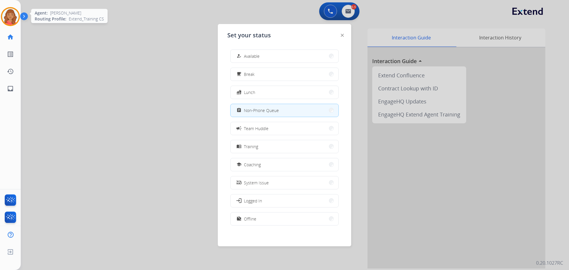
click at [15, 15] on img at bounding box center [10, 16] width 17 height 17
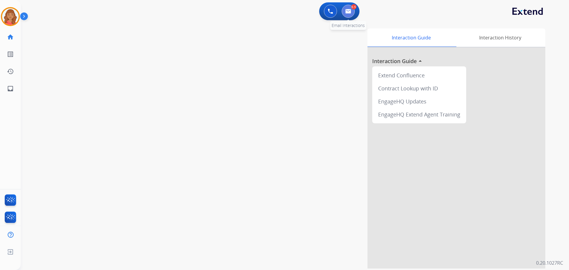
click at [350, 12] on img at bounding box center [348, 11] width 6 height 5
select select "**********"
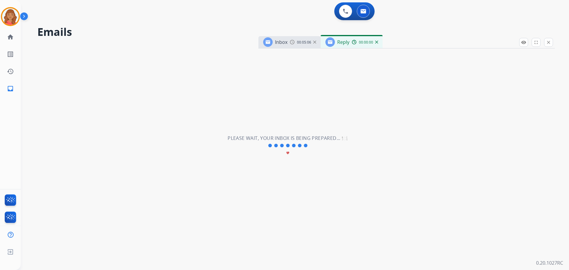
select select "**********"
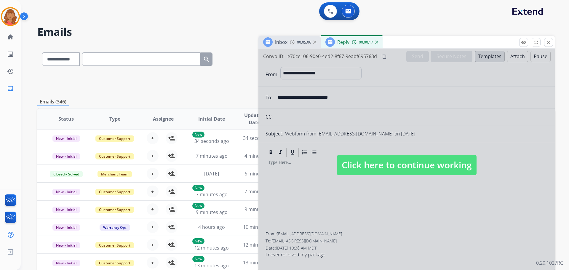
drag, startPoint x: 375, startPoint y: 166, endPoint x: 367, endPoint y: 165, distance: 8.6
click at [376, 166] on span "Click here to continue working" at bounding box center [407, 165] width 140 height 20
select select
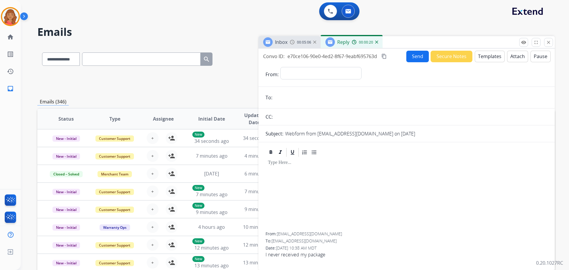
click at [482, 57] on button "Templates" at bounding box center [490, 57] width 30 height 12
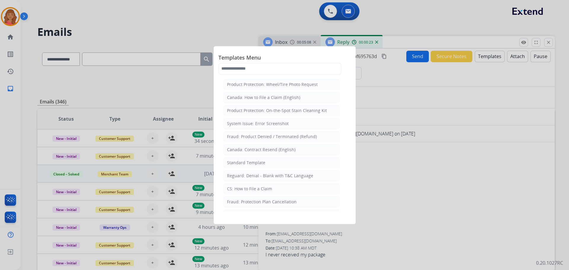
drag, startPoint x: 248, startPoint y: 162, endPoint x: 256, endPoint y: 166, distance: 8.1
click at [249, 162] on div "Standard Template" at bounding box center [246, 163] width 38 height 6
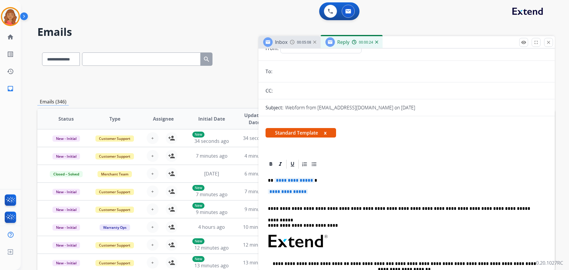
scroll to position [59, 0]
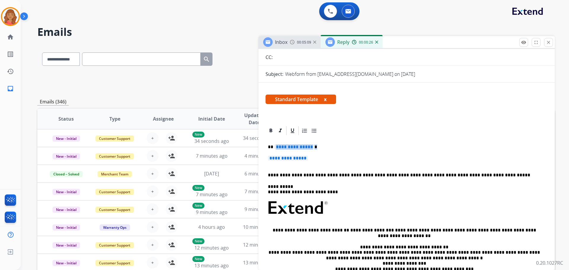
drag, startPoint x: 318, startPoint y: 154, endPoint x: 288, endPoint y: 149, distance: 30.9
click at [281, 146] on div "**********" at bounding box center [407, 222] width 282 height 172
click at [308, 161] on p "**********" at bounding box center [406, 161] width 277 height 11
click at [315, 160] on p "**********" at bounding box center [406, 161] width 277 height 11
drag, startPoint x: 312, startPoint y: 160, endPoint x: 267, endPoint y: 147, distance: 47.8
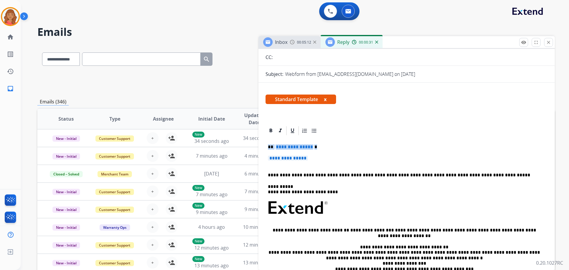
click at [266, 147] on div "**********" at bounding box center [407, 222] width 282 height 172
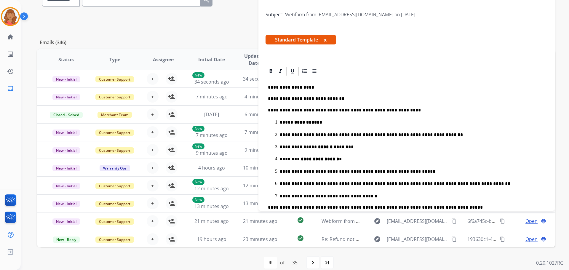
scroll to position [39, 0]
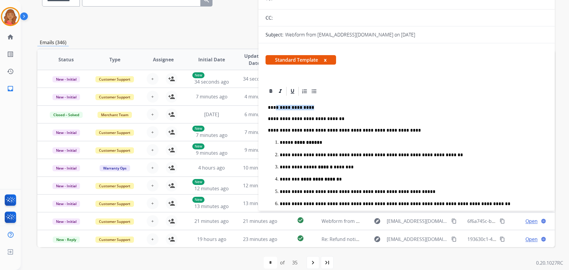
drag, startPoint x: 309, startPoint y: 107, endPoint x: 274, endPoint y: 107, distance: 34.7
click at [274, 107] on p "**********" at bounding box center [404, 107] width 273 height 5
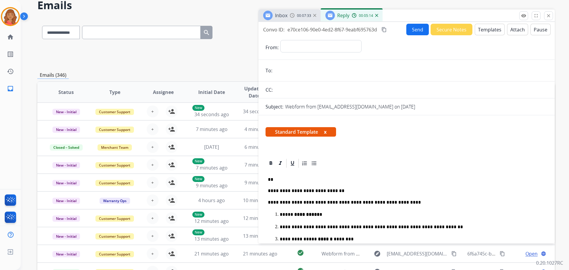
scroll to position [0, 0]
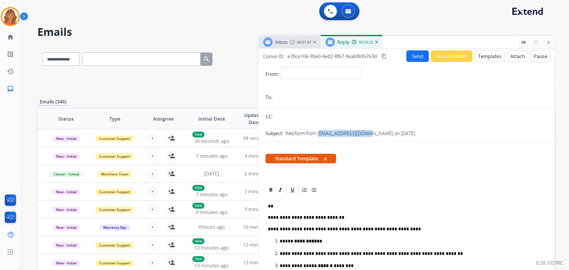
drag, startPoint x: 318, startPoint y: 133, endPoint x: 325, endPoint y: 106, distance: 27.2
click at [365, 133] on p "Webform from [EMAIL_ADDRESS][DOMAIN_NAME] on [DATE]" at bounding box center [350, 133] width 130 height 7
click at [306, 43] on span "00:07:38" at bounding box center [304, 42] width 14 height 5
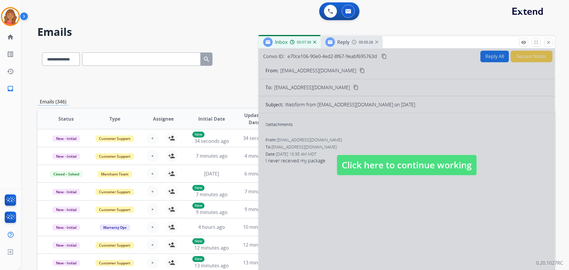
click at [340, 44] on span "Reply" at bounding box center [343, 42] width 12 height 7
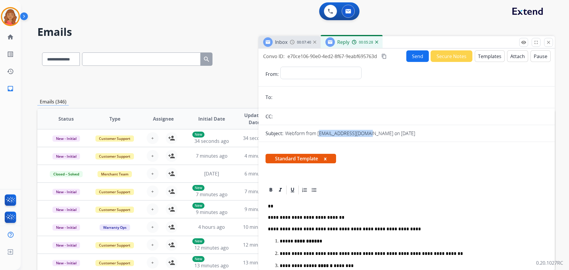
click at [304, 42] on span "00:07:40" at bounding box center [304, 42] width 14 height 5
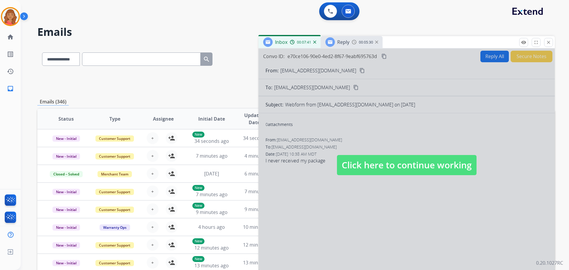
drag, startPoint x: 352, startPoint y: 168, endPoint x: 349, endPoint y: 162, distance: 6.4
click at [353, 167] on span "Click here to continue working" at bounding box center [407, 165] width 140 height 20
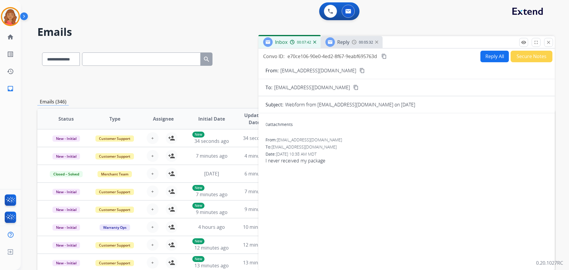
click at [337, 46] on div "Reply" at bounding box center [337, 41] width 24 height 9
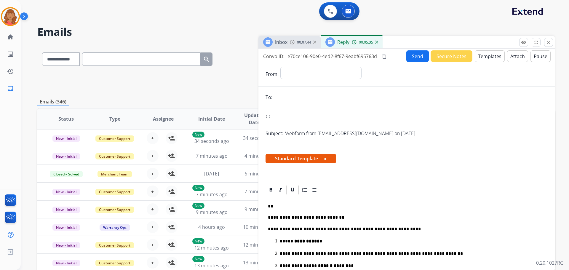
click at [292, 46] on div "Inbox 00:07:44" at bounding box center [290, 42] width 62 height 12
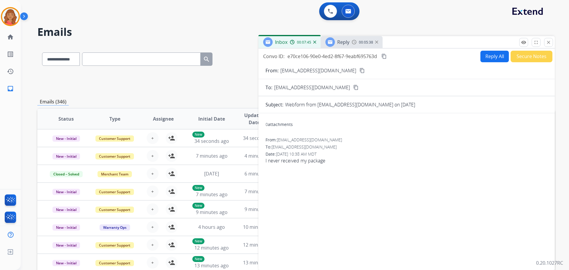
click at [337, 43] on span "Reply" at bounding box center [343, 42] width 12 height 7
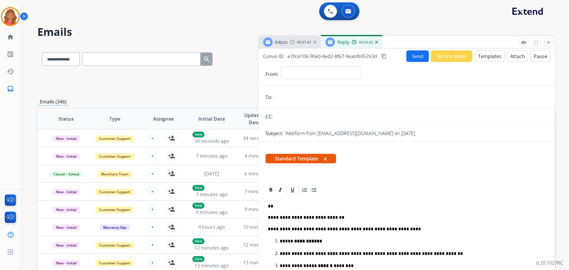
drag, startPoint x: 265, startPoint y: 207, endPoint x: 292, endPoint y: 217, distance: 28.8
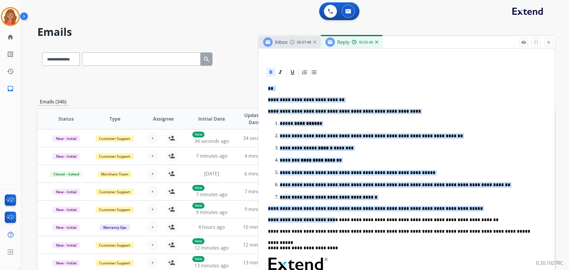
scroll to position [119, 0]
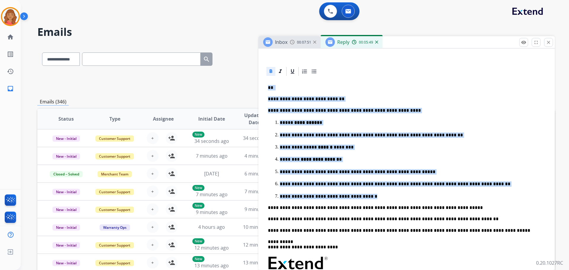
drag, startPoint x: 268, startPoint y: 207, endPoint x: 355, endPoint y: 192, distance: 88.3
click at [364, 197] on div "**********" at bounding box center [407, 220] width 282 height 286
copy div "**********"
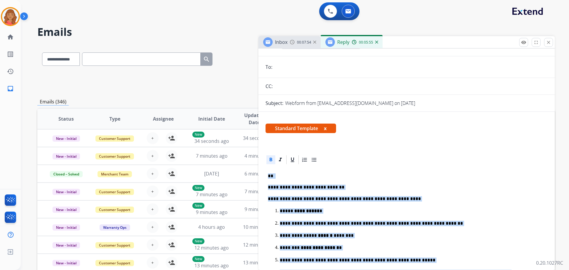
scroll to position [30, 0]
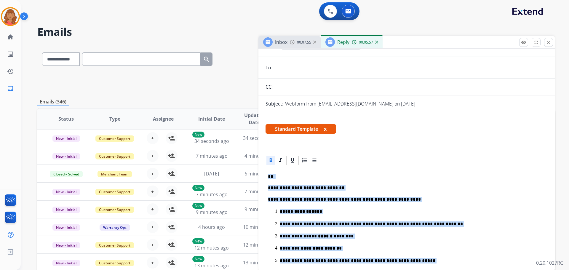
click at [375, 42] on div "00:05:57" at bounding box center [365, 41] width 26 height 5
click at [378, 43] on img at bounding box center [376, 42] width 3 height 3
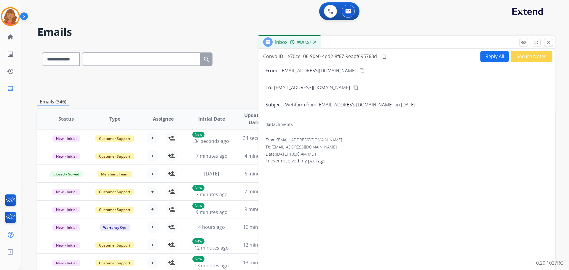
click at [481, 58] on button "Reply All" at bounding box center [495, 57] width 28 height 12
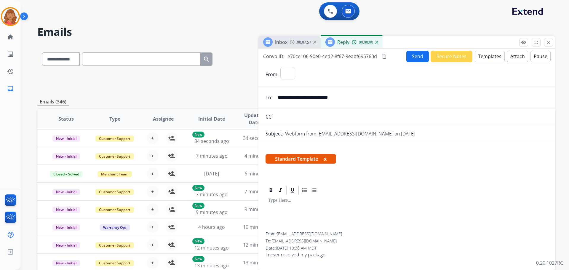
select select "**********"
click at [490, 54] on button "Templates" at bounding box center [490, 57] width 30 height 12
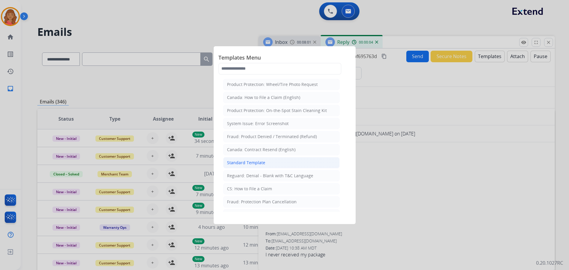
click at [256, 164] on div "Standard Template" at bounding box center [246, 163] width 38 height 6
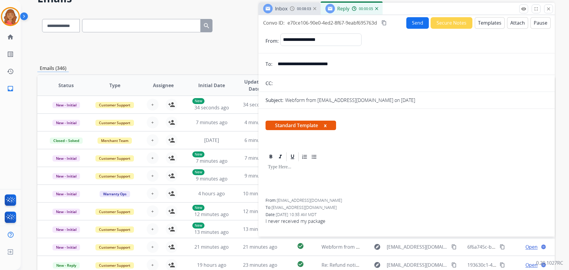
scroll to position [0, 0]
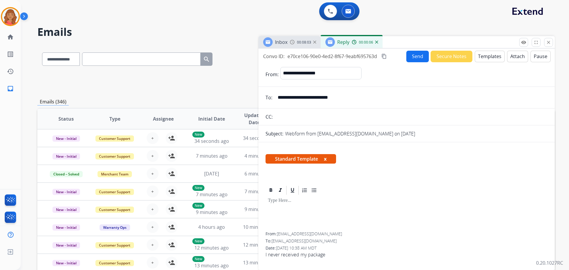
click at [478, 52] on button "Templates" at bounding box center [490, 57] width 30 height 12
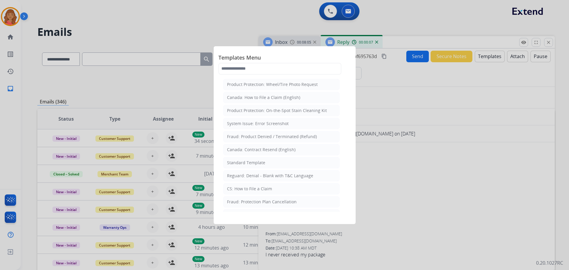
drag, startPoint x: 253, startPoint y: 161, endPoint x: 261, endPoint y: 174, distance: 16.1
click at [254, 161] on div "Standard Template" at bounding box center [246, 163] width 38 height 6
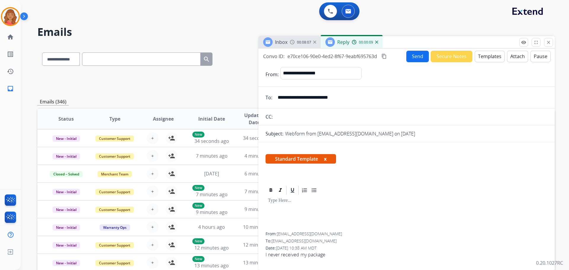
click at [489, 58] on button "Templates" at bounding box center [490, 57] width 30 height 12
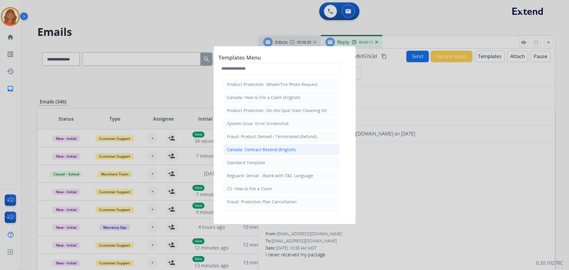
click at [254, 144] on li "Canada: Contract Resend (English)" at bounding box center [281, 149] width 117 height 11
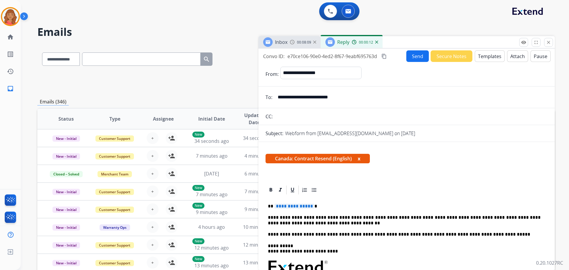
click at [485, 60] on button "Templates" at bounding box center [490, 56] width 30 height 12
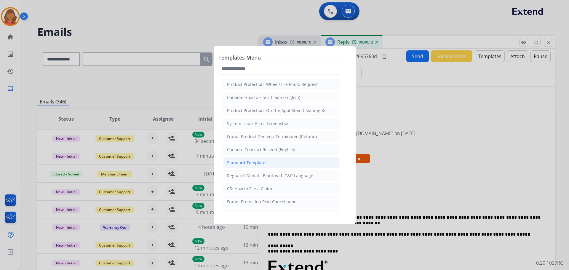
click at [254, 163] on div "Standard Template" at bounding box center [246, 163] width 38 height 6
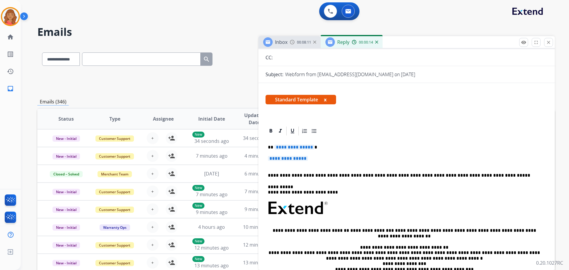
scroll to position [59, 0]
drag, startPoint x: 311, startPoint y: 162, endPoint x: 285, endPoint y: 150, distance: 28.0
click at [267, 145] on div "**********" at bounding box center [407, 222] width 282 height 172
click at [314, 158] on p "**********" at bounding box center [404, 161] width 273 height 11
drag, startPoint x: 314, startPoint y: 160, endPoint x: 268, endPoint y: 148, distance: 46.8
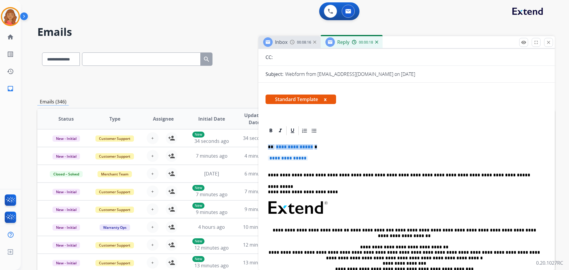
click at [268, 148] on div "**********" at bounding box center [407, 222] width 282 height 172
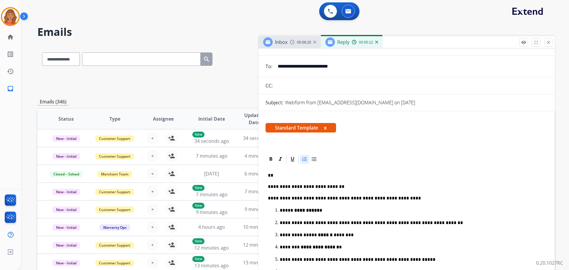
scroll to position [89, 0]
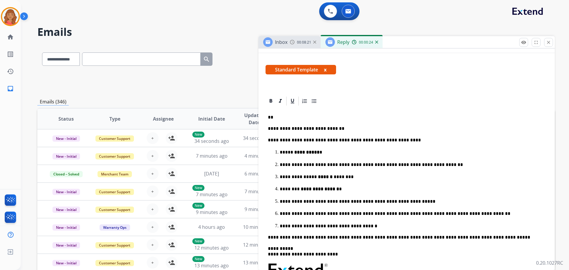
click at [279, 119] on p "**" at bounding box center [404, 117] width 273 height 5
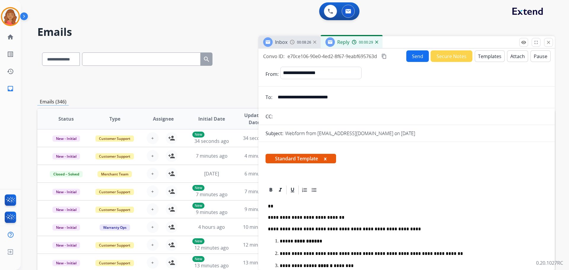
drag, startPoint x: 348, startPoint y: 97, endPoint x: 278, endPoint y: 97, distance: 70.6
click at [278, 97] on input "**********" at bounding box center [411, 97] width 274 height 12
click at [280, 207] on p "**" at bounding box center [404, 206] width 273 height 5
click at [411, 58] on button "Send" at bounding box center [417, 56] width 23 height 12
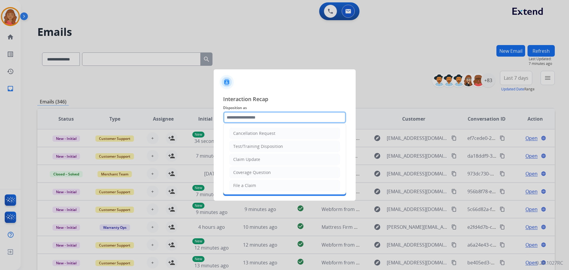
click at [253, 121] on input "text" at bounding box center [284, 117] width 123 height 12
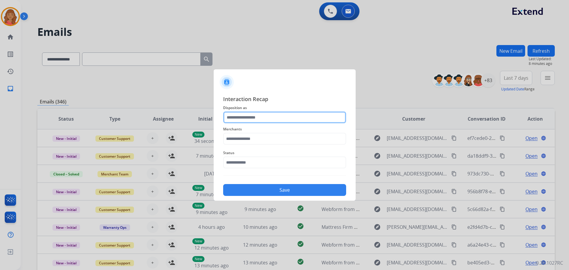
drag, startPoint x: 247, startPoint y: 114, endPoint x: 245, endPoint y: 123, distance: 9.4
click at [248, 115] on input "text" at bounding box center [284, 117] width 123 height 12
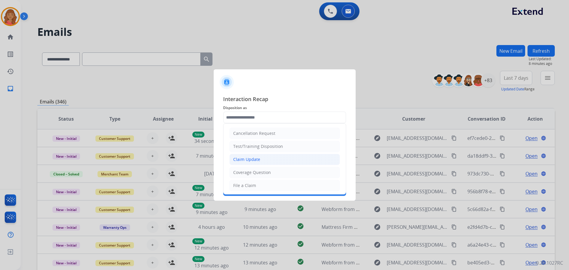
click at [245, 159] on div "Claim Update" at bounding box center [246, 160] width 27 height 6
type input "**********"
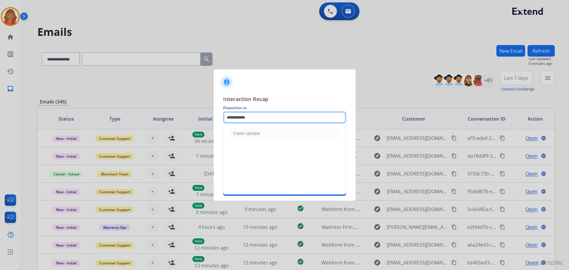
drag, startPoint x: 253, startPoint y: 119, endPoint x: 223, endPoint y: 124, distance: 30.3
click at [221, 121] on div "**********" at bounding box center [285, 145] width 142 height 111
type input "*"
click at [245, 115] on input "text" at bounding box center [284, 117] width 123 height 12
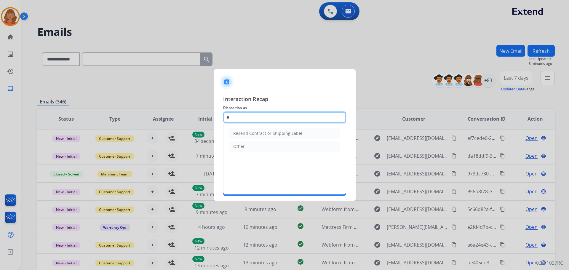
scroll to position [0, 0]
click at [241, 119] on input "***" at bounding box center [284, 117] width 123 height 12
type input "*"
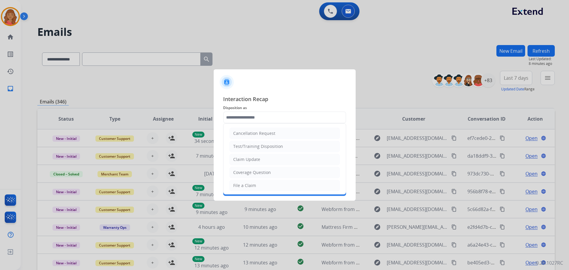
drag, startPoint x: 245, startPoint y: 186, endPoint x: 245, endPoint y: 177, distance: 9.2
click at [245, 185] on div "File a Claim" at bounding box center [244, 186] width 23 height 6
type input "**********"
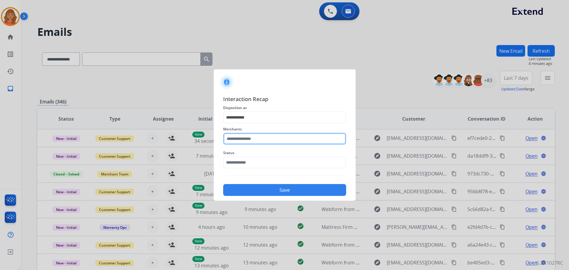
click at [246, 143] on input "text" at bounding box center [284, 139] width 123 height 12
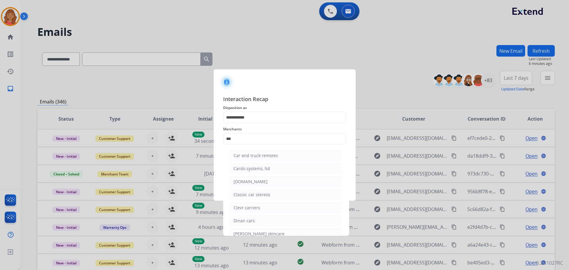
click at [242, 178] on li "[DOMAIN_NAME]" at bounding box center [286, 181] width 113 height 11
type input "**********"
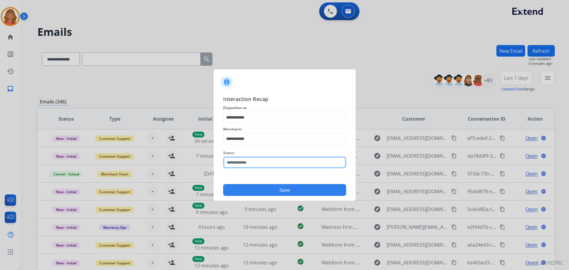
click at [247, 162] on input "text" at bounding box center [284, 163] width 123 height 12
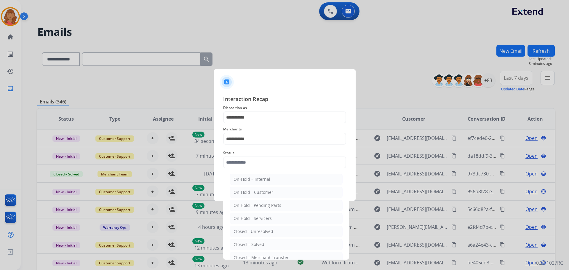
click at [242, 240] on li "Closed – Solved" at bounding box center [286, 244] width 113 height 11
type input "**********"
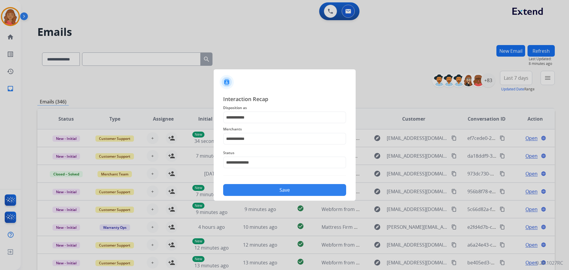
click at [269, 190] on button "Save" at bounding box center [284, 190] width 123 height 12
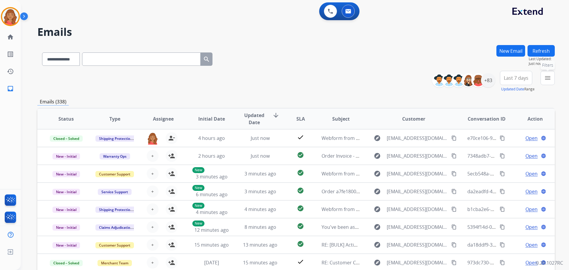
drag, startPoint x: 549, startPoint y: 82, endPoint x: 539, endPoint y: 90, distance: 13.1
click at [548, 82] on button "menu Filters" at bounding box center [548, 78] width 14 height 14
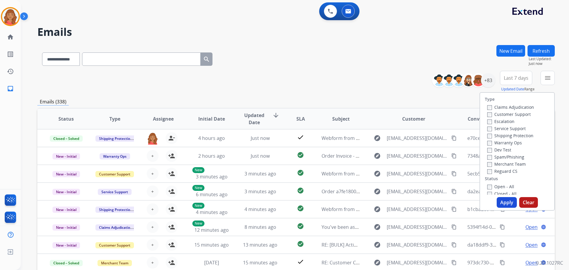
click at [489, 114] on label "Customer Support" at bounding box center [509, 114] width 44 height 6
drag, startPoint x: 489, startPoint y: 136, endPoint x: 489, endPoint y: 141, distance: 5.0
click at [489, 136] on label "Shipping Protection" at bounding box center [510, 136] width 46 height 6
click at [487, 169] on label "Reguard CS" at bounding box center [502, 171] width 30 height 6
click at [503, 202] on button "Apply" at bounding box center [507, 202] width 20 height 11
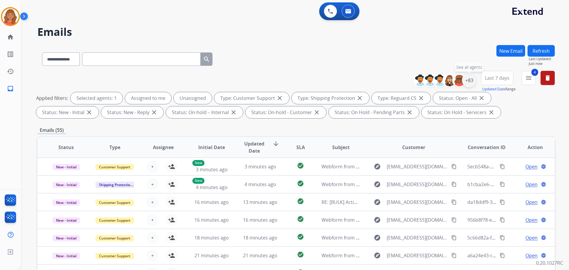
click at [471, 85] on div "+83" at bounding box center [469, 80] width 14 height 14
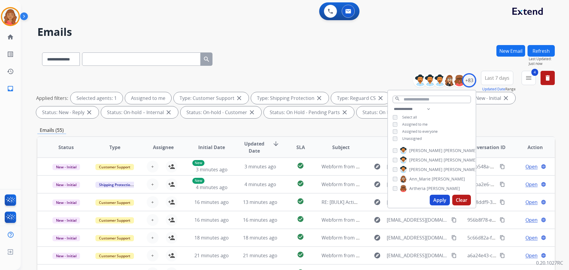
click at [433, 199] on button "Apply" at bounding box center [440, 200] width 20 height 11
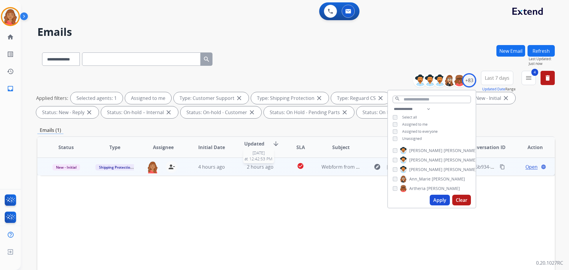
click at [258, 168] on span "2 hours ago" at bounding box center [260, 167] width 27 height 7
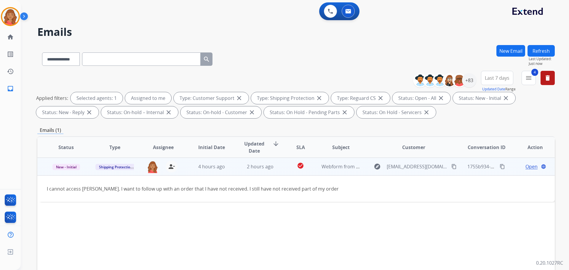
click at [451, 166] on mat-icon "content_copy" at bounding box center [453, 166] width 5 height 5
click at [170, 166] on mat-icon "person_remove" at bounding box center [171, 166] width 7 height 7
click at [170, 166] on mat-icon "person_add" at bounding box center [171, 166] width 7 height 7
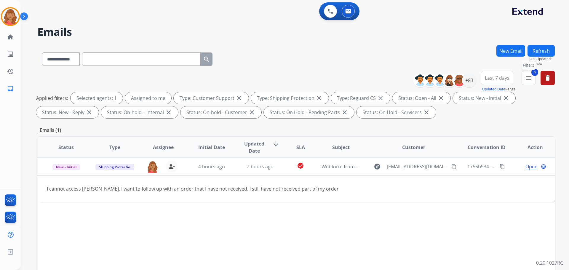
click at [528, 81] on mat-icon "menu" at bounding box center [528, 77] width 7 height 7
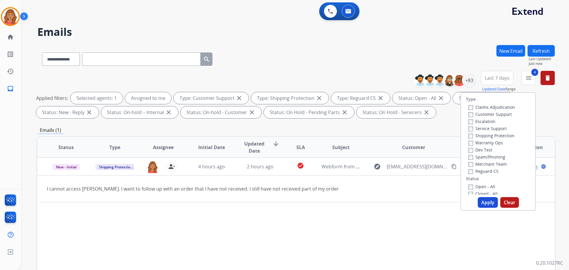
click at [479, 202] on button "Apply" at bounding box center [488, 202] width 20 height 11
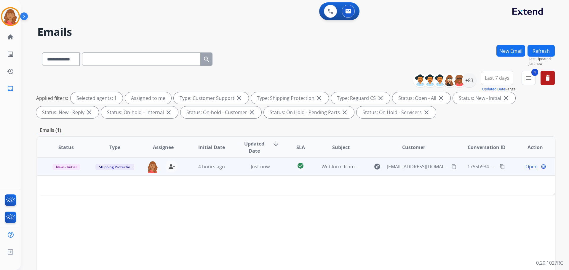
drag, startPoint x: 446, startPoint y: 165, endPoint x: 439, endPoint y: 166, distance: 6.8
click at [451, 165] on mat-icon "content_copy" at bounding box center [453, 166] width 5 height 5
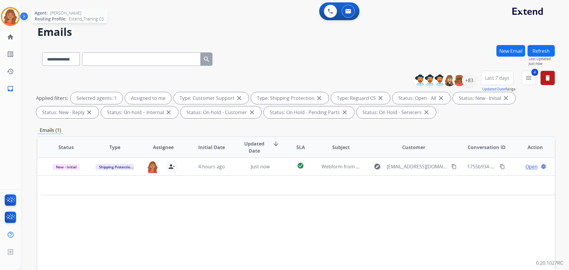
click at [14, 16] on img at bounding box center [10, 16] width 17 height 17
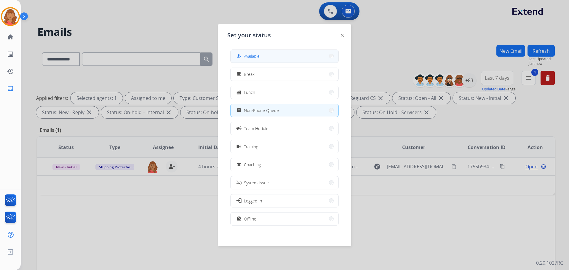
drag, startPoint x: 256, startPoint y: 53, endPoint x: 213, endPoint y: 54, distance: 43.6
click at [257, 54] on span "Available" at bounding box center [252, 56] width 16 height 6
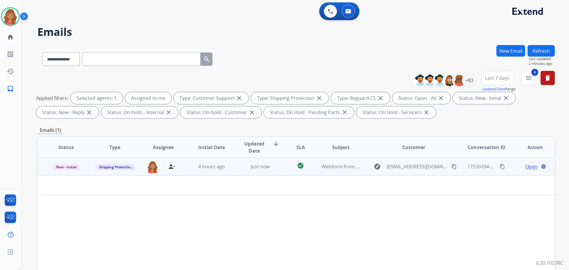
click at [527, 166] on span "Open" at bounding box center [532, 166] width 12 height 7
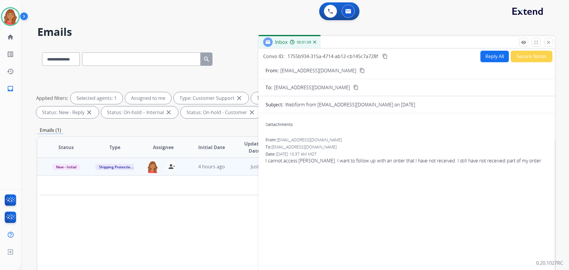
click at [486, 59] on button "Reply All" at bounding box center [495, 57] width 28 height 12
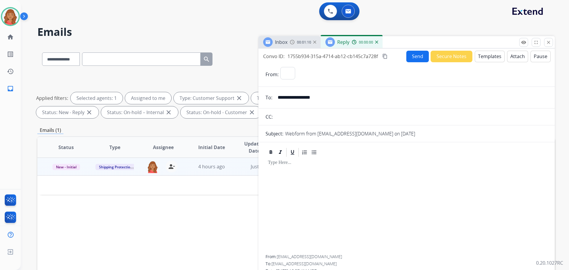
select select "**********"
click at [482, 59] on button "Templates" at bounding box center [490, 57] width 30 height 12
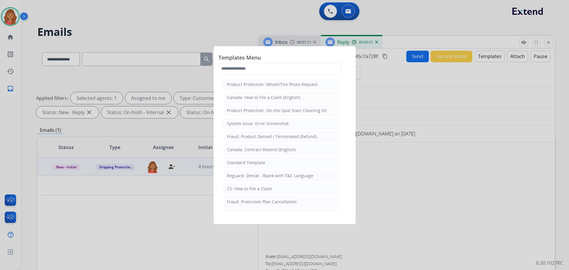
click at [251, 164] on div "Standard Template" at bounding box center [246, 163] width 38 height 6
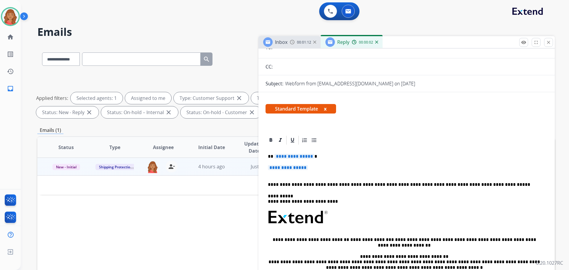
scroll to position [59, 0]
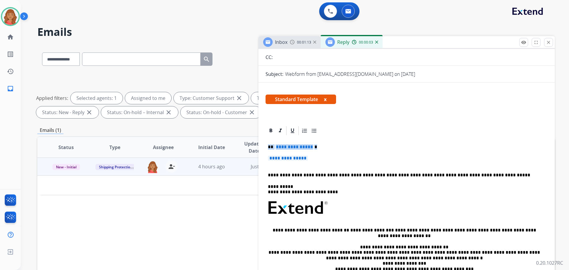
drag, startPoint x: 312, startPoint y: 163, endPoint x: 267, endPoint y: 147, distance: 48.2
click at [267, 147] on div "**********" at bounding box center [407, 222] width 282 height 172
click at [318, 158] on p "**********" at bounding box center [406, 161] width 277 height 11
drag, startPoint x: 314, startPoint y: 159, endPoint x: 268, endPoint y: 146, distance: 47.6
click at [259, 147] on div "**********" at bounding box center [407, 231] width 296 height 213
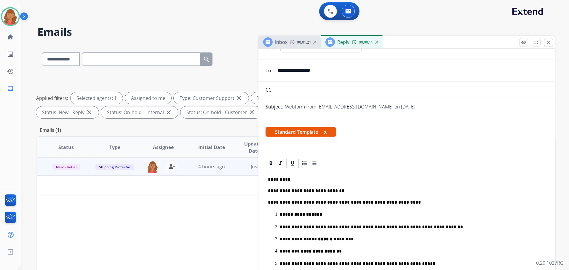
scroll to position [0, 0]
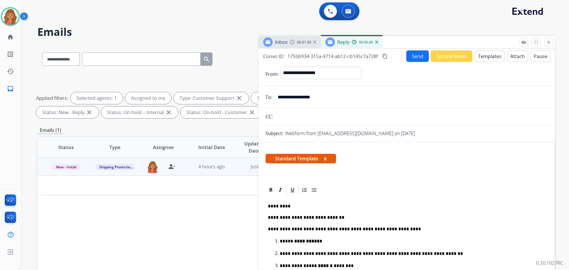
click at [409, 53] on button "Send" at bounding box center [417, 56] width 23 height 12
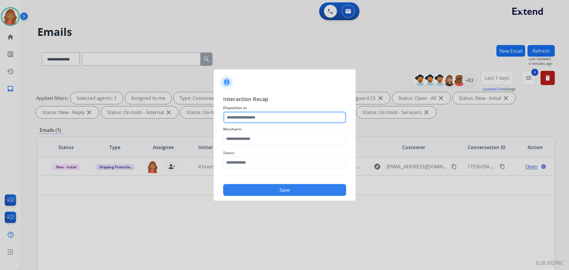
click at [240, 118] on input "text" at bounding box center [284, 117] width 123 height 12
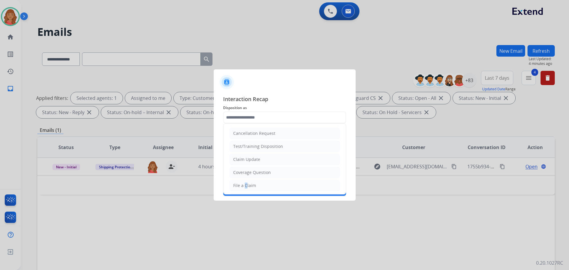
click at [244, 185] on div "File a Claim" at bounding box center [244, 186] width 23 height 6
type input "**********"
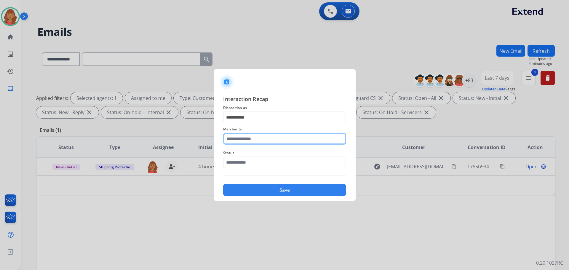
click at [248, 141] on input "text" at bounding box center [284, 139] width 123 height 12
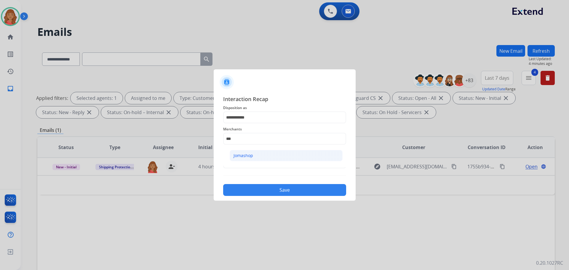
click at [248, 153] on div "Jomashop" at bounding box center [244, 156] width 20 height 6
type input "********"
click at [240, 165] on input "text" at bounding box center [284, 163] width 123 height 12
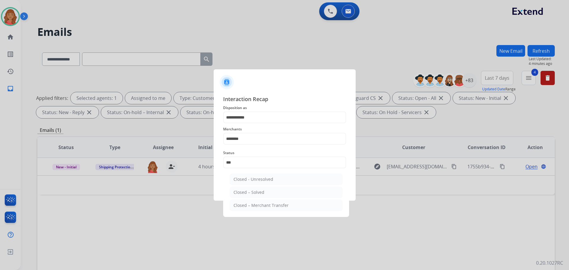
drag, startPoint x: 246, startPoint y: 192, endPoint x: 249, endPoint y: 189, distance: 3.8
click at [247, 192] on div "Closed – Solved" at bounding box center [249, 192] width 31 height 6
type input "**********"
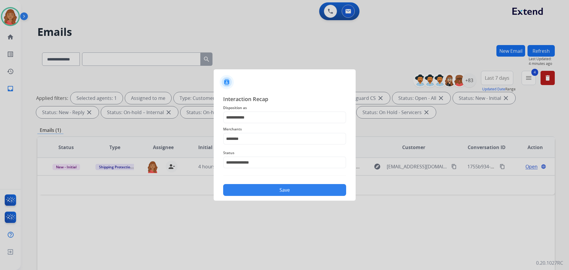
click at [251, 189] on button "Save" at bounding box center [284, 190] width 123 height 12
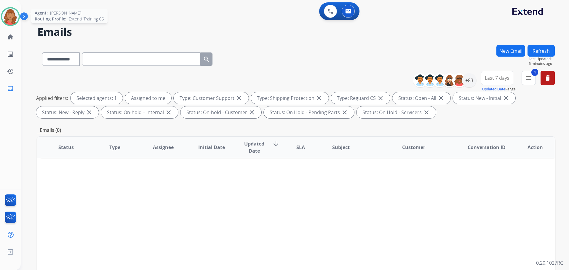
click at [15, 15] on img at bounding box center [10, 16] width 17 height 17
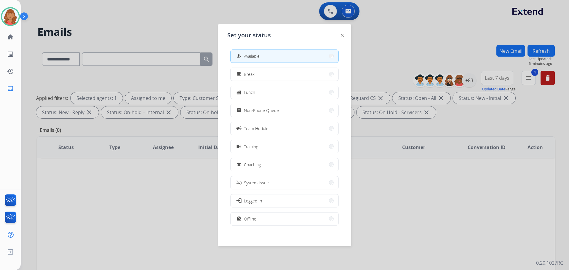
click at [103, 20] on div at bounding box center [284, 135] width 569 height 270
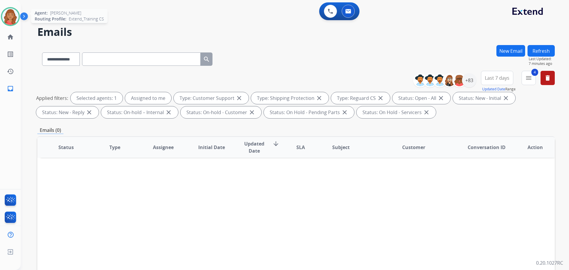
click at [13, 17] on img at bounding box center [10, 16] width 17 height 17
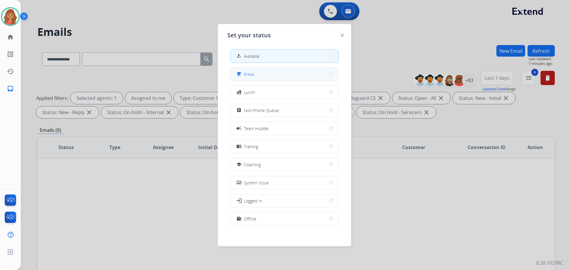
click at [245, 74] on div "free_breakfast Break" at bounding box center [244, 74] width 19 height 7
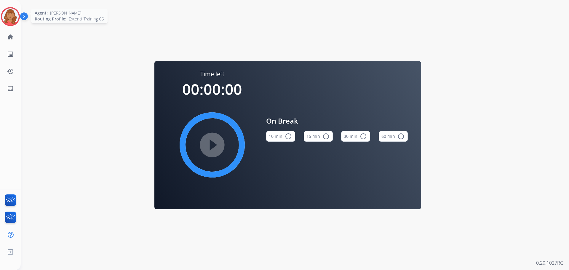
click at [11, 20] on img at bounding box center [10, 16] width 17 height 17
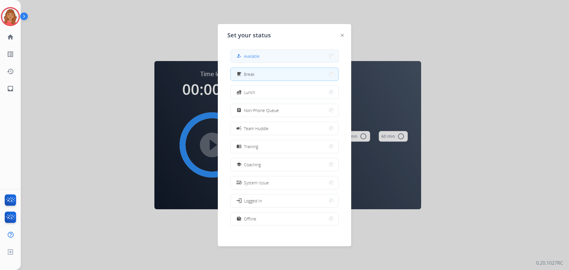
click at [268, 60] on button "how_to_reg Available" at bounding box center [285, 56] width 108 height 13
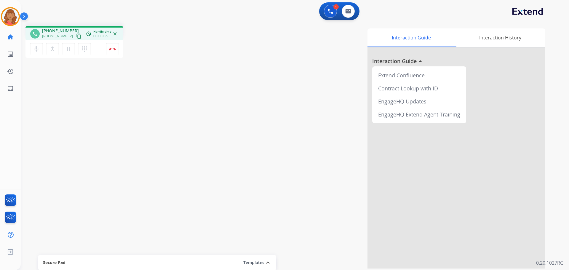
drag, startPoint x: 68, startPoint y: 37, endPoint x: 79, endPoint y: 36, distance: 12.0
click at [68, 37] on div "[PHONE_NUMBER] content_copy" at bounding box center [62, 36] width 40 height 7
drag, startPoint x: 72, startPoint y: 35, endPoint x: 37, endPoint y: 35, distance: 35.0
click at [76, 35] on mat-icon "content_copy" at bounding box center [78, 35] width 5 height 5
click at [67, 51] on mat-icon "pause" at bounding box center [68, 48] width 7 height 7
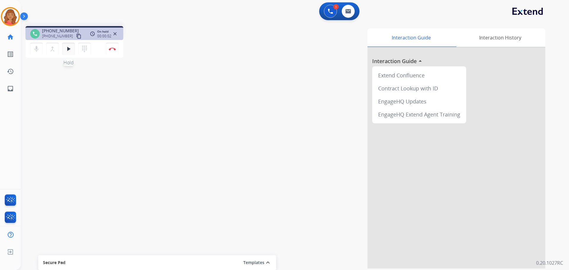
click at [68, 50] on mat-icon "play_arrow" at bounding box center [68, 48] width 7 height 7
click at [82, 49] on mat-icon "dialpad" at bounding box center [84, 48] width 7 height 7
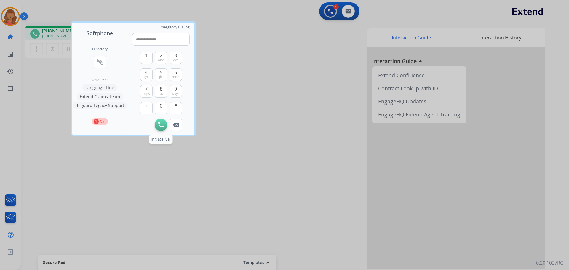
type input "**********"
click at [159, 121] on button "Initiate Call" at bounding box center [161, 125] width 12 height 12
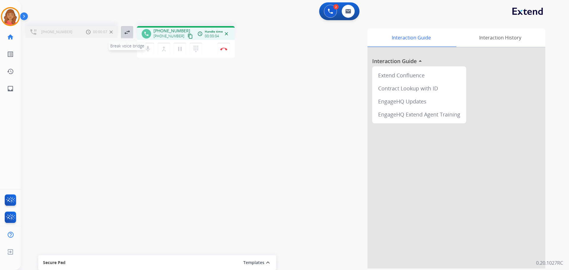
click at [124, 33] on mat-icon "swap_horiz" at bounding box center [127, 32] width 7 height 7
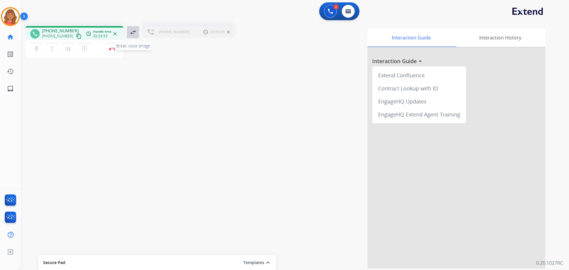
click at [132, 32] on mat-icon "swap_horiz" at bounding box center [133, 32] width 7 height 7
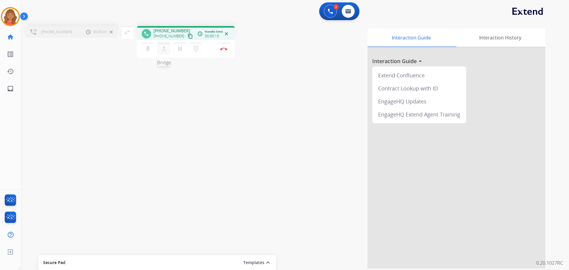
click at [166, 51] on mat-icon "merge_type" at bounding box center [163, 48] width 7 height 7
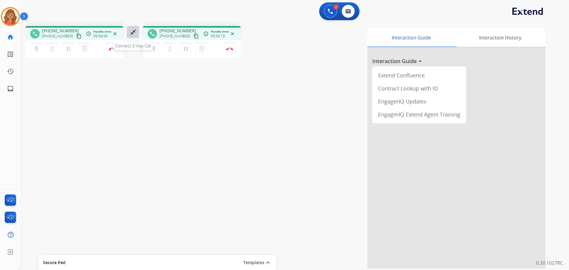
click at [135, 32] on mat-icon "close_fullscreen" at bounding box center [133, 32] width 7 height 7
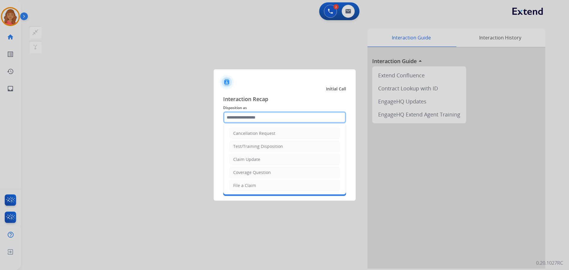
click at [238, 116] on input "text" at bounding box center [284, 117] width 123 height 12
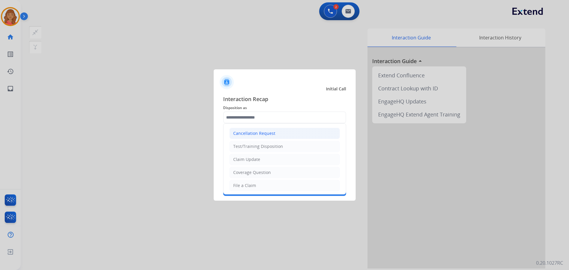
click at [250, 131] on div "Cancellation Request" at bounding box center [254, 133] width 42 height 6
type input "**********"
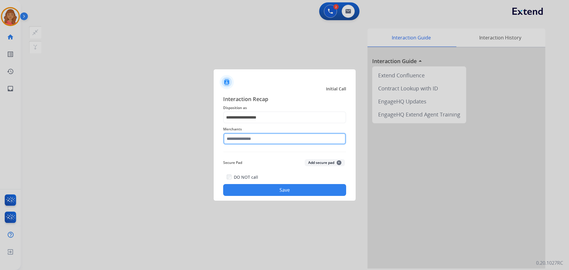
click at [253, 140] on input "text" at bounding box center [284, 139] width 123 height 12
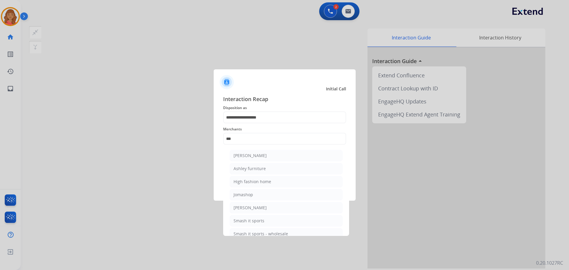
drag, startPoint x: 255, startPoint y: 149, endPoint x: 254, endPoint y: 153, distance: 3.6
click at [255, 150] on ul "[PERSON_NAME] [PERSON_NAME] furniture High fashion home Jomashop [PERSON_NAME] …" at bounding box center [286, 196] width 117 height 98
click at [253, 157] on div "[PERSON_NAME]" at bounding box center [250, 156] width 33 height 6
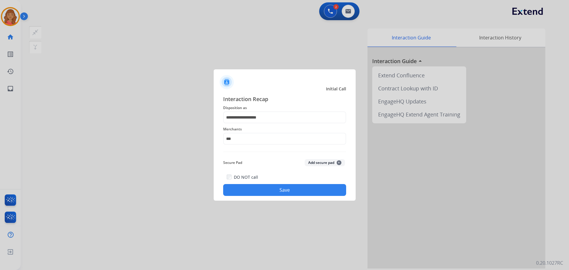
type input "**********"
click at [262, 188] on button "Save" at bounding box center [284, 190] width 123 height 12
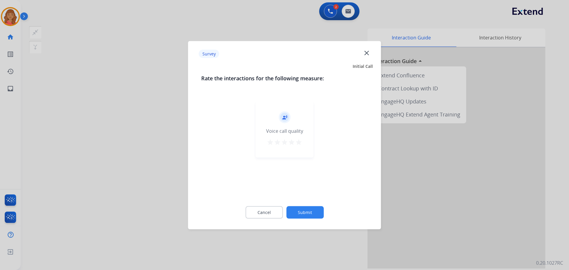
click at [300, 142] on mat-icon "star" at bounding box center [298, 141] width 7 height 7
click at [308, 207] on button "Submit" at bounding box center [304, 212] width 37 height 12
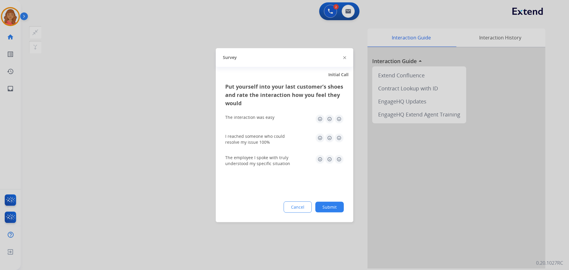
click at [340, 120] on img at bounding box center [338, 118] width 9 height 9
click at [338, 144] on div "I reached someone who could resolve my issue 100%" at bounding box center [284, 139] width 119 height 12
click at [340, 137] on img at bounding box center [338, 137] width 9 height 9
click at [341, 157] on img at bounding box center [338, 158] width 9 height 9
click at [330, 205] on button "Submit" at bounding box center [329, 207] width 28 height 11
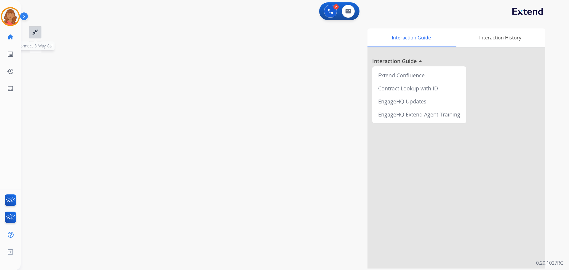
click at [37, 33] on mat-icon "close_fullscreen" at bounding box center [35, 32] width 7 height 7
click at [15, 16] on img at bounding box center [10, 16] width 17 height 17
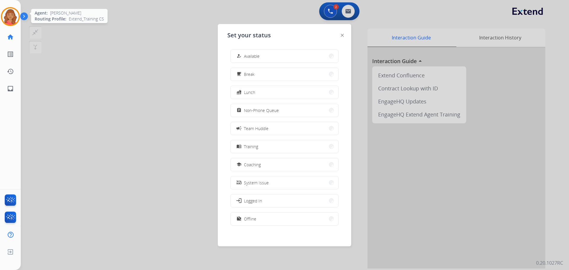
click at [15, 15] on img at bounding box center [10, 16] width 17 height 17
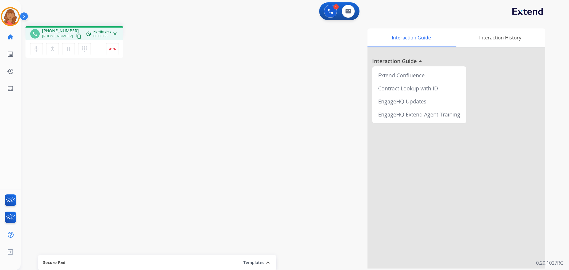
click at [76, 37] on mat-icon "content_copy" at bounding box center [78, 35] width 5 height 5
click at [76, 36] on mat-icon "content_copy" at bounding box center [78, 35] width 5 height 5
click at [48, 127] on div "phone [PHONE_NUMBER] [PHONE_NUMBER] content_copy access_time Call metrics Queue…" at bounding box center [288, 144] width 534 height 247
click at [76, 37] on mat-icon "content_copy" at bounding box center [78, 35] width 5 height 5
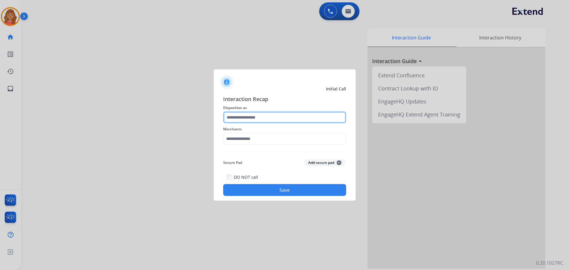
click at [269, 122] on input "text" at bounding box center [284, 117] width 123 height 12
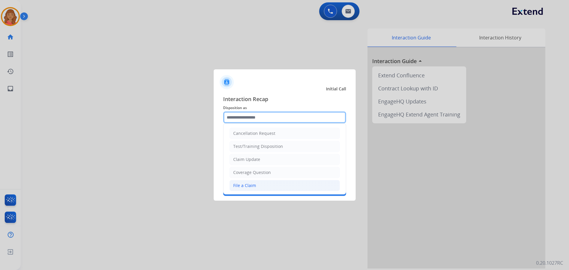
scroll to position [30, 0]
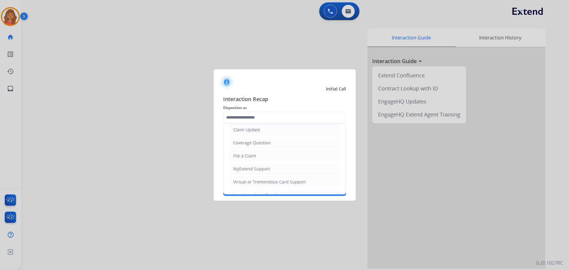
click at [12, 22] on div at bounding box center [284, 135] width 569 height 270
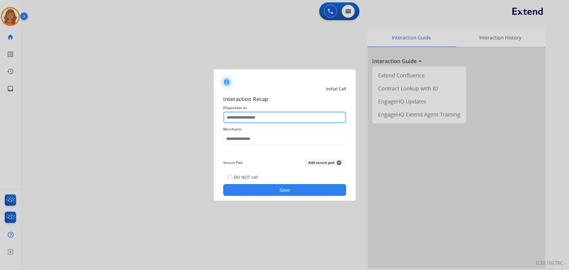
click at [240, 116] on input "text" at bounding box center [284, 117] width 123 height 12
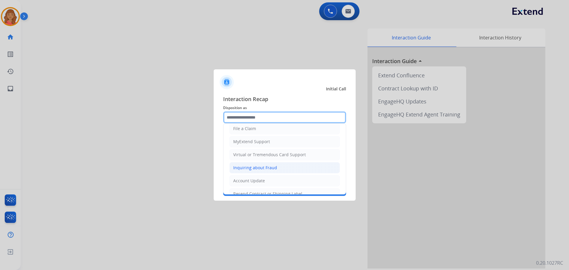
scroll to position [59, 0]
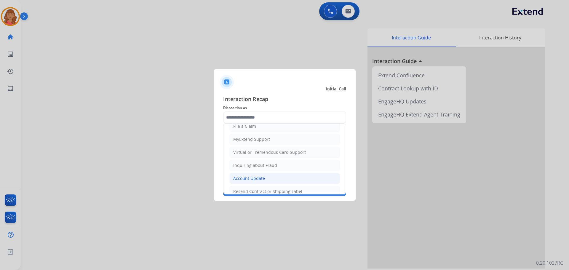
click at [241, 179] on div "Account Update" at bounding box center [249, 178] width 32 height 6
type input "**********"
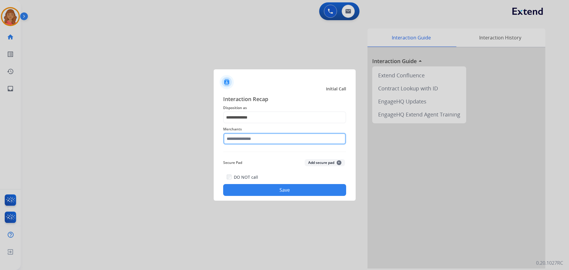
click at [243, 140] on input "text" at bounding box center [284, 139] width 123 height 12
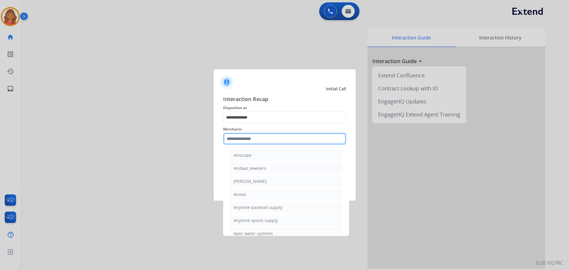
scroll to position [682, 0]
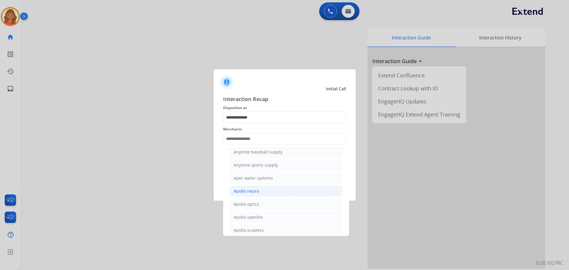
click at [250, 194] on li "Apollo neuro" at bounding box center [286, 191] width 113 height 11
type input "**********"
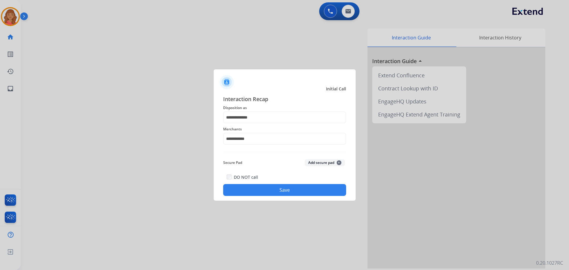
click at [269, 192] on button "Save" at bounding box center [284, 190] width 123 height 12
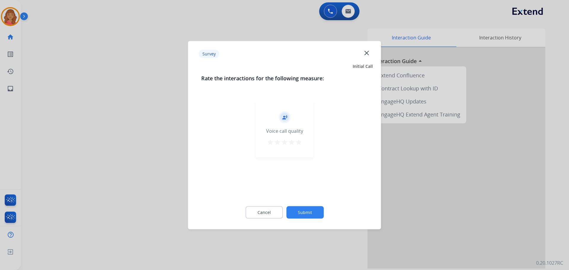
click at [298, 141] on mat-icon "star" at bounding box center [298, 141] width 7 height 7
click at [295, 142] on div "star star star star star" at bounding box center [285, 142] width 36 height 9
click at [303, 207] on button "Submit" at bounding box center [304, 212] width 37 height 12
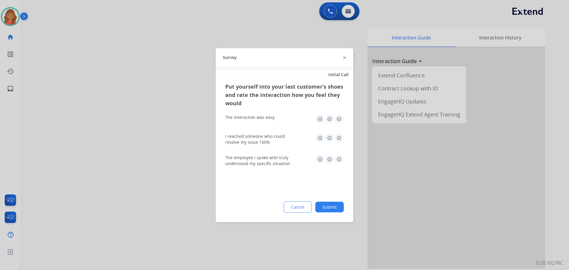
drag, startPoint x: 341, startPoint y: 138, endPoint x: 339, endPoint y: 132, distance: 5.8
click at [340, 138] on img at bounding box center [338, 137] width 9 height 9
click at [338, 157] on img at bounding box center [338, 158] width 9 height 9
click at [340, 121] on img at bounding box center [338, 118] width 9 height 9
drag, startPoint x: 331, startPoint y: 204, endPoint x: 218, endPoint y: 163, distance: 120.0
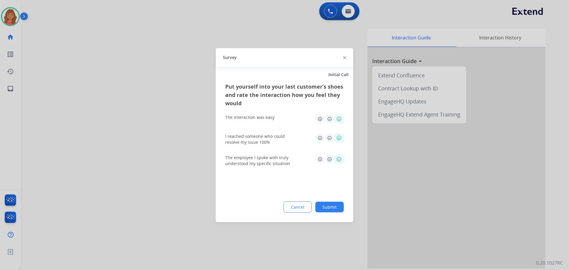
click at [331, 204] on button "Submit" at bounding box center [329, 207] width 28 height 11
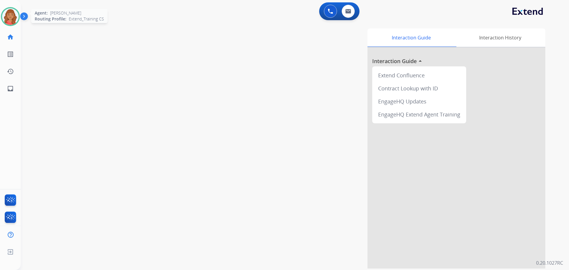
click at [10, 25] on div at bounding box center [10, 16] width 19 height 19
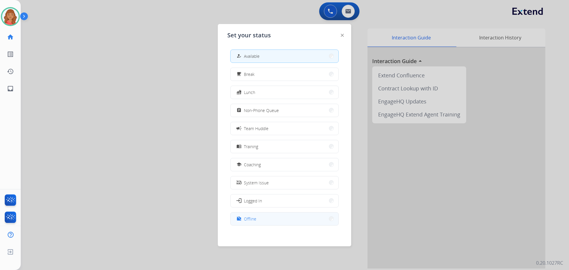
click at [256, 214] on button "work_off Offline" at bounding box center [285, 219] width 108 height 13
